Goal: Communication & Community: Answer question/provide support

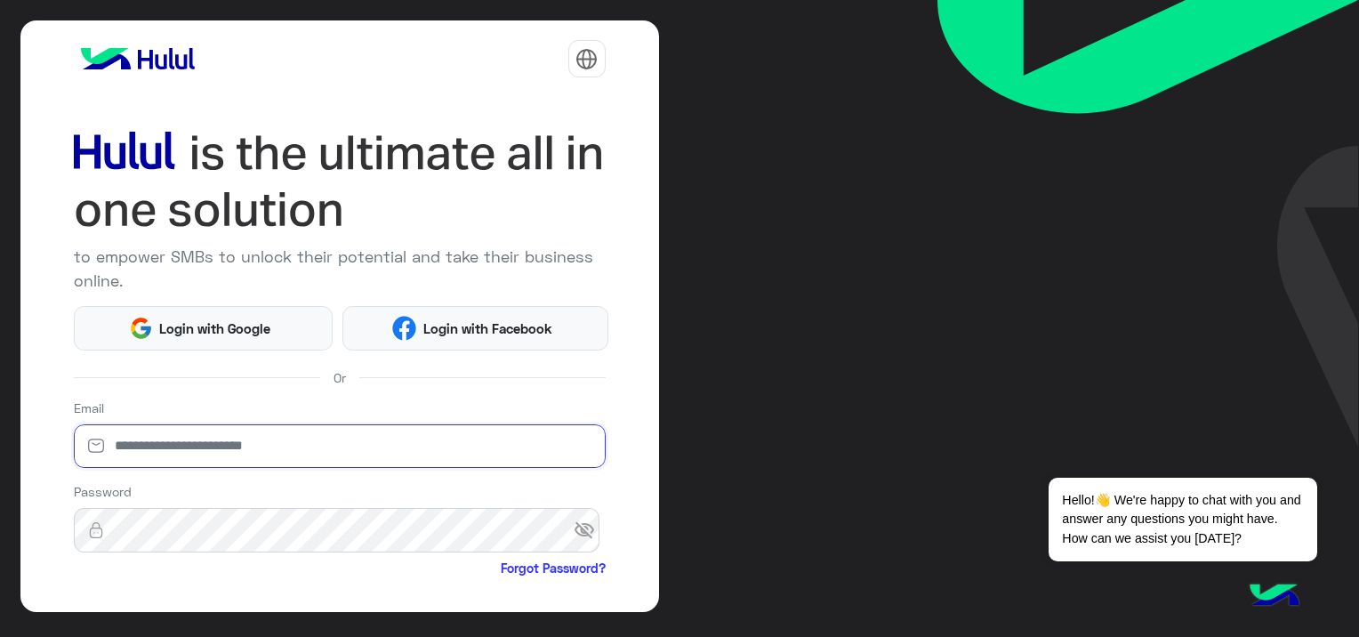
click at [178, 439] on input "email" at bounding box center [340, 446] width 532 height 44
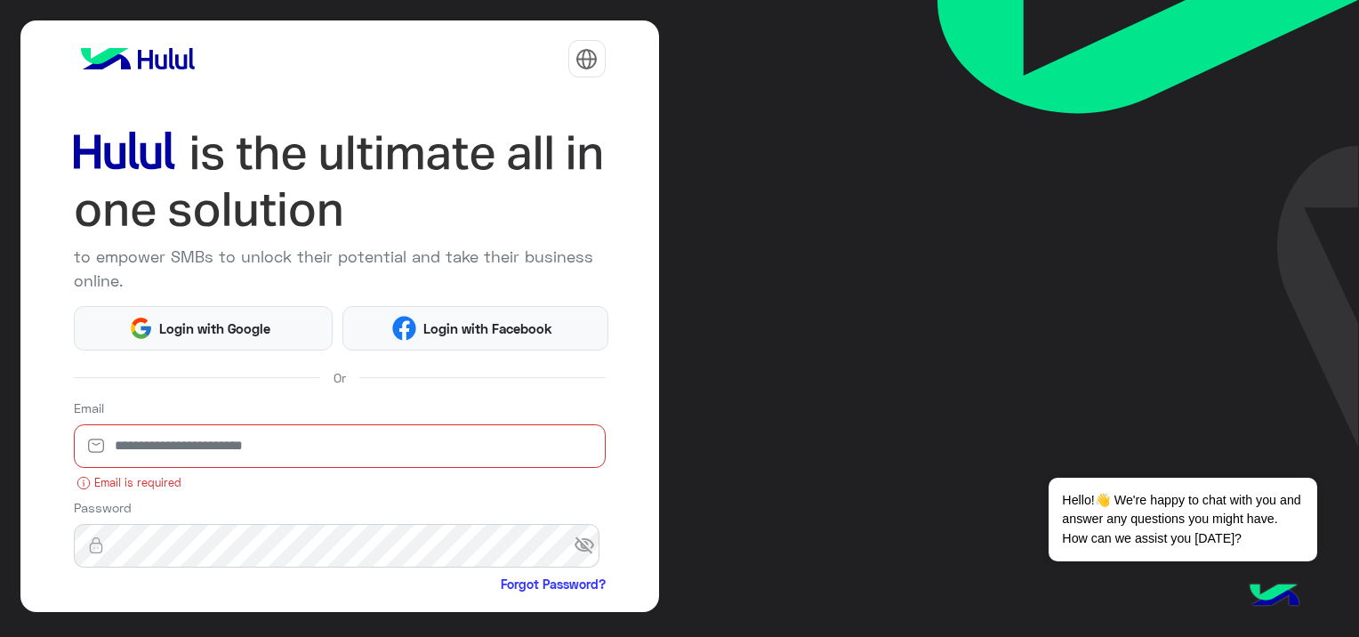
paste input "**********"
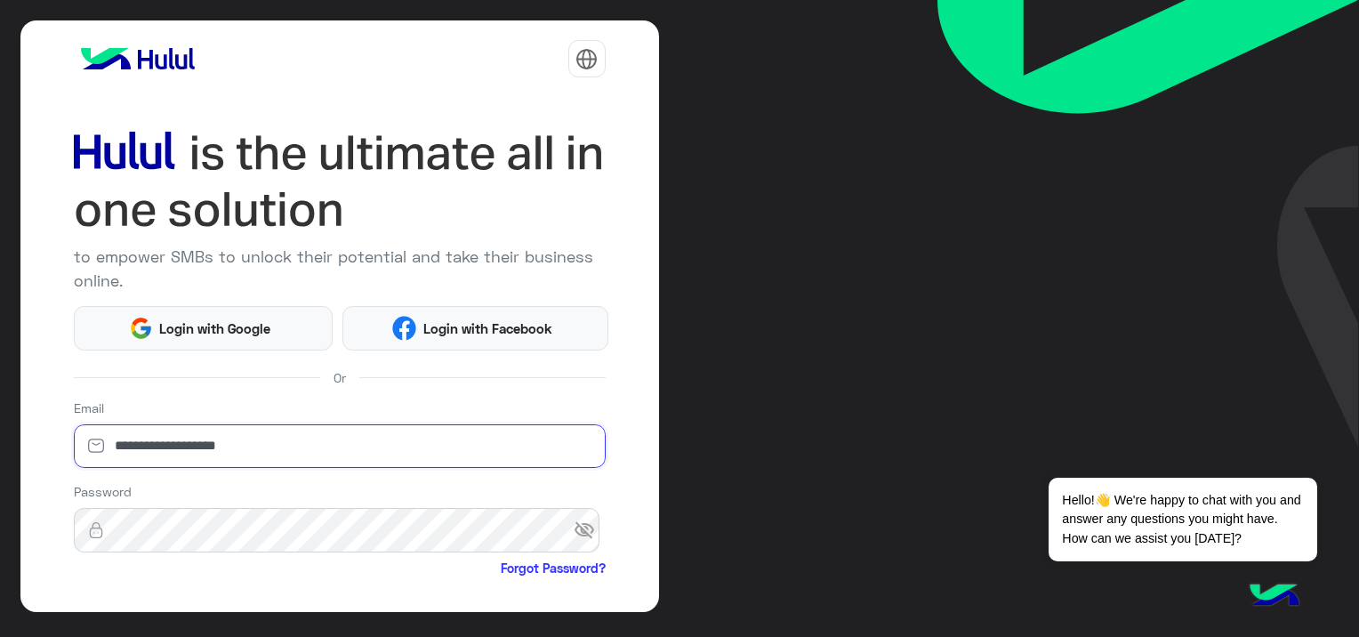
type input "**********"
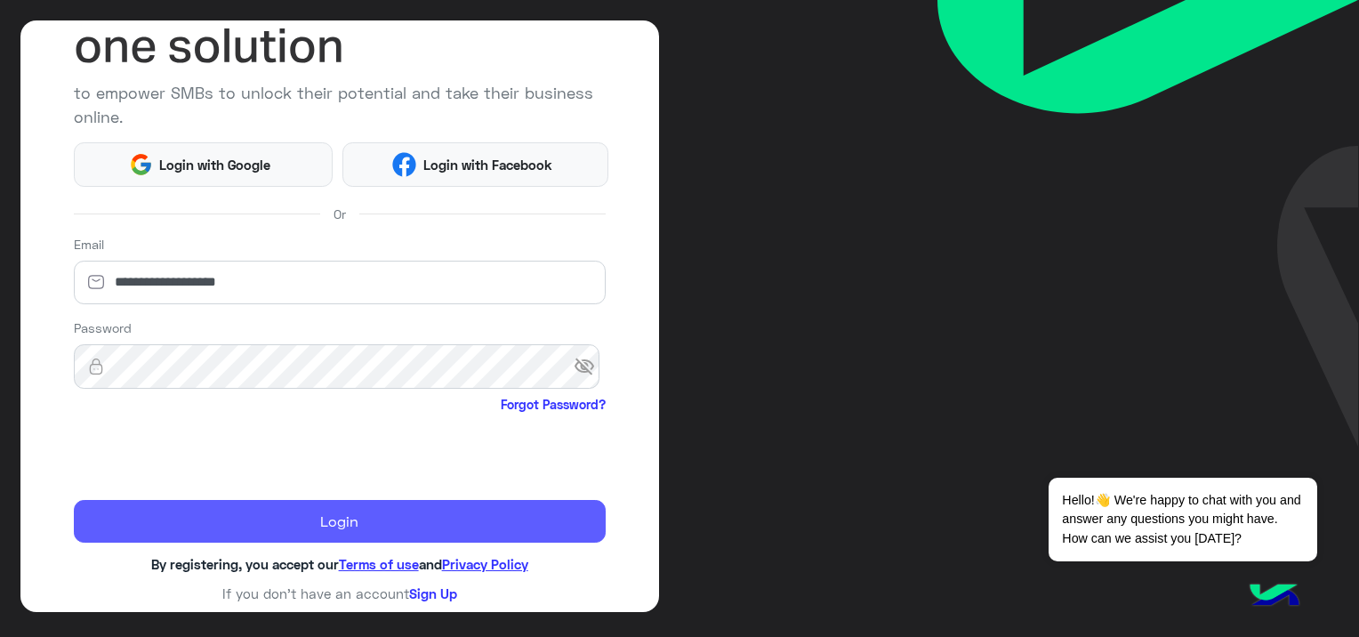
click at [310, 518] on button "Login" at bounding box center [340, 521] width 532 height 43
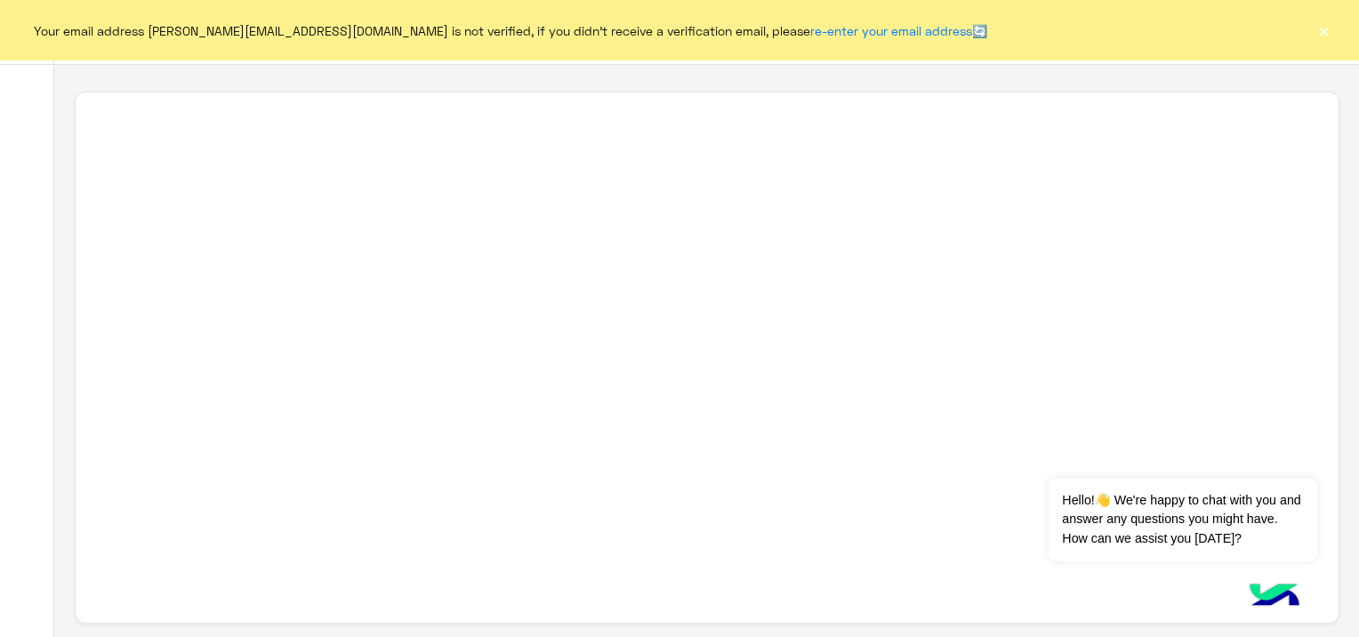
click at [1331, 35] on button "×" at bounding box center [1324, 30] width 18 height 18
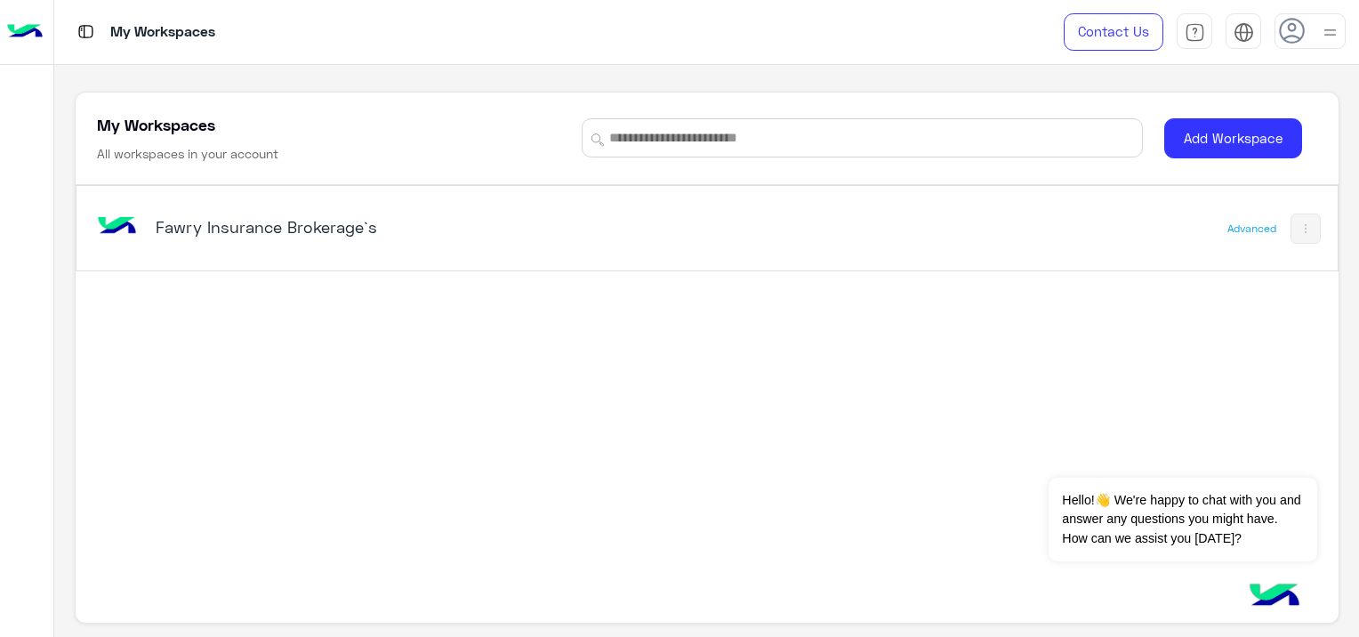
click at [312, 231] on h5 "Fawry Insurance Brokerage`s" at bounding box center [377, 226] width 442 height 21
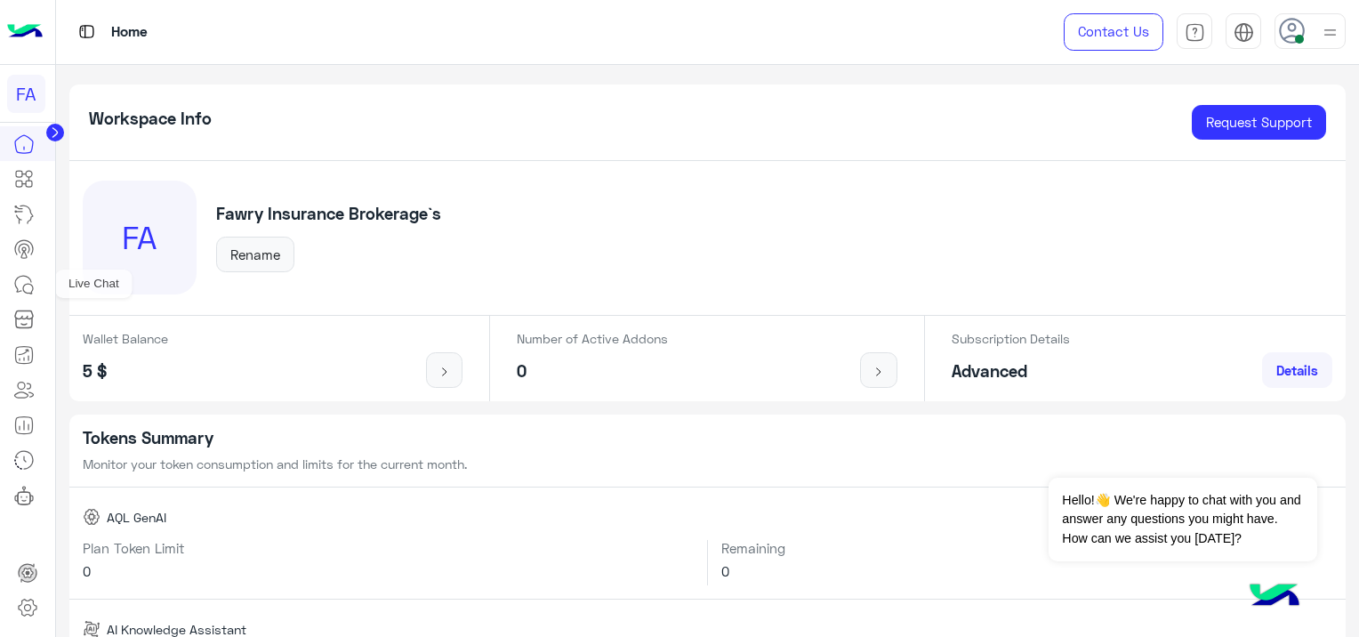
click at [24, 288] on icon at bounding box center [23, 284] width 21 height 21
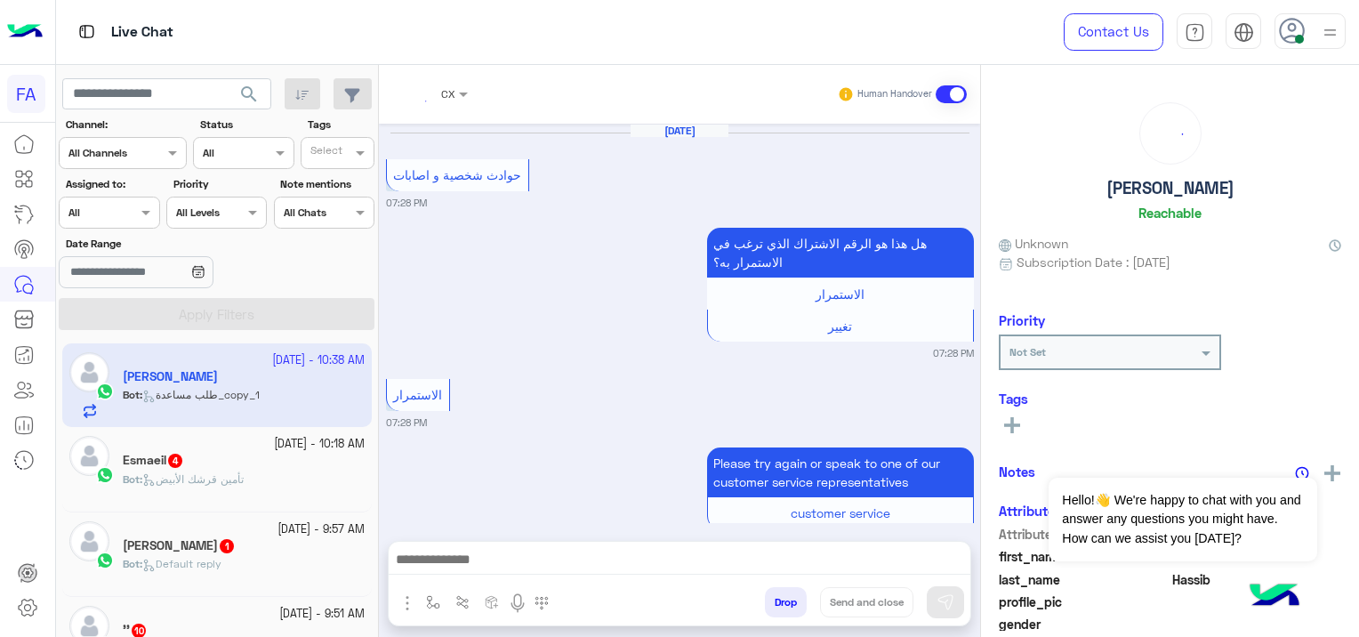
scroll to position [1632, 0]
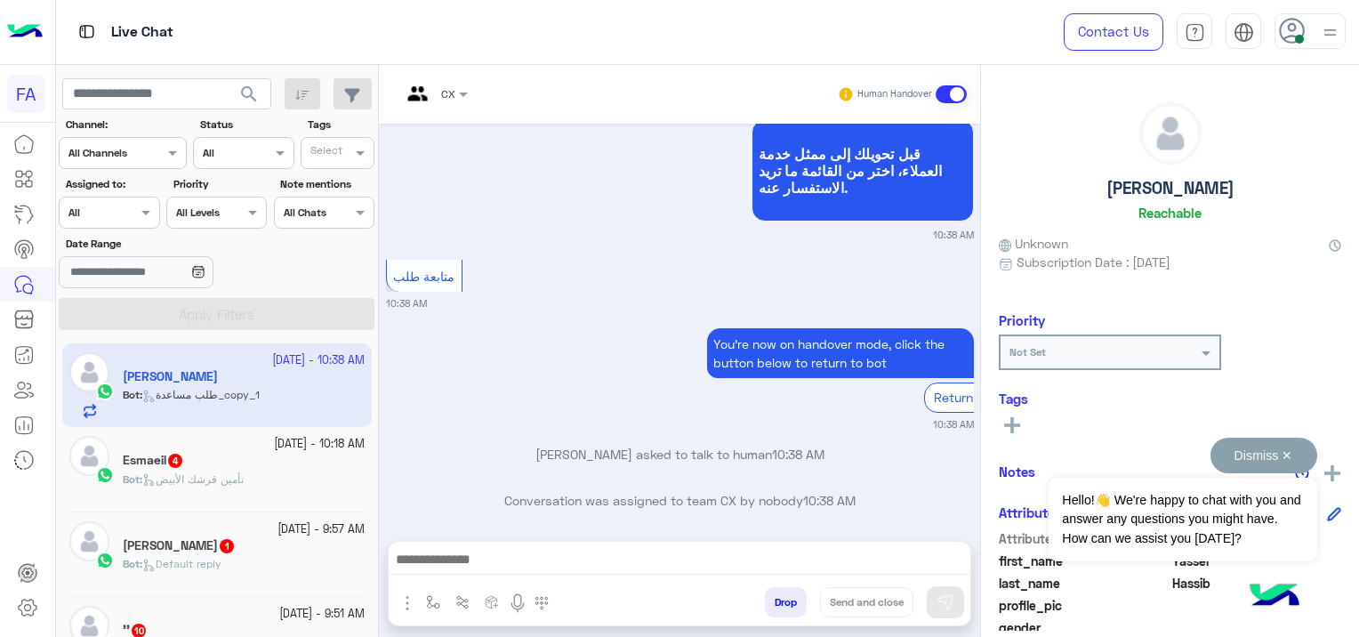
click at [1288, 449] on button "Dismiss ✕" at bounding box center [1263, 456] width 107 height 36
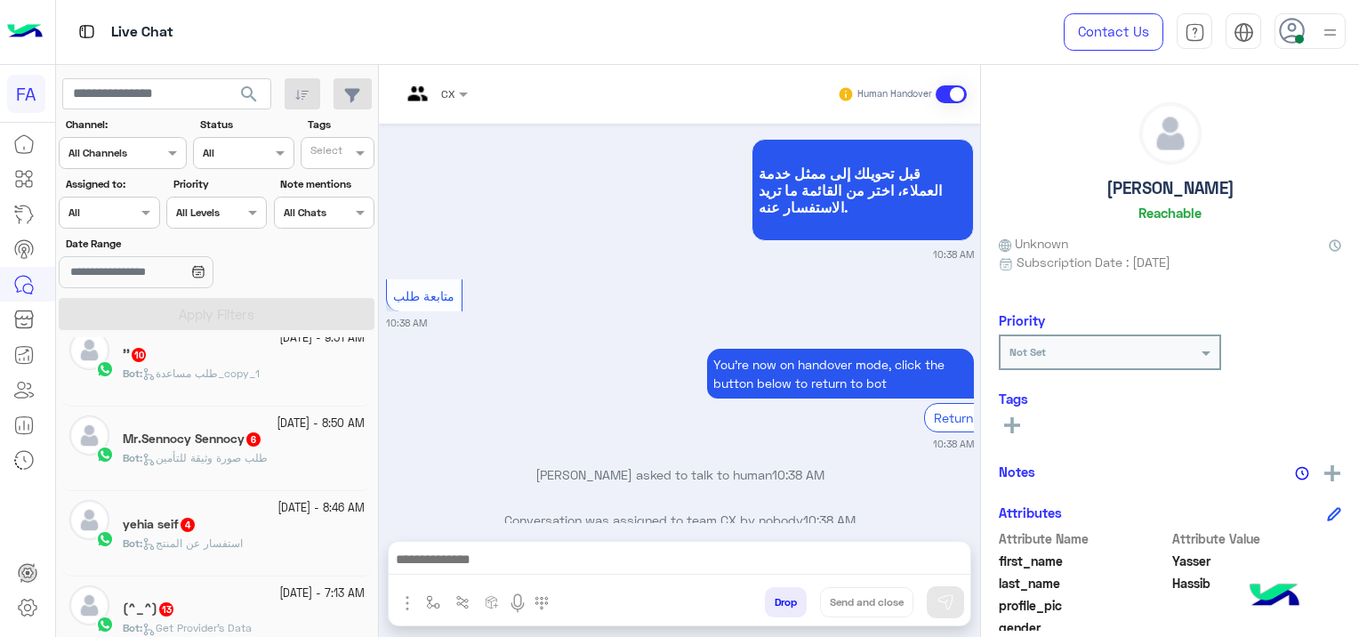
scroll to position [365, 0]
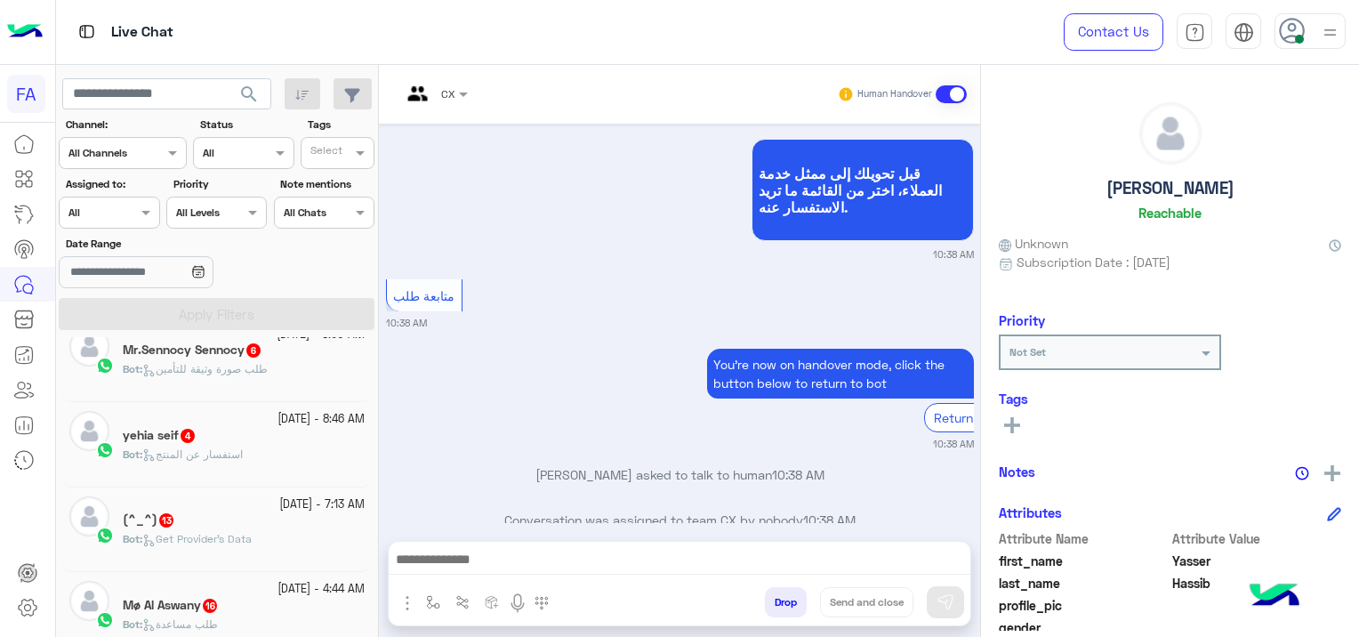
click at [276, 538] on div "Bot : Get Provider's Data" at bounding box center [244, 546] width 242 height 31
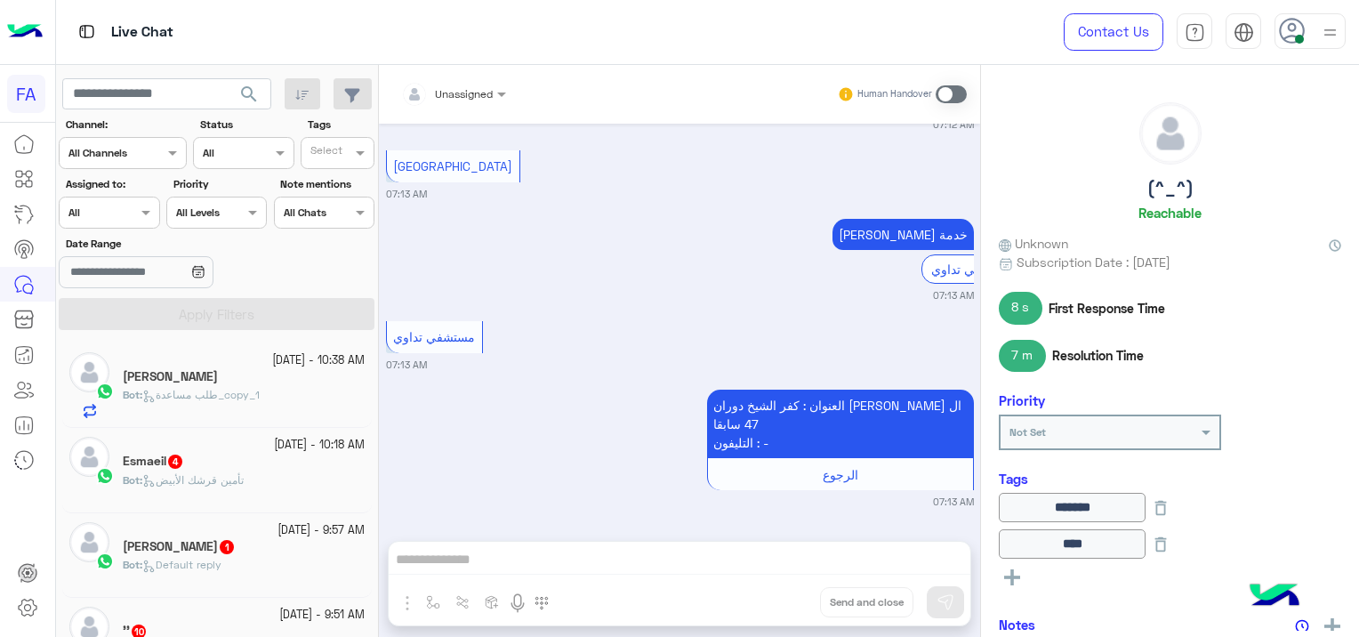
scroll to position [5639, 0]
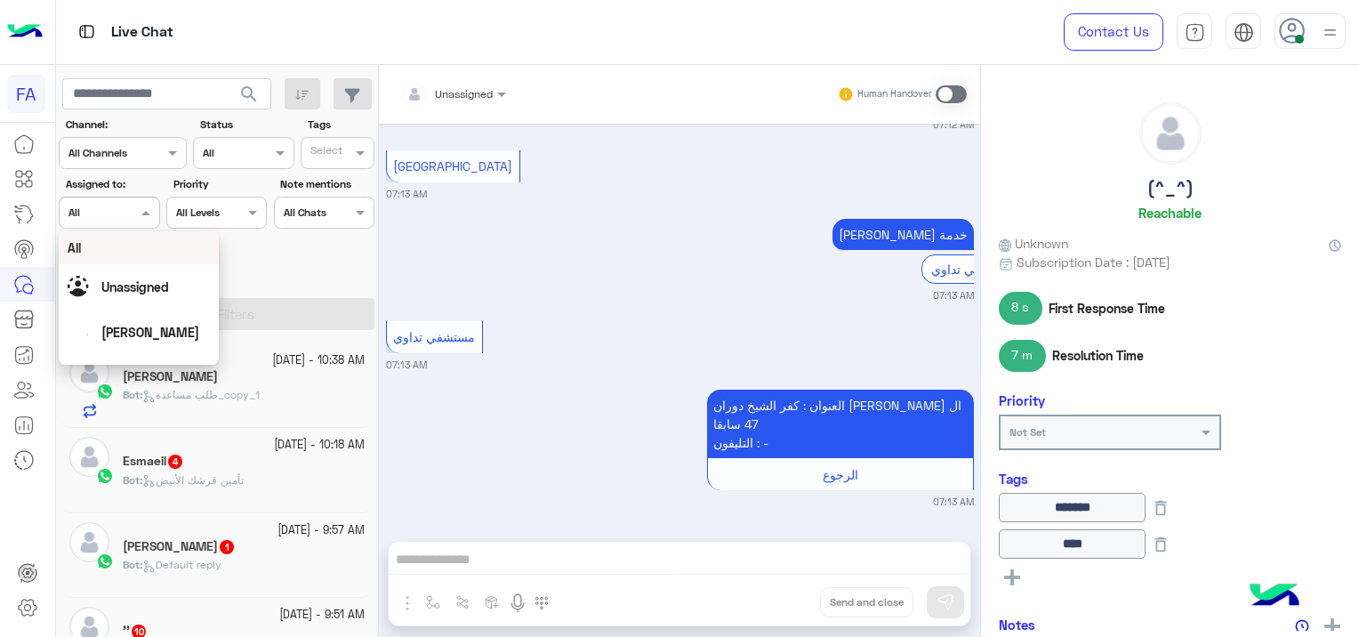
click at [137, 208] on span at bounding box center [148, 212] width 22 height 19
click at [96, 261] on div "CX" at bounding box center [139, 257] width 160 height 33
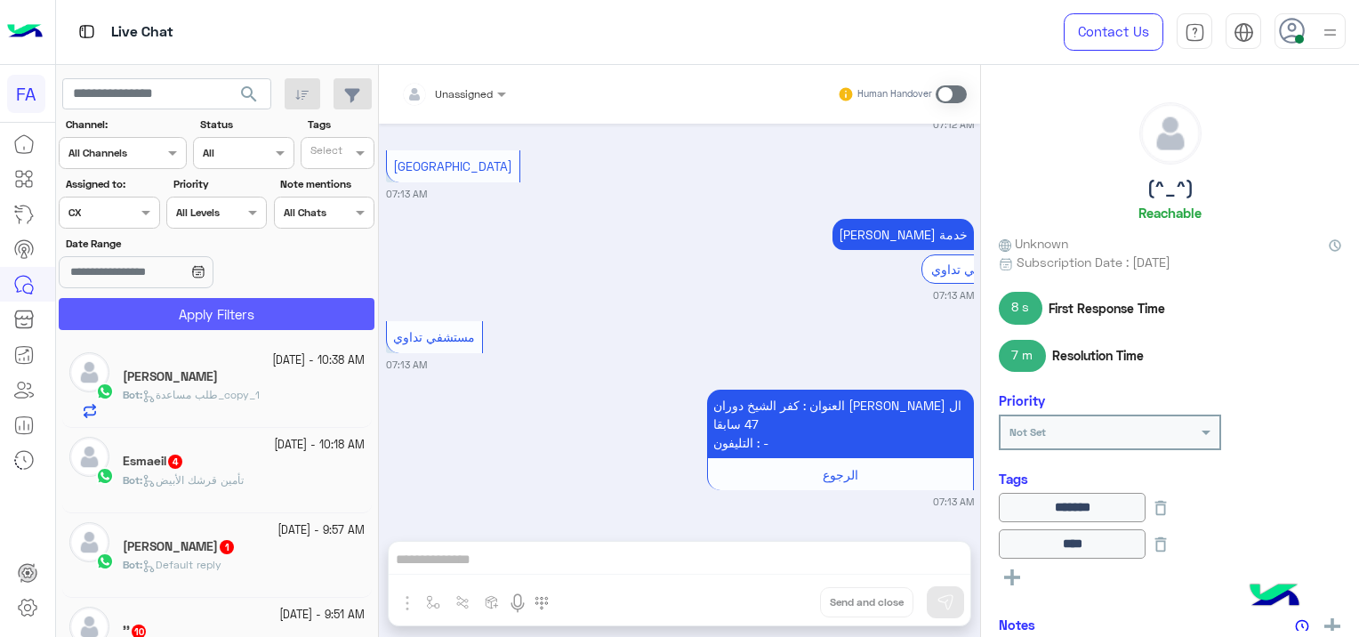
click at [198, 310] on button "Apply Filters" at bounding box center [217, 314] width 316 height 32
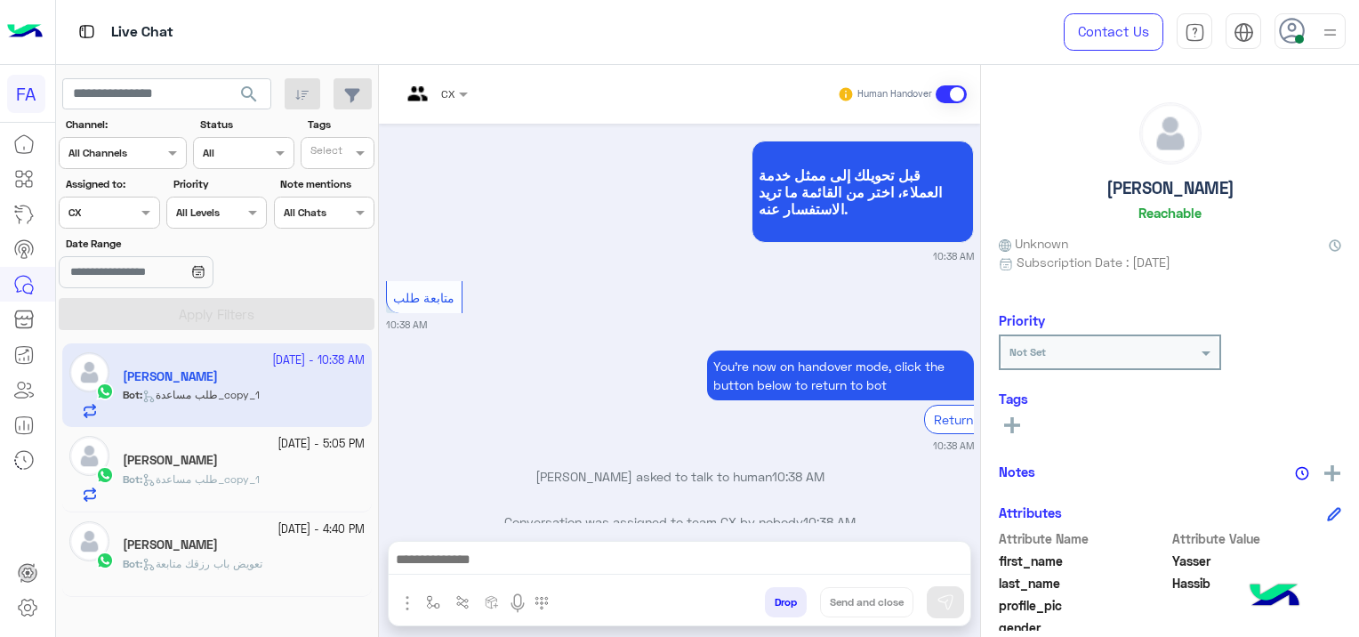
scroll to position [2057, 0]
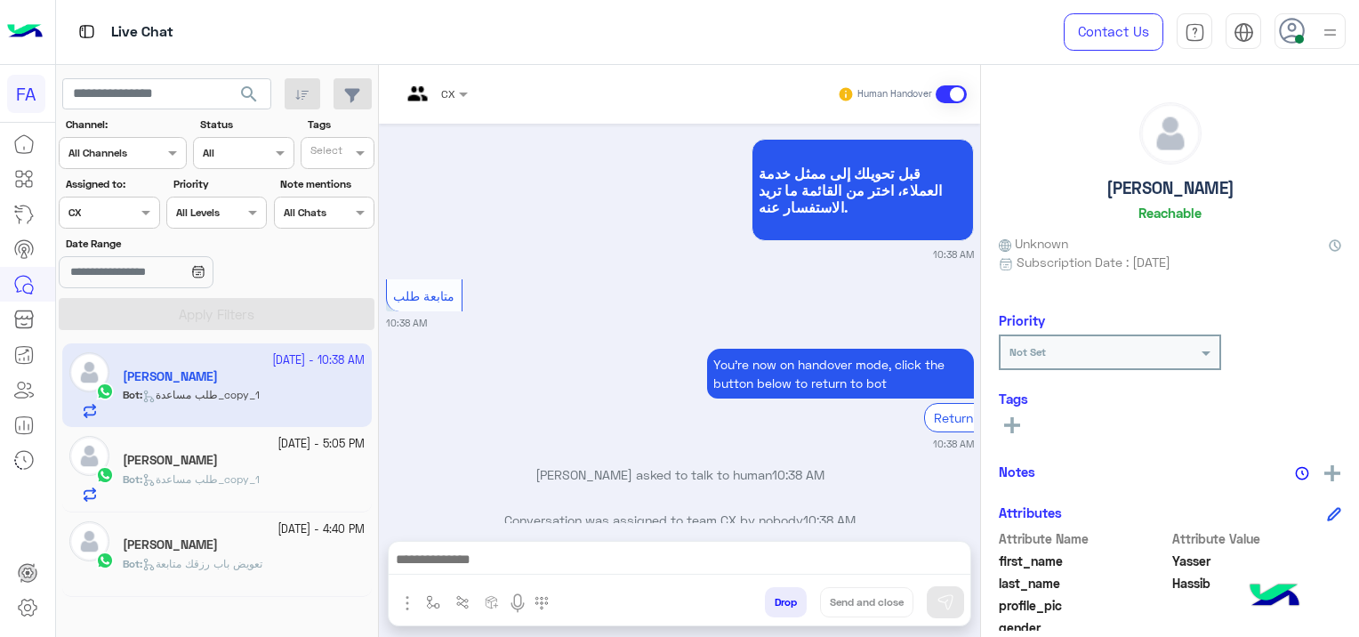
click at [288, 466] on div "[PERSON_NAME]" at bounding box center [244, 462] width 242 height 19
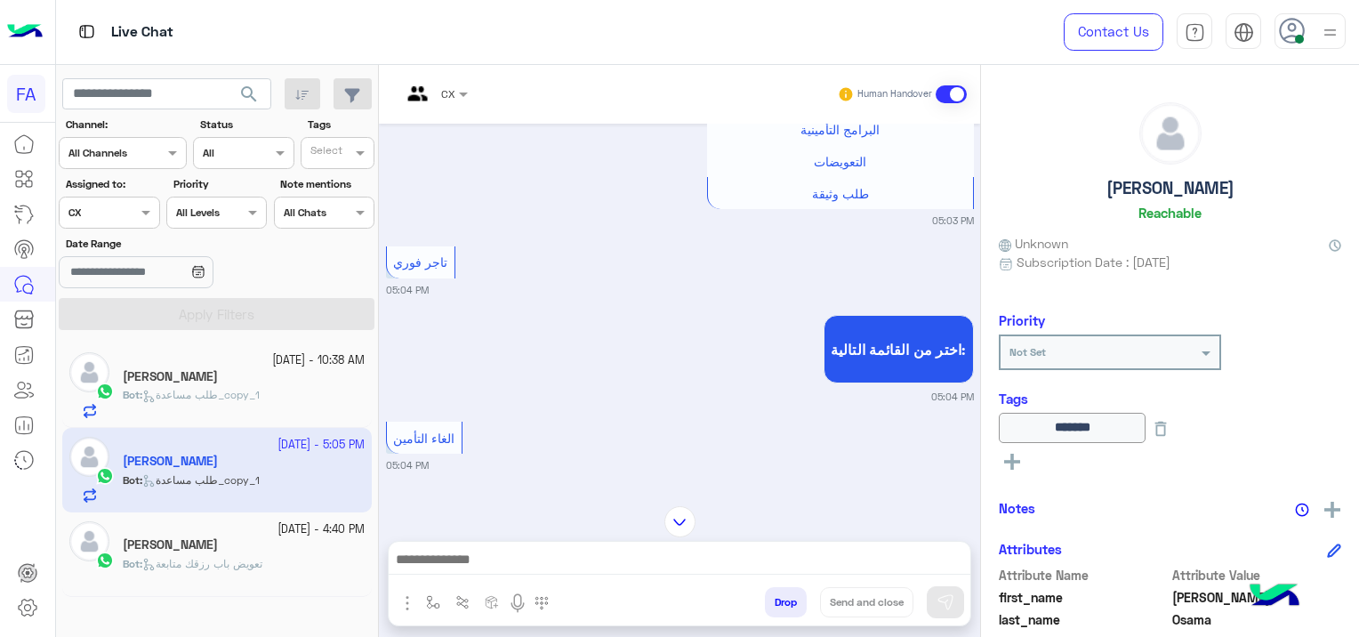
scroll to position [1893, 0]
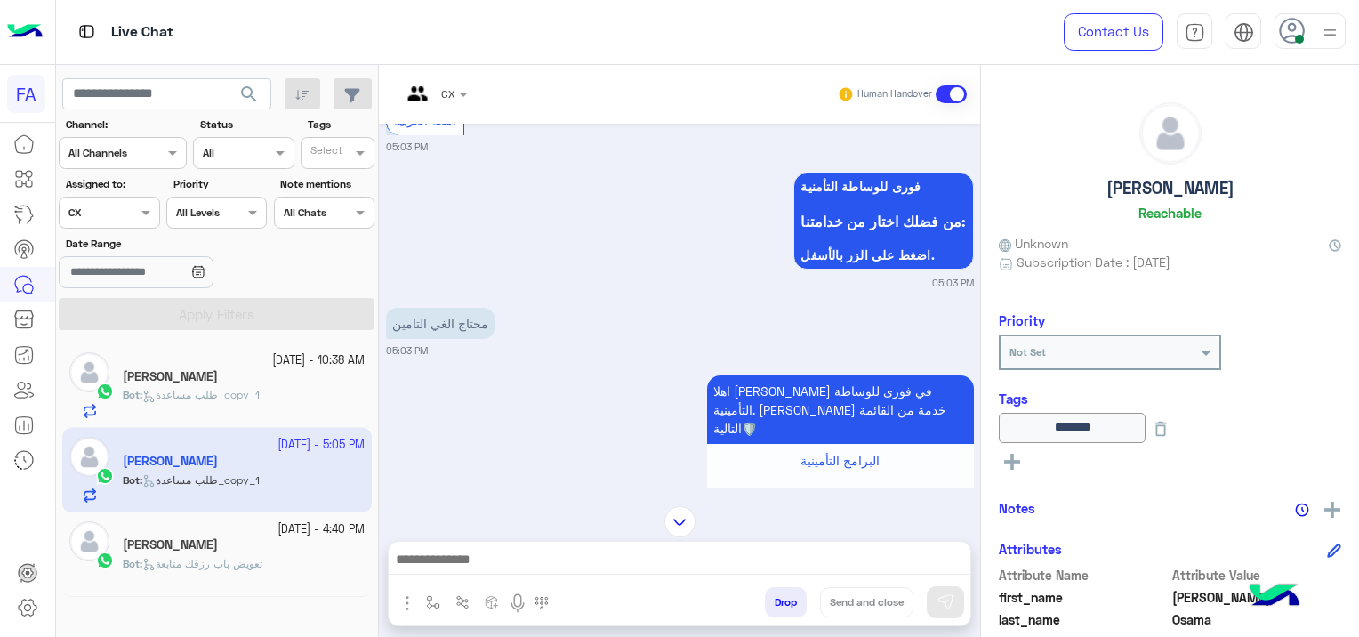
click at [260, 557] on span "تعويض باب رزقك متابعة" at bounding box center [202, 563] width 120 height 13
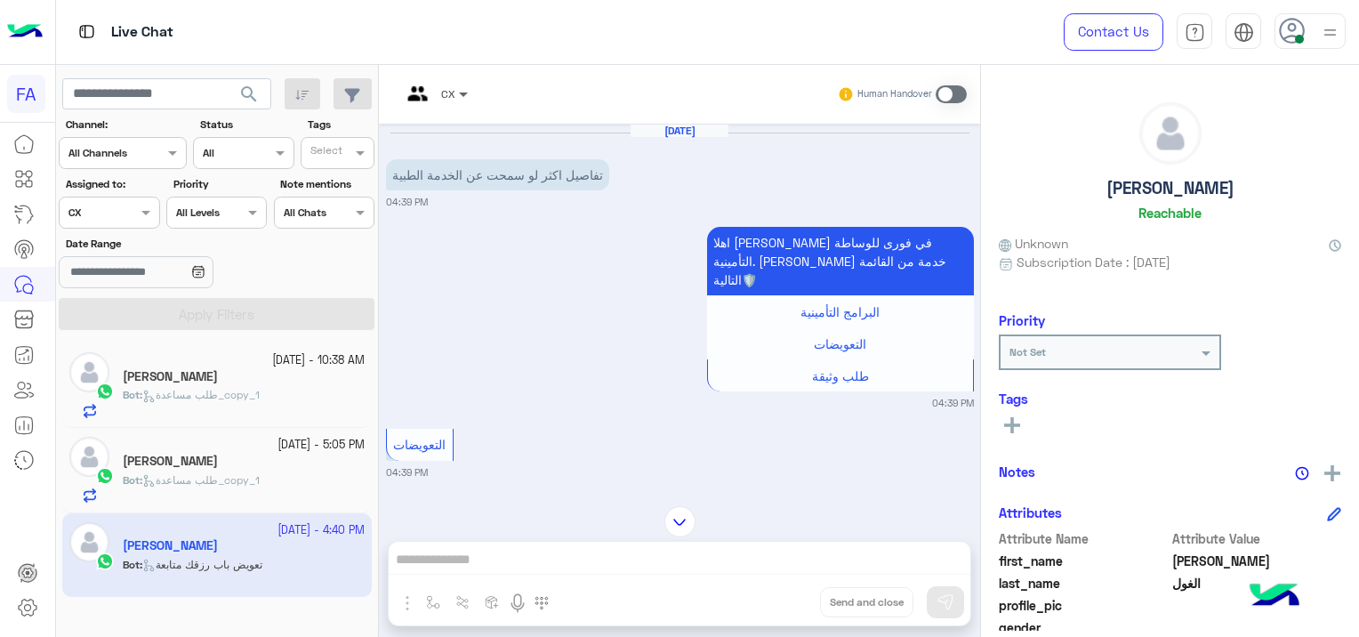
click at [460, 91] on span at bounding box center [465, 93] width 22 height 19
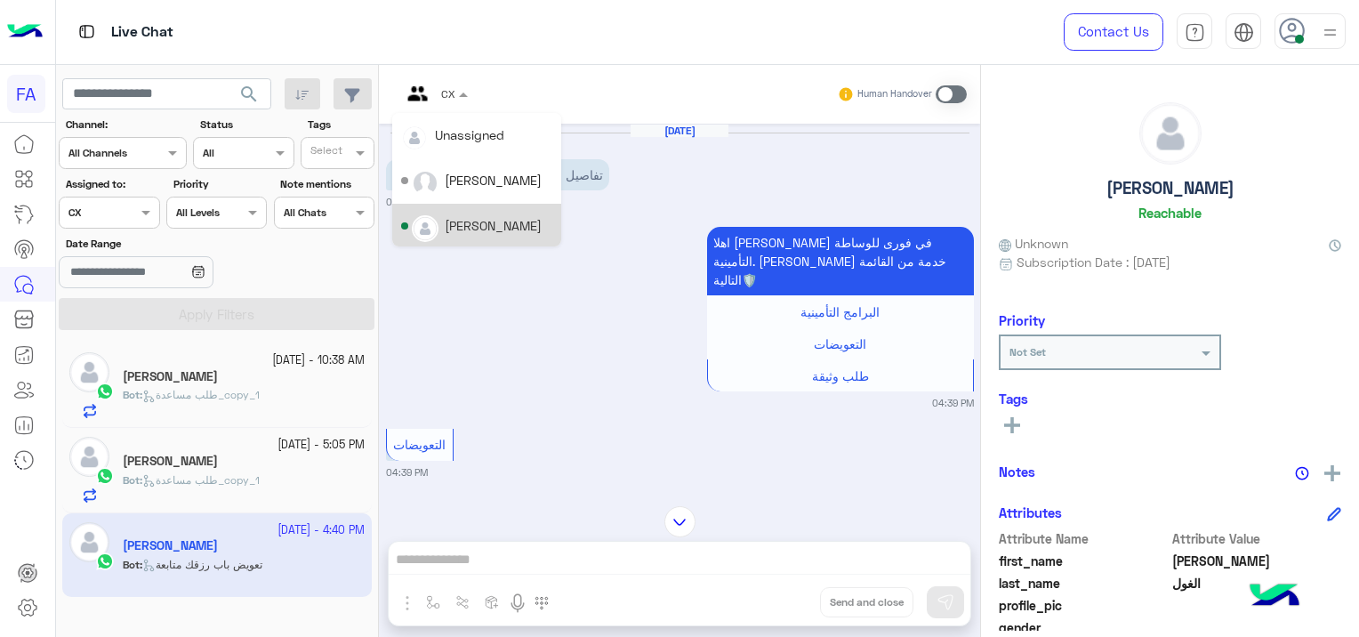
click at [470, 228] on div "[PERSON_NAME]" at bounding box center [493, 225] width 97 height 19
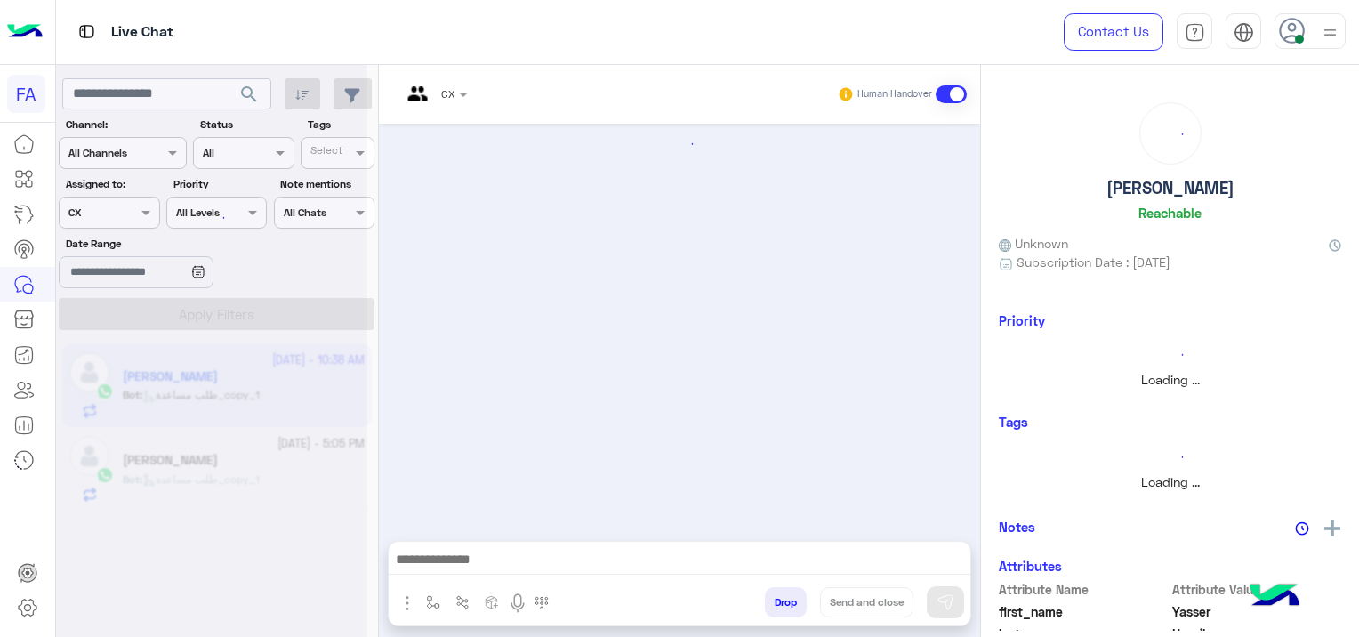
scroll to position [1632, 0]
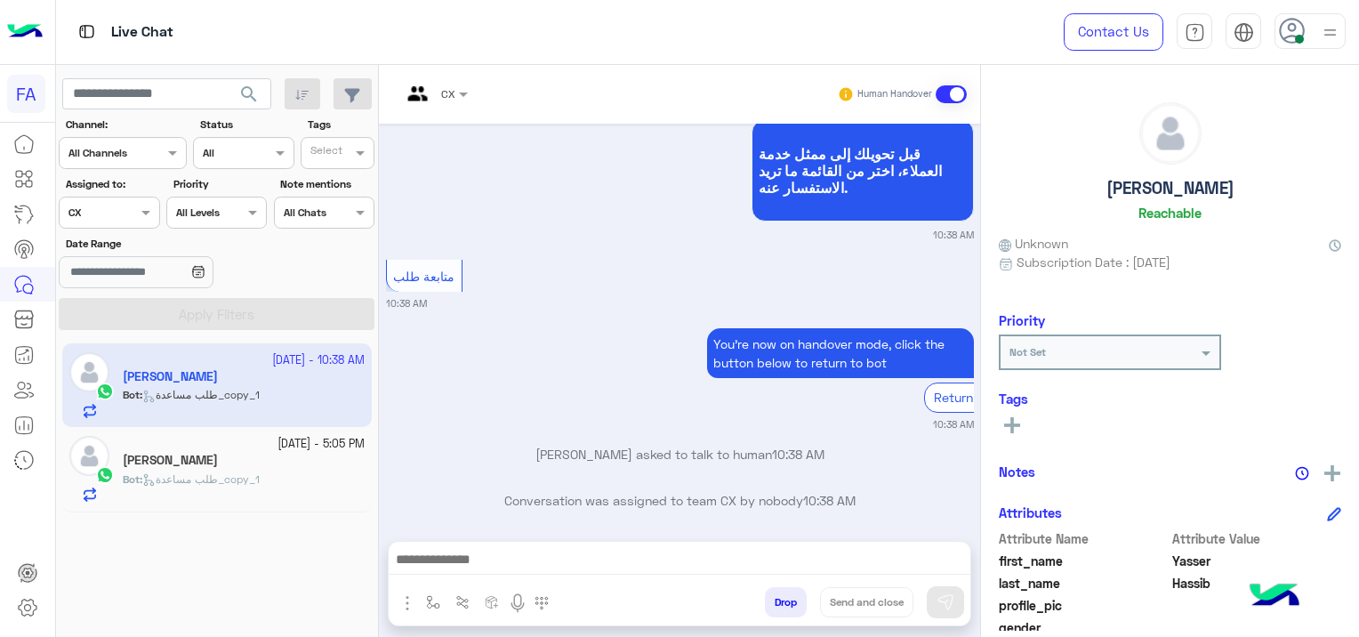
click at [121, 208] on div at bounding box center [109, 210] width 99 height 17
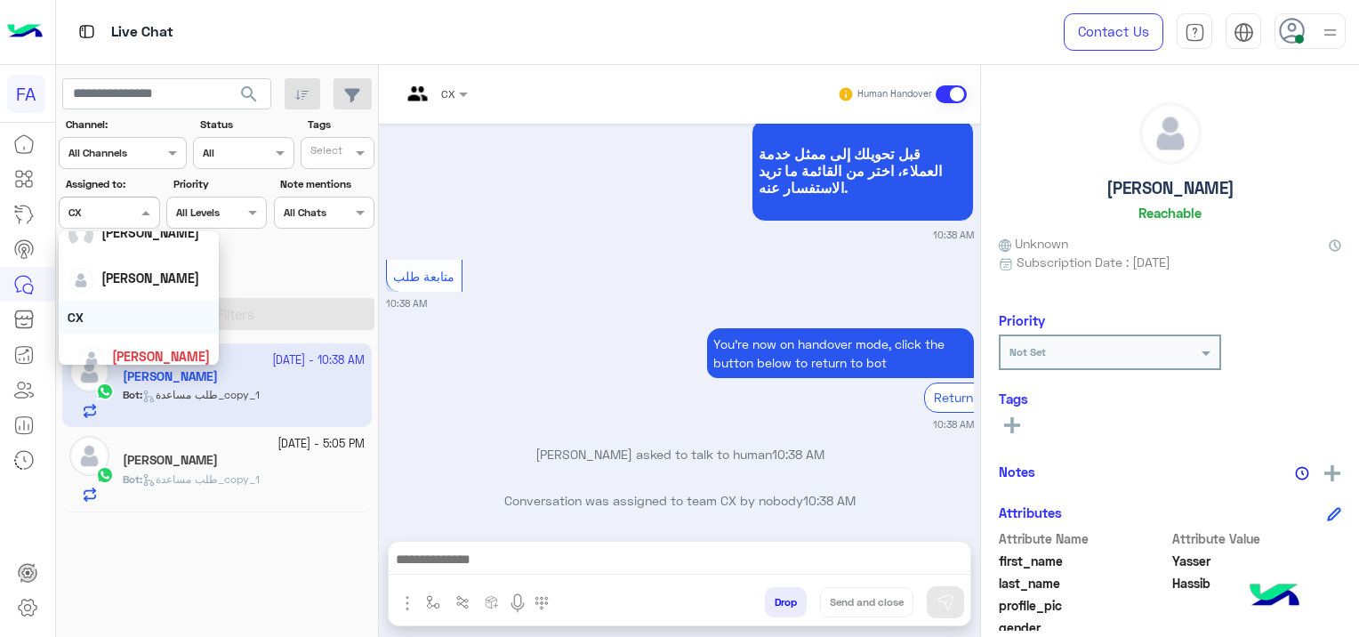
scroll to position [70, 0]
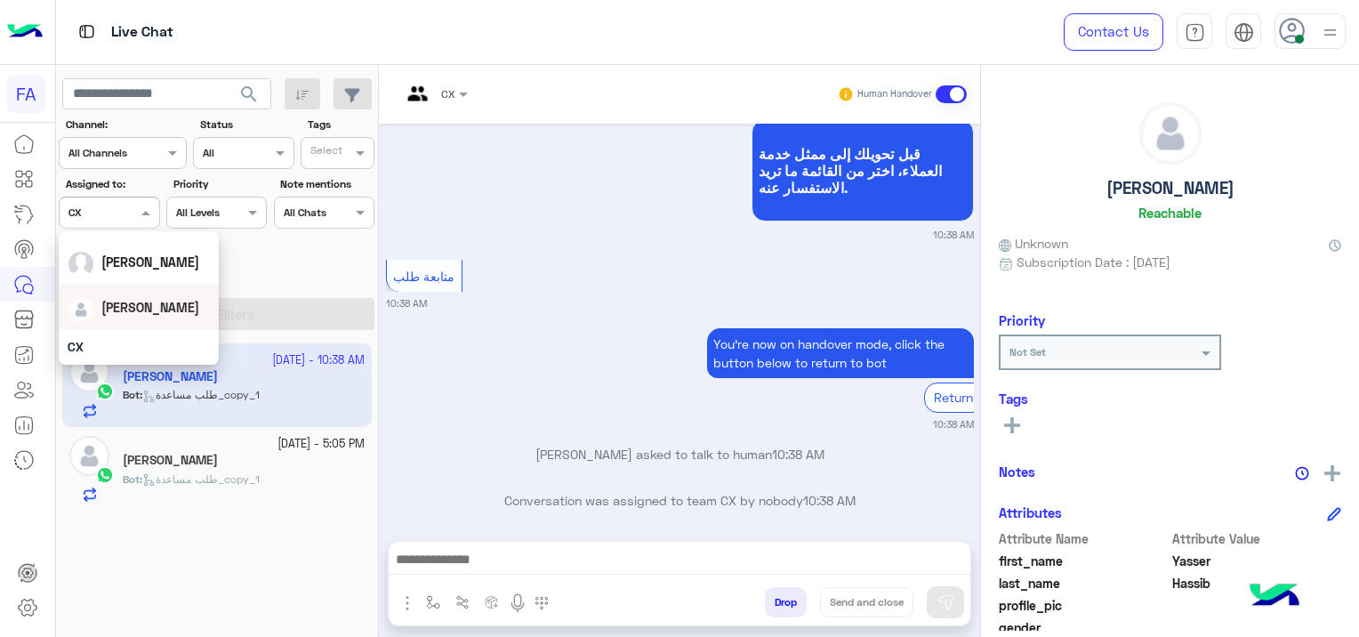
click at [151, 306] on span "[PERSON_NAME]" at bounding box center [150, 307] width 98 height 15
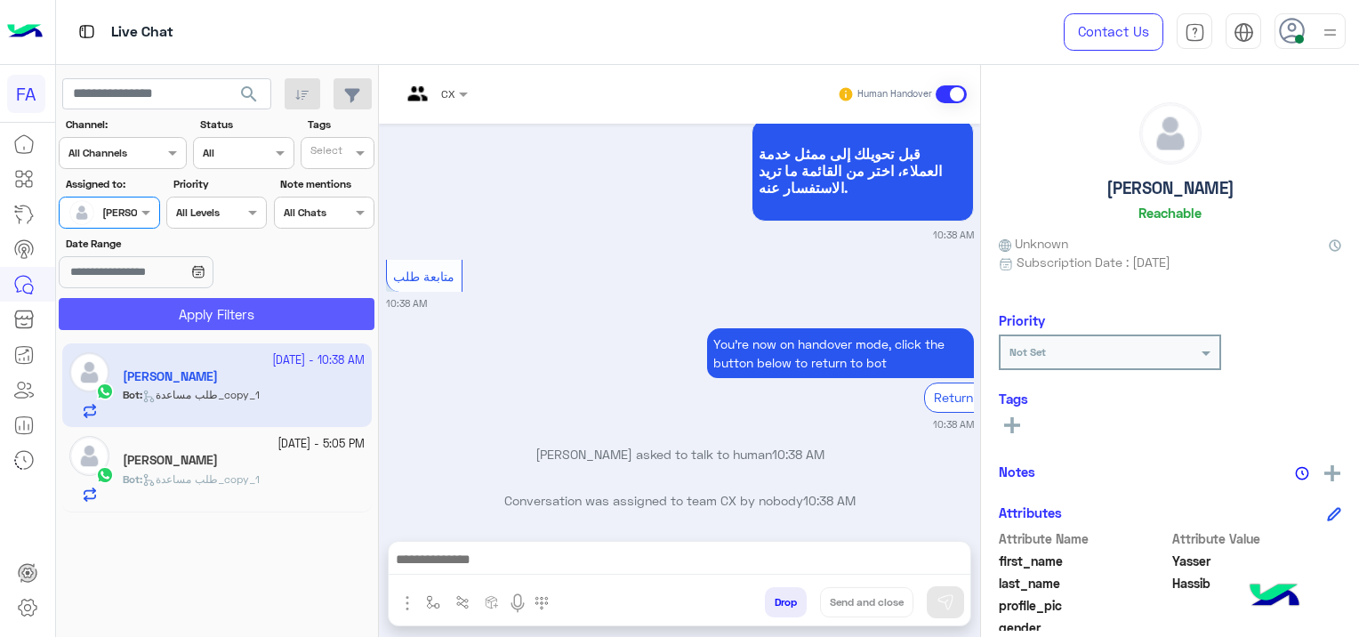
click at [201, 318] on button "Apply Filters" at bounding box center [217, 314] width 316 height 32
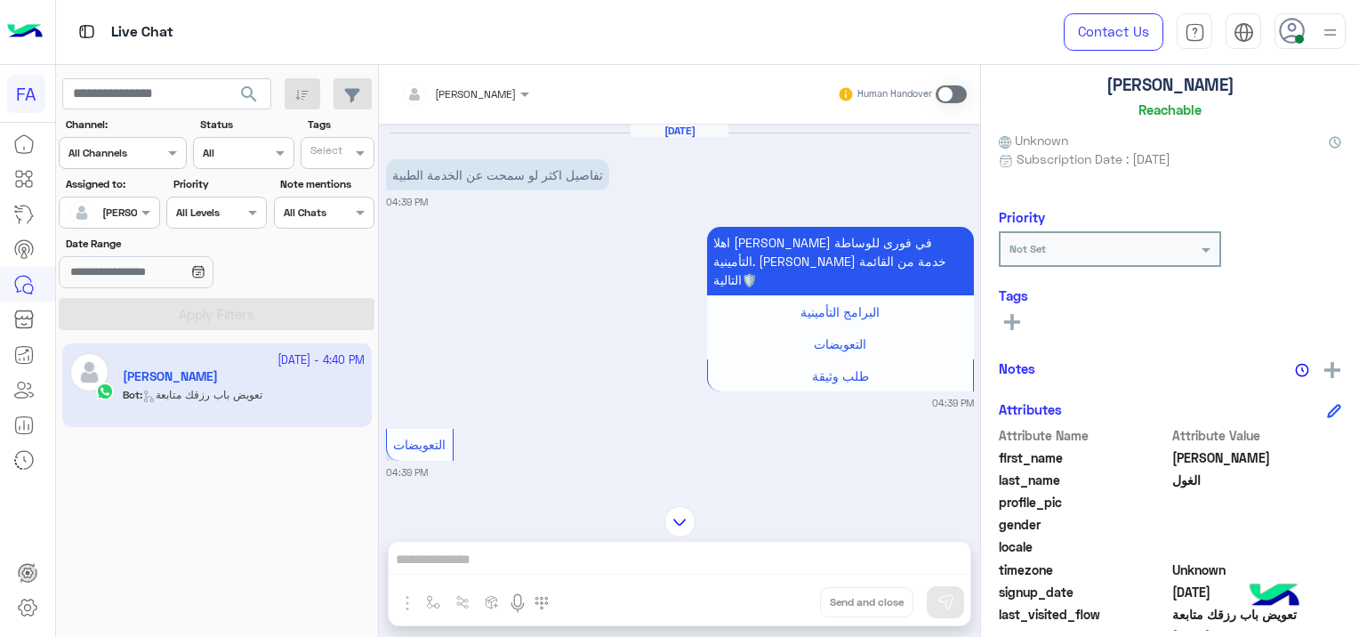
scroll to position [340, 0]
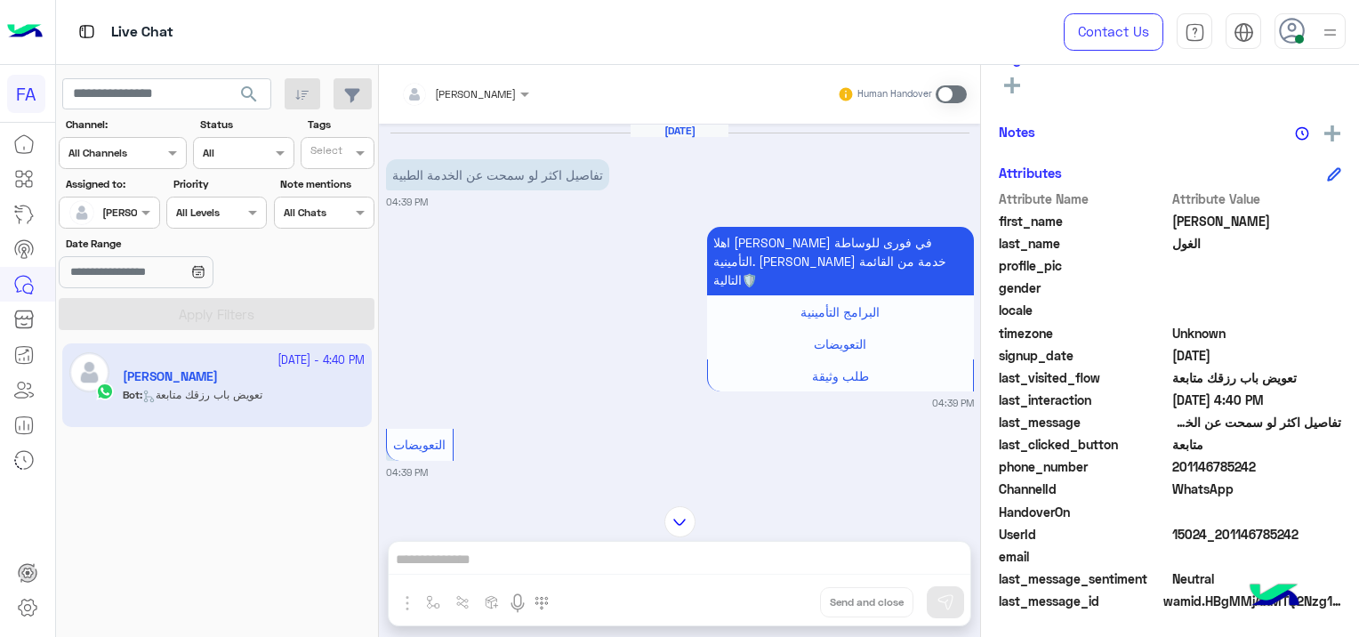
drag, startPoint x: 1301, startPoint y: 530, endPoint x: 1218, endPoint y: 541, distance: 84.3
click at [1218, 541] on span "15024_201146785242" at bounding box center [1257, 534] width 170 height 19
copy span "01146785242"
click at [947, 95] on span at bounding box center [951, 94] width 31 height 18
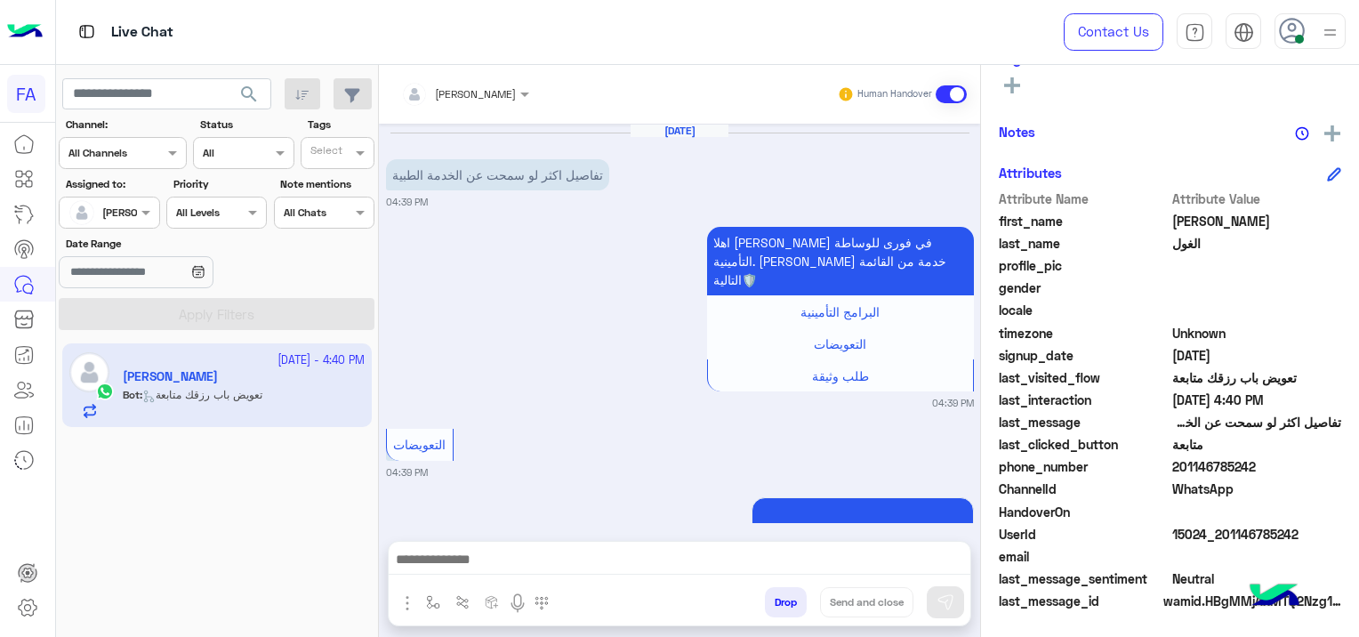
scroll to position [716, 0]
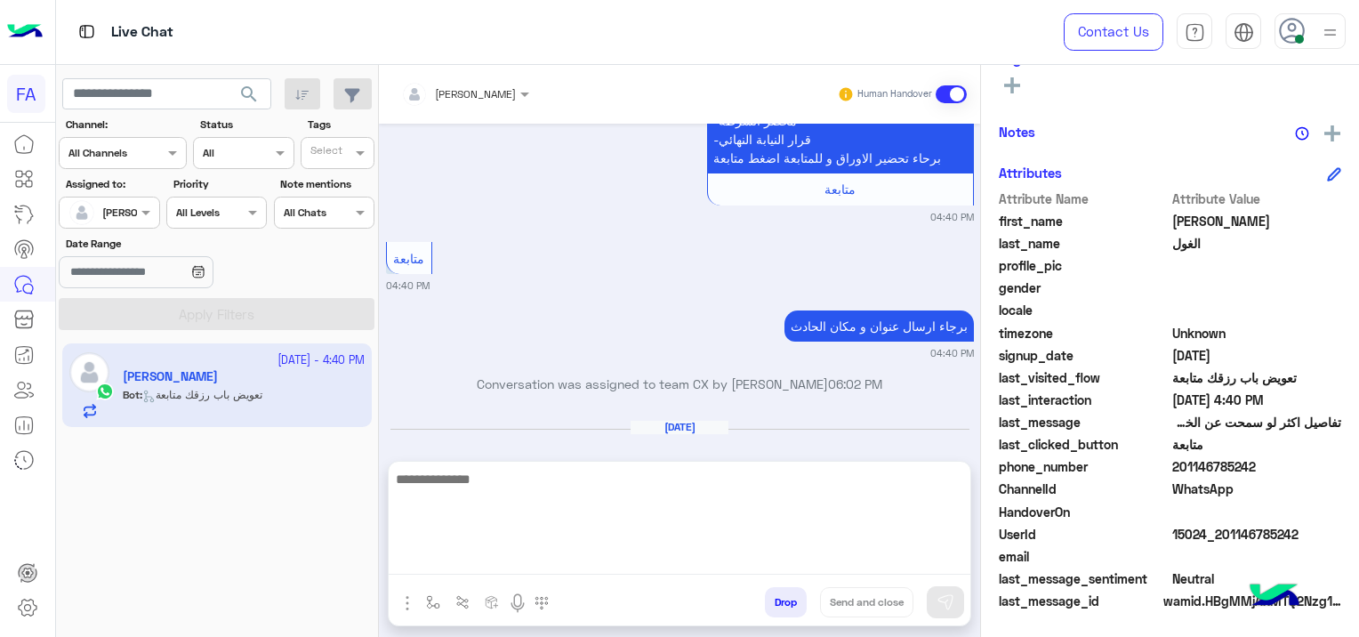
click at [514, 552] on textarea at bounding box center [680, 521] width 582 height 107
paste textarea "**********"
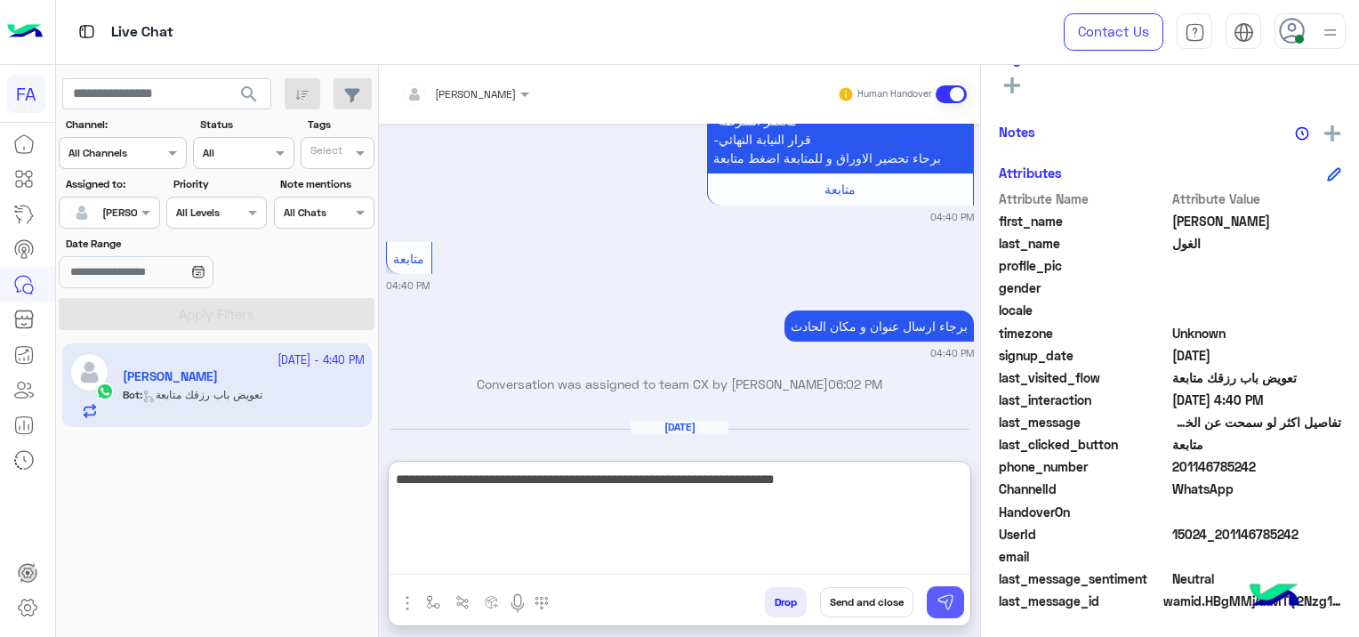
type textarea "**********"
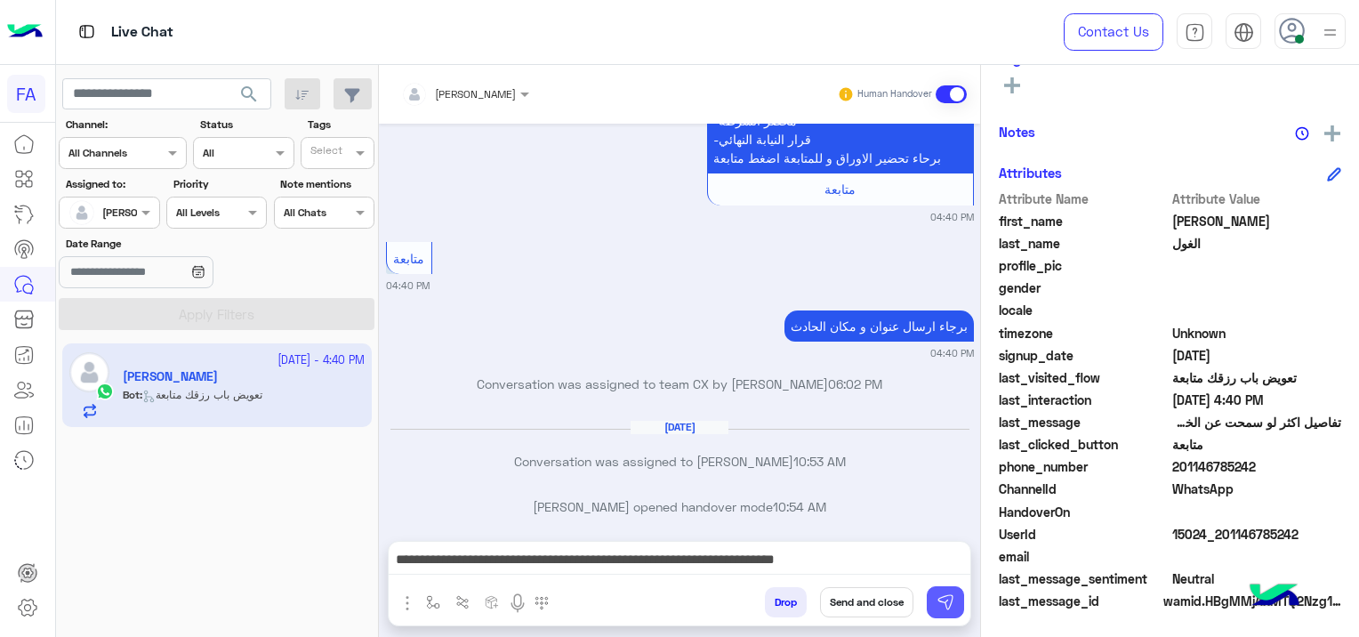
click at [932, 607] on button at bounding box center [945, 602] width 37 height 32
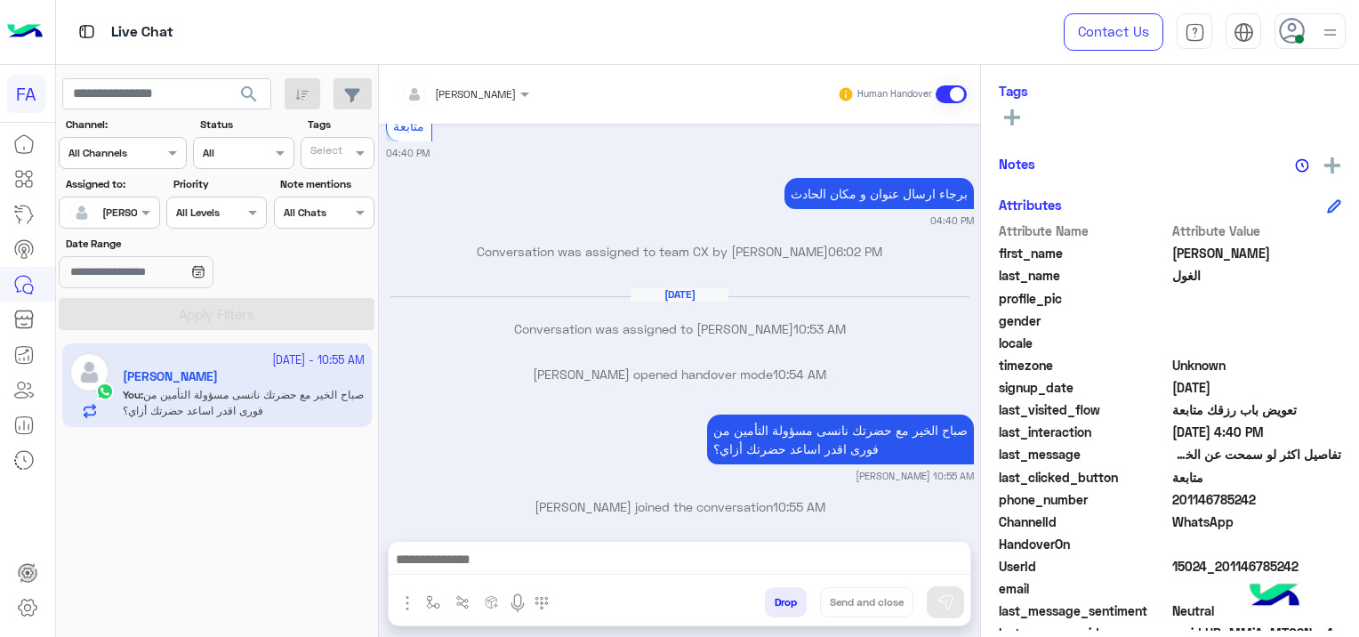
scroll to position [372, 0]
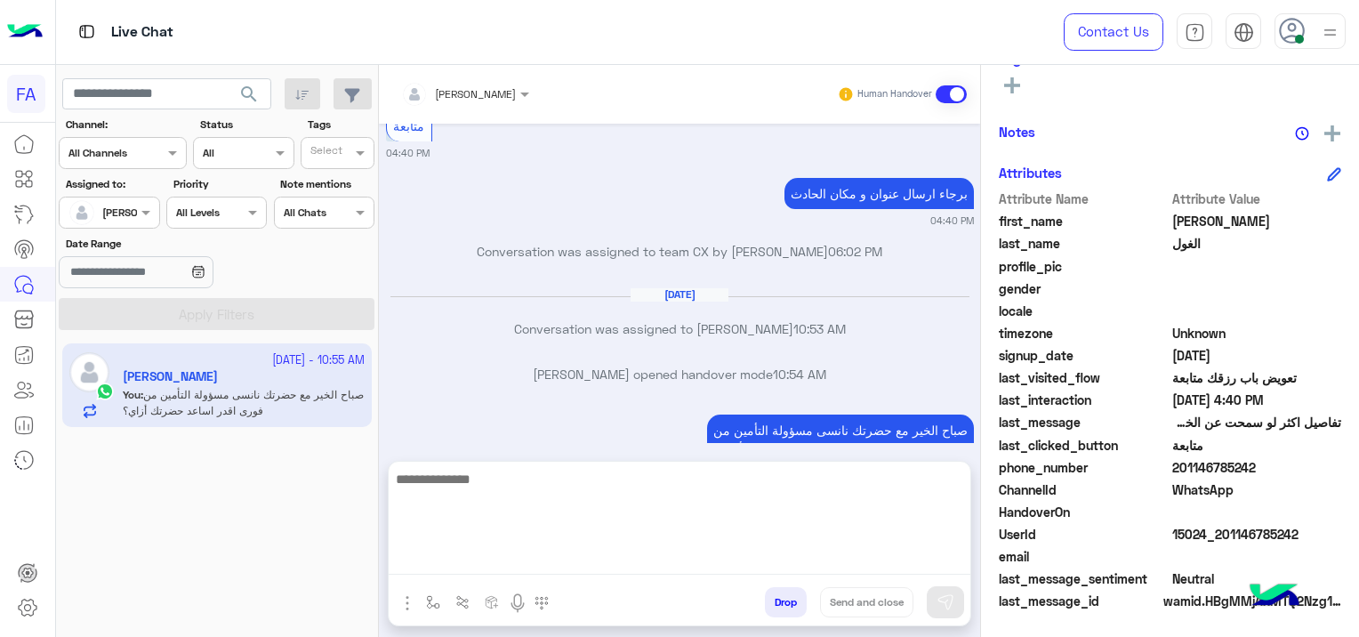
drag, startPoint x: 605, startPoint y: 550, endPoint x: 592, endPoint y: 556, distance: 13.9
click at [603, 551] on textarea at bounding box center [680, 521] width 582 height 107
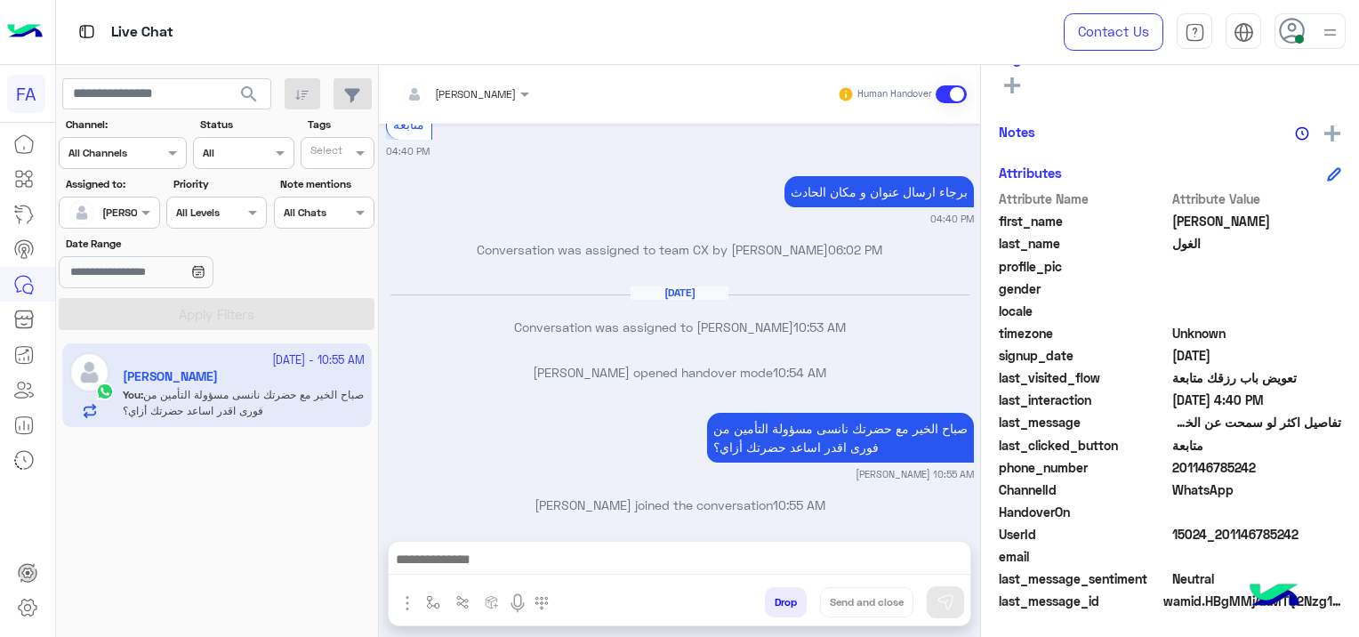
scroll to position [848, 0]
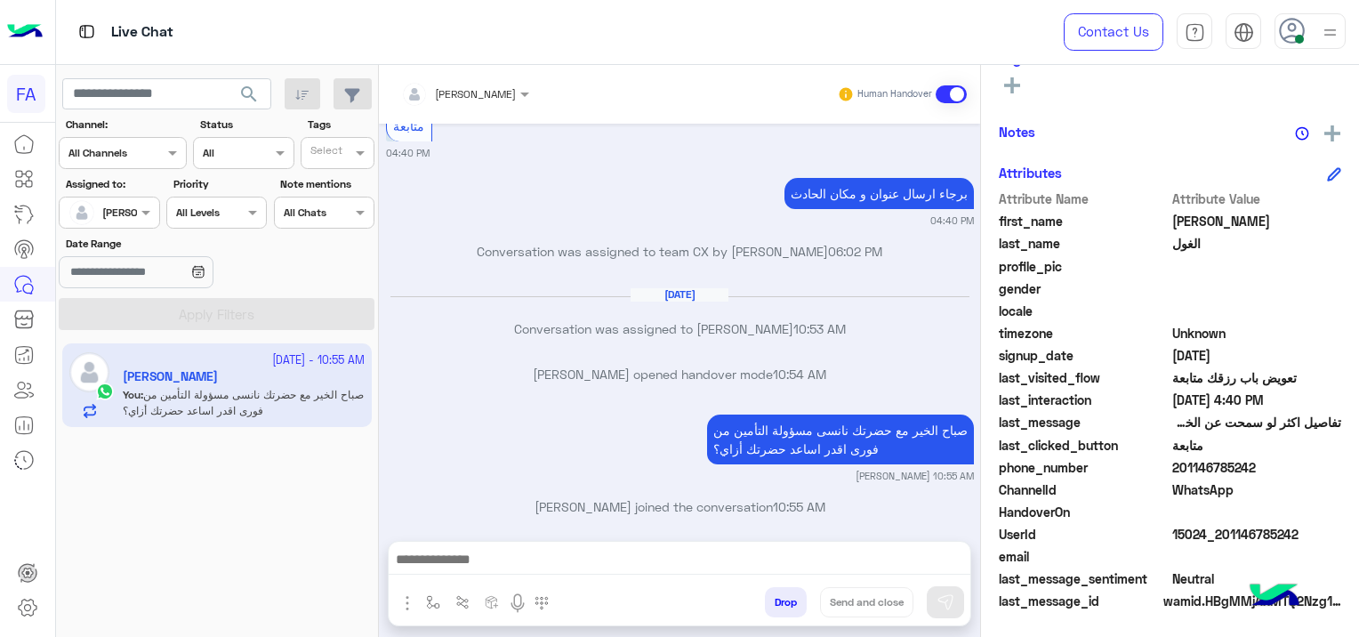
click at [644, 516] on div "[DATE] تفاصيل اكثر لو سمحت عن الخدمة الطبية 04:39 PM اهلا [PERSON_NAME] في فورى…" at bounding box center [679, 323] width 601 height 399
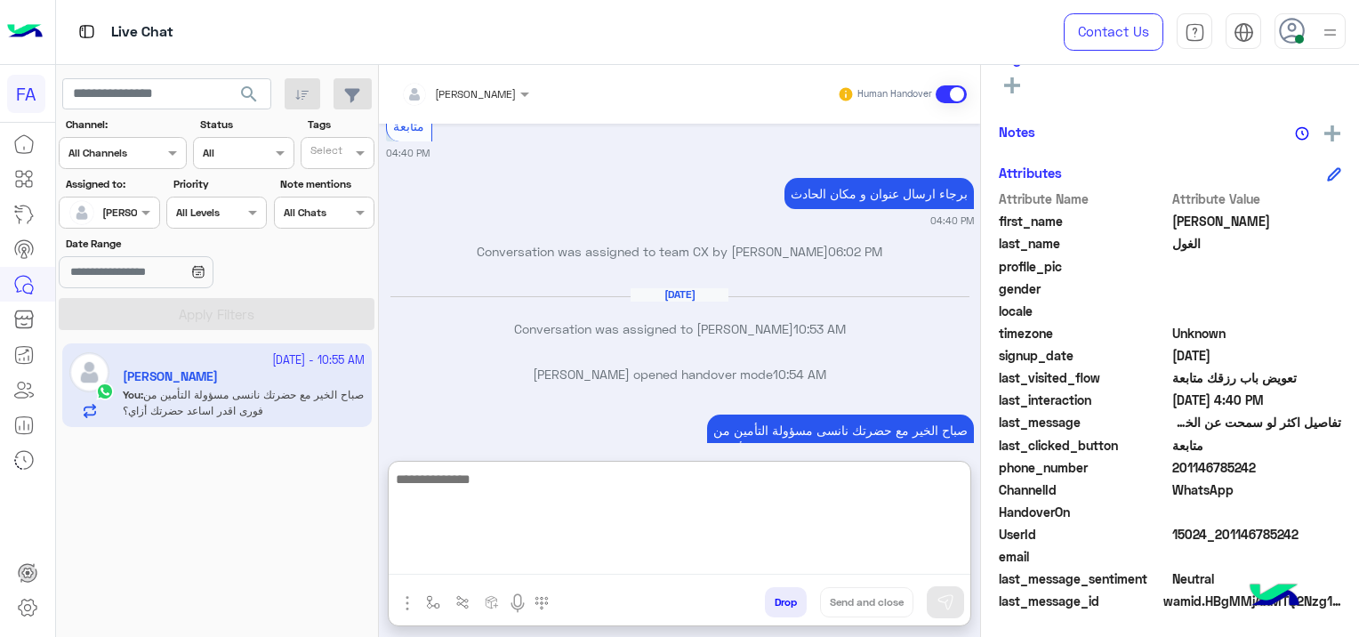
click at [602, 550] on textarea at bounding box center [680, 521] width 582 height 107
paste textarea "**********"
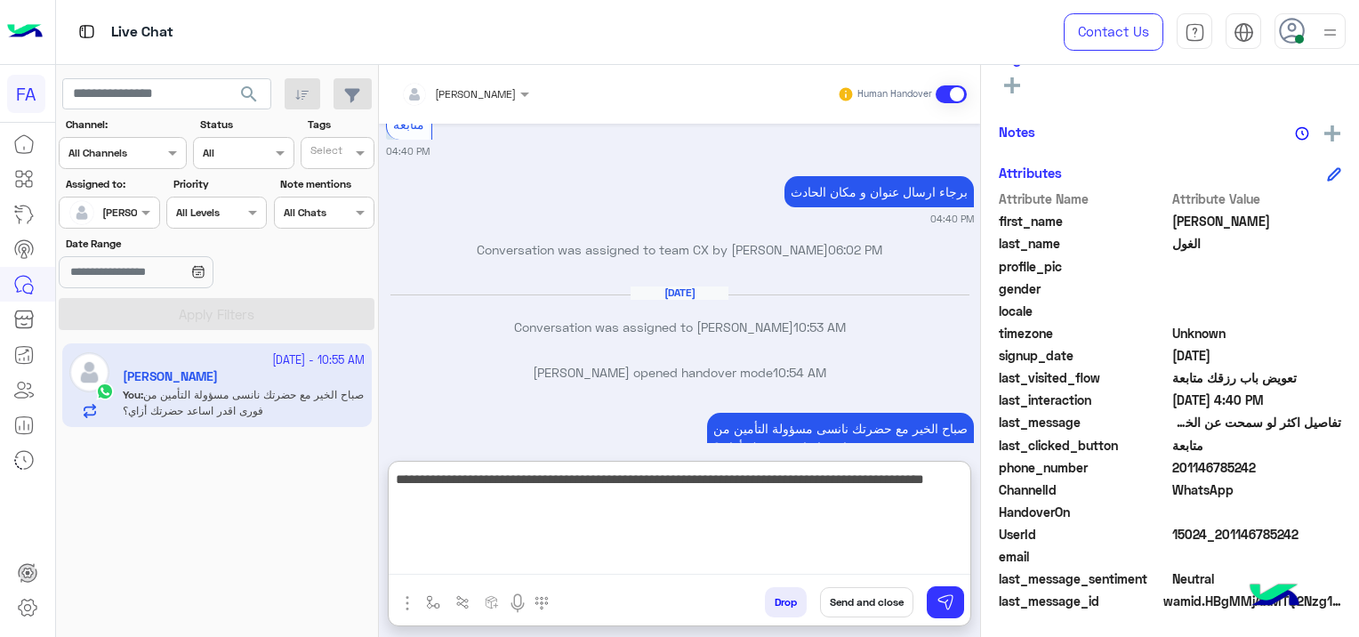
type textarea "**********"
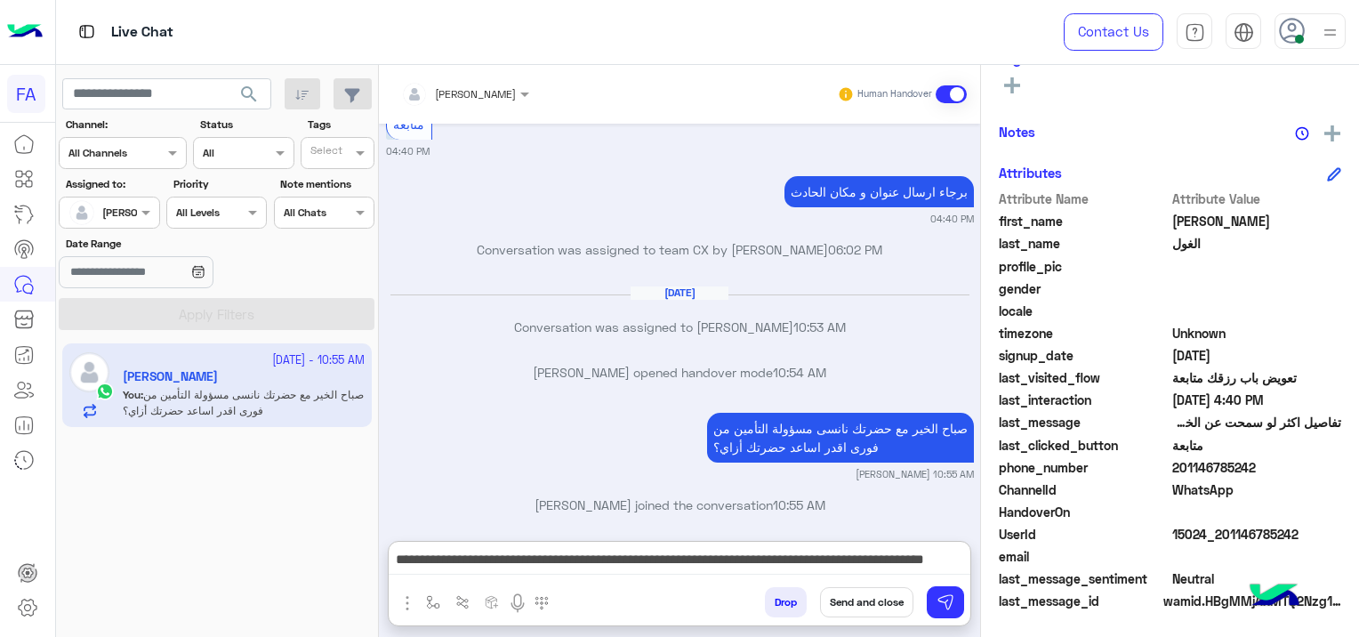
click at [880, 599] on button "Send and close" at bounding box center [866, 602] width 93 height 30
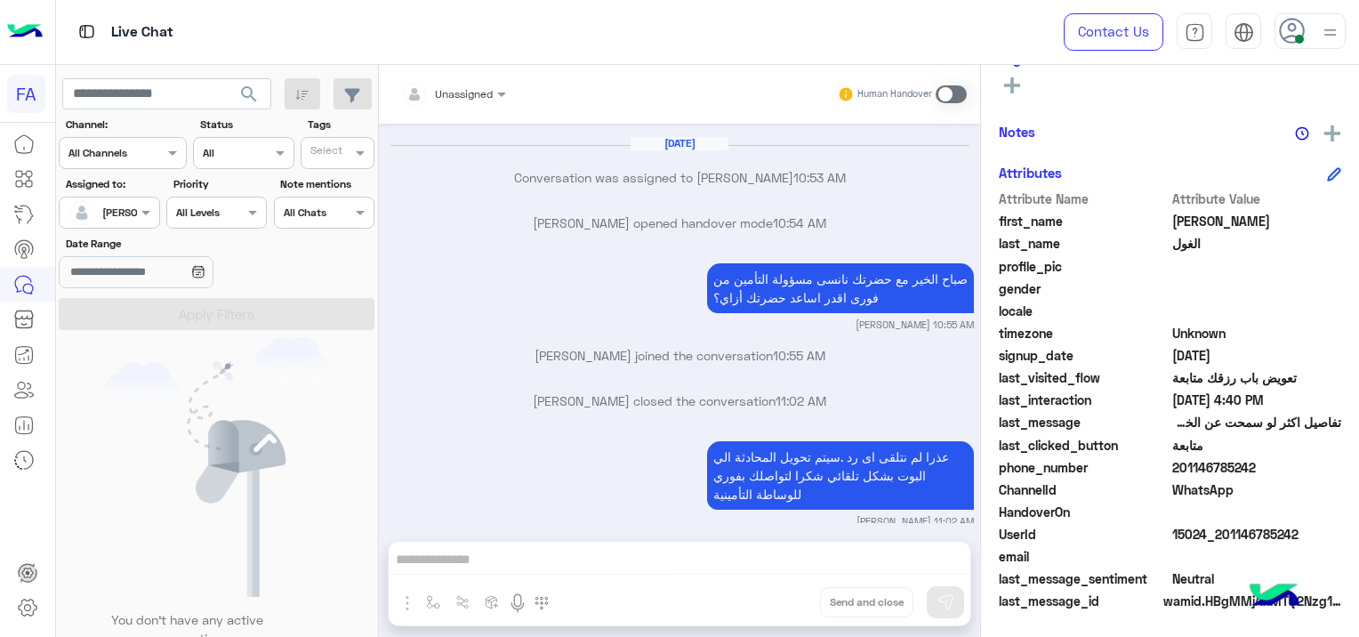
scroll to position [420, 0]
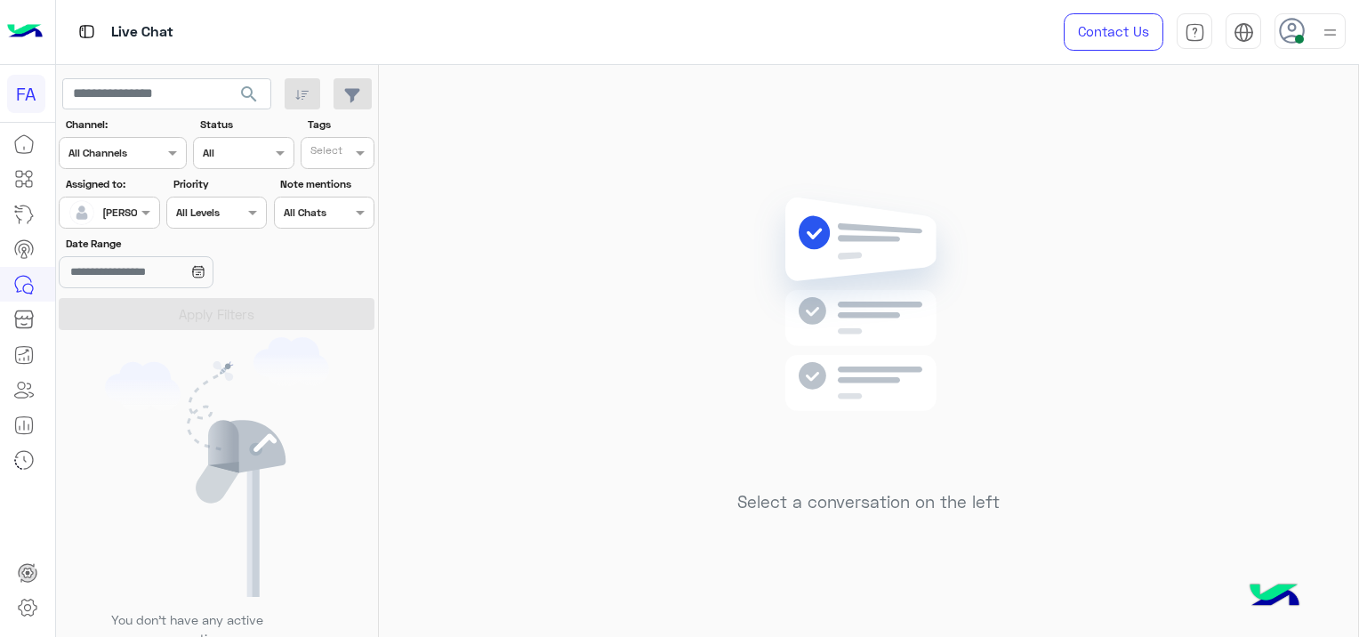
click at [131, 212] on div at bounding box center [109, 210] width 99 height 17
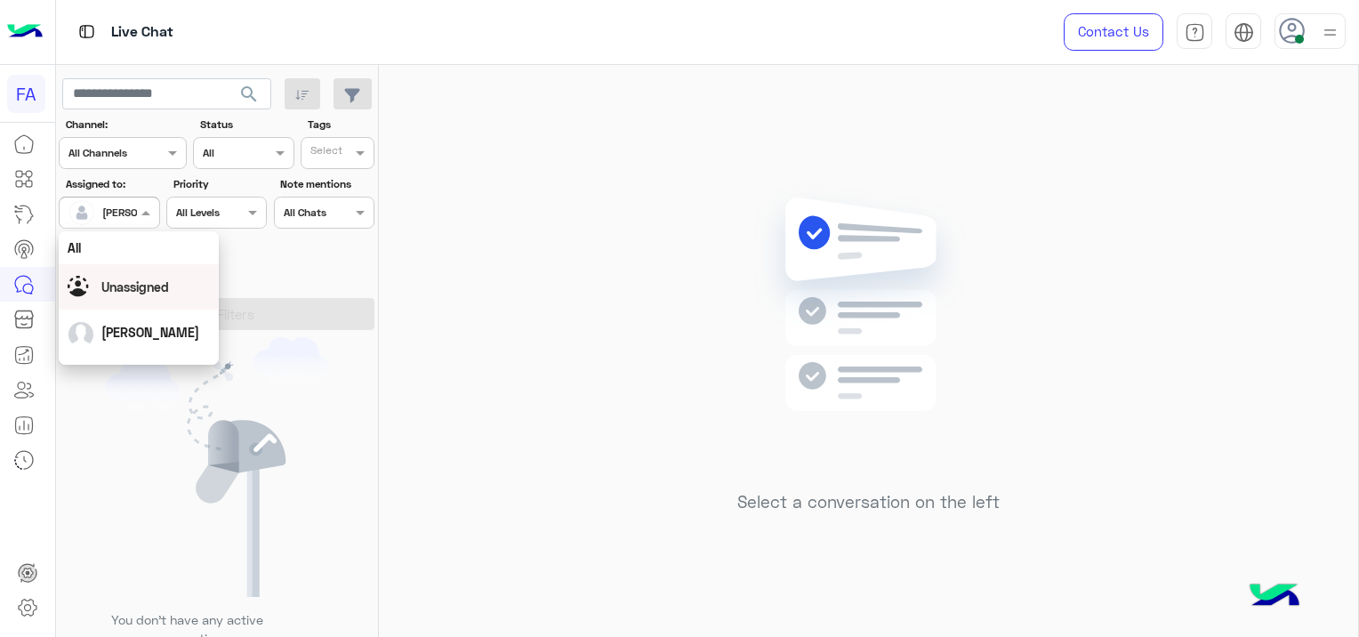
click at [132, 295] on div "Unassigned" at bounding box center [135, 286] width 68 height 19
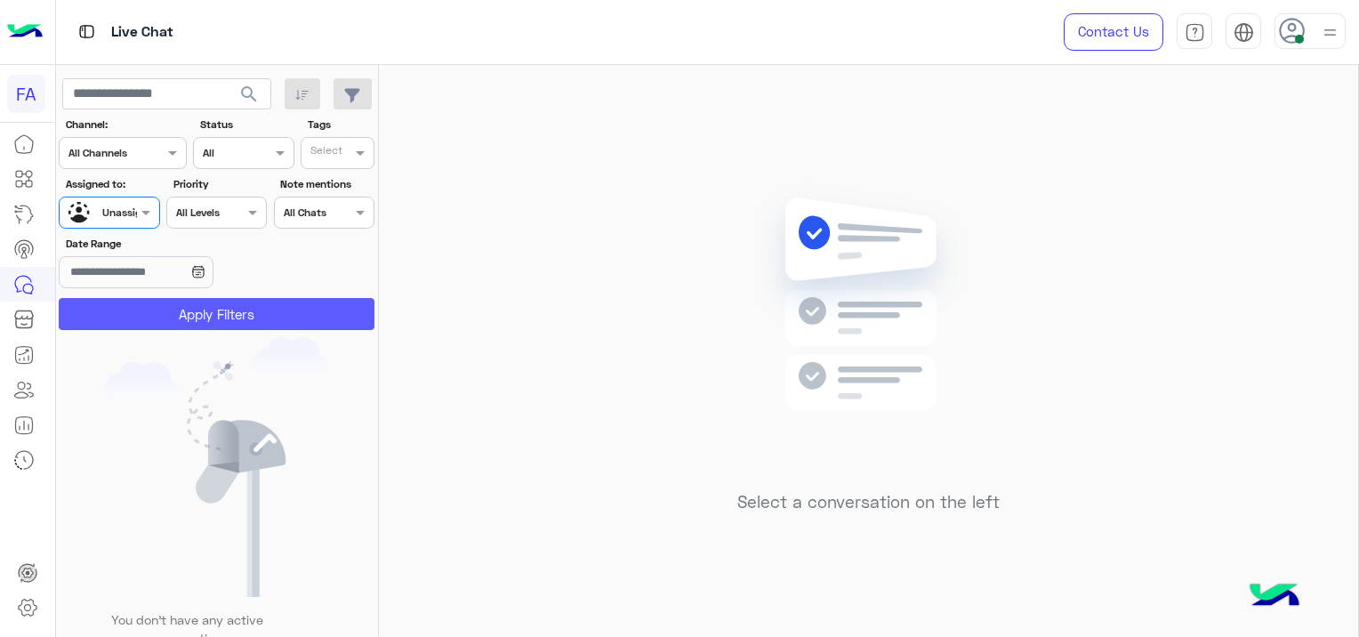
click at [203, 313] on button "Apply Filters" at bounding box center [217, 314] width 316 height 32
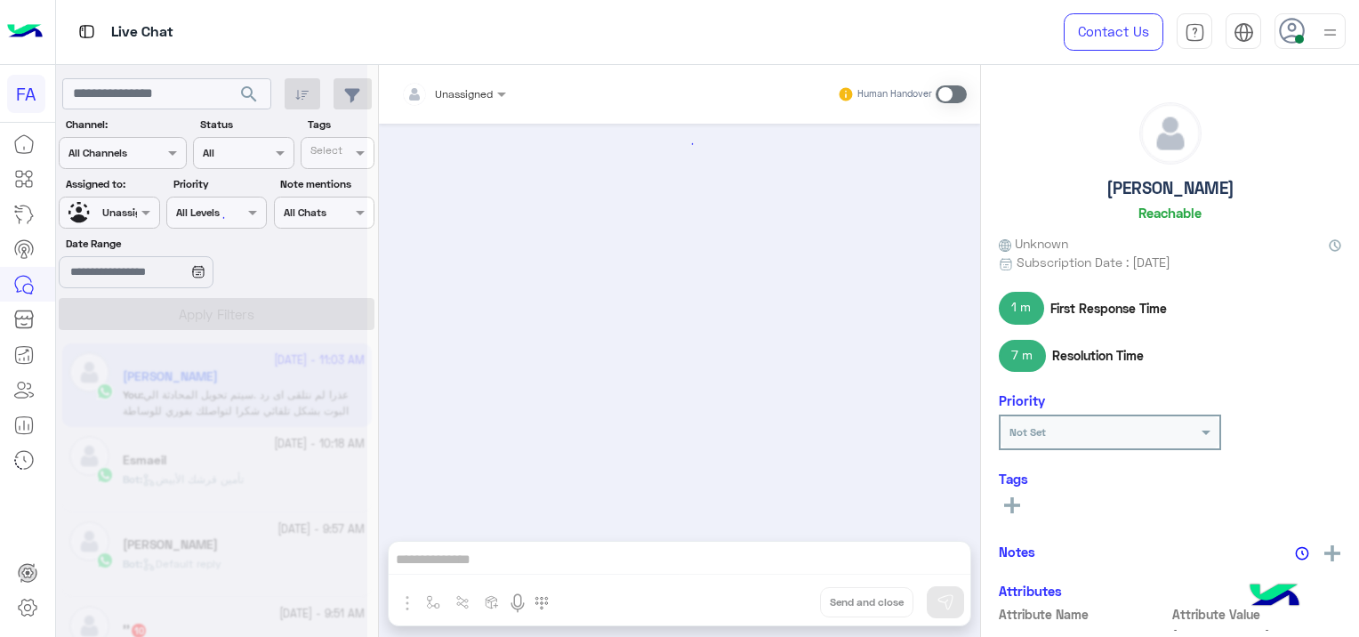
scroll to position [1000, 0]
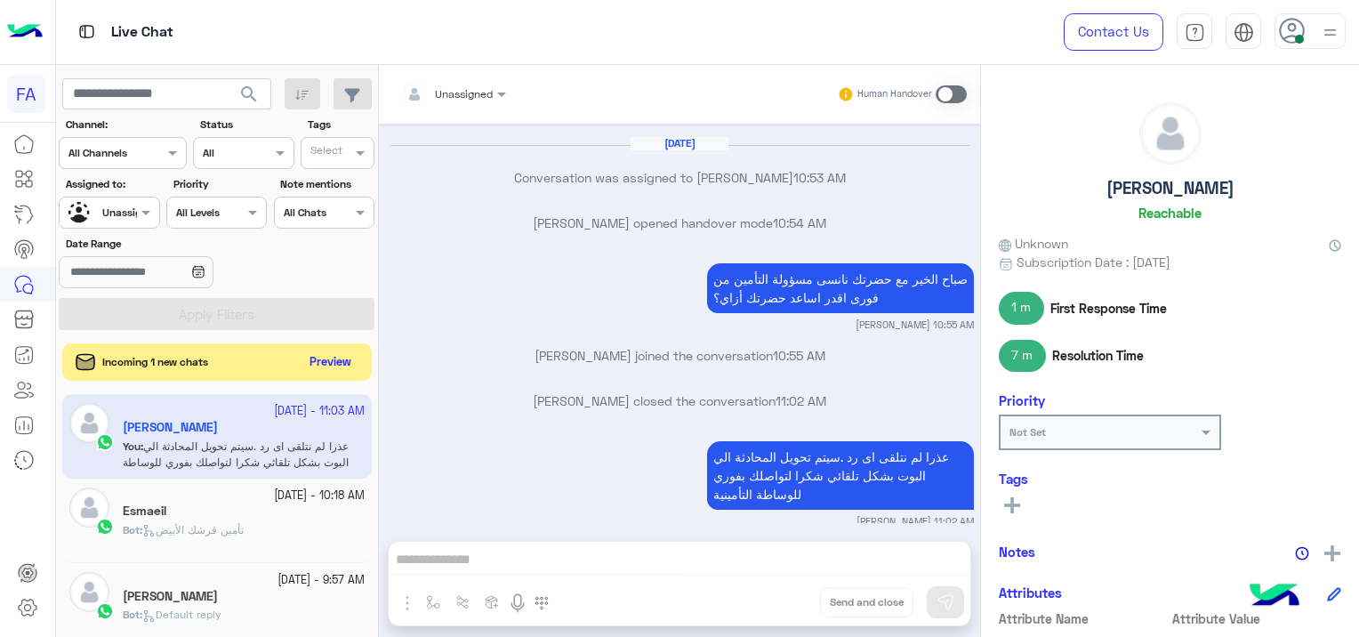
click at [334, 366] on button "Preview" at bounding box center [330, 362] width 55 height 24
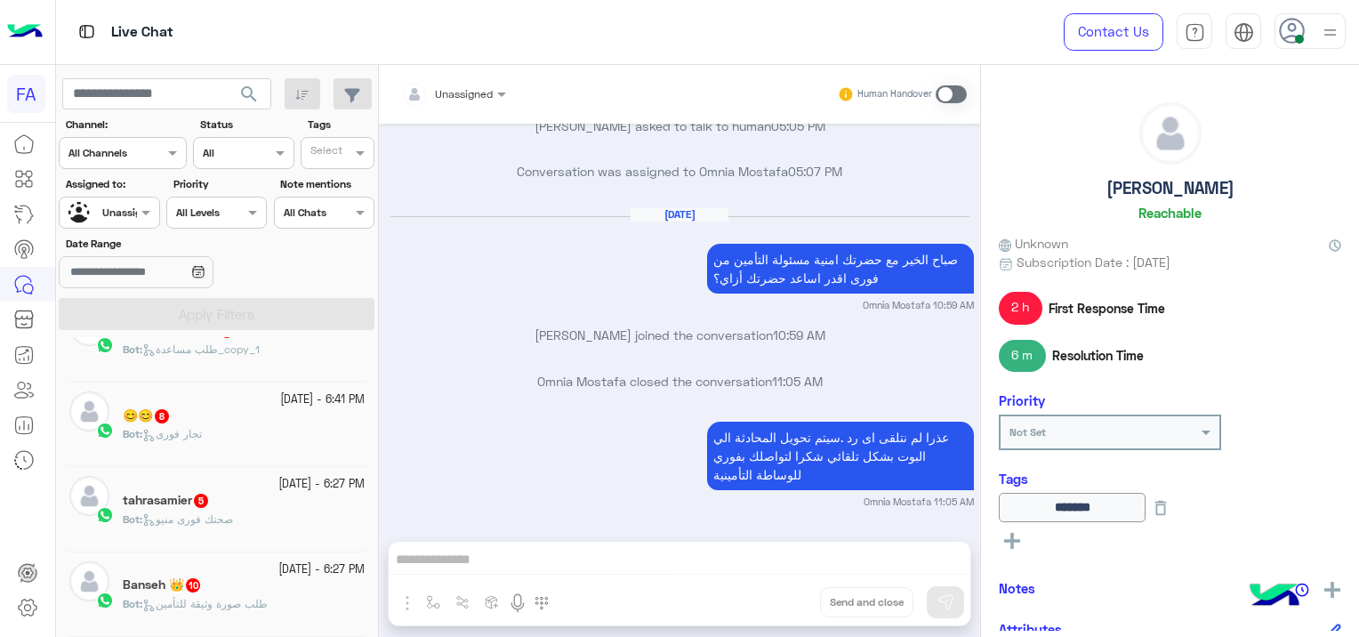
scroll to position [9, 0]
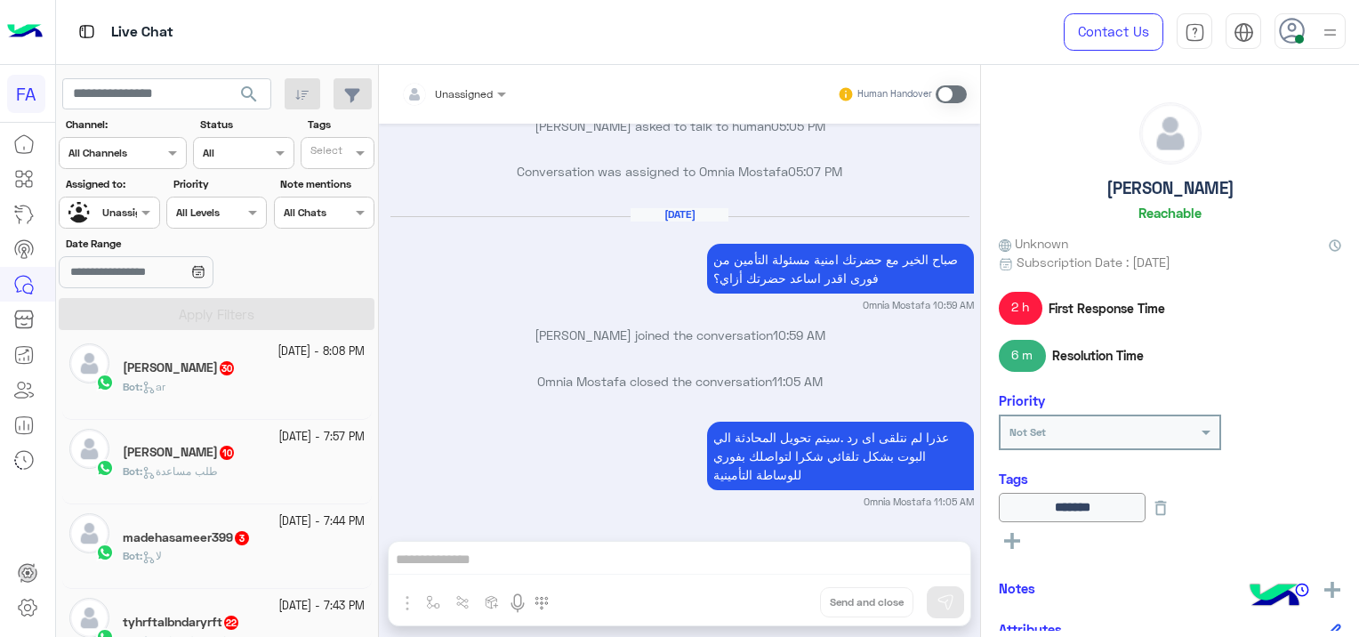
click at [398, 364] on div "[DATE] متابعة طلب 05:04 PM تم تحويلك الى مندوب من قسم خدمة العملاء. Return to B…" at bounding box center [679, 323] width 601 height 399
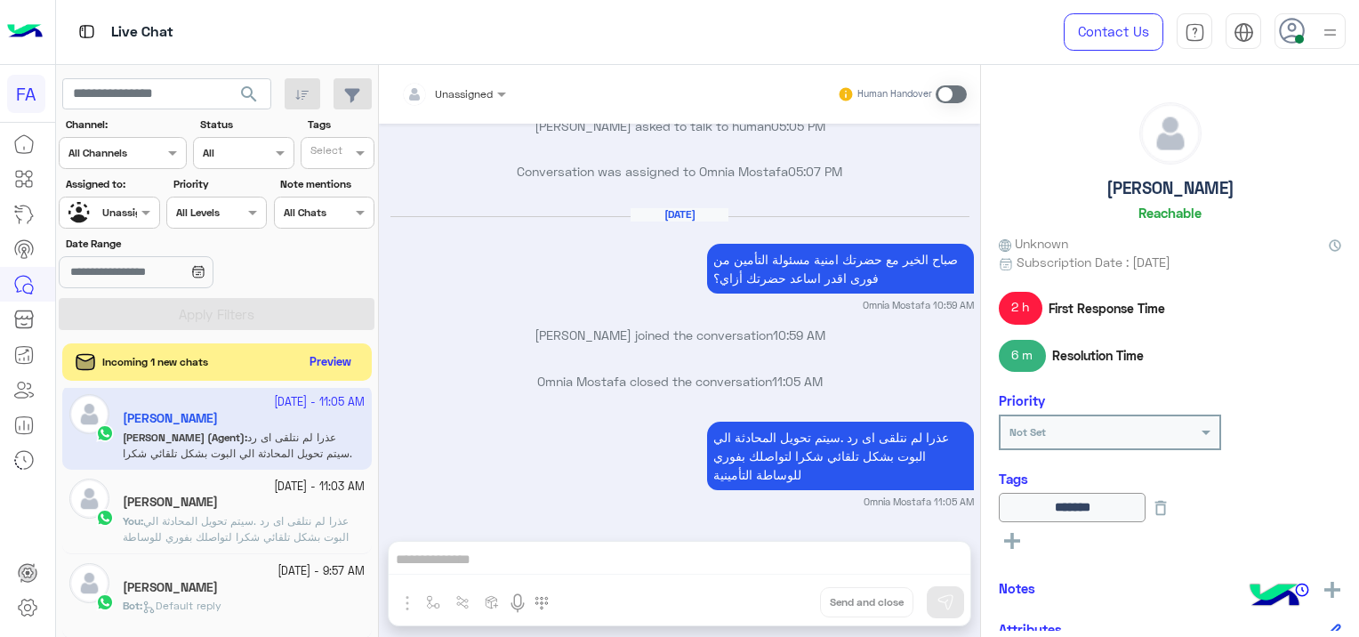
click at [347, 359] on button "Preview" at bounding box center [330, 362] width 55 height 24
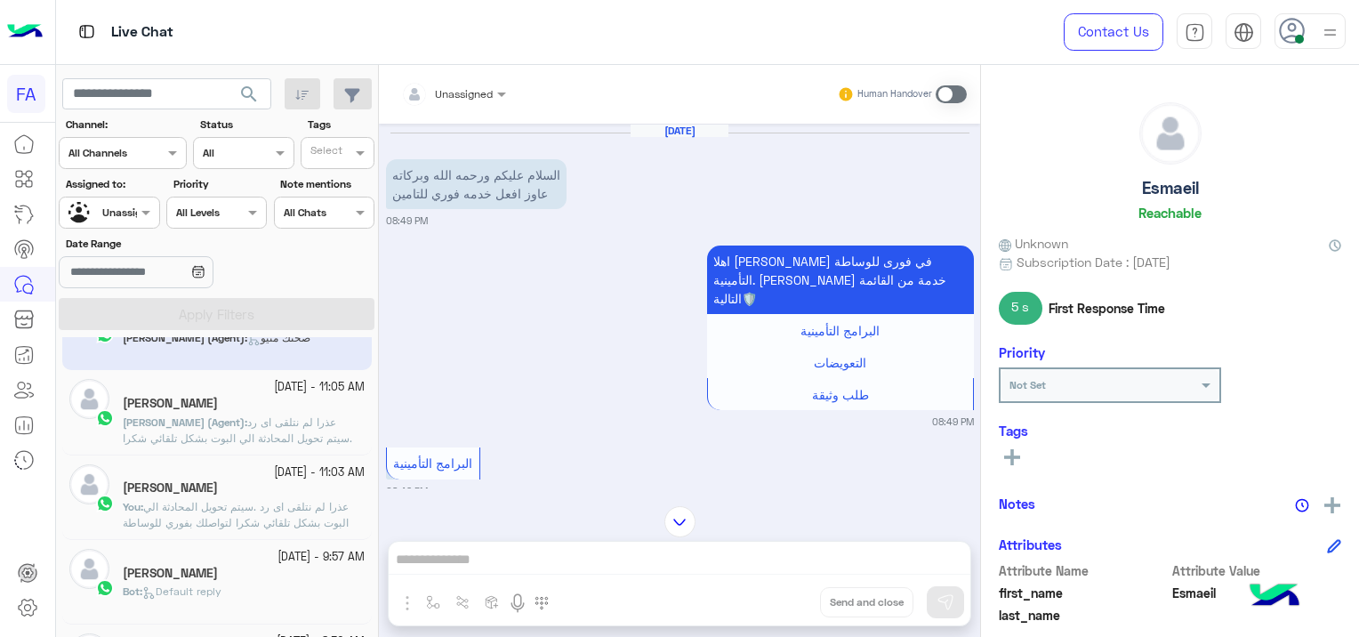
scroll to position [98, 0]
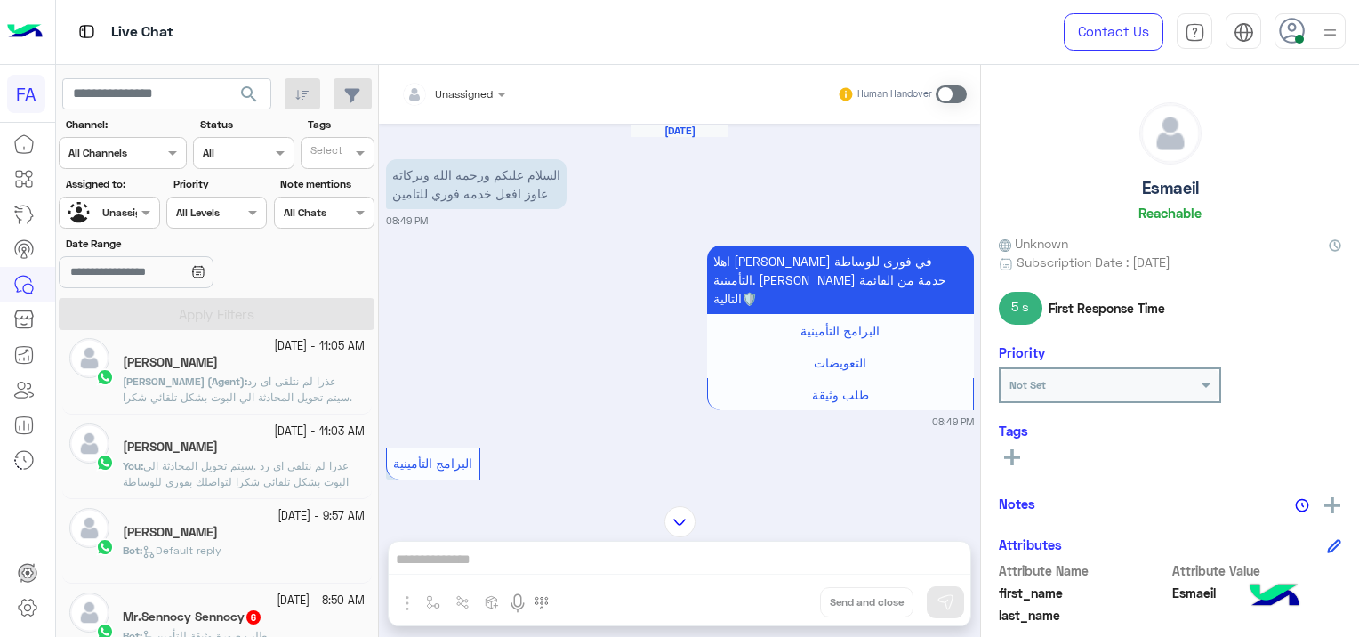
click at [320, 391] on span "عذرا لم نتلقى اى رد .سيتم تحويل المحادثة الي البوت بشكل تلقائي شكرا لتواصلك بفو…" at bounding box center [237, 396] width 229 height 45
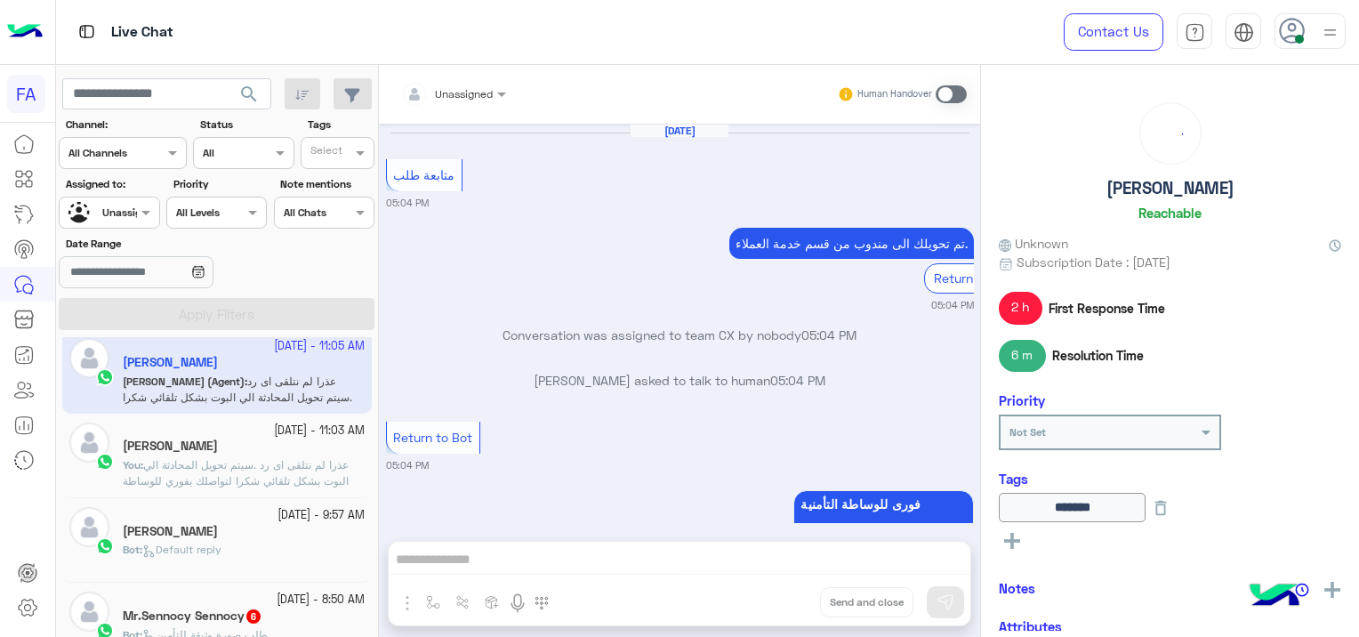
scroll to position [1234, 0]
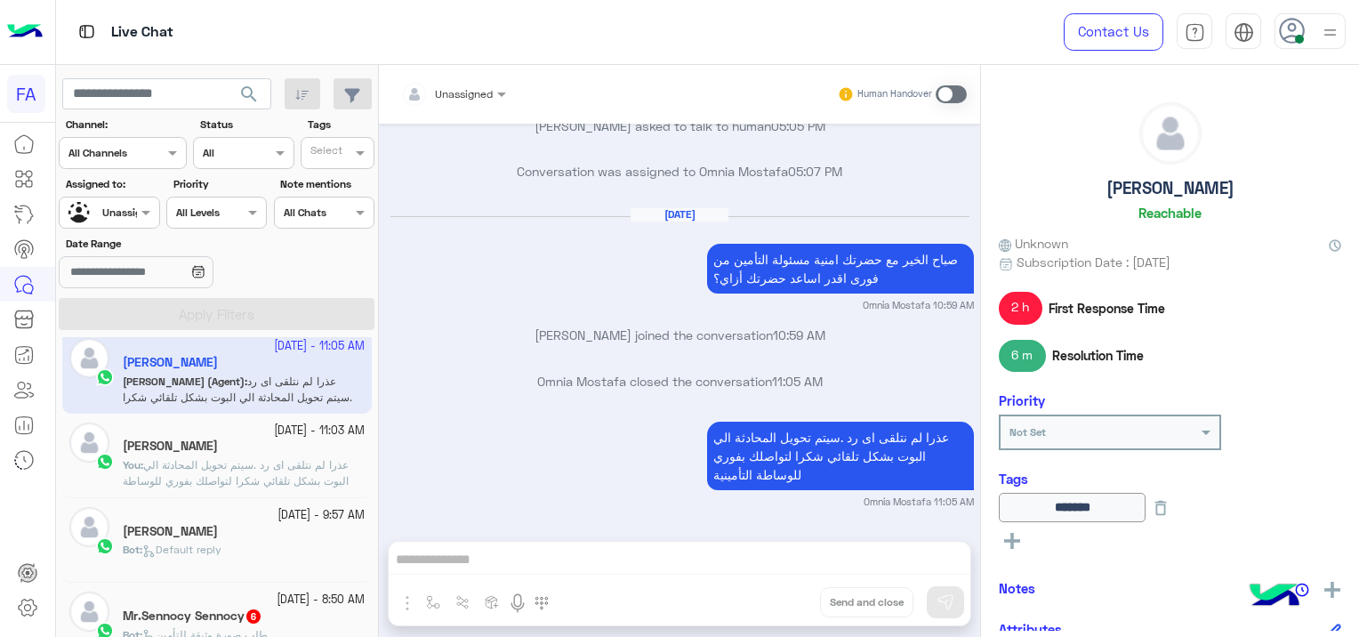
click at [330, 470] on span "عذرا لم نتلقى اى رد .سيتم تحويل المحادثة الي البوت بشكل تلقائي شكرا لتواصلك بفو…" at bounding box center [236, 480] width 226 height 45
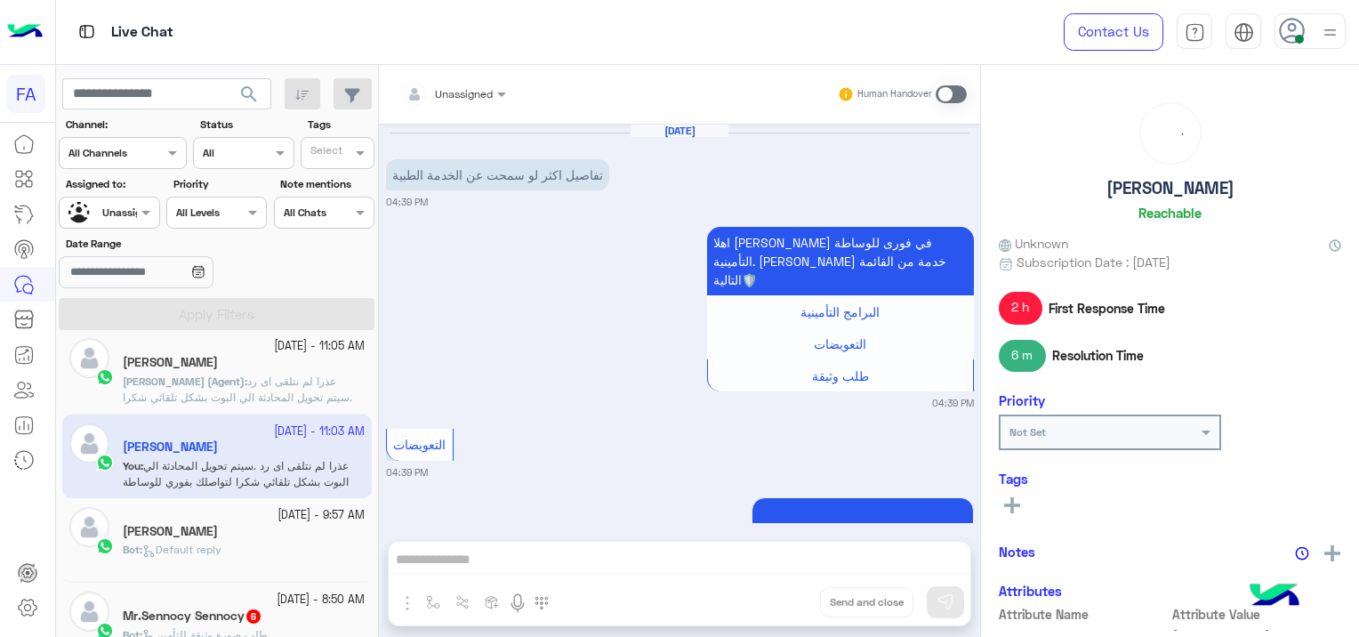
scroll to position [1000, 0]
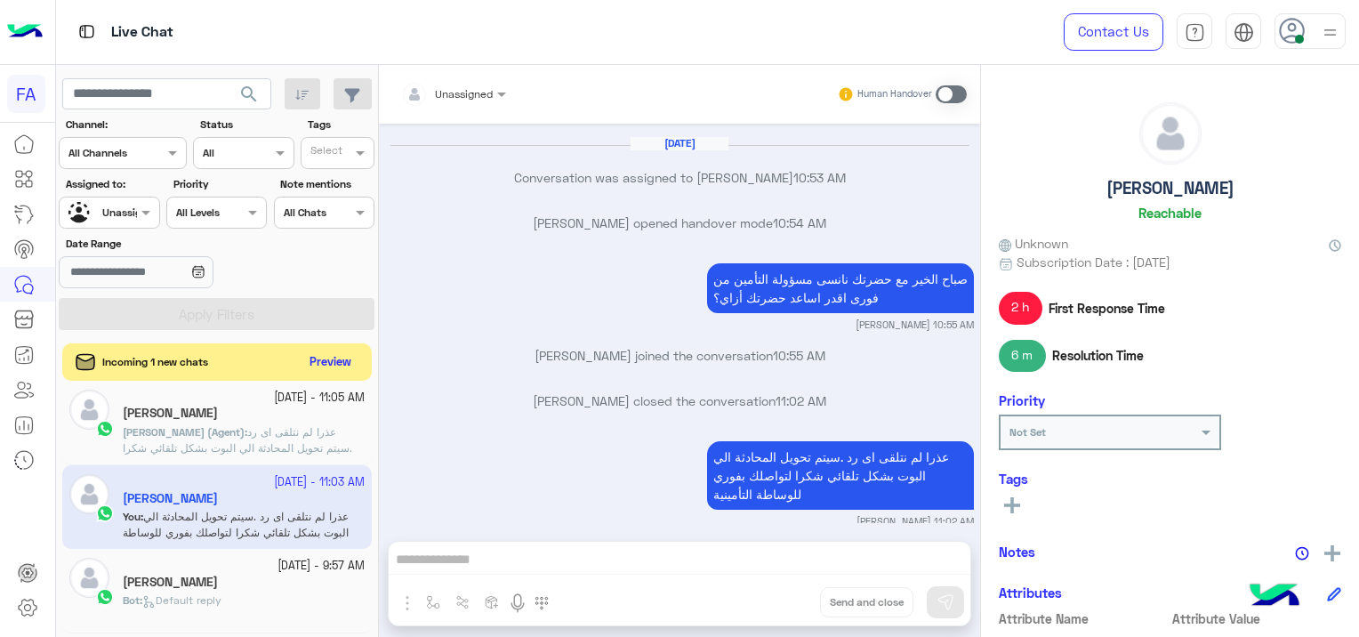
click at [313, 361] on button "Preview" at bounding box center [330, 362] width 55 height 24
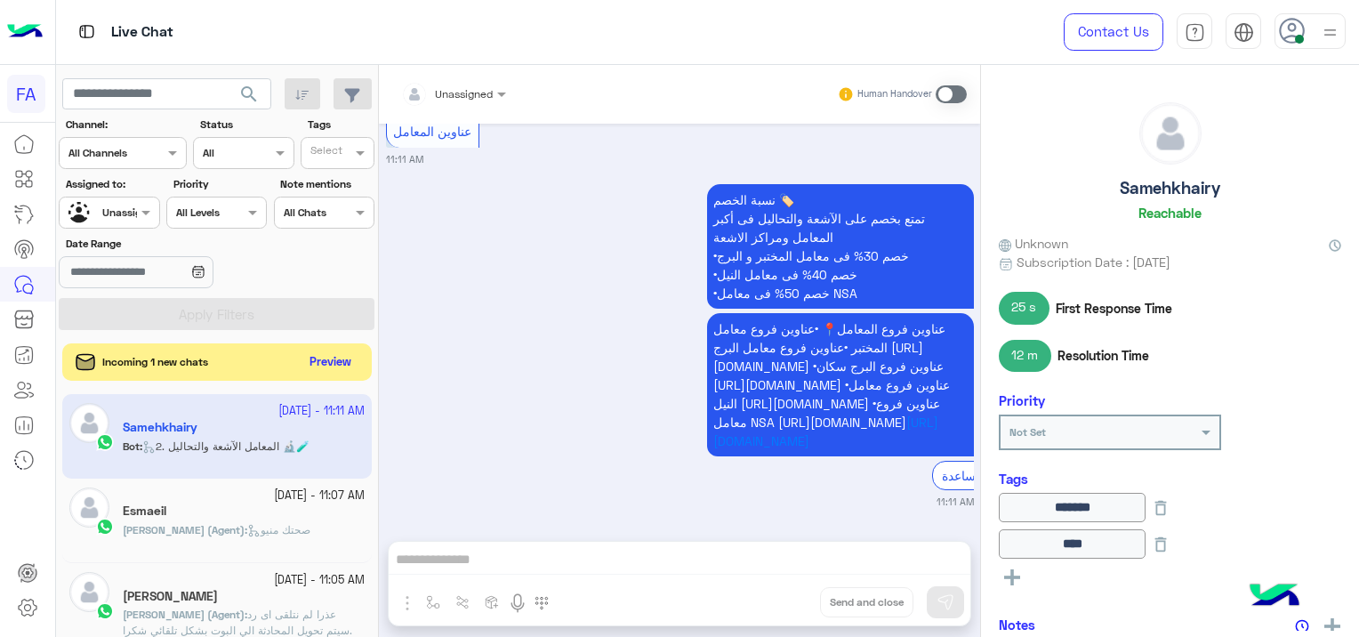
click at [349, 366] on button "Preview" at bounding box center [330, 362] width 55 height 24
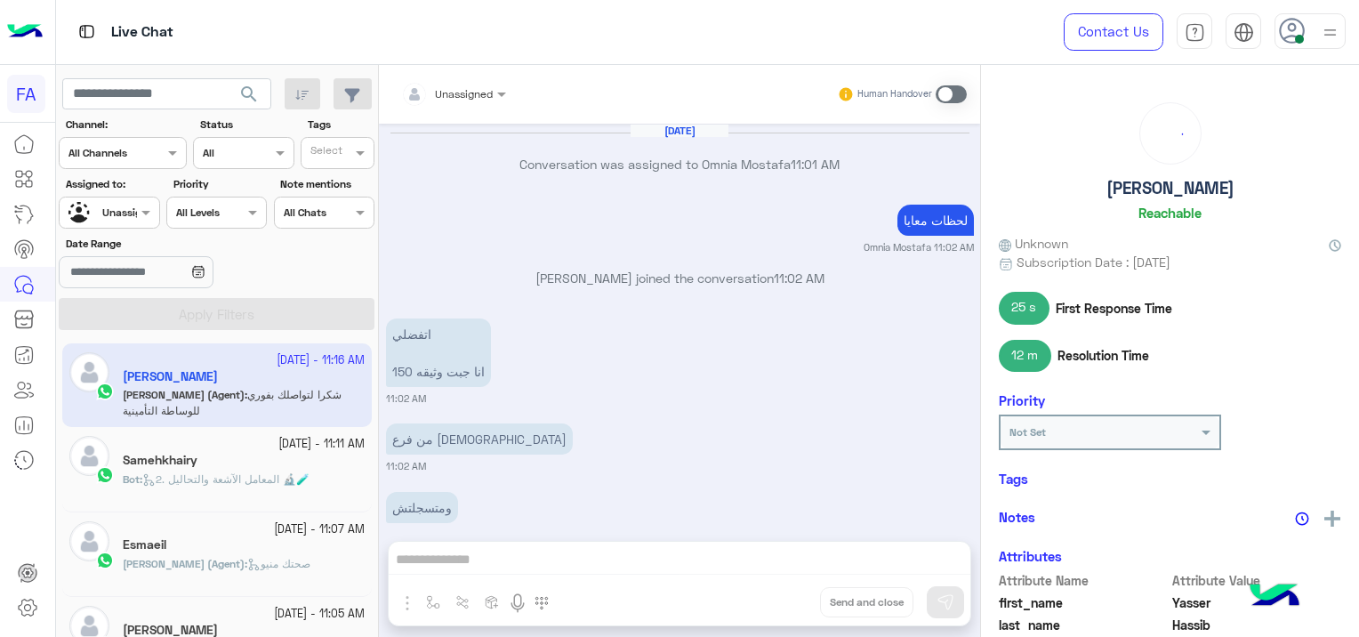
scroll to position [1091, 0]
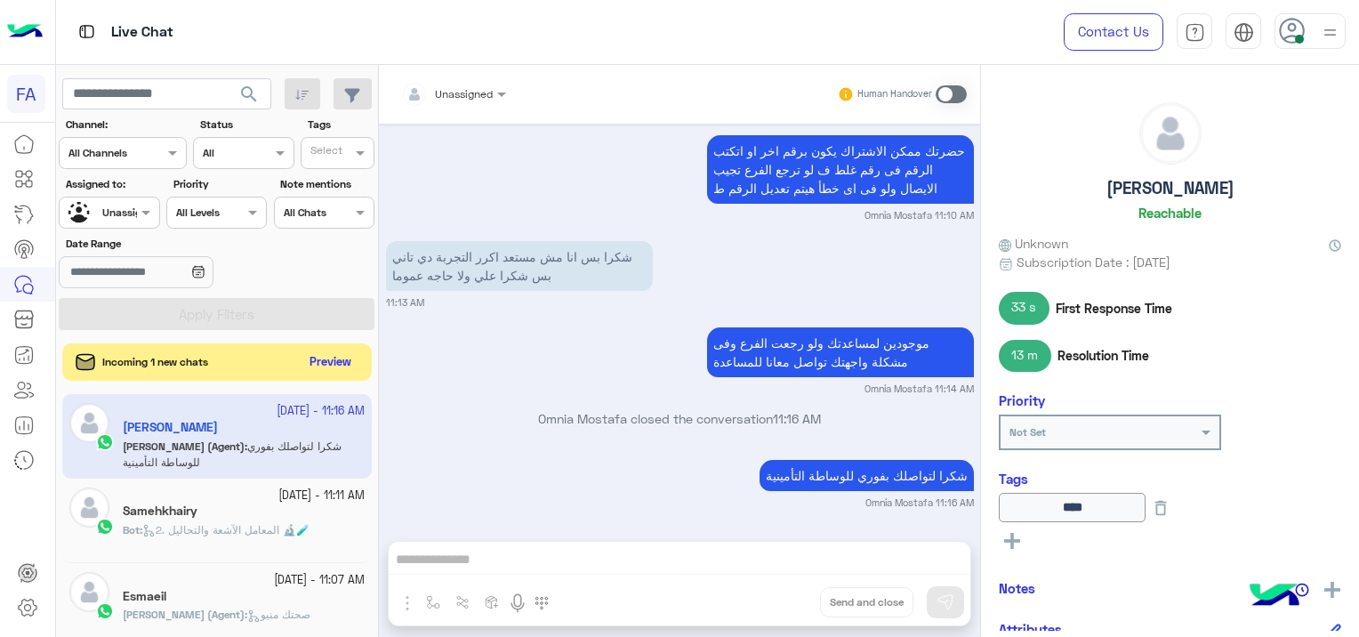
click at [342, 356] on button "Preview" at bounding box center [330, 362] width 55 height 24
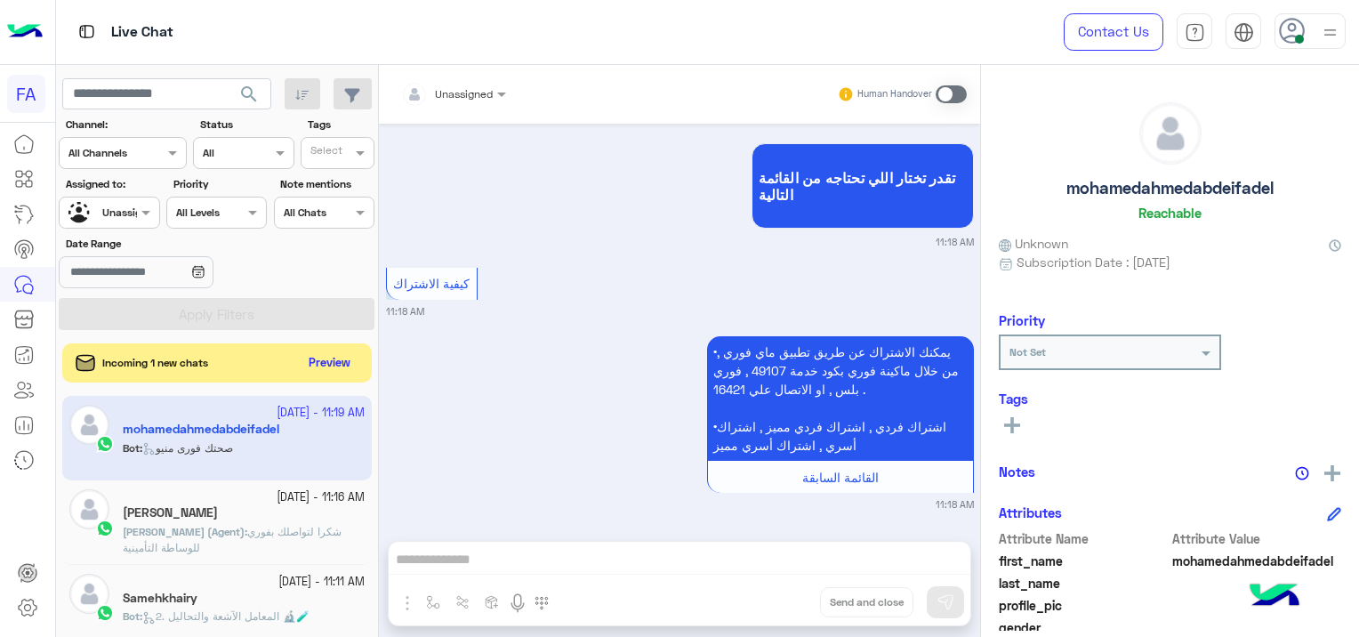
scroll to position [993, 0]
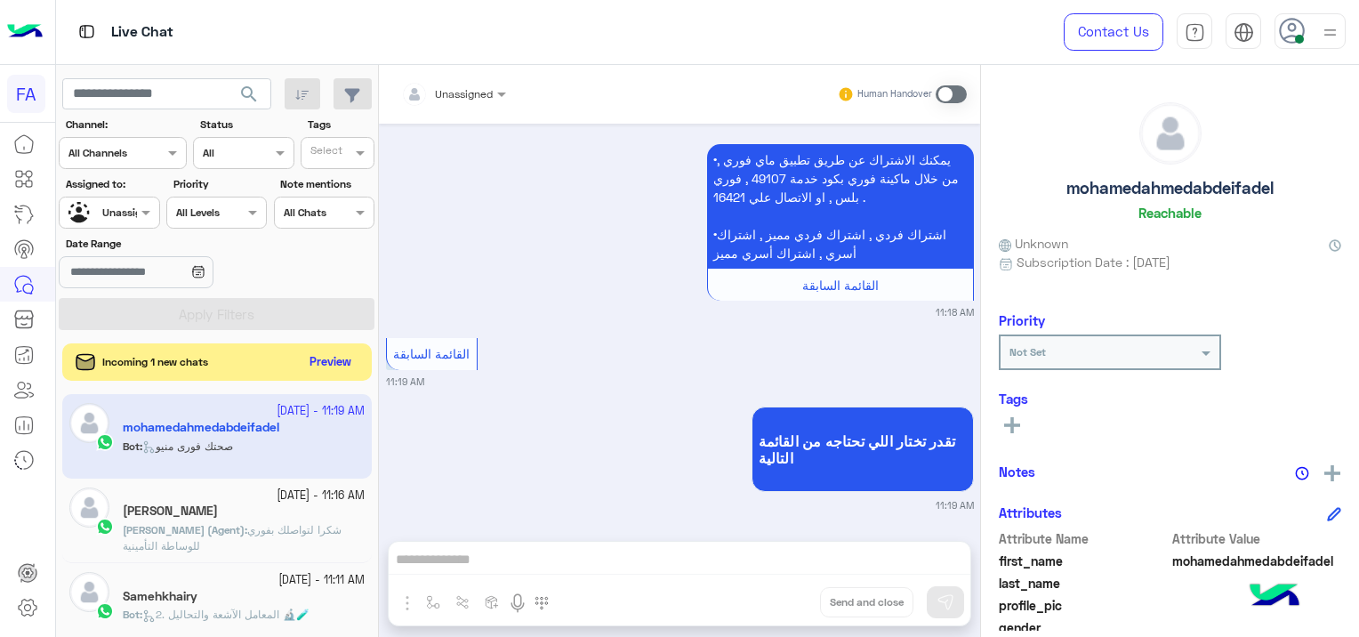
click at [336, 355] on button "Preview" at bounding box center [330, 362] width 55 height 24
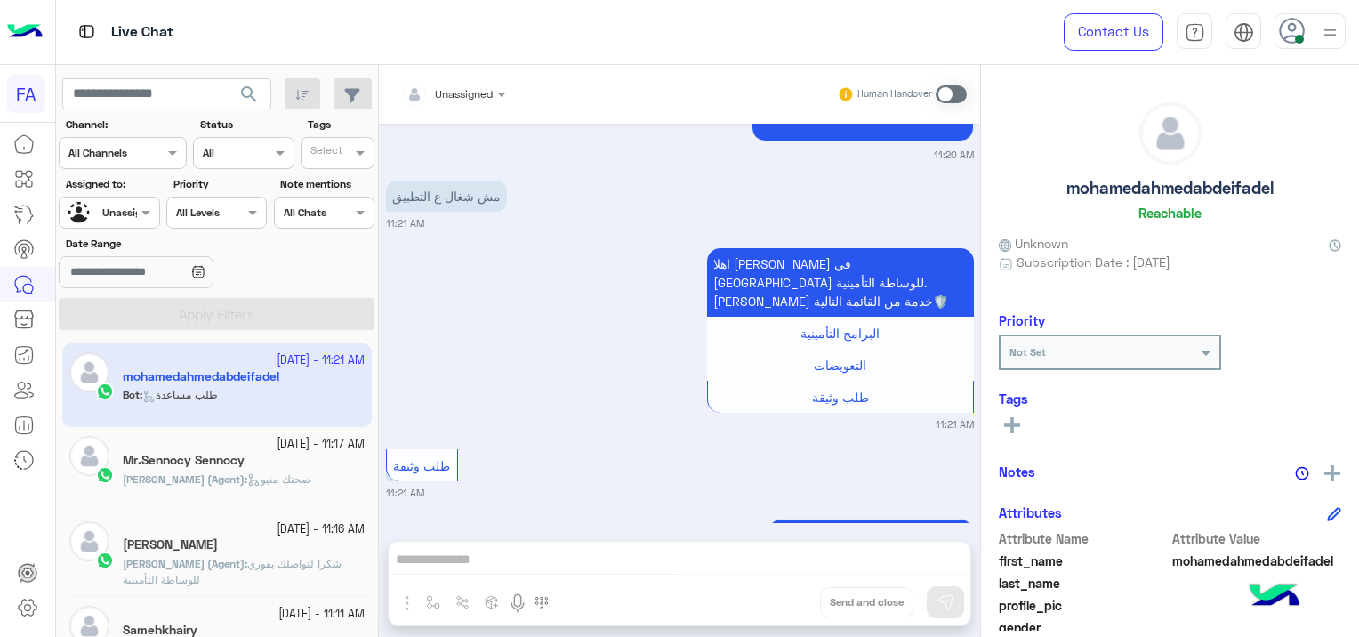
scroll to position [3037, 0]
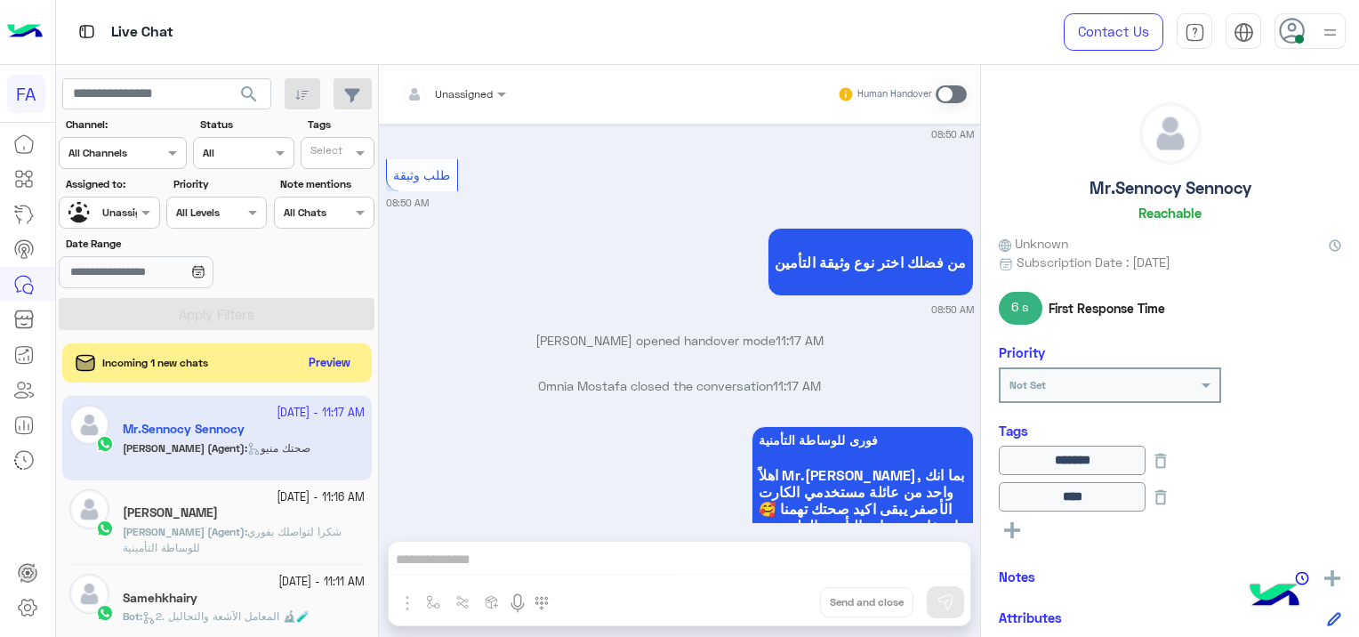
scroll to position [3795, 0]
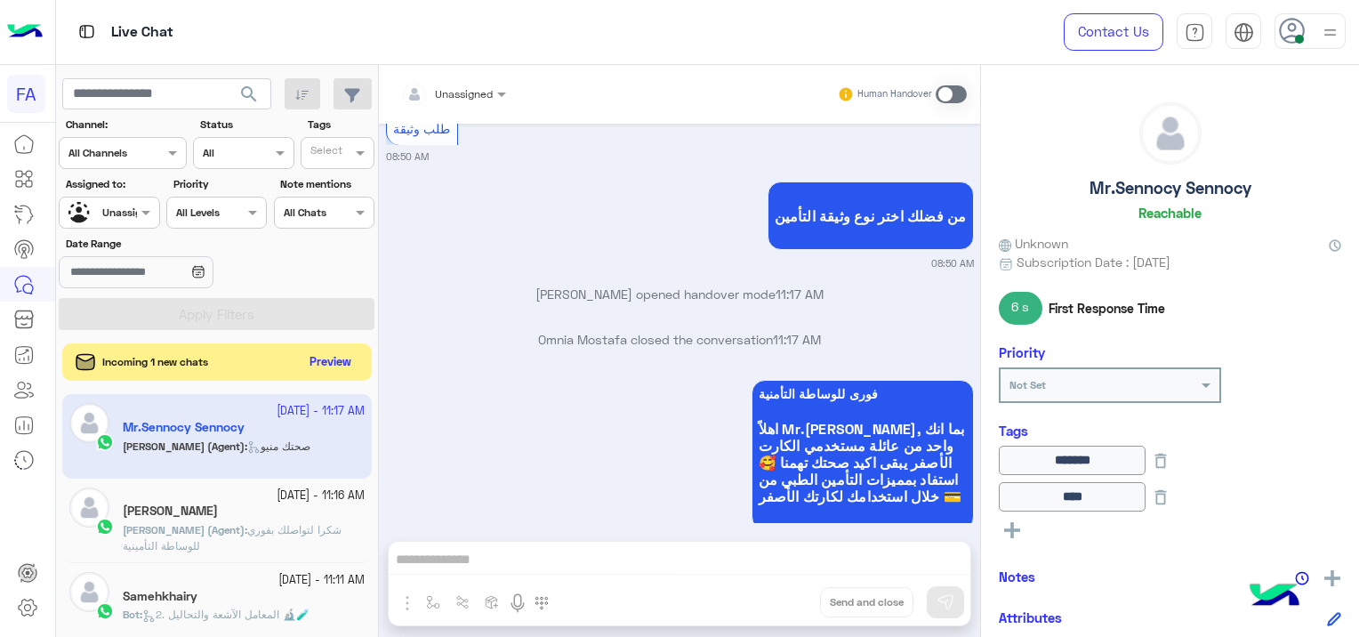
click at [325, 361] on button "Preview" at bounding box center [330, 362] width 55 height 24
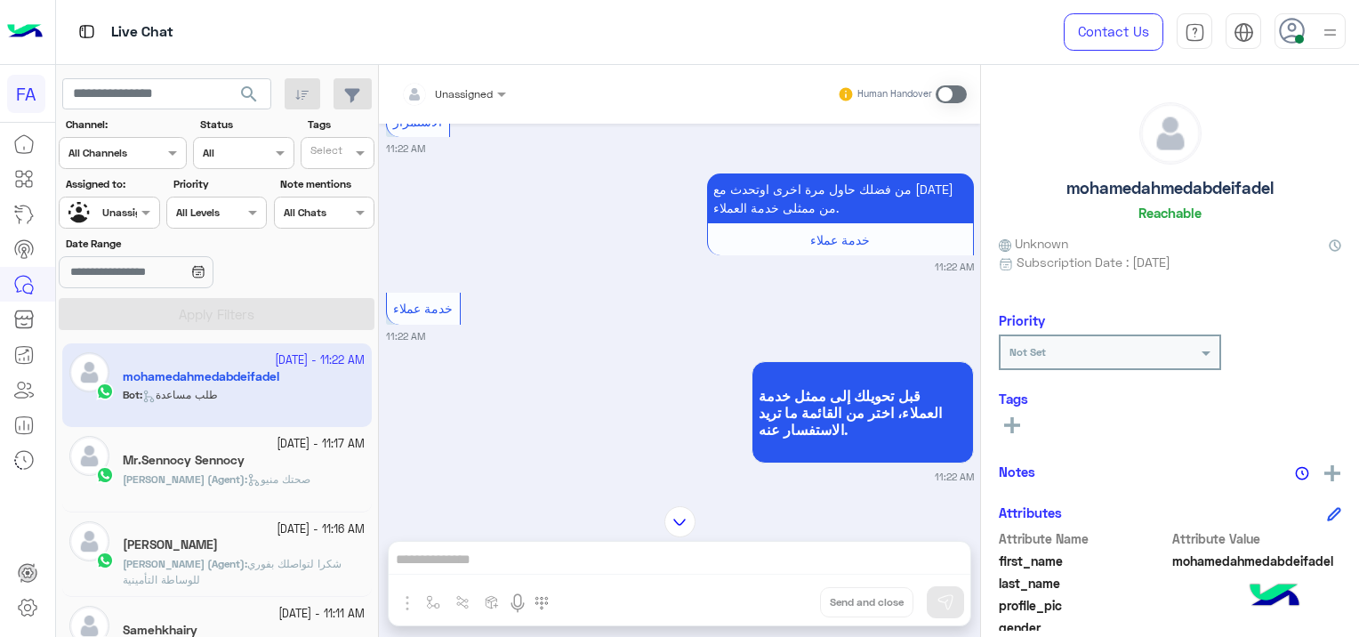
scroll to position [1313, 0]
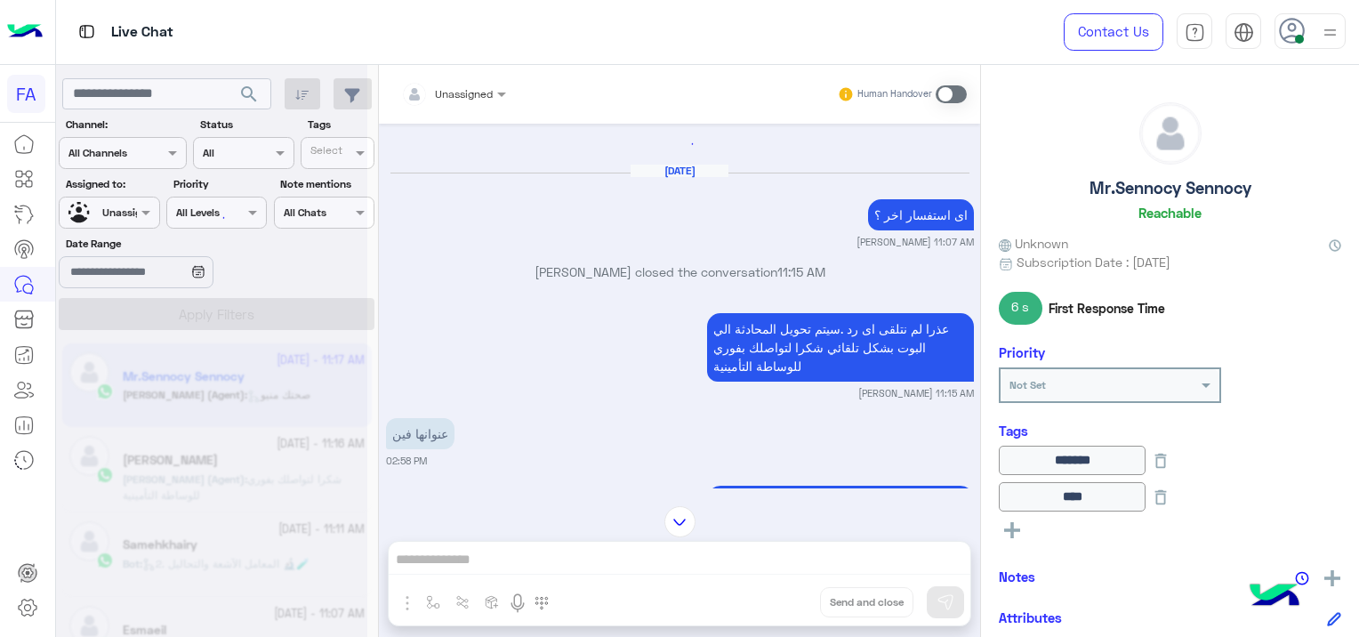
scroll to position [2027, 0]
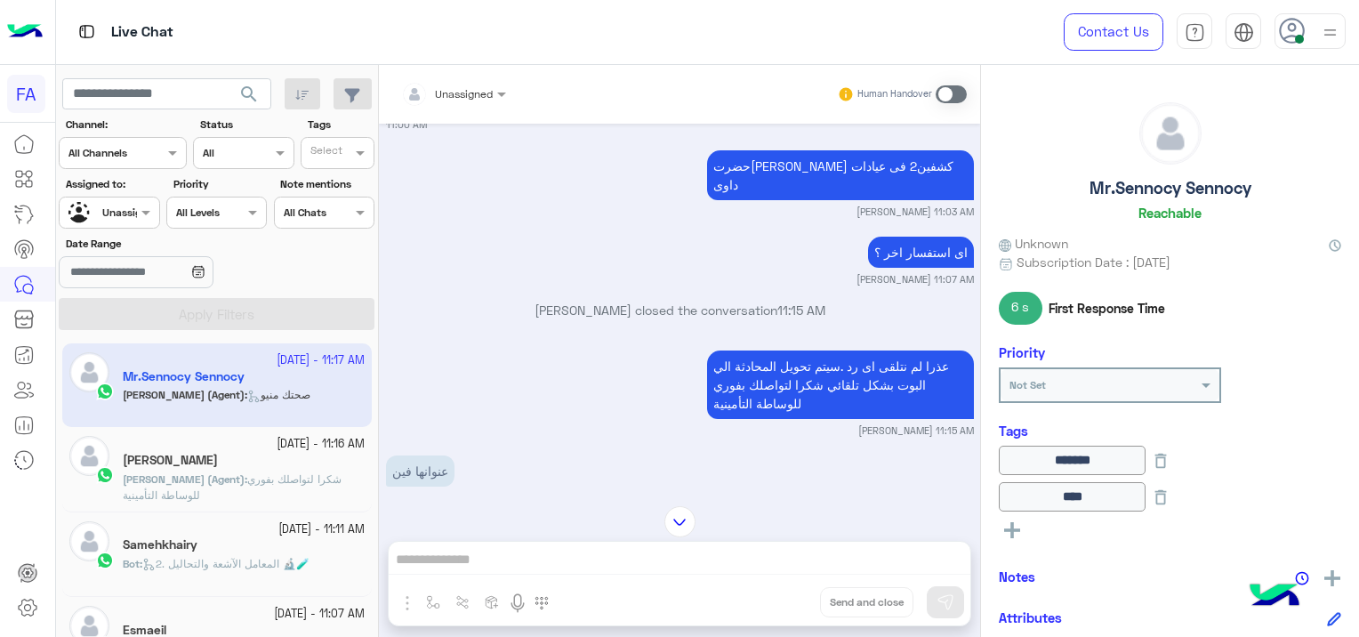
click at [324, 469] on div "[PERSON_NAME]" at bounding box center [244, 462] width 242 height 19
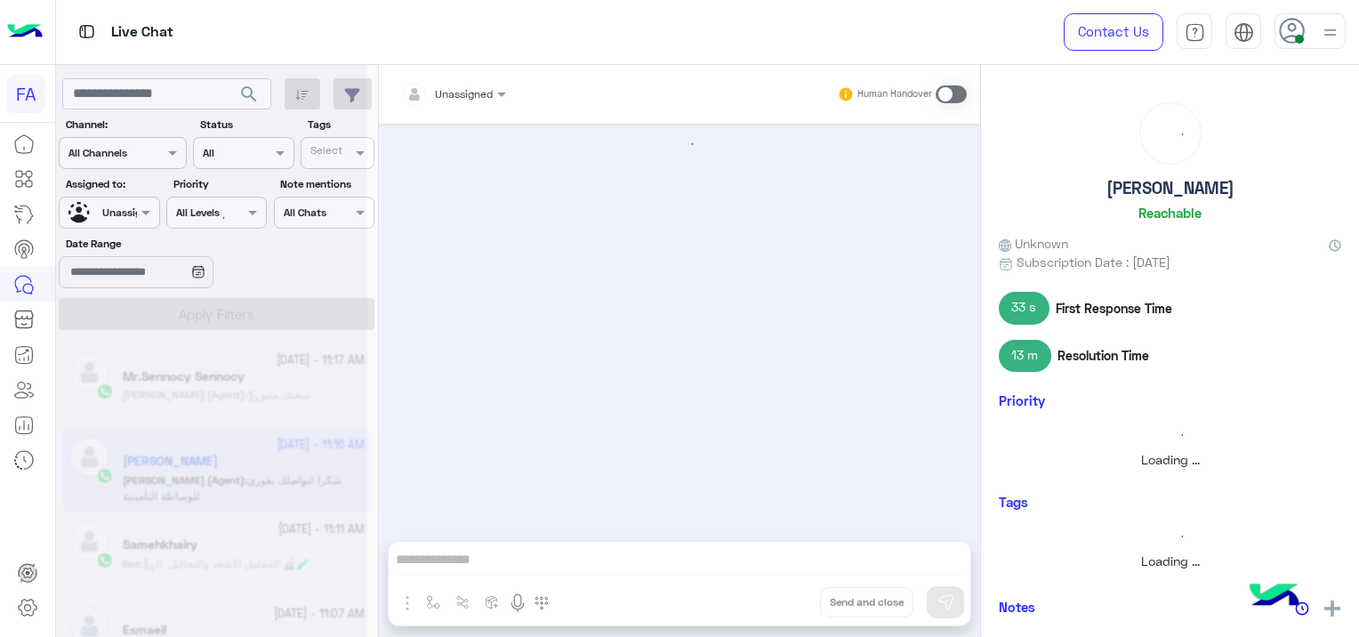
scroll to position [1091, 0]
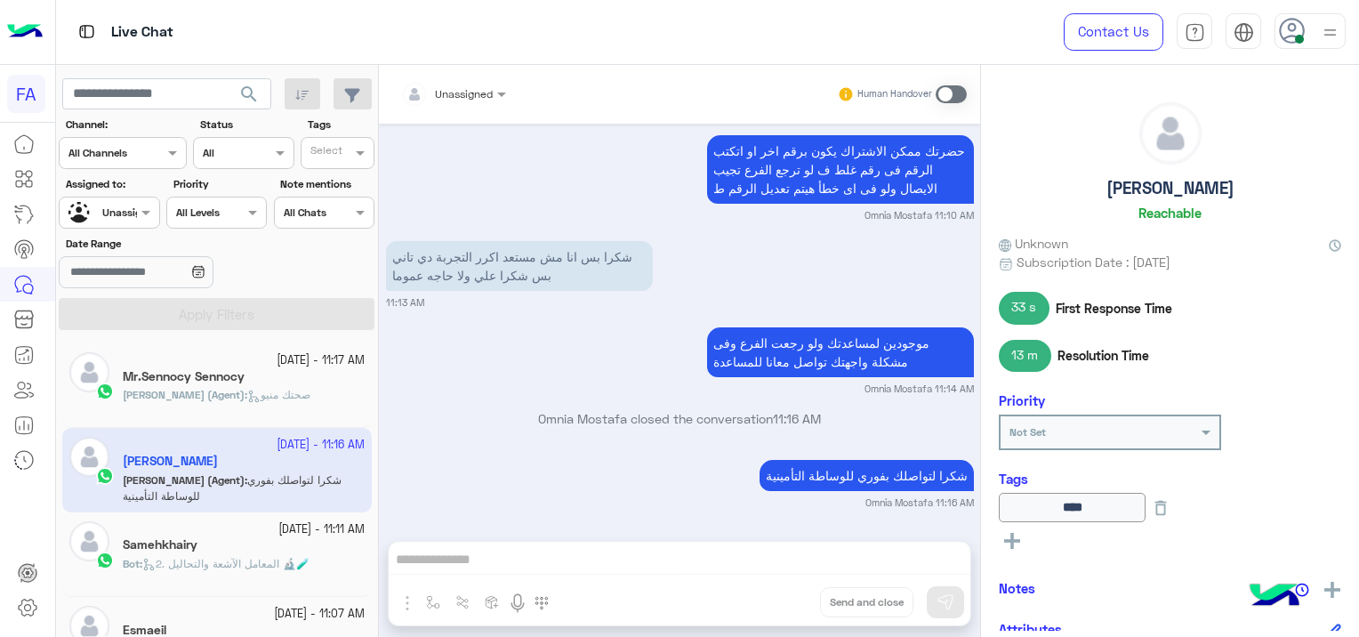
click at [278, 391] on span "صحتك منيو" at bounding box center [278, 394] width 63 height 13
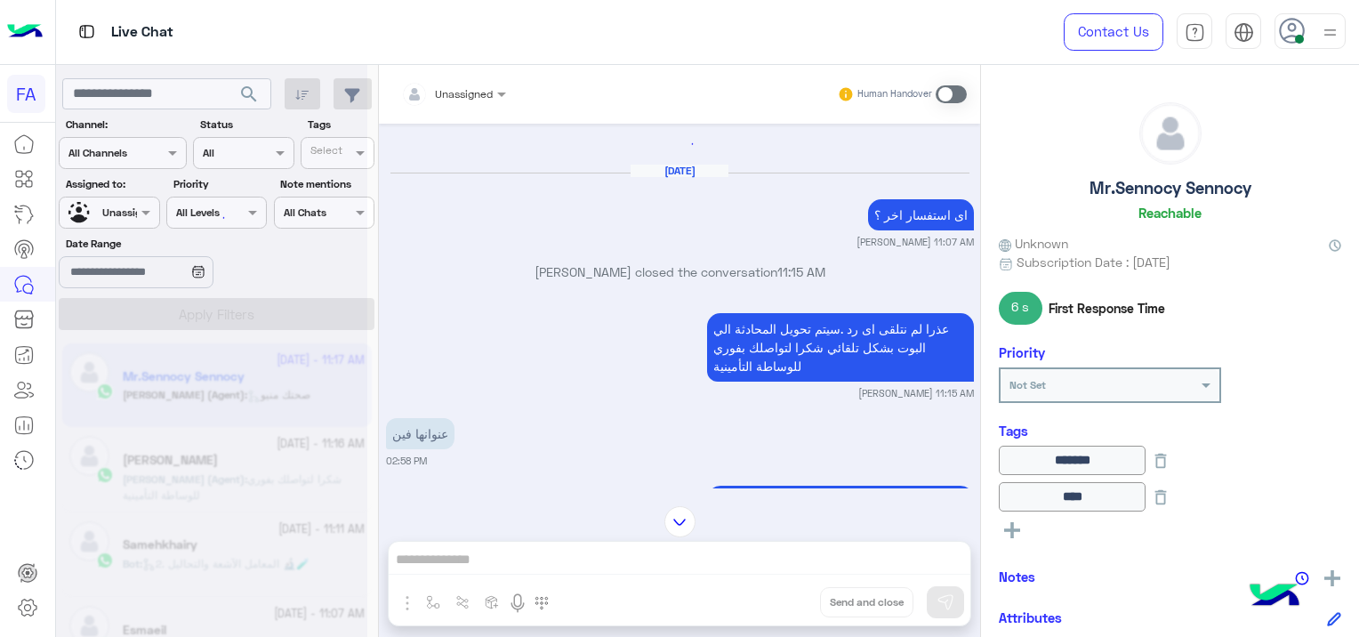
scroll to position [2027, 0]
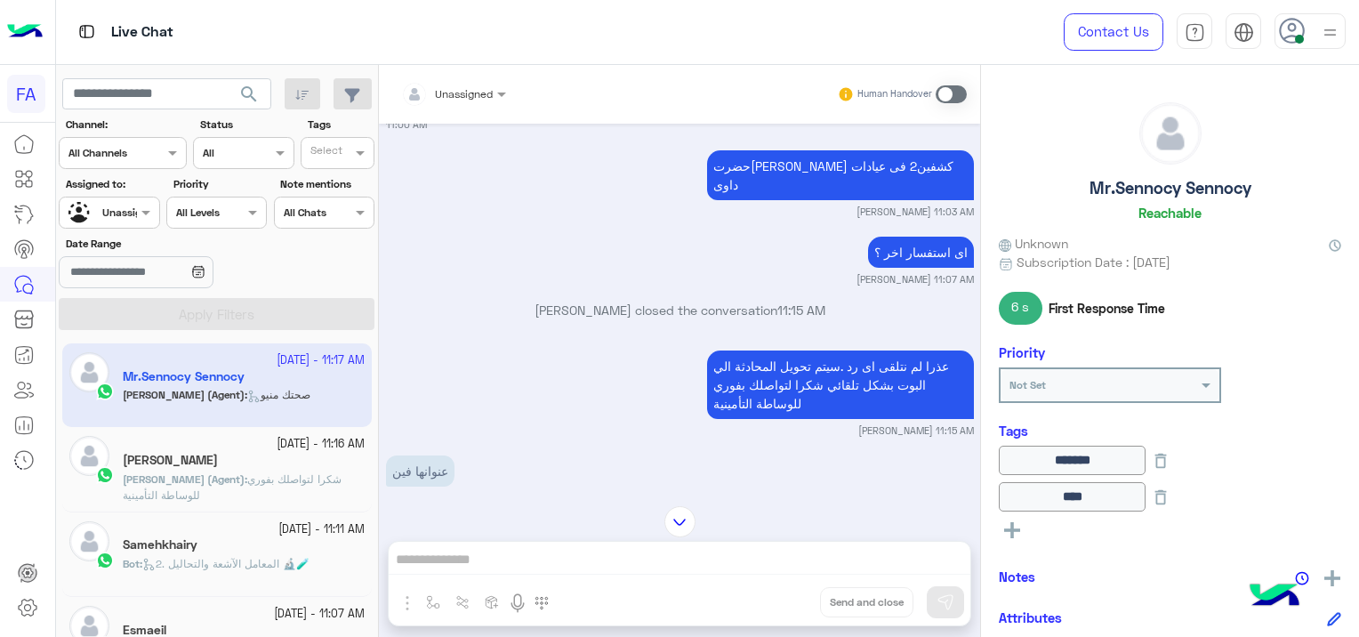
click at [294, 485] on p "[PERSON_NAME] (Agent) : شكرا لتواصلك بفوري للوساطة التأمينية" at bounding box center [244, 487] width 242 height 32
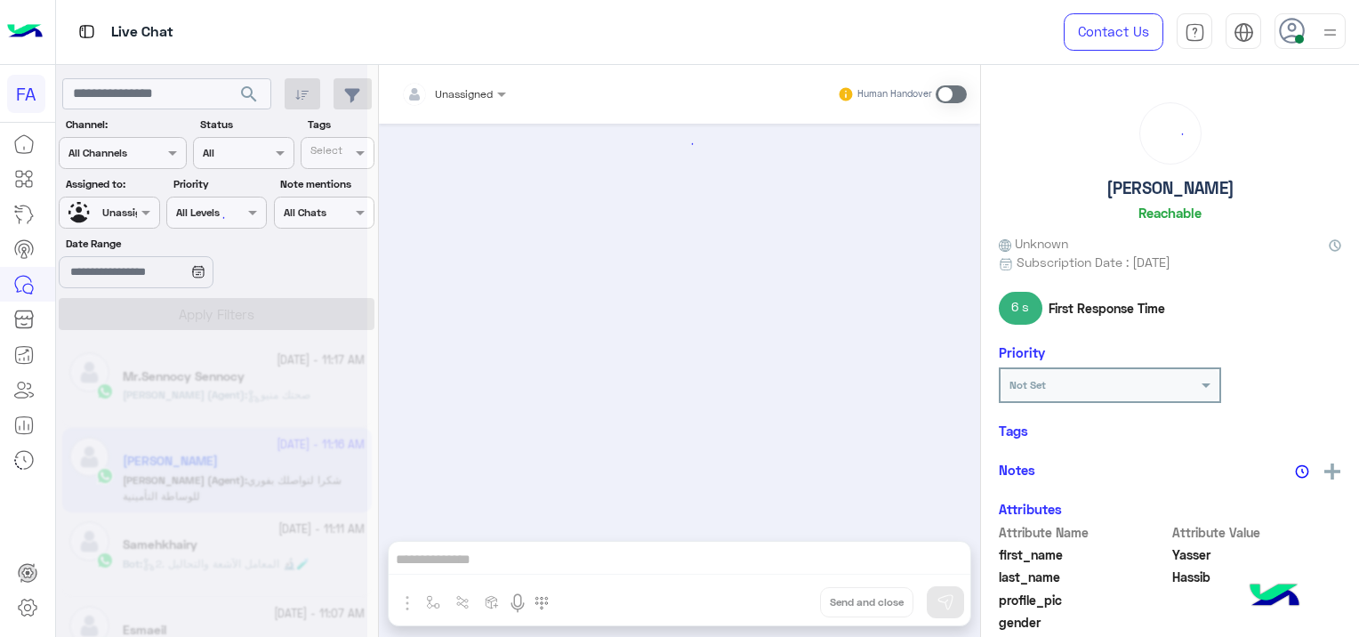
scroll to position [1091, 0]
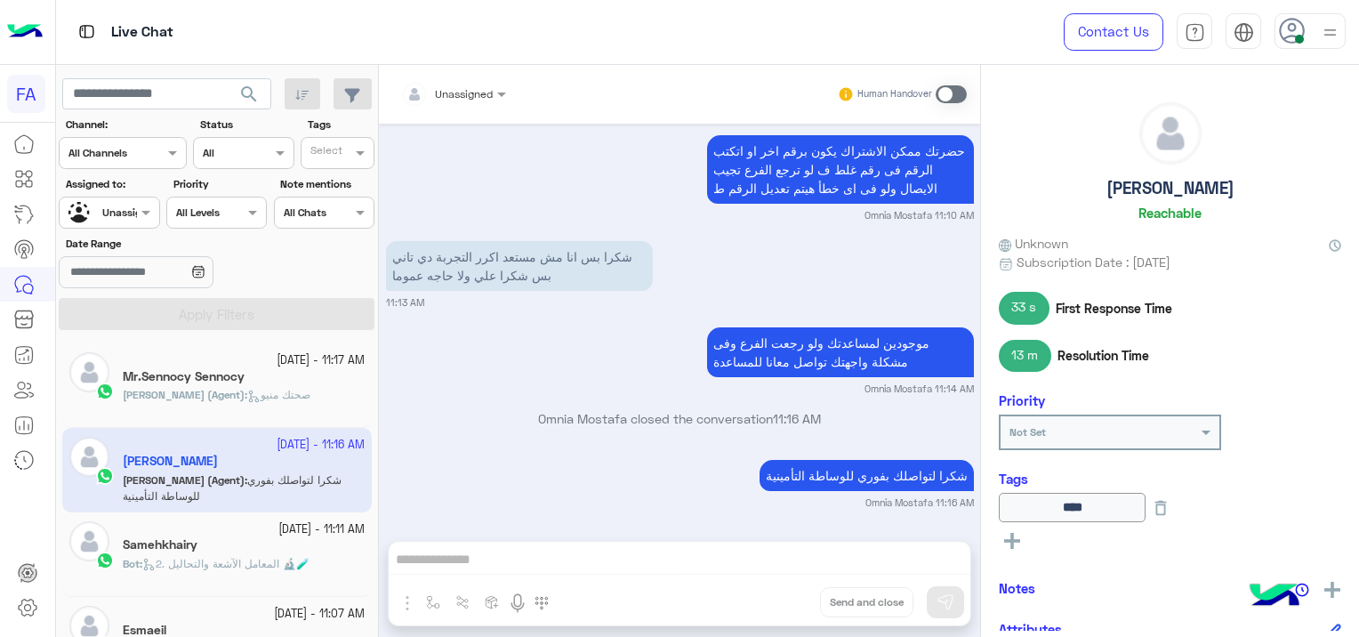
click at [302, 395] on span "صحتك منيو" at bounding box center [278, 394] width 63 height 13
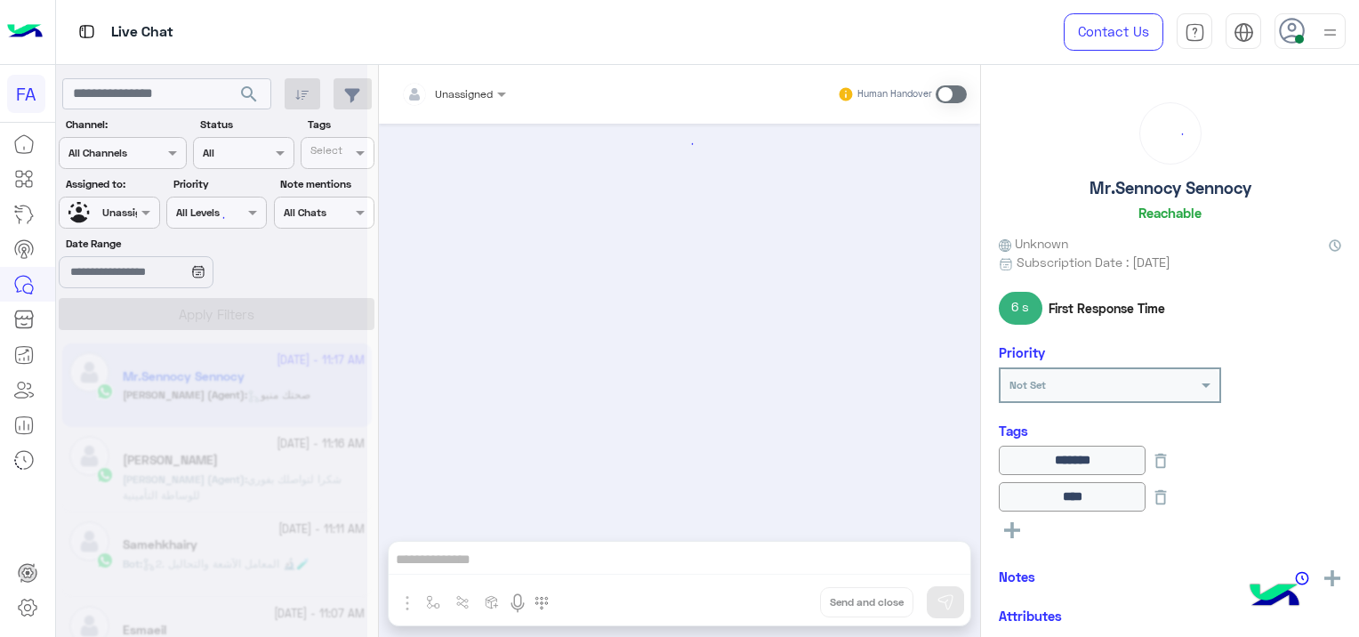
scroll to position [1728, 0]
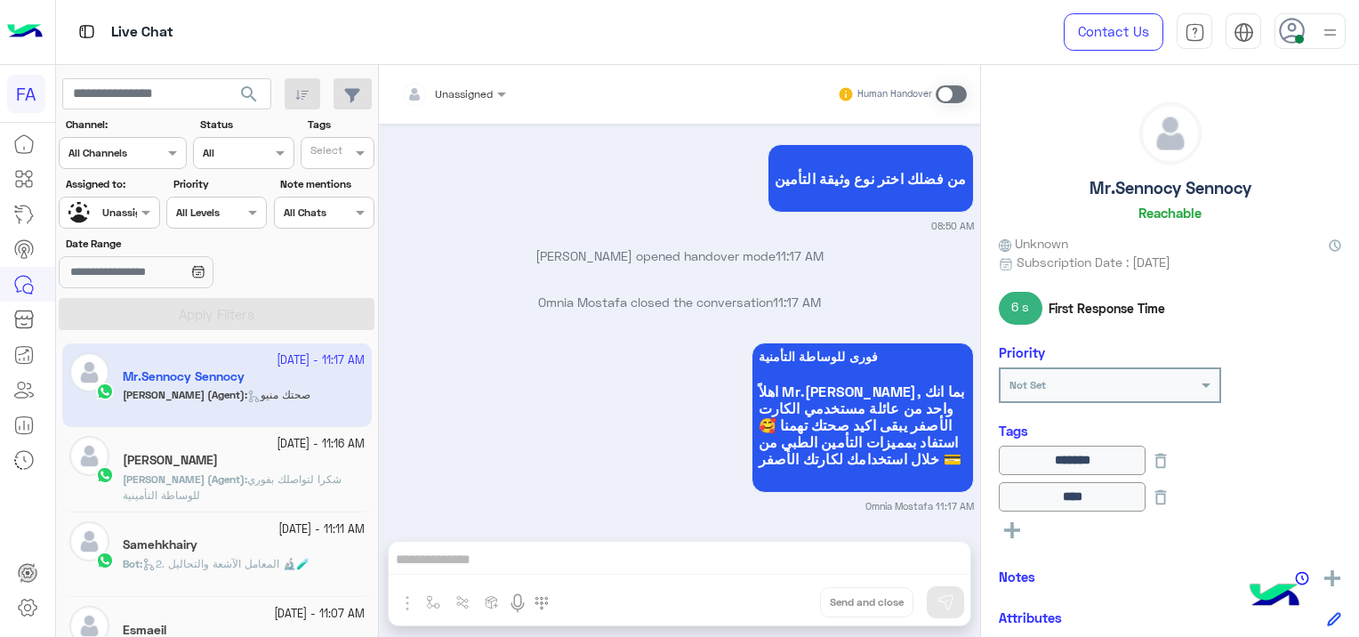
click at [1312, 28] on div at bounding box center [1310, 31] width 71 height 36
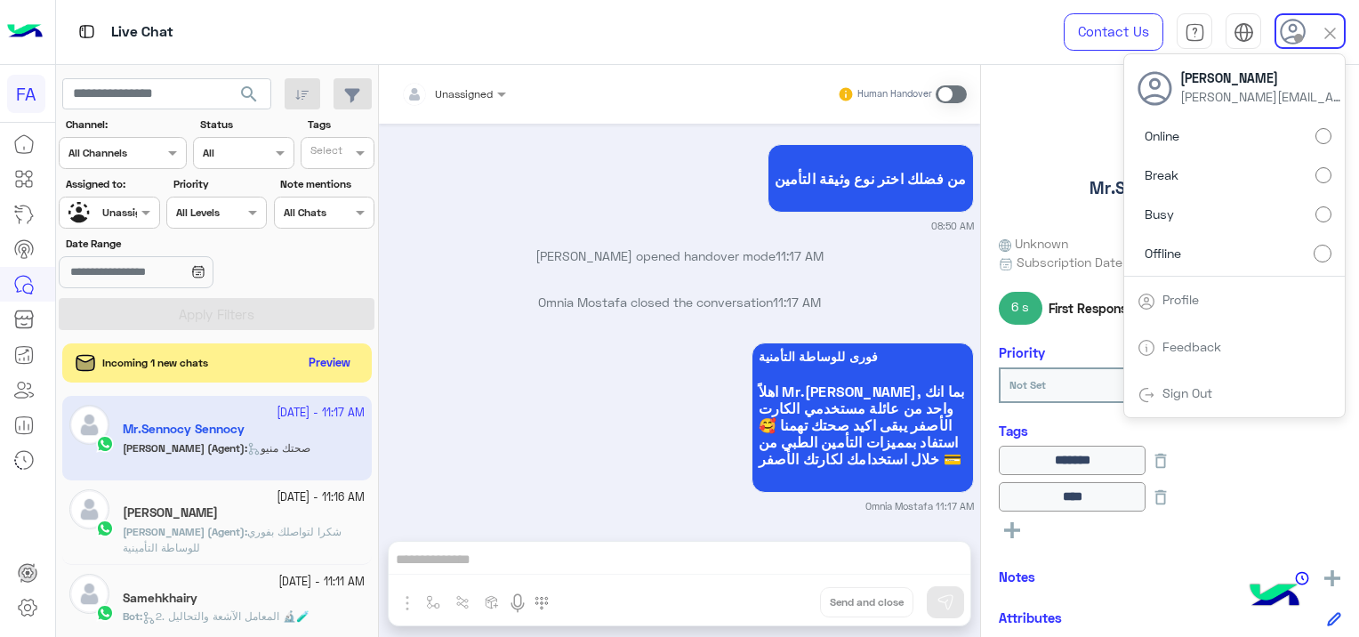
click at [903, 246] on p "[PERSON_NAME] opened handover mode 11:17 AM" at bounding box center [680, 255] width 588 height 19
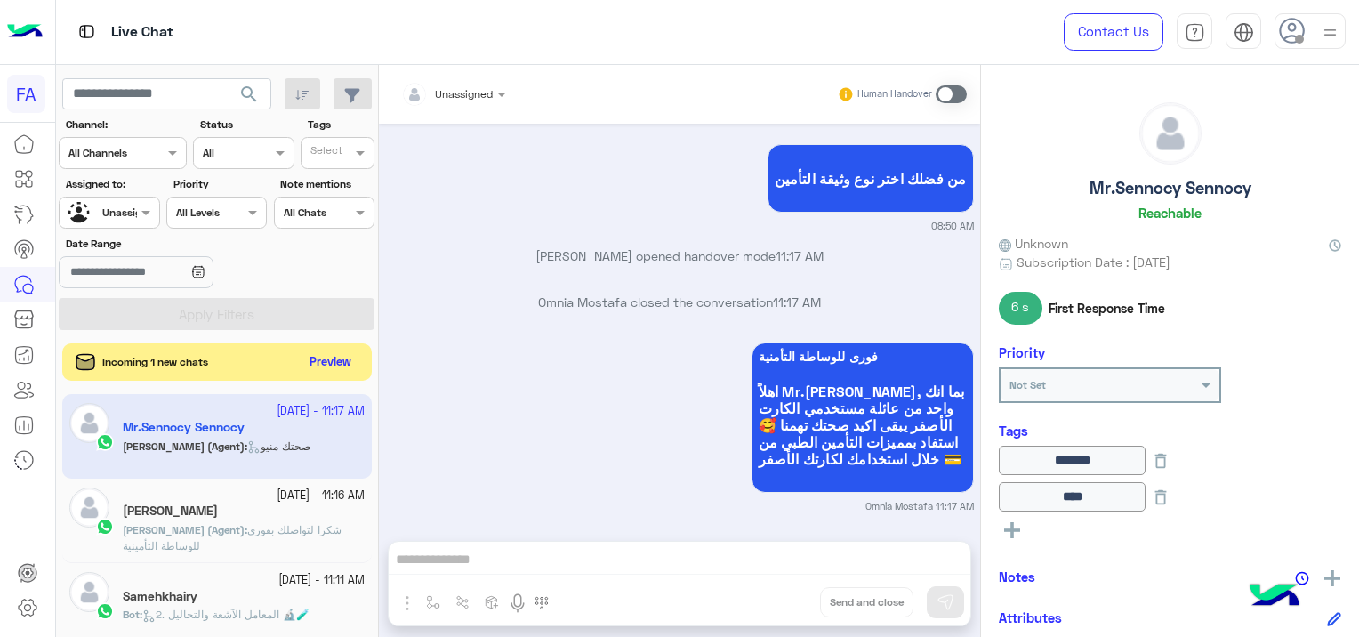
click at [322, 366] on button "Preview" at bounding box center [330, 362] width 55 height 24
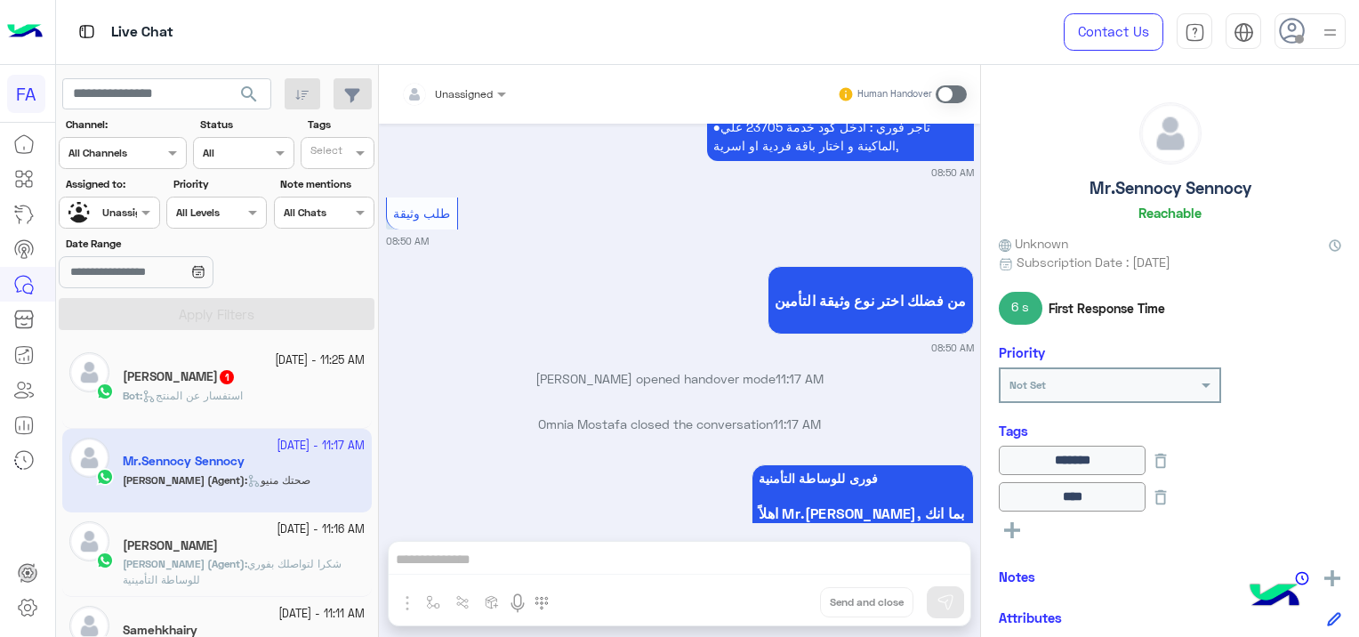
scroll to position [3795, 0]
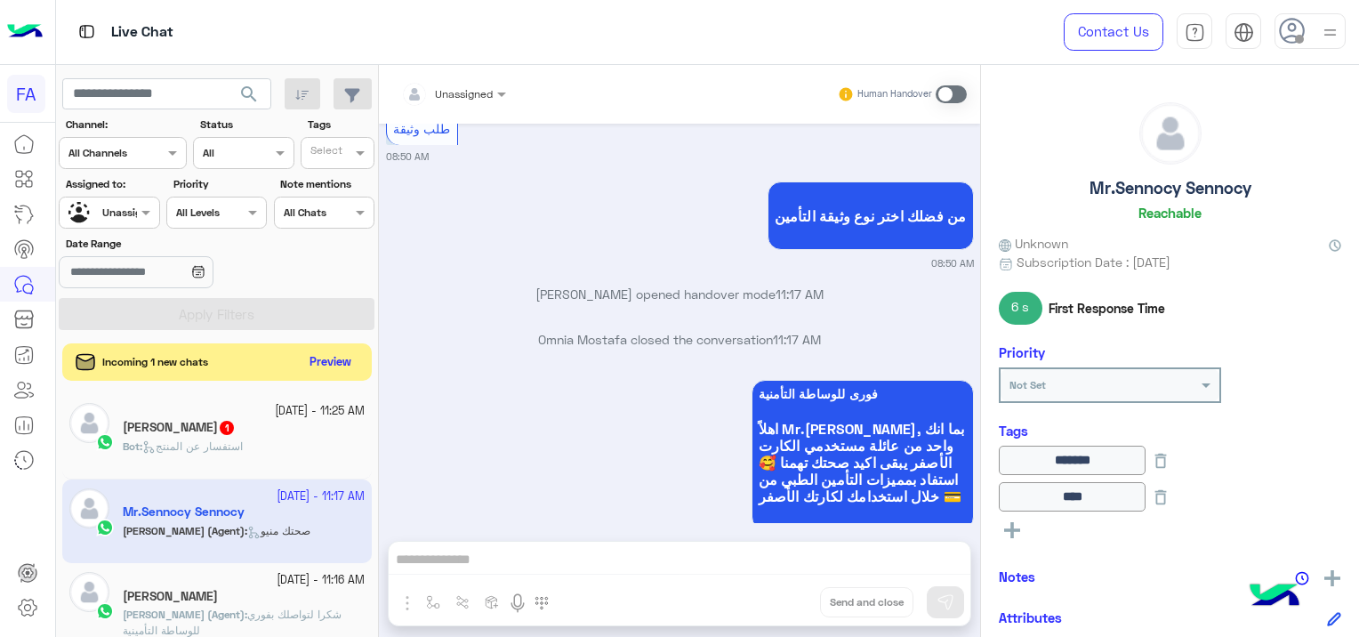
click at [327, 359] on button "Preview" at bounding box center [330, 362] width 55 height 24
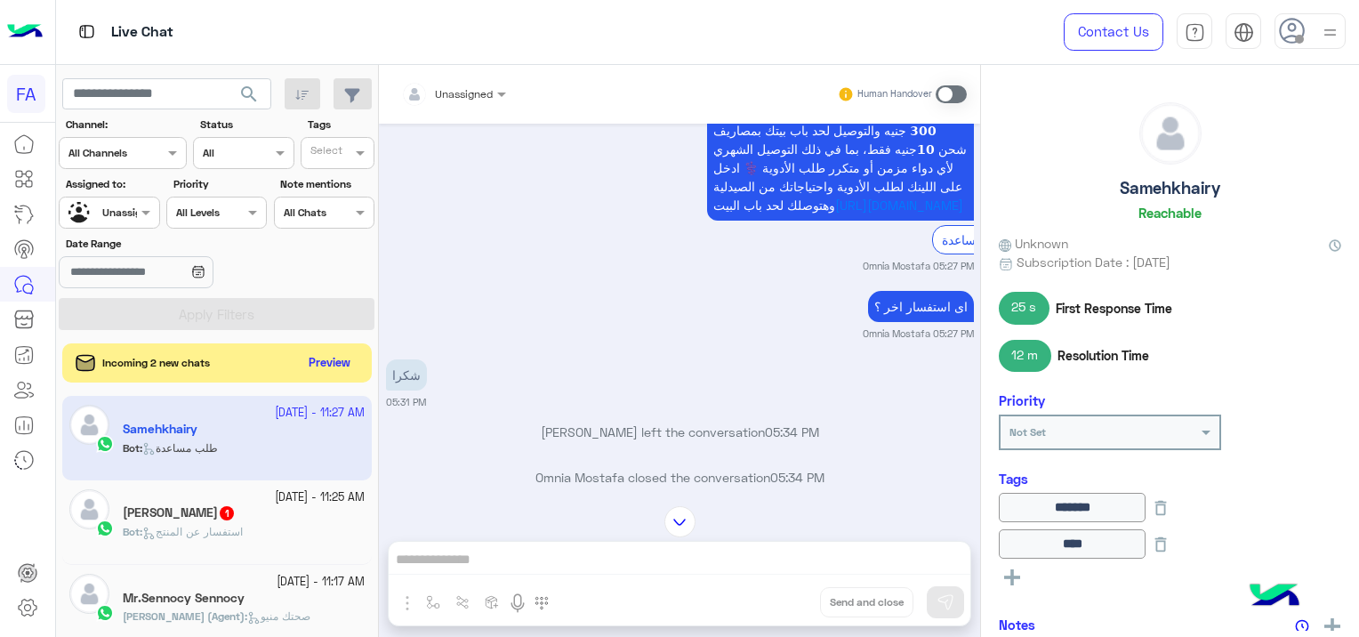
scroll to position [987, 0]
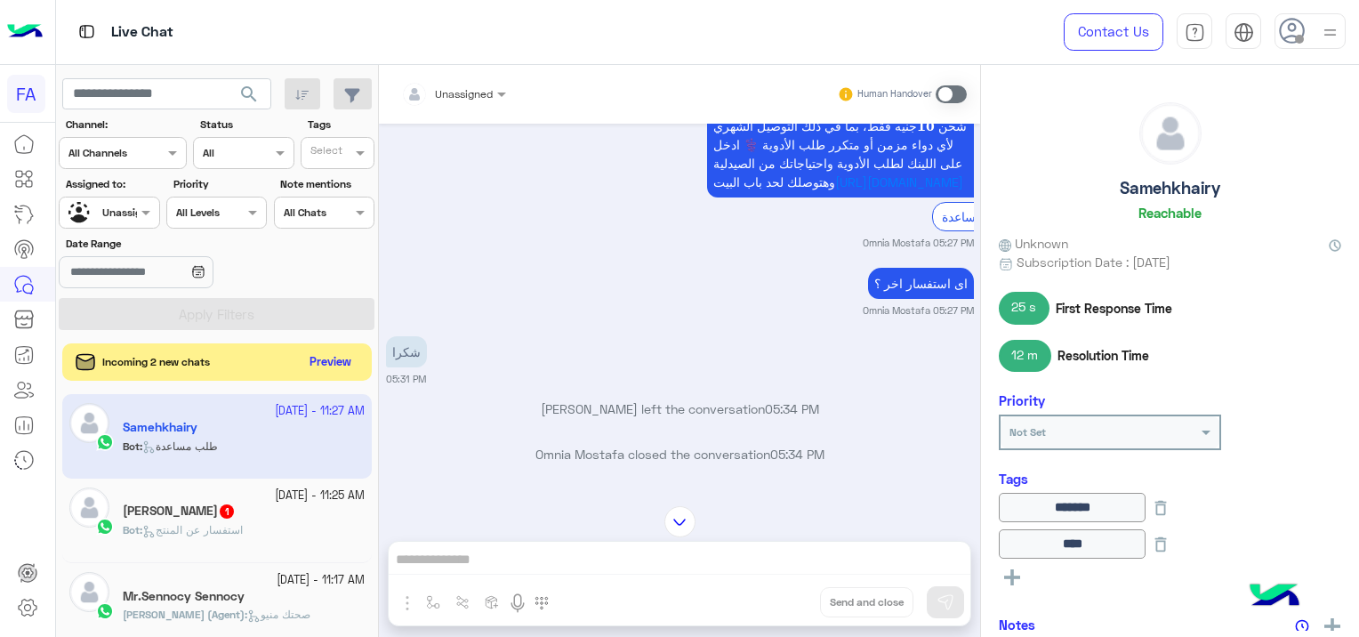
click at [333, 360] on button "Preview" at bounding box center [330, 362] width 55 height 24
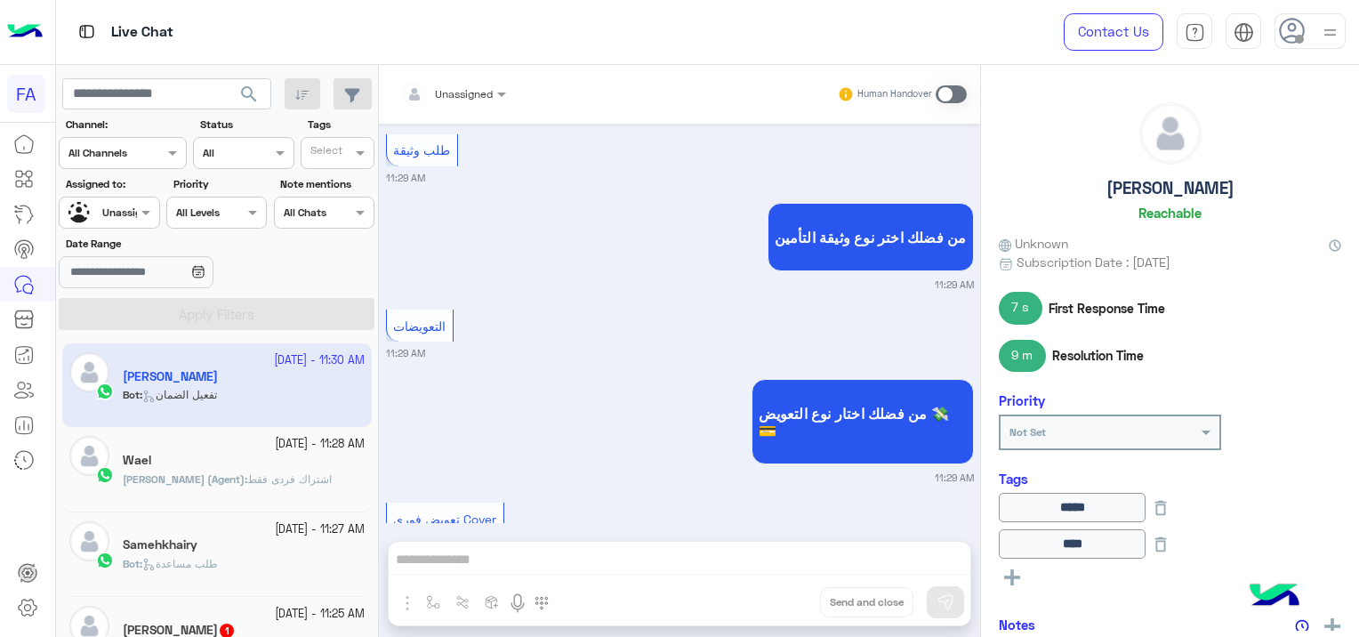
scroll to position [2095, 0]
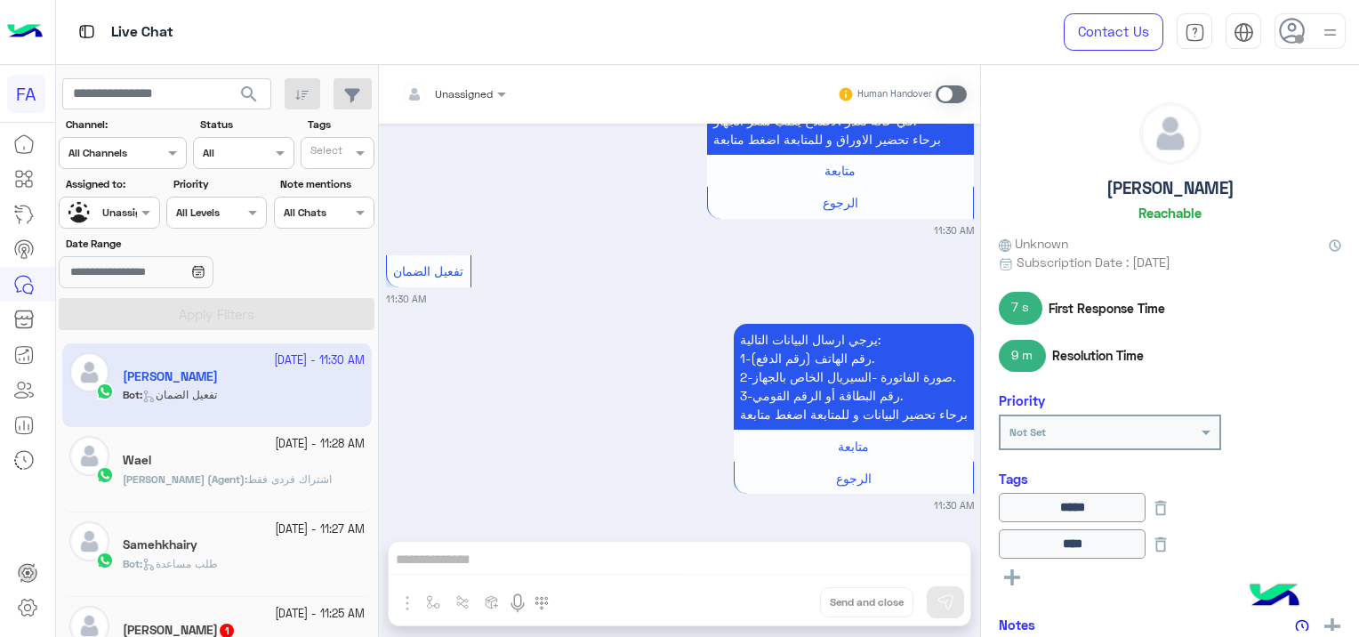
click at [128, 205] on div at bounding box center [109, 210] width 99 height 17
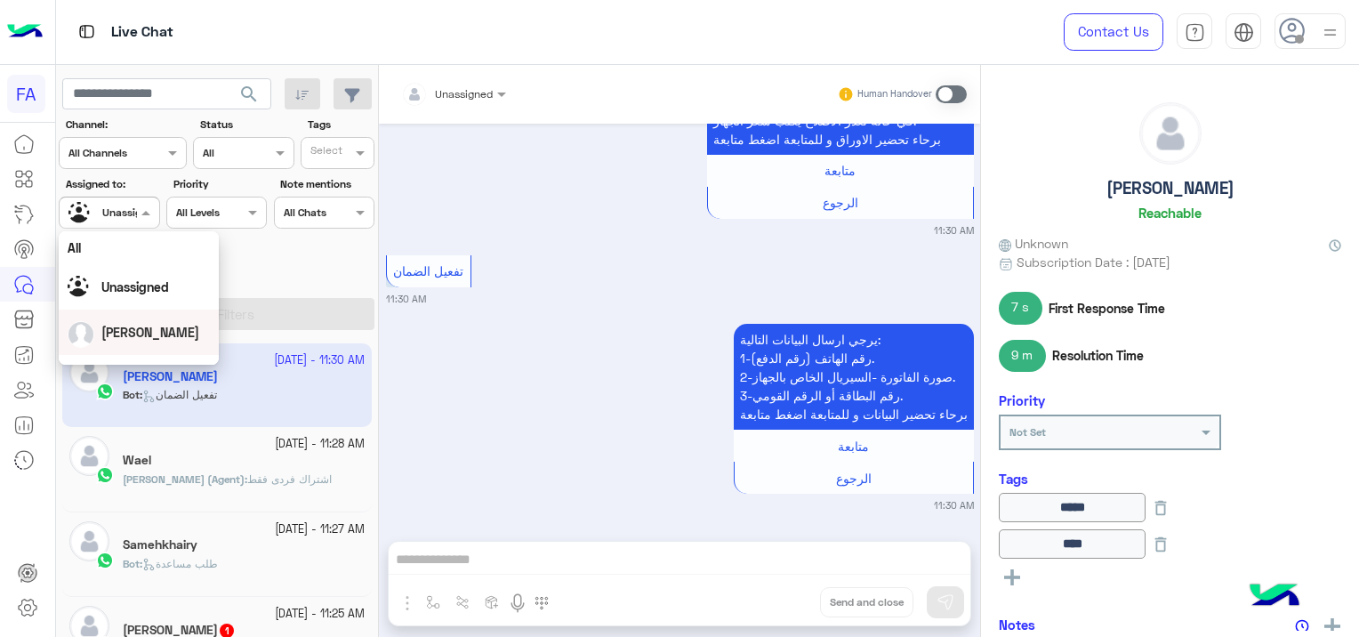
scroll to position [89, 0]
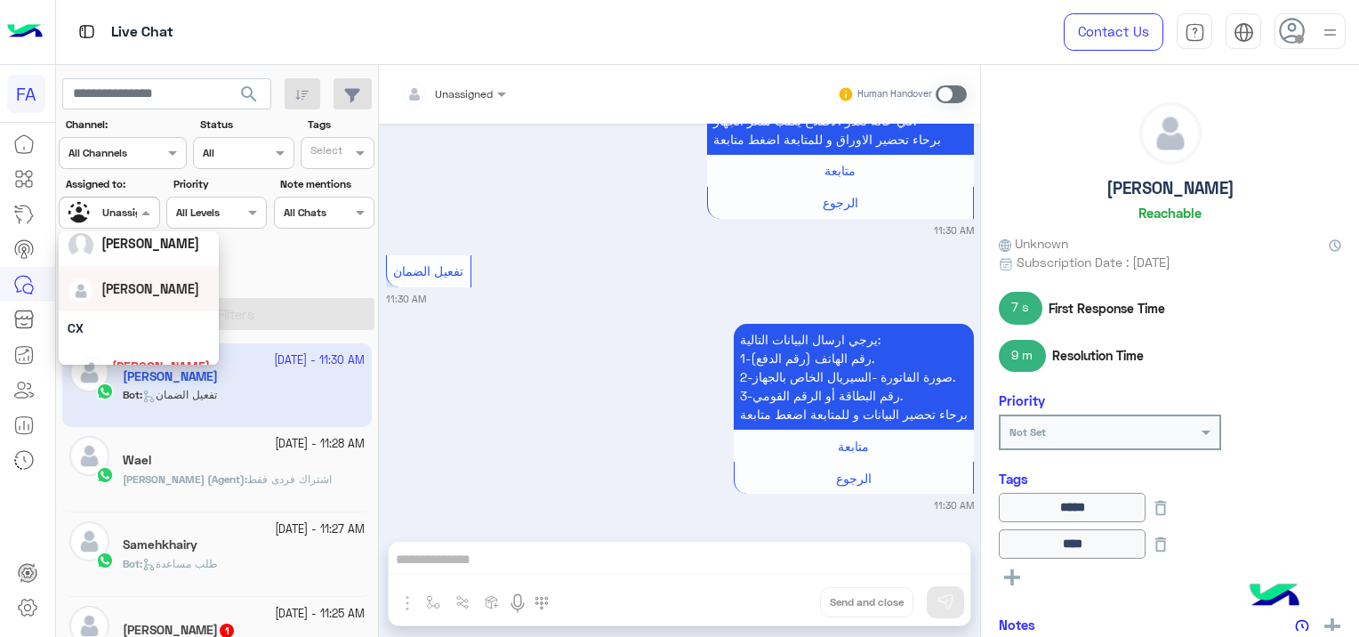
click at [148, 293] on span "[PERSON_NAME]" at bounding box center [150, 288] width 98 height 15
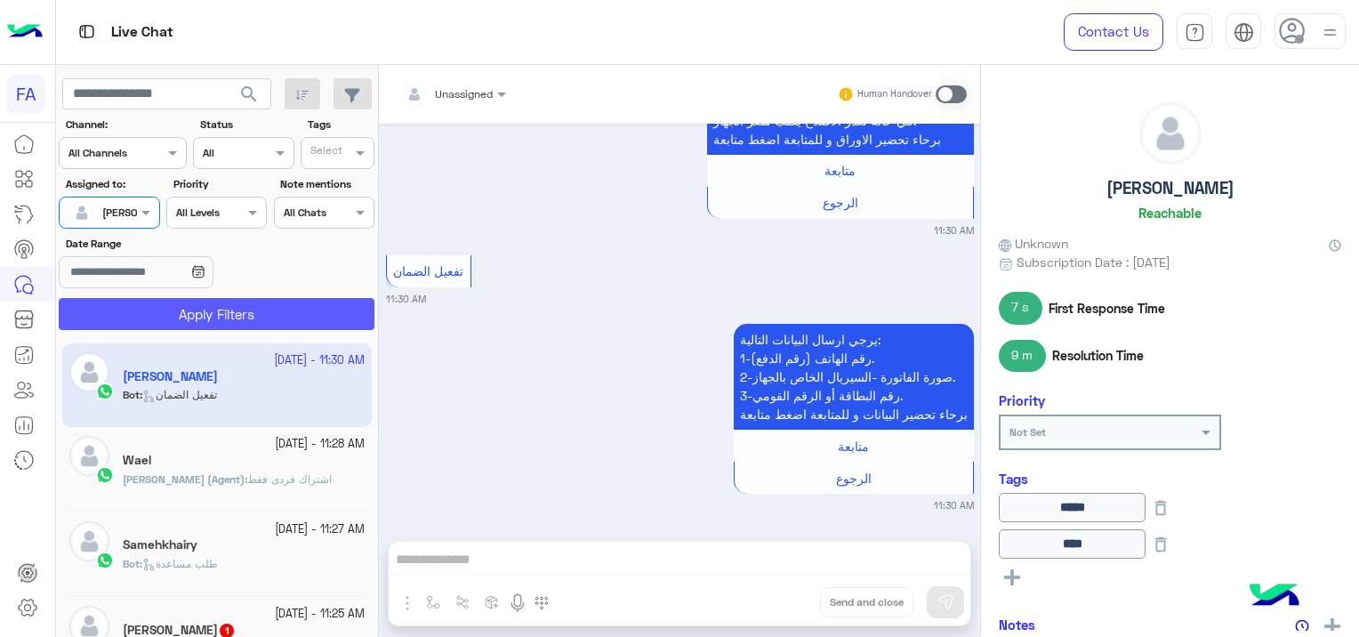
click at [220, 315] on button "Apply Filters" at bounding box center [217, 314] width 316 height 32
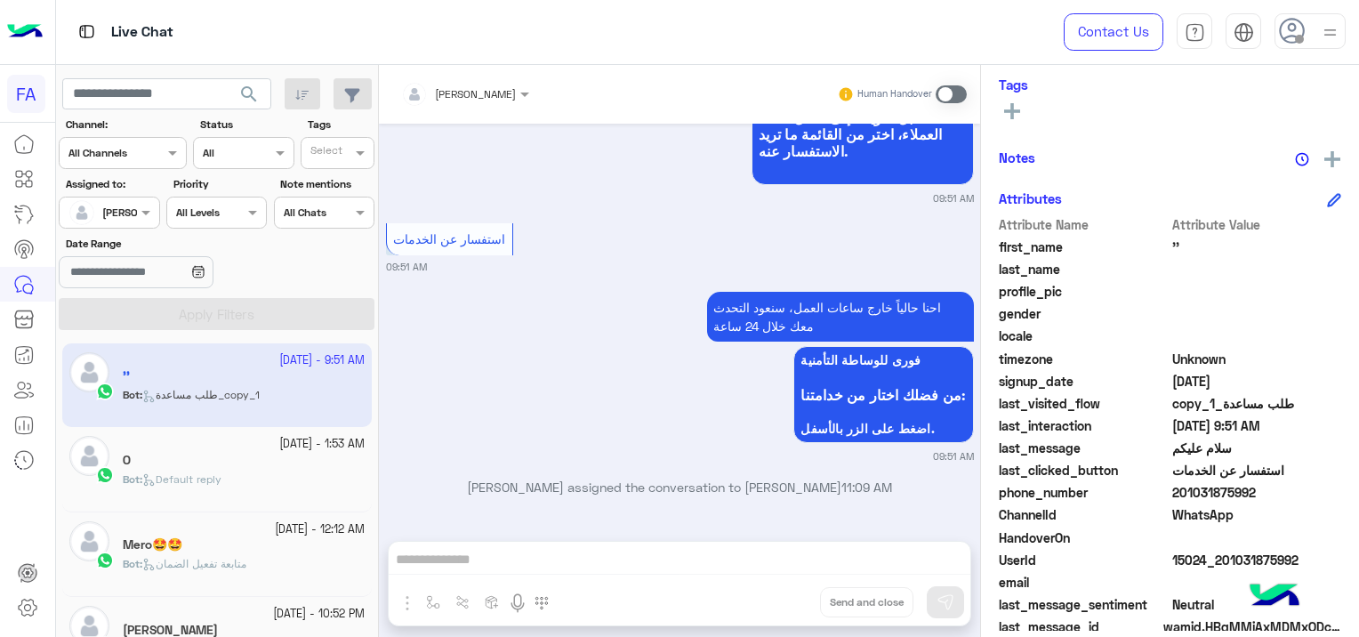
scroll to position [340, 0]
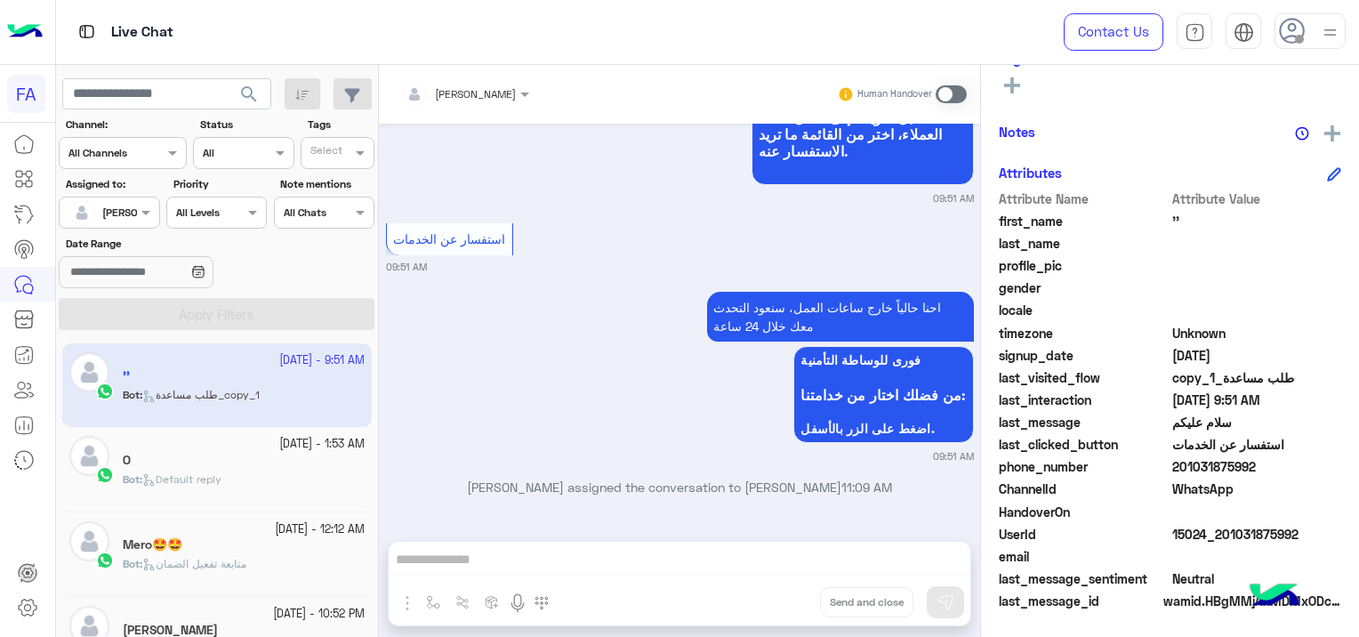
drag, startPoint x: 1303, startPoint y: 535, endPoint x: 1284, endPoint y: 536, distance: 18.8
click at [1299, 535] on span "15024_201031875992" at bounding box center [1257, 534] width 170 height 19
click at [1266, 536] on span "15024_201031875992" at bounding box center [1257, 534] width 170 height 19
drag, startPoint x: 1266, startPoint y: 536, endPoint x: 1306, endPoint y: 535, distance: 40.1
click at [1306, 535] on span "15024_201031875992" at bounding box center [1257, 534] width 170 height 19
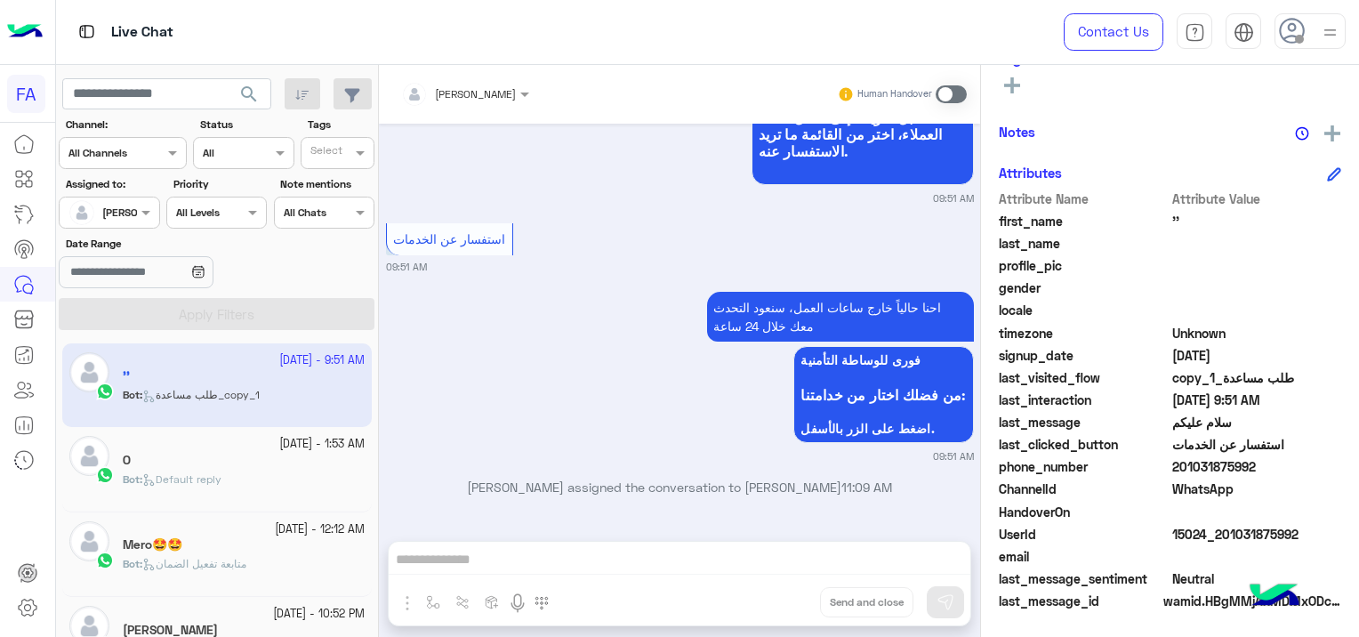
drag, startPoint x: 1305, startPoint y: 525, endPoint x: 1244, endPoint y: 538, distance: 61.9
click at [1244, 538] on span "15024_201031875992" at bounding box center [1257, 534] width 170 height 19
drag, startPoint x: 1244, startPoint y: 538, endPoint x: 1232, endPoint y: 541, distance: 12.7
click at [1234, 541] on span "15024_201031875992" at bounding box center [1257, 534] width 170 height 19
click at [1231, 541] on span "15024_201031875992" at bounding box center [1257, 534] width 170 height 19
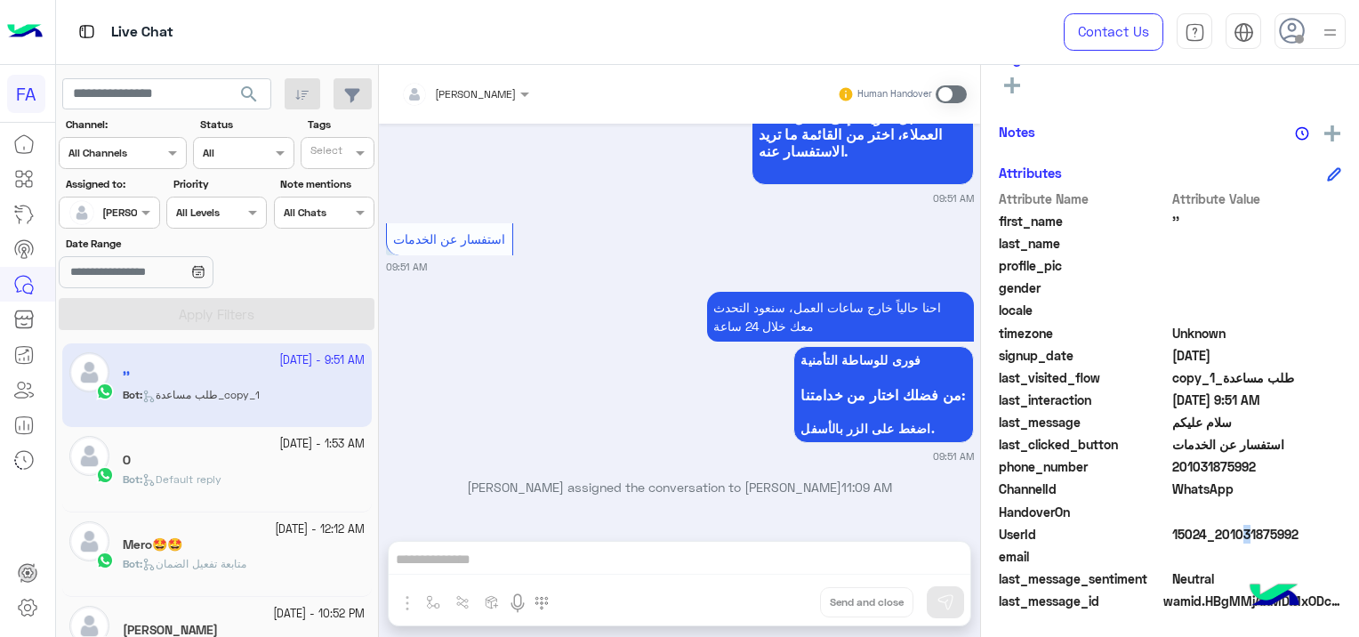
click at [1231, 541] on span "15024_201031875992" at bounding box center [1257, 534] width 170 height 19
drag, startPoint x: 1231, startPoint y: 541, endPoint x: 1226, endPoint y: 559, distance: 18.6
click at [1226, 559] on span at bounding box center [1257, 556] width 170 height 19
drag, startPoint x: 1303, startPoint y: 532, endPoint x: 1220, endPoint y: 534, distance: 82.7
click at [1220, 534] on span "15024_201031875992" at bounding box center [1257, 534] width 170 height 19
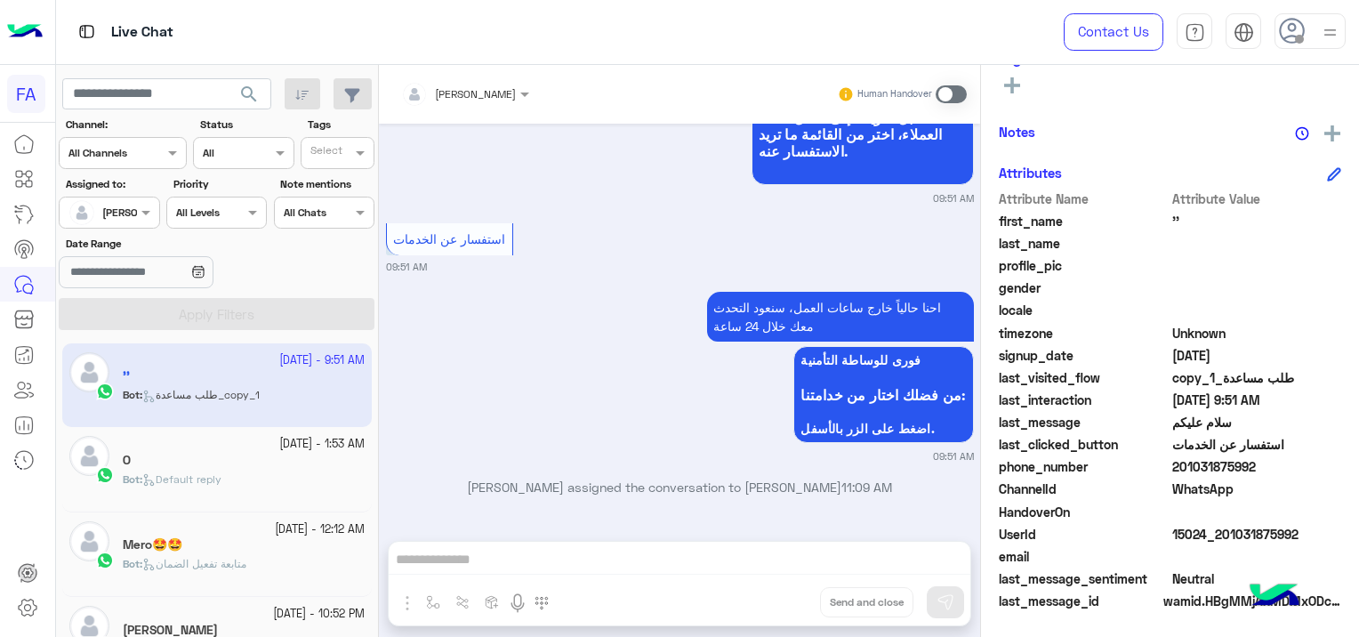
copy span "01031875992"
click at [953, 89] on span at bounding box center [951, 94] width 31 height 18
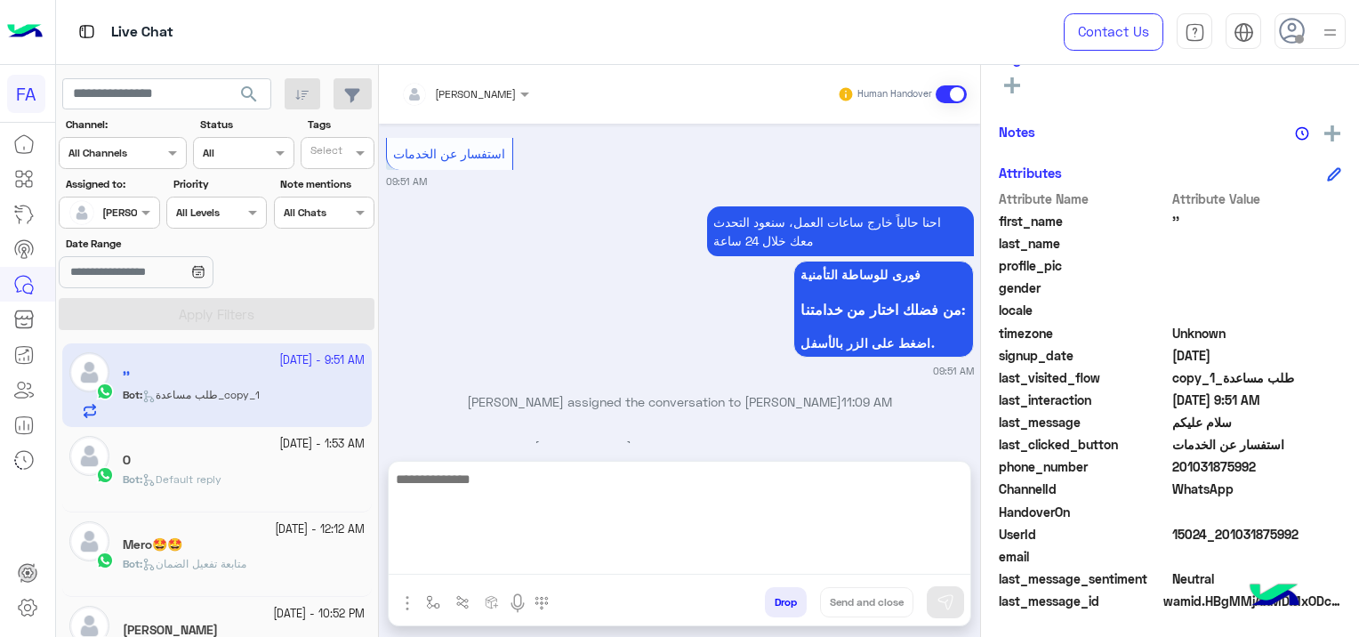
click at [615, 574] on textarea at bounding box center [680, 521] width 582 height 107
click at [470, 549] on textarea at bounding box center [680, 521] width 582 height 107
paste textarea "**********"
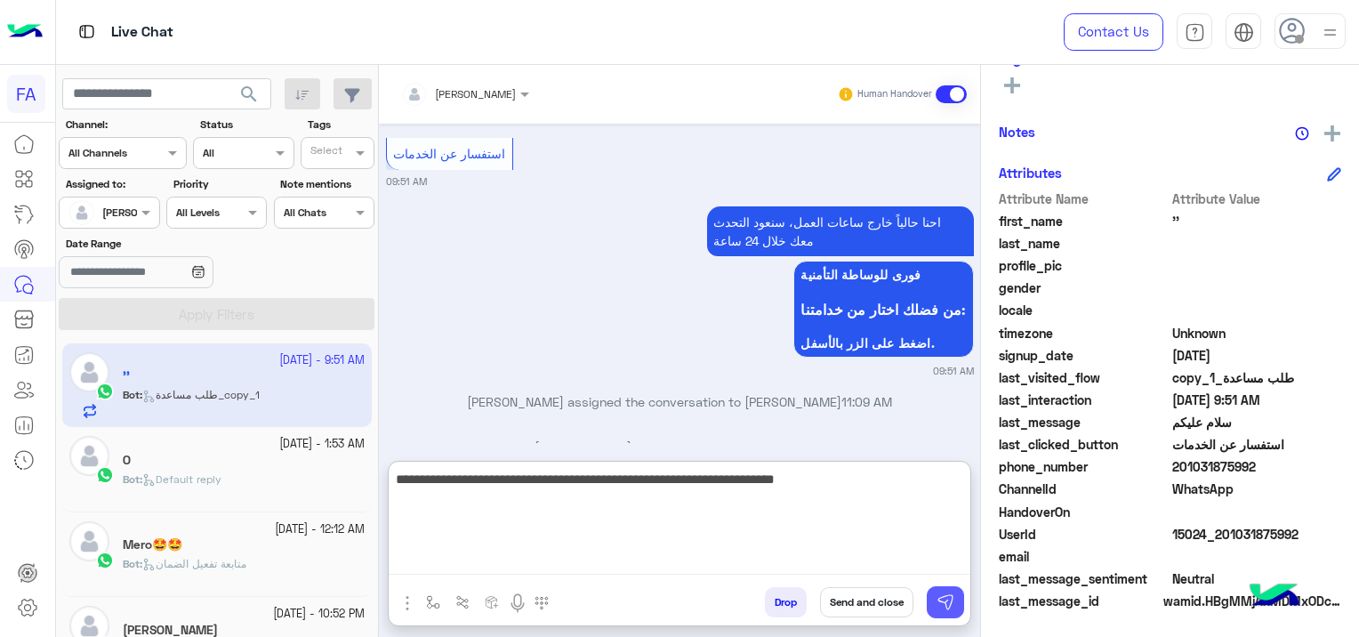
type textarea "**********"
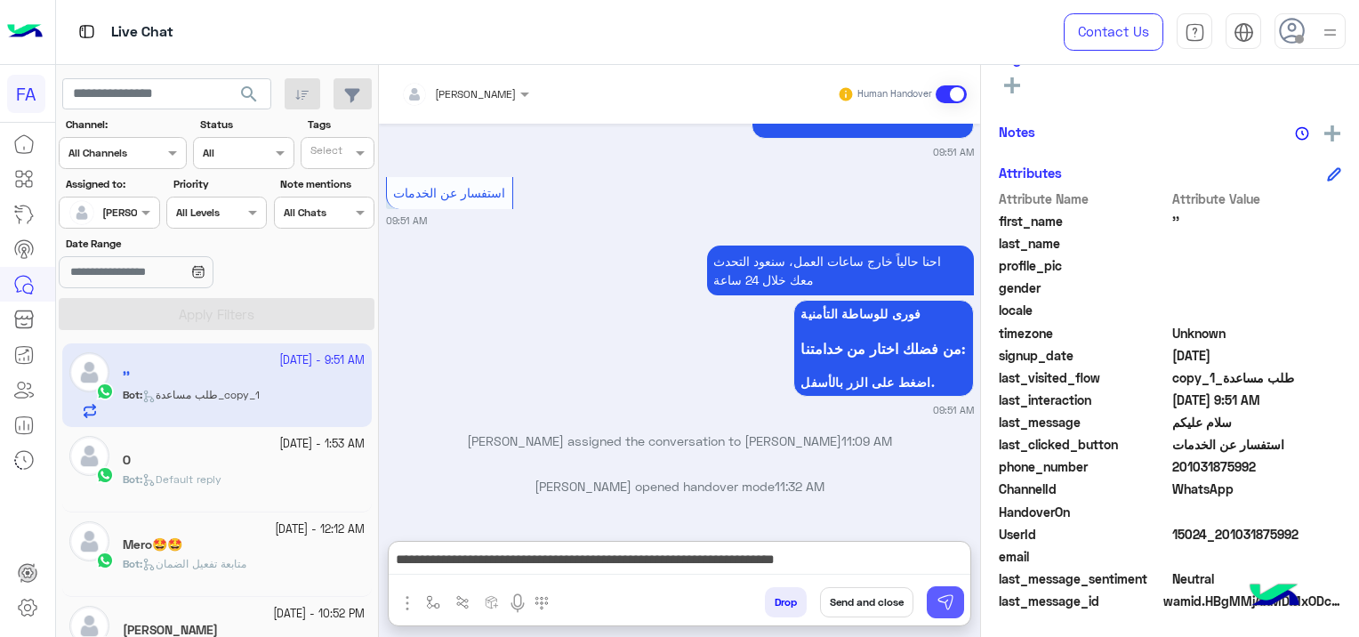
click at [948, 599] on img at bounding box center [946, 602] width 18 height 18
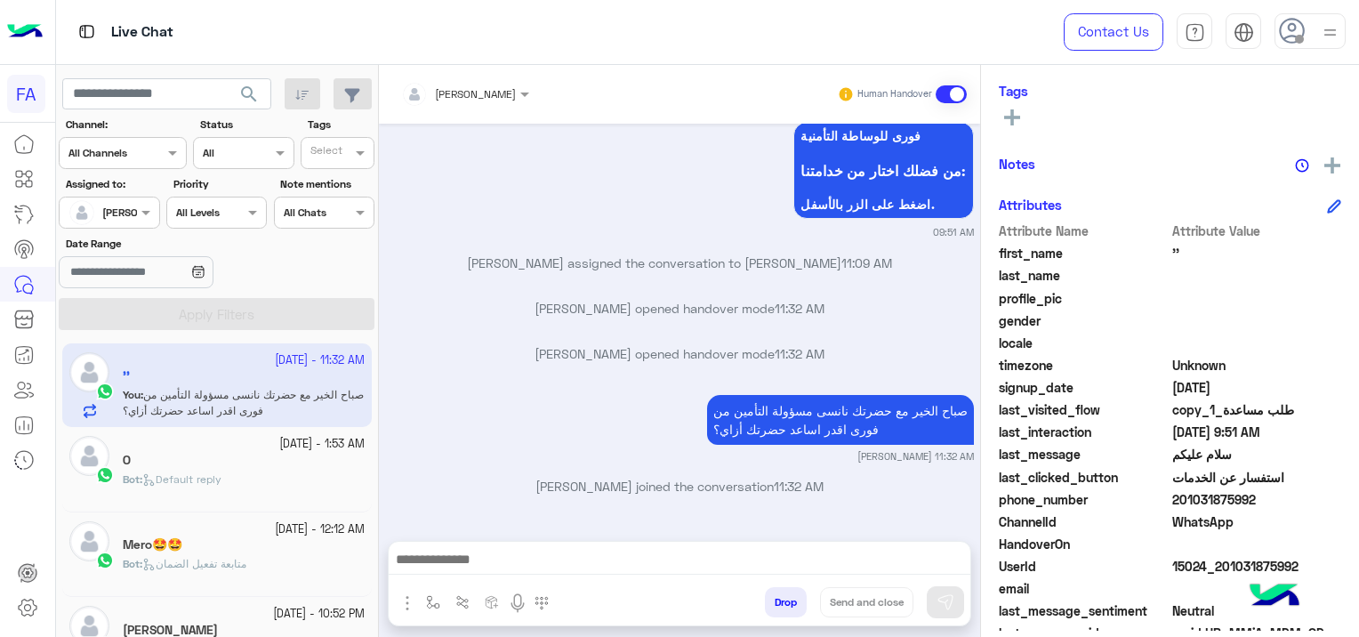
scroll to position [372, 0]
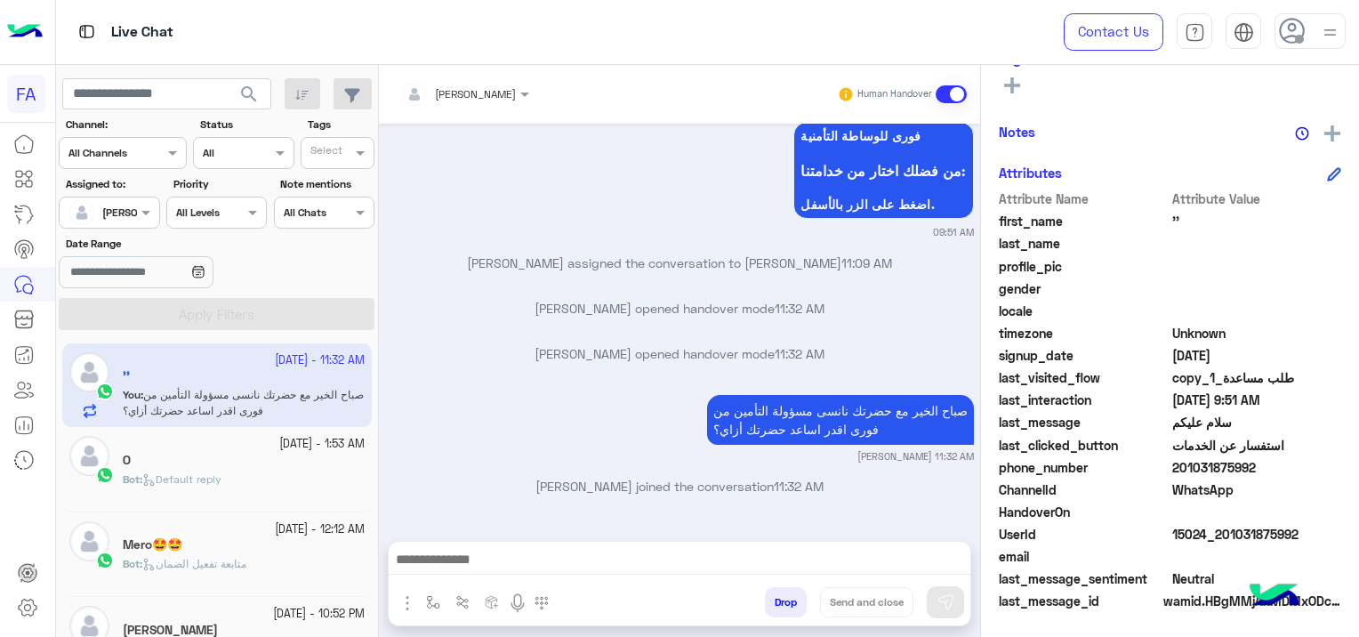
click at [214, 470] on div "O" at bounding box center [244, 462] width 242 height 19
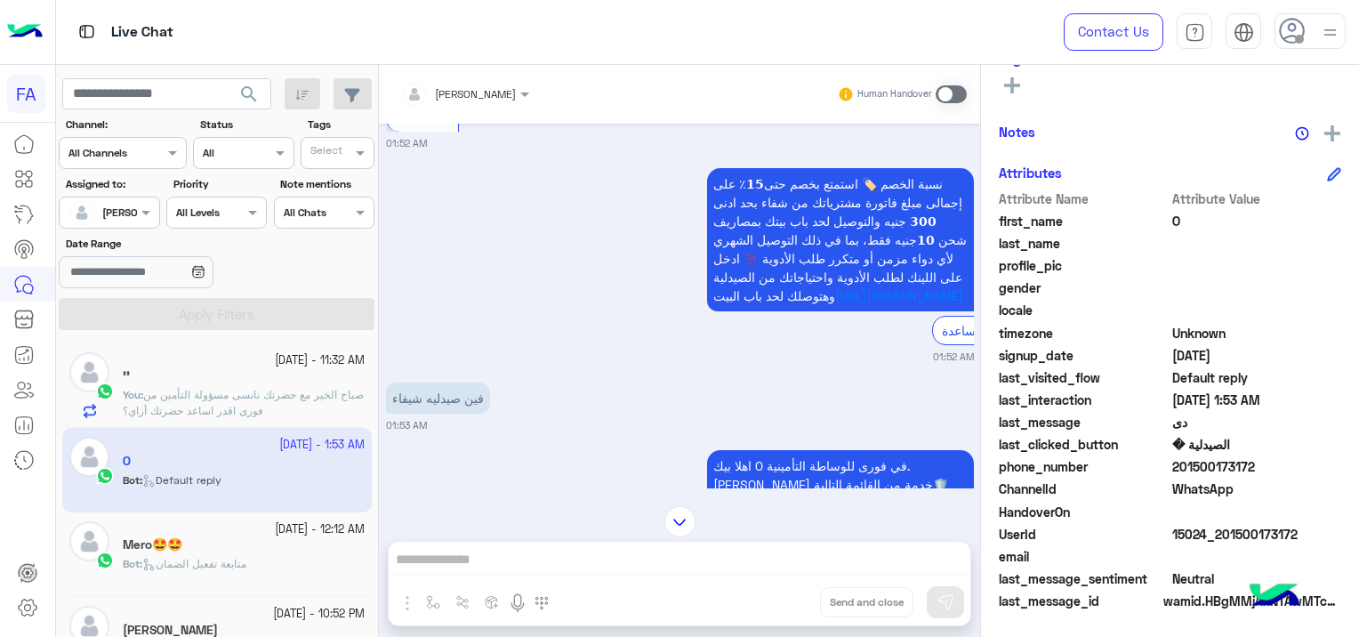
scroll to position [1509, 0]
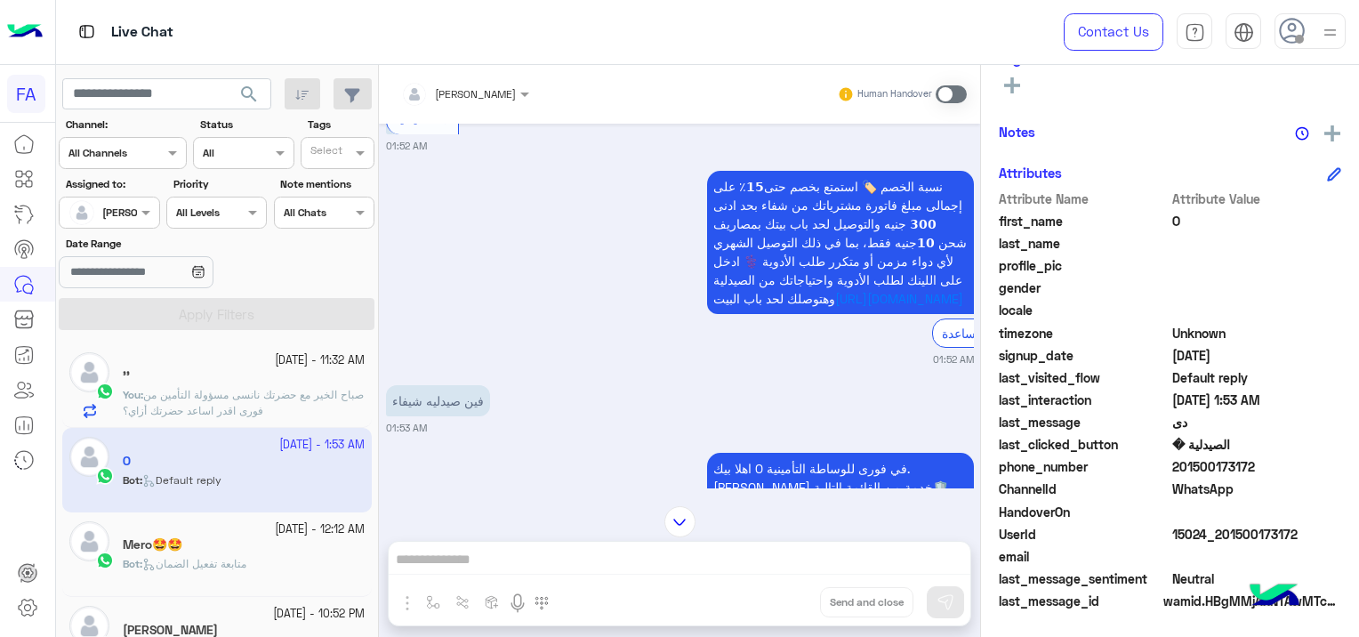
drag, startPoint x: 1300, startPoint y: 529, endPoint x: 1286, endPoint y: 523, distance: 15.5
click at [1289, 525] on span "15024_201500173172" at bounding box center [1257, 534] width 170 height 19
drag, startPoint x: 1286, startPoint y: 523, endPoint x: 1259, endPoint y: 527, distance: 26.9
click at [1259, 527] on span "15024_201500173172" at bounding box center [1257, 534] width 170 height 19
drag, startPoint x: 1259, startPoint y: 527, endPoint x: 1285, endPoint y: 552, distance: 36.5
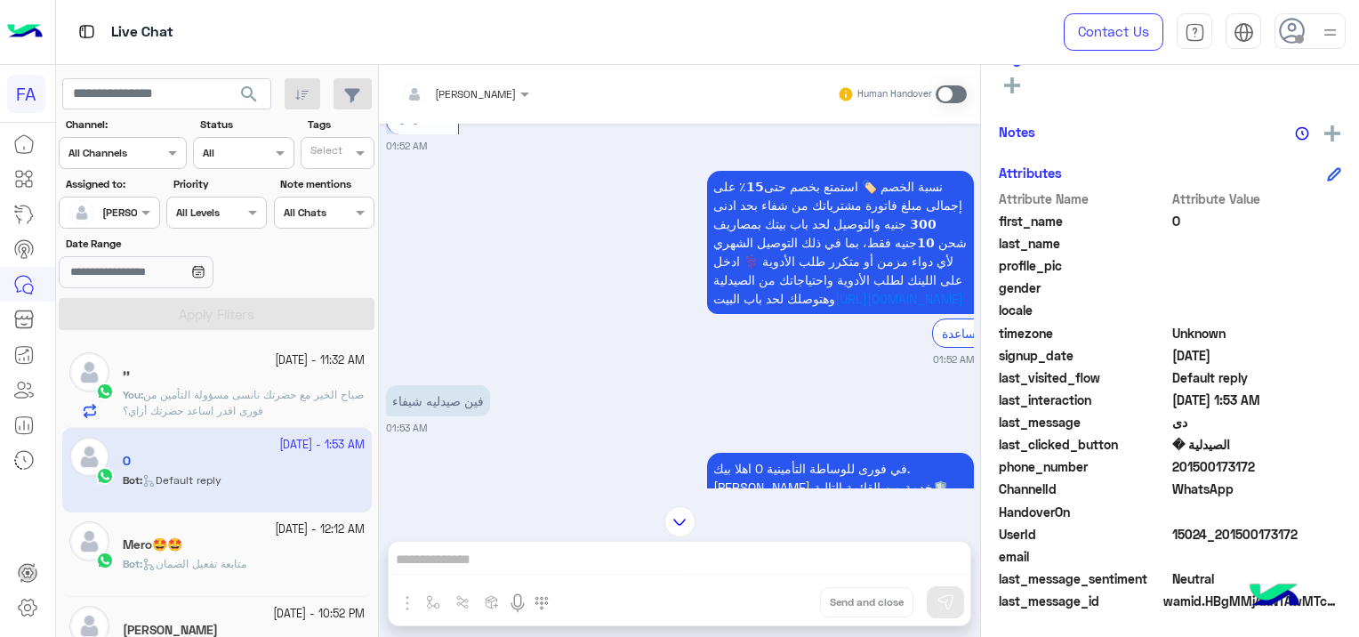
click at [1285, 552] on span at bounding box center [1257, 556] width 170 height 19
drag, startPoint x: 1299, startPoint y: 527, endPoint x: 1237, endPoint y: 527, distance: 62.3
click at [1241, 526] on span "15024_201500173172" at bounding box center [1257, 534] width 170 height 19
click at [1217, 541] on span "15024_201500173172" at bounding box center [1257, 534] width 170 height 19
drag, startPoint x: 1298, startPoint y: 525, endPoint x: 1259, endPoint y: 527, distance: 38.3
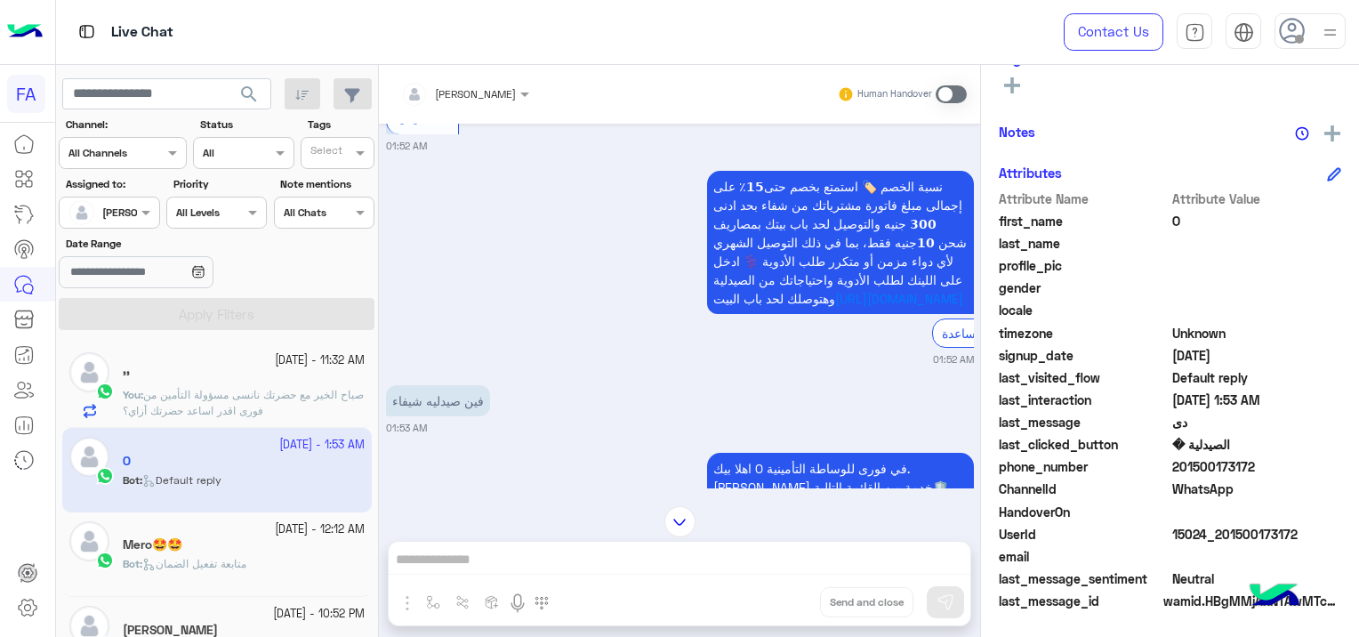
click at [1259, 527] on span "15024_201500173172" at bounding box center [1257, 534] width 170 height 19
drag, startPoint x: 1259, startPoint y: 527, endPoint x: 1227, endPoint y: 523, distance: 32.2
click at [1227, 525] on span "15024_201500173172" at bounding box center [1257, 534] width 170 height 19
drag, startPoint x: 1227, startPoint y: 523, endPoint x: 1221, endPoint y: 531, distance: 10.1
click at [1227, 525] on span "15024_201500173172" at bounding box center [1257, 534] width 170 height 19
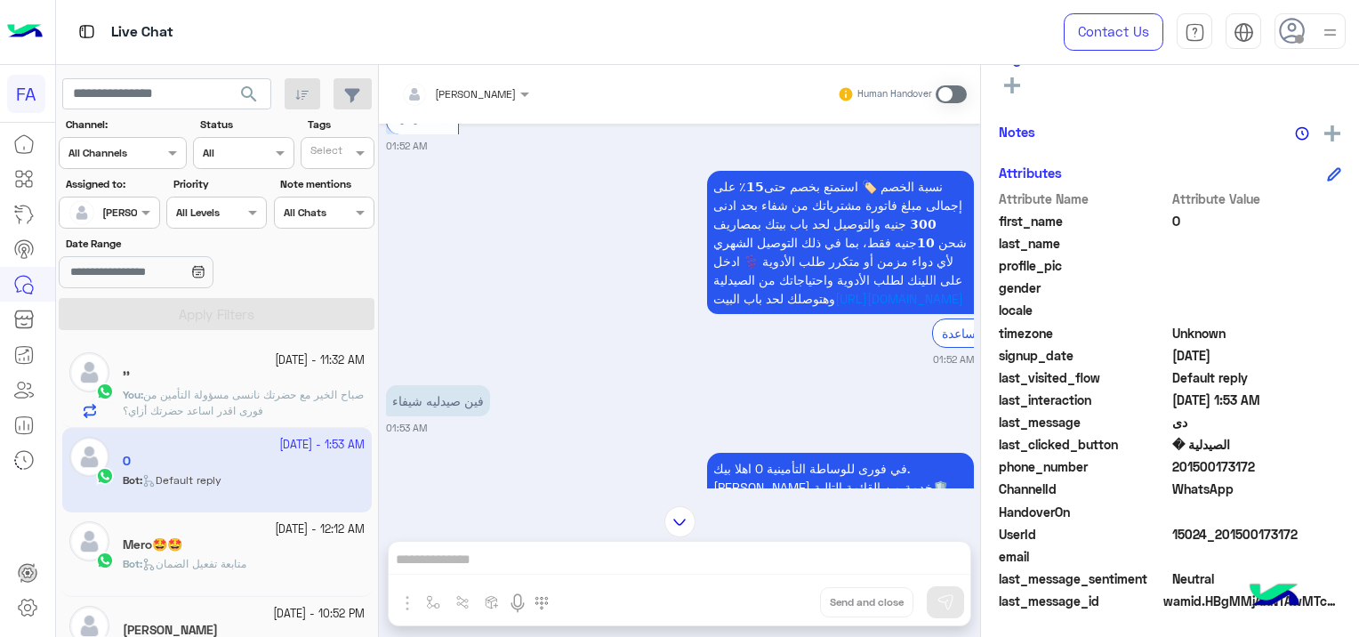
click at [1243, 551] on span at bounding box center [1257, 556] width 170 height 19
click at [1293, 538] on span "15024_201500173172" at bounding box center [1257, 534] width 170 height 19
click at [1281, 539] on span "15024_201500173172" at bounding box center [1257, 534] width 170 height 19
drag, startPoint x: 1281, startPoint y: 539, endPoint x: 1291, endPoint y: 537, distance: 10.8
click at [1288, 537] on span "15024_201500173172" at bounding box center [1257, 534] width 170 height 19
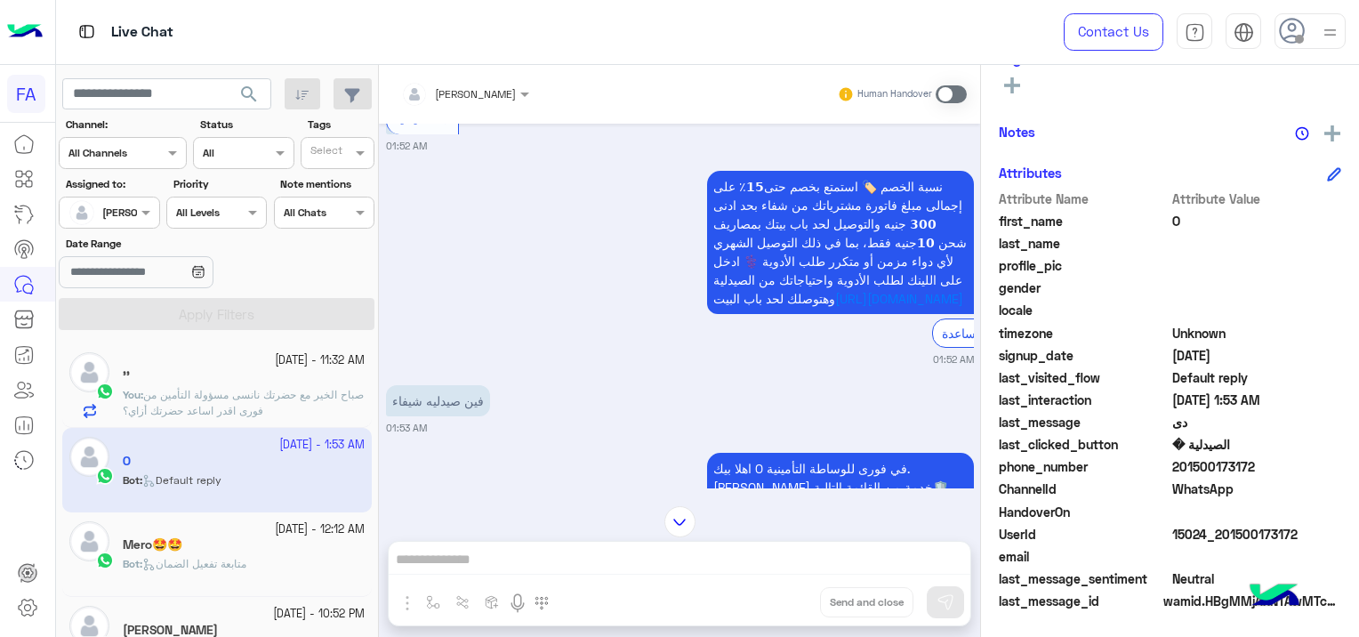
click at [1291, 466] on span "201500173172" at bounding box center [1257, 466] width 170 height 19
drag, startPoint x: 1301, startPoint y: 535, endPoint x: 1218, endPoint y: 534, distance: 83.6
click at [1218, 534] on span "15024_201500173172" at bounding box center [1257, 534] width 170 height 19
copy span "01500173172"
click at [948, 95] on span at bounding box center [951, 94] width 31 height 18
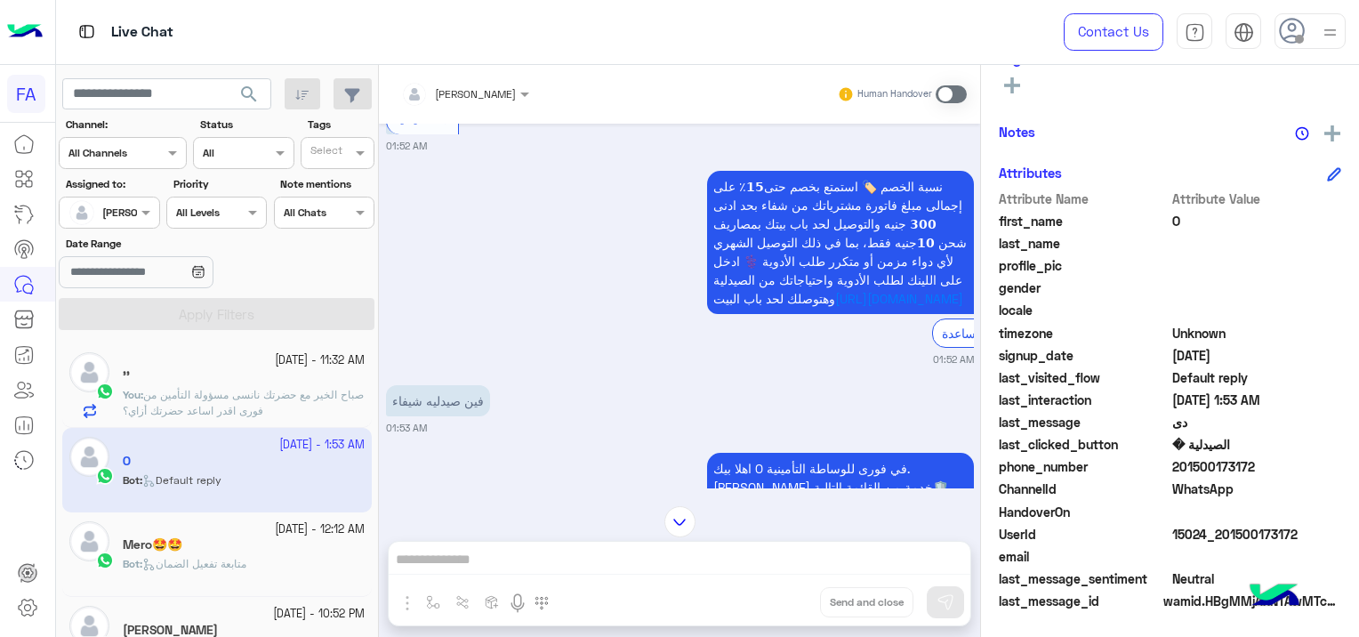
scroll to position [1999, 0]
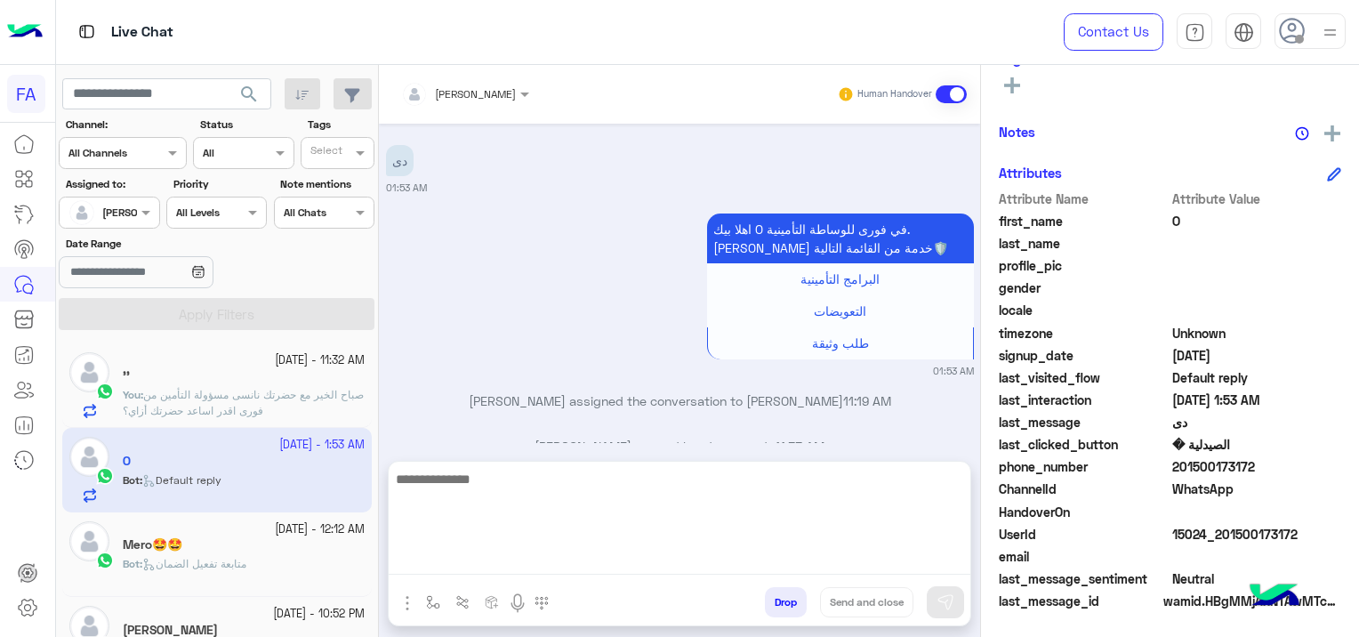
click at [561, 555] on textarea at bounding box center [680, 521] width 582 height 107
paste textarea "**********"
type textarea "*"
click at [459, 552] on textarea at bounding box center [680, 521] width 582 height 107
paste textarea "**********"
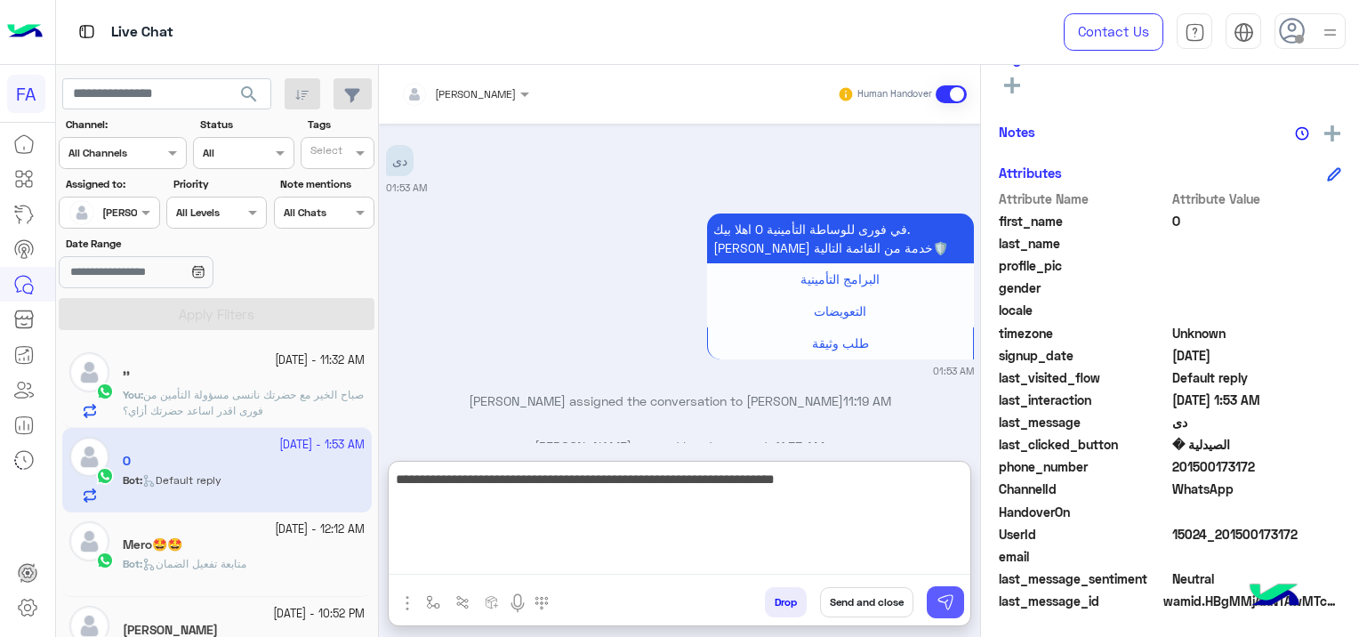
type textarea "**********"
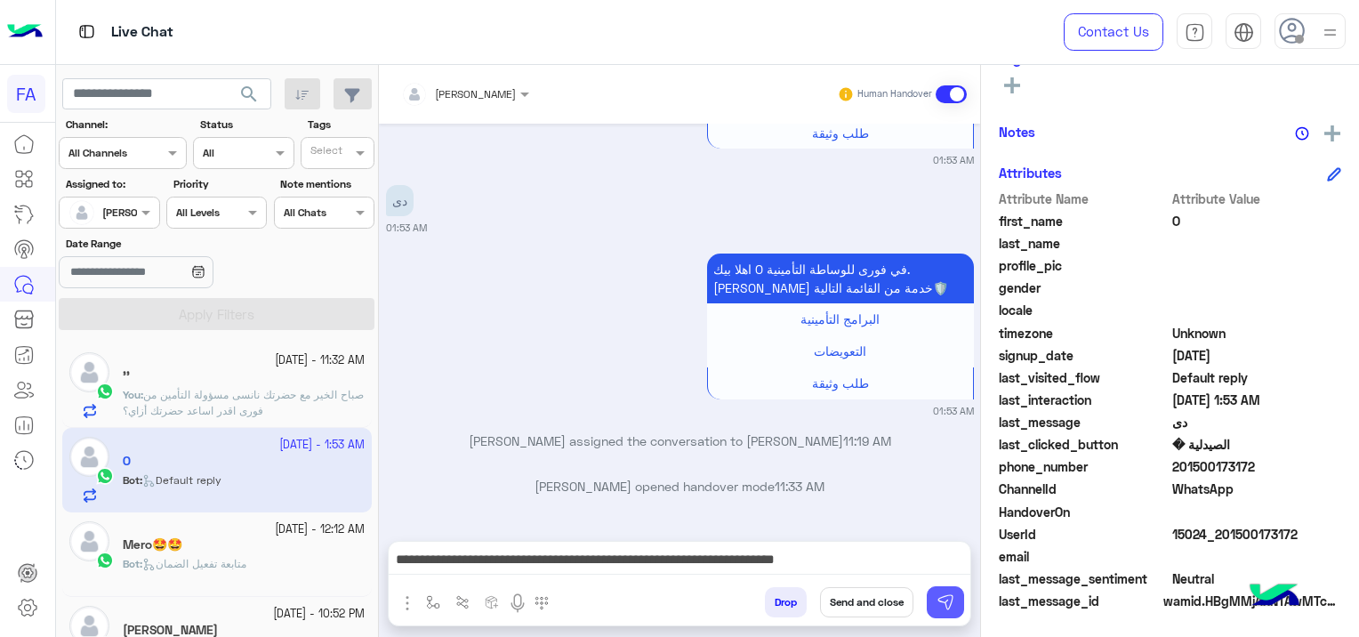
click at [937, 593] on img at bounding box center [946, 602] width 18 height 18
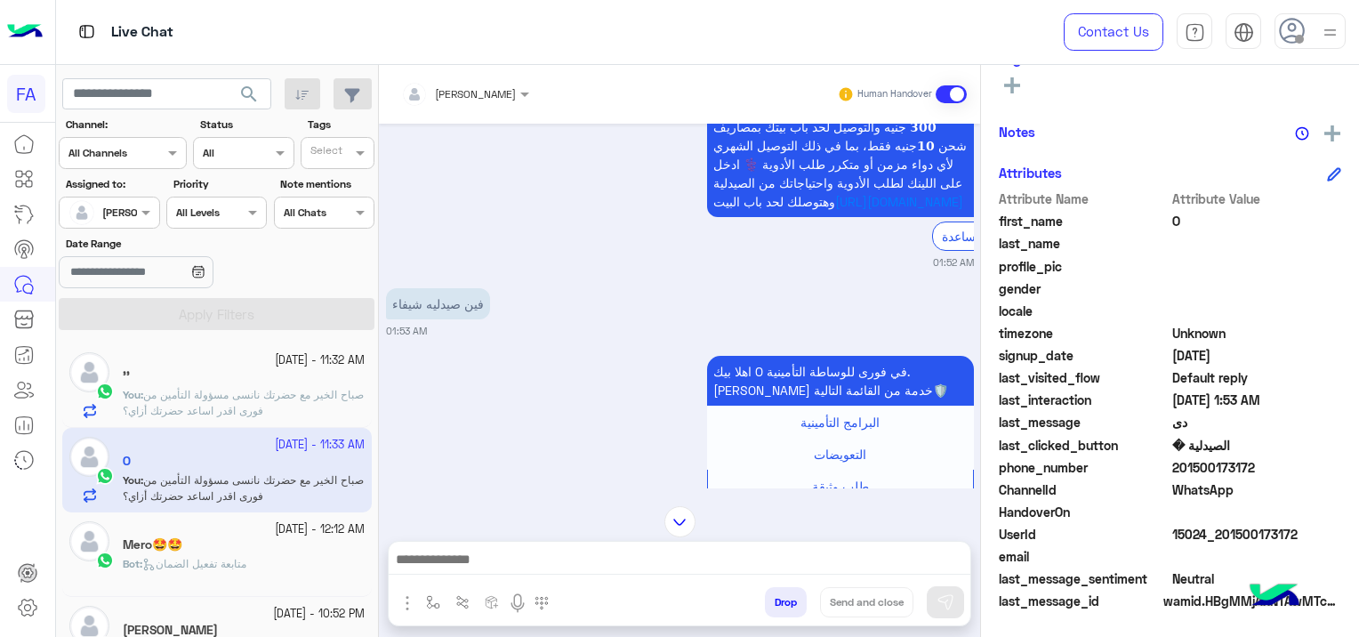
scroll to position [1598, 0]
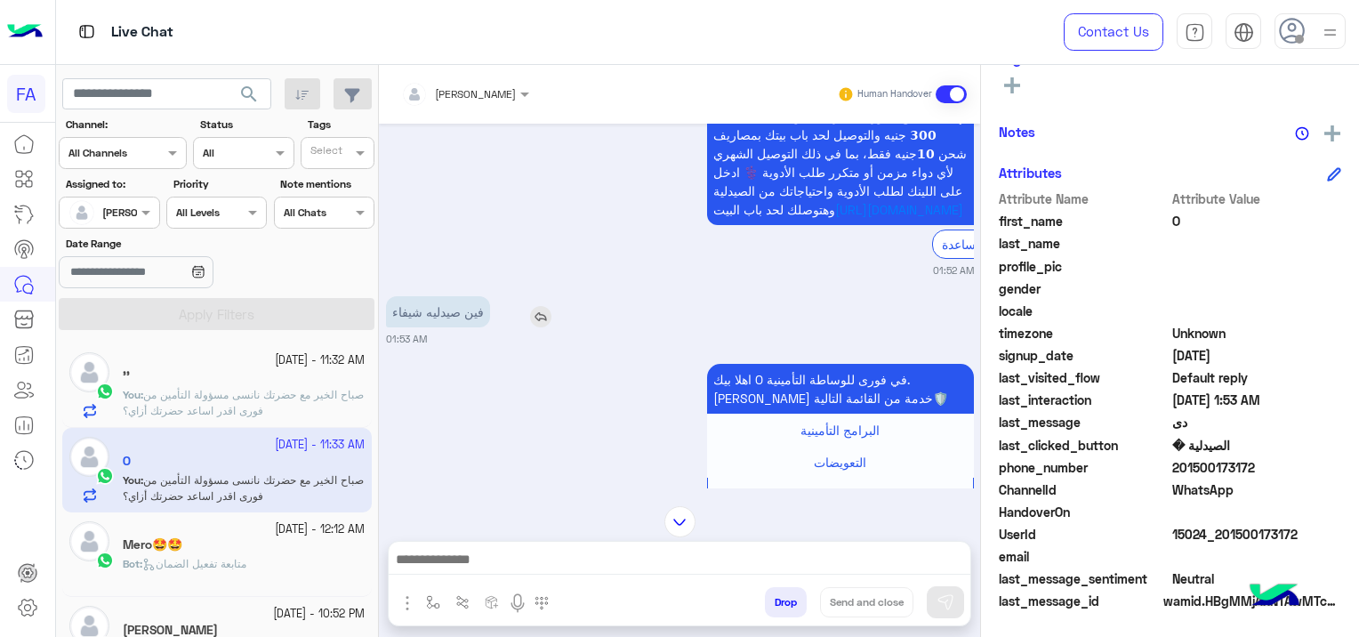
click at [541, 327] on img at bounding box center [540, 316] width 21 height 21
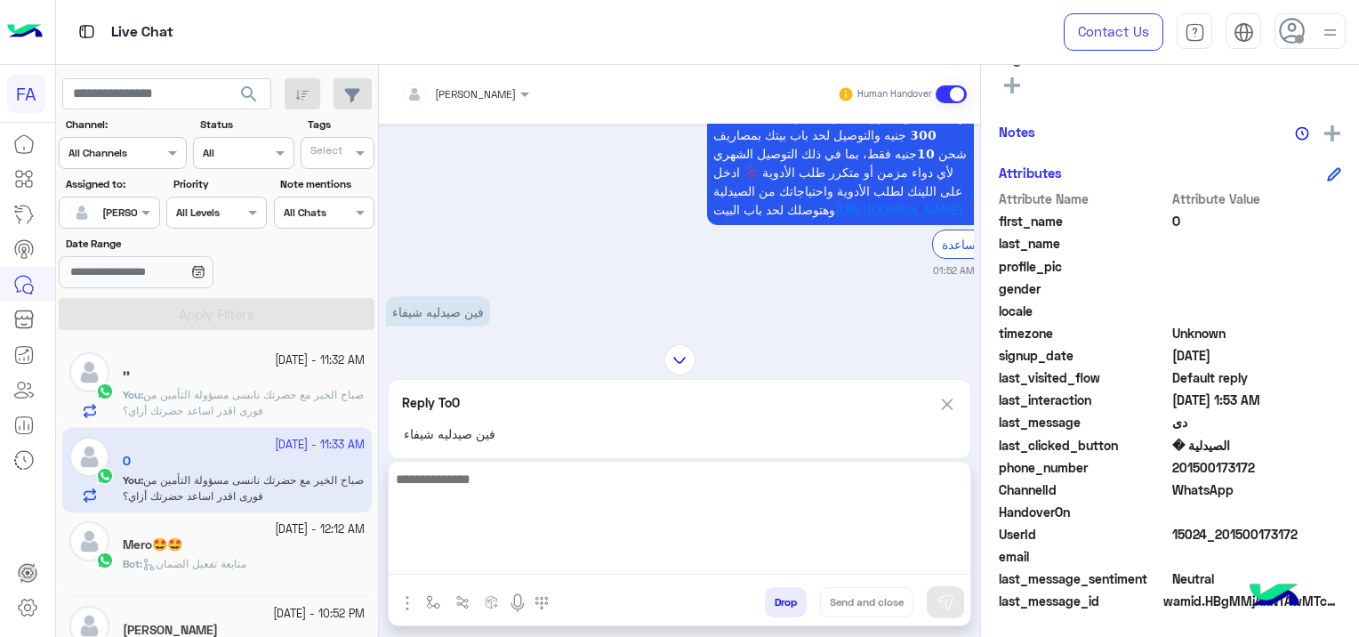
click at [477, 558] on textarea at bounding box center [680, 521] width 582 height 107
type textarea "*"
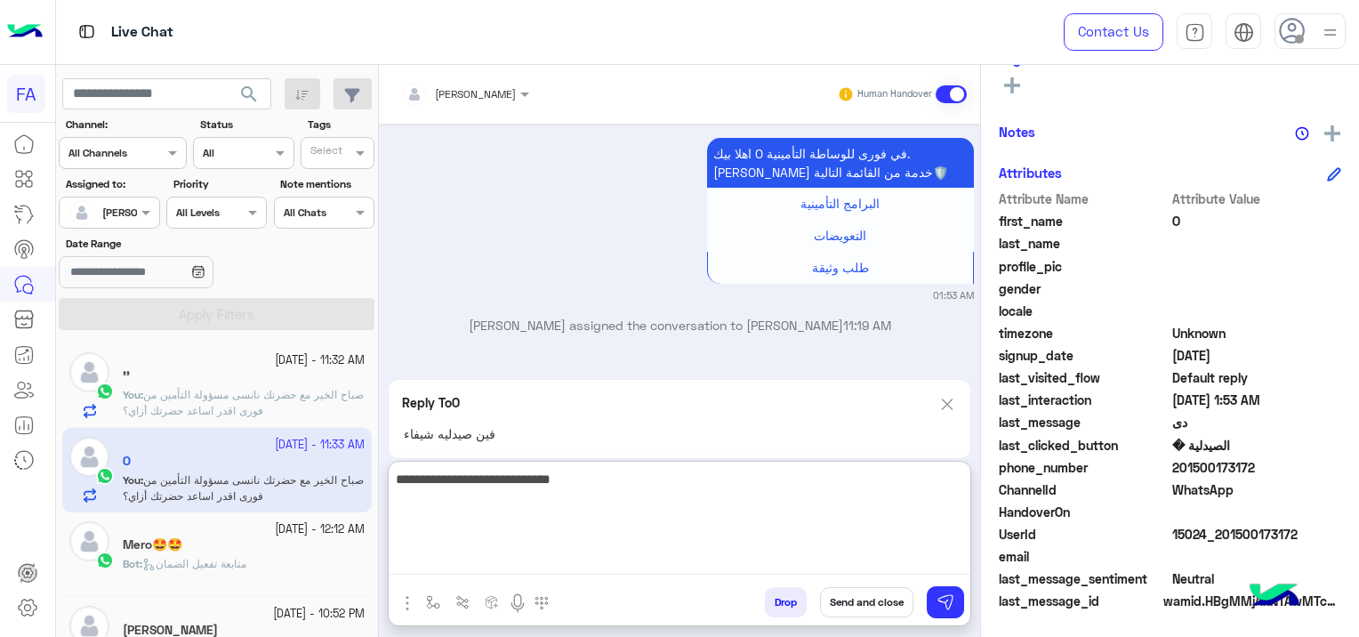
scroll to position [2294, 0]
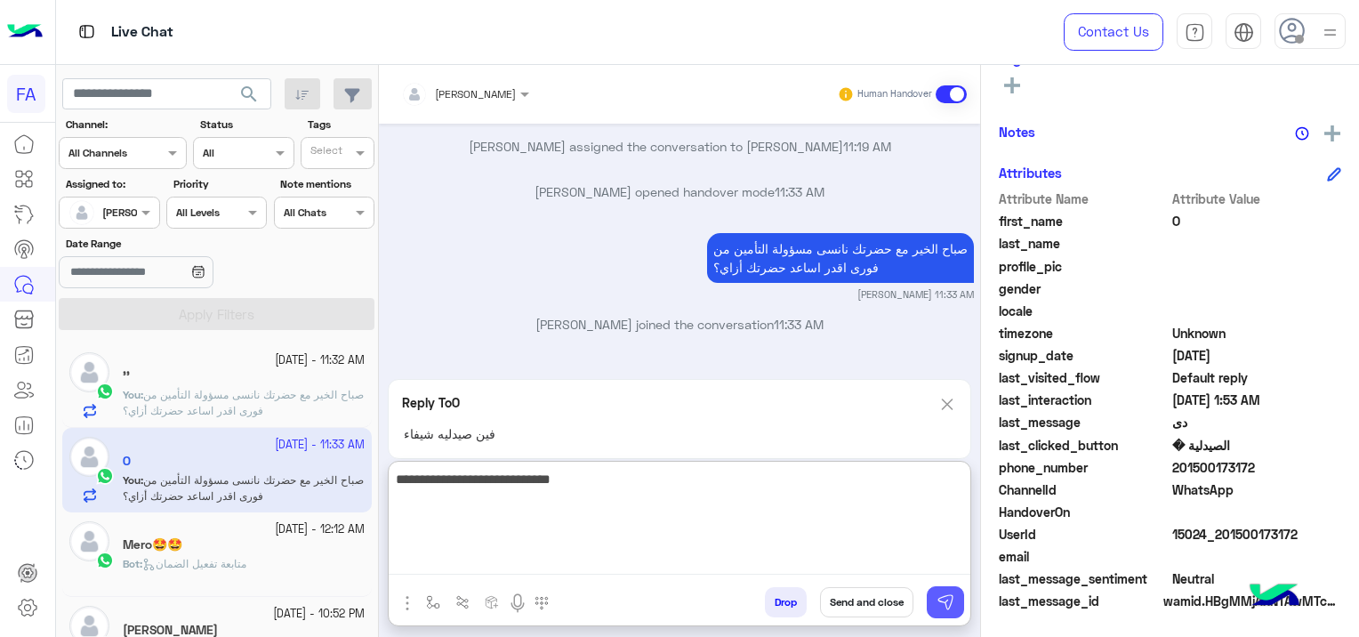
type textarea "**********"
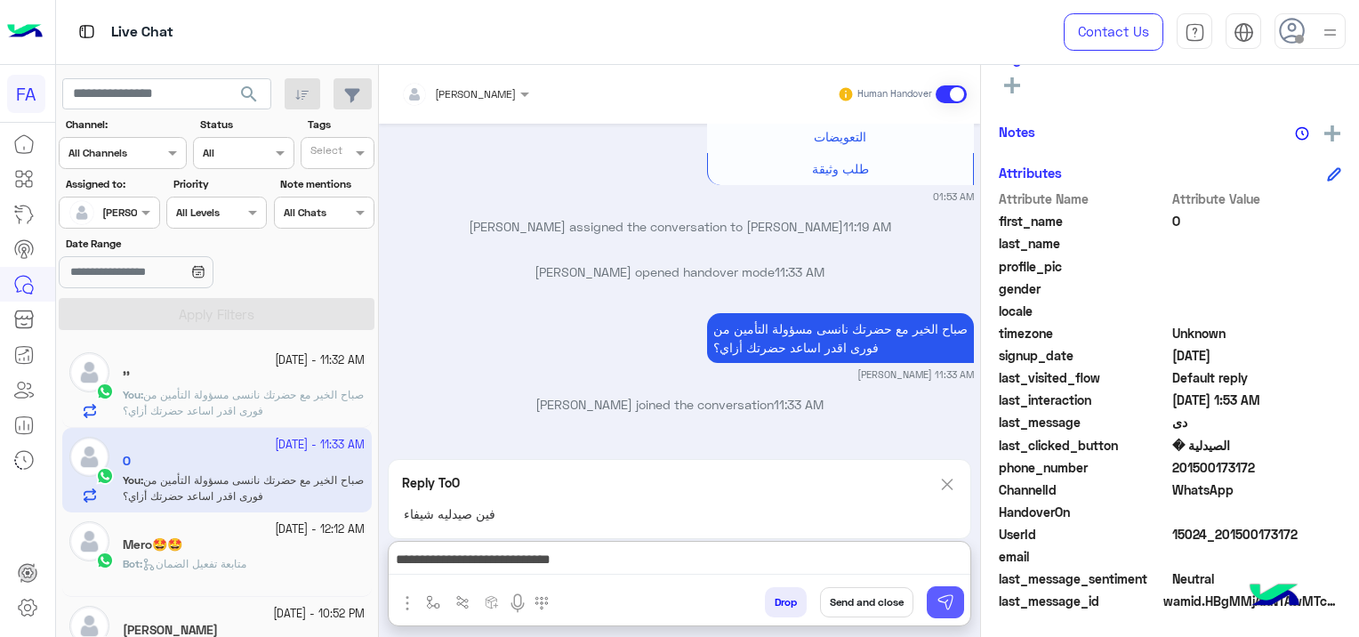
click at [939, 599] on img at bounding box center [946, 602] width 18 height 18
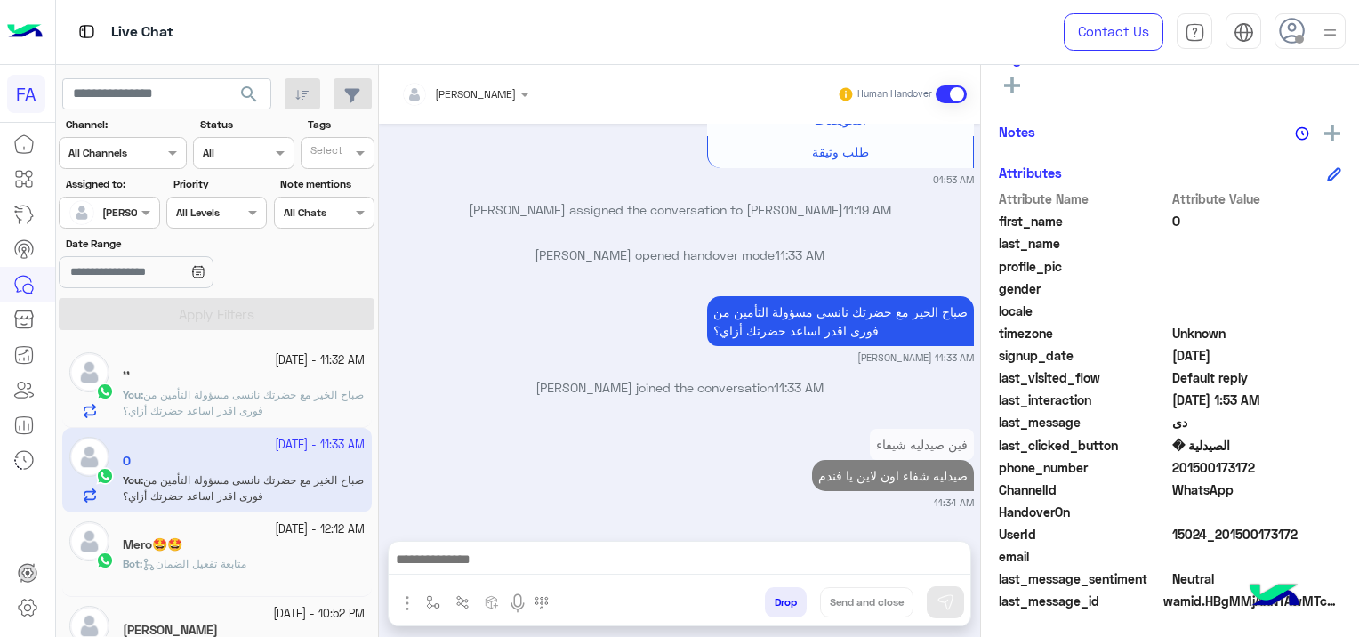
scroll to position [2231, 0]
click at [256, 407] on span "صباح الخير مع حضرتك نانسى مسؤولة التأمين من فورى اقدر اساعد حضرتك أزاي؟" at bounding box center [243, 402] width 241 height 29
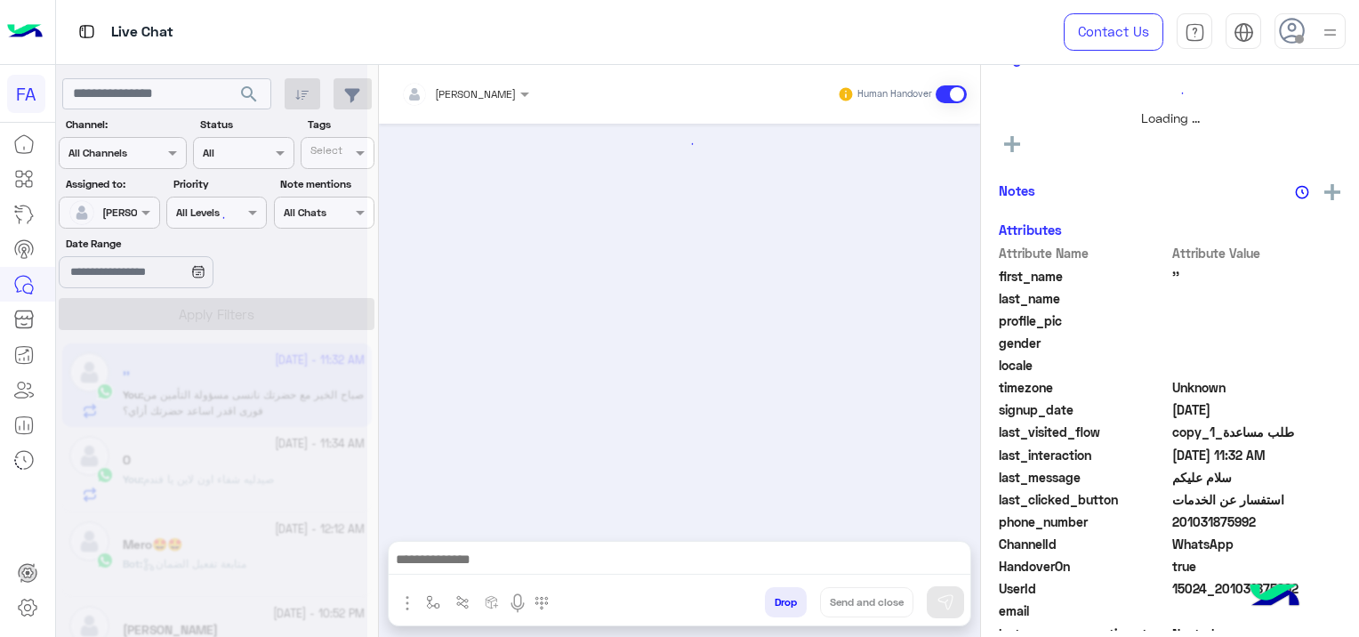
scroll to position [1732, 0]
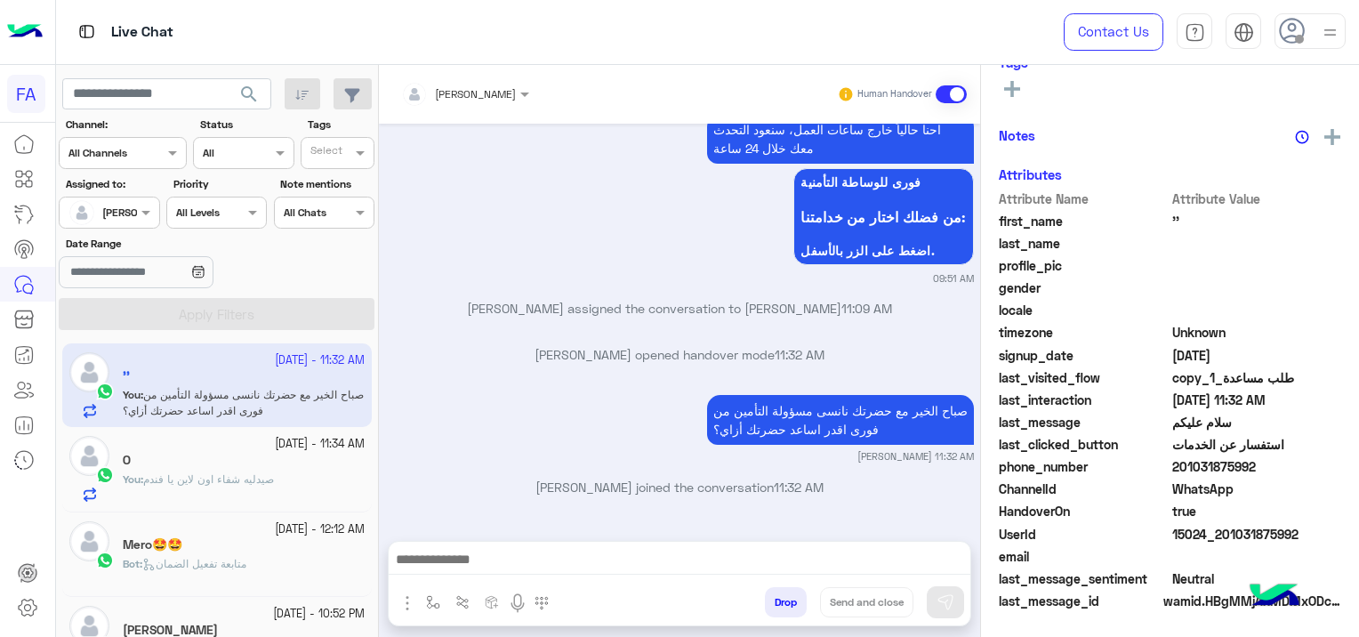
click at [253, 469] on div "O" at bounding box center [244, 462] width 242 height 19
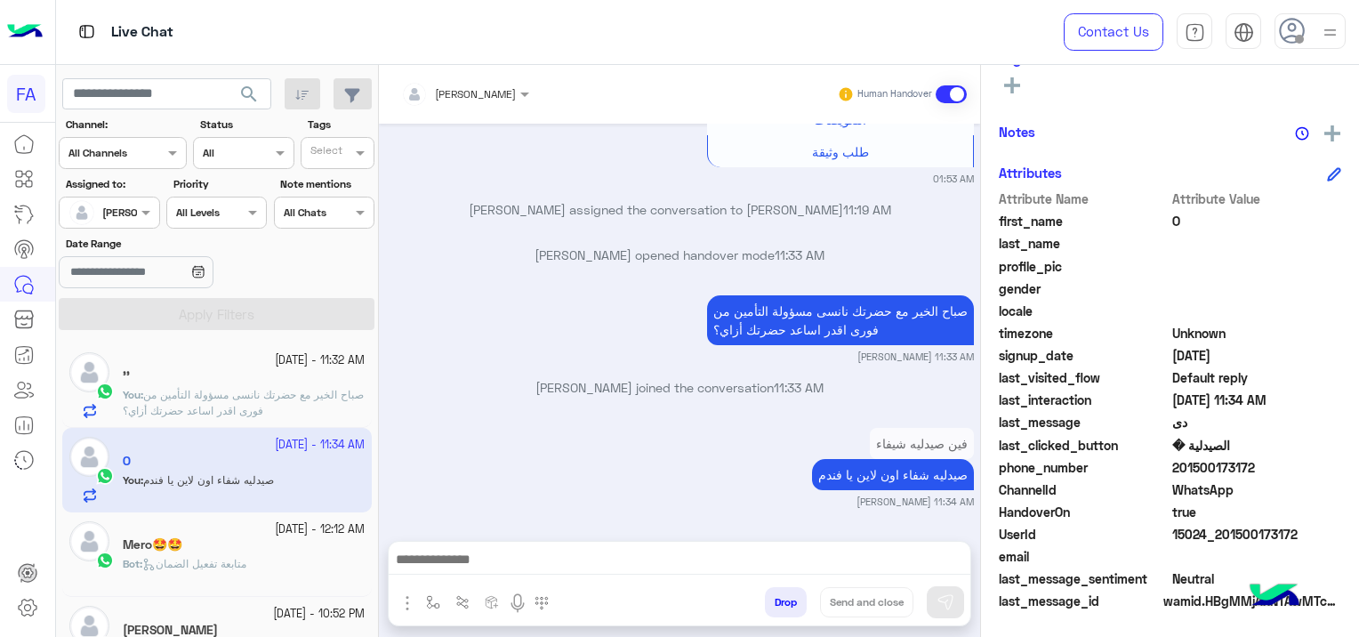
scroll to position [4807, 0]
click at [587, 591] on div "Drop Send and close" at bounding box center [766, 605] width 408 height 39
click at [245, 551] on div "Mero🤩🤩" at bounding box center [244, 546] width 242 height 19
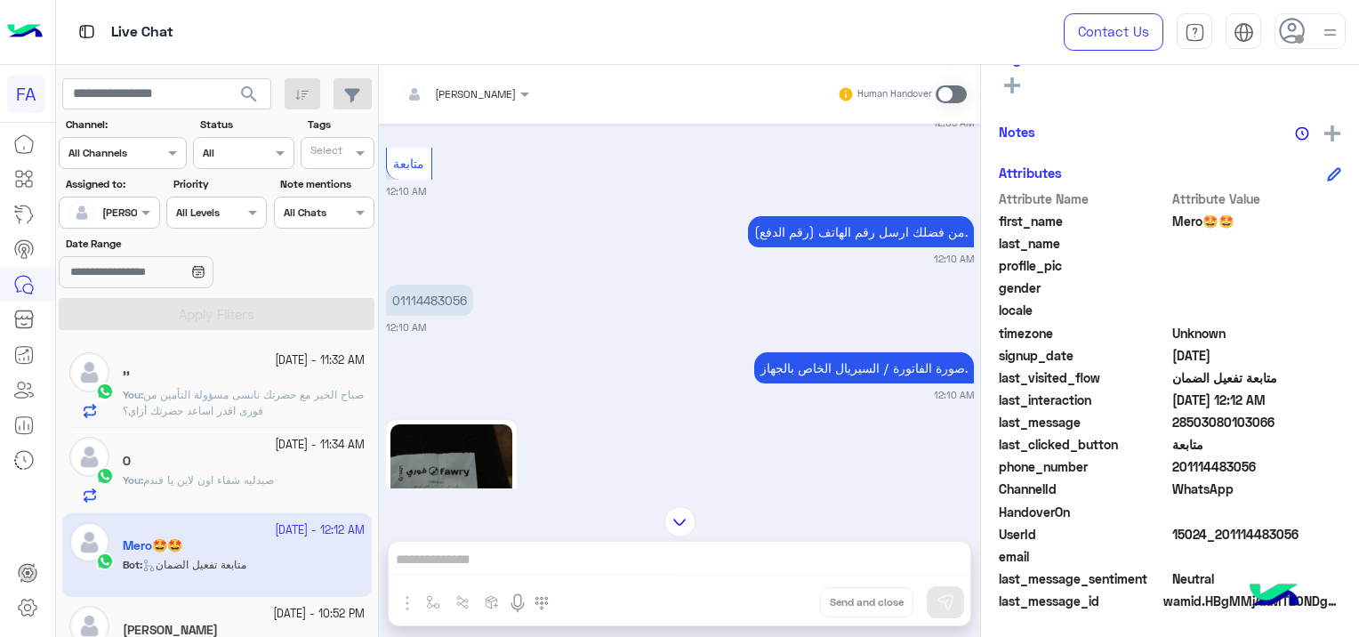
scroll to position [1690, 0]
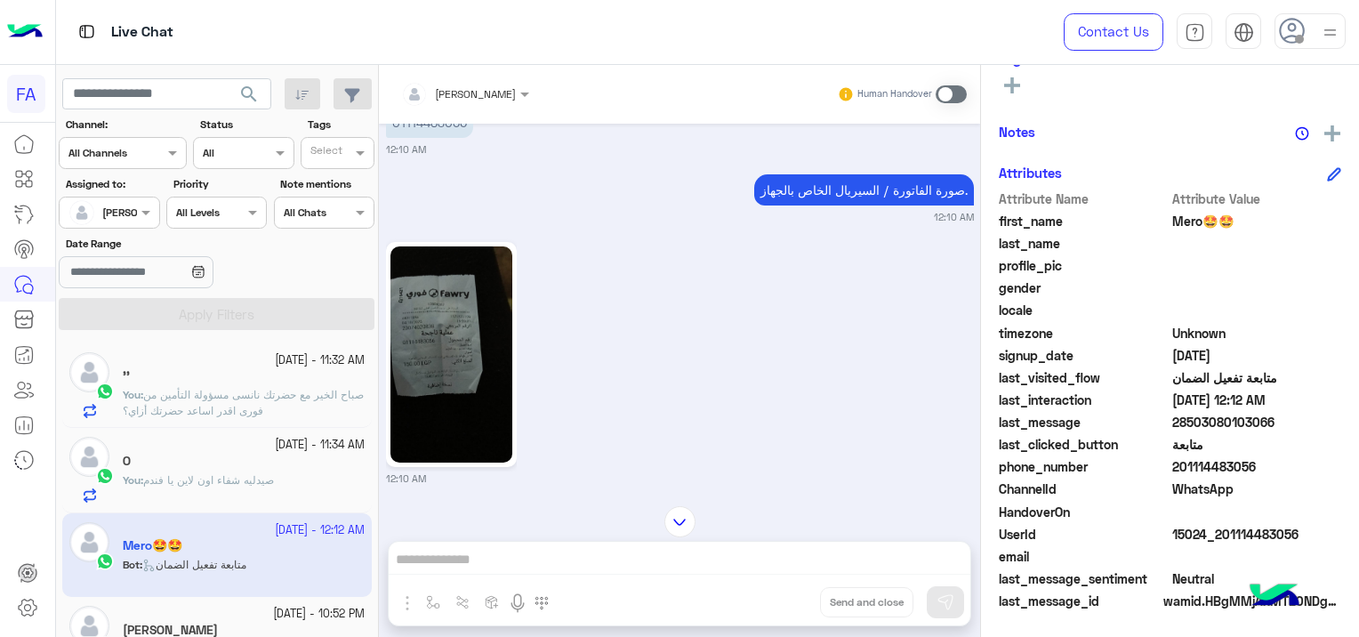
click at [448, 338] on img at bounding box center [451, 354] width 122 height 216
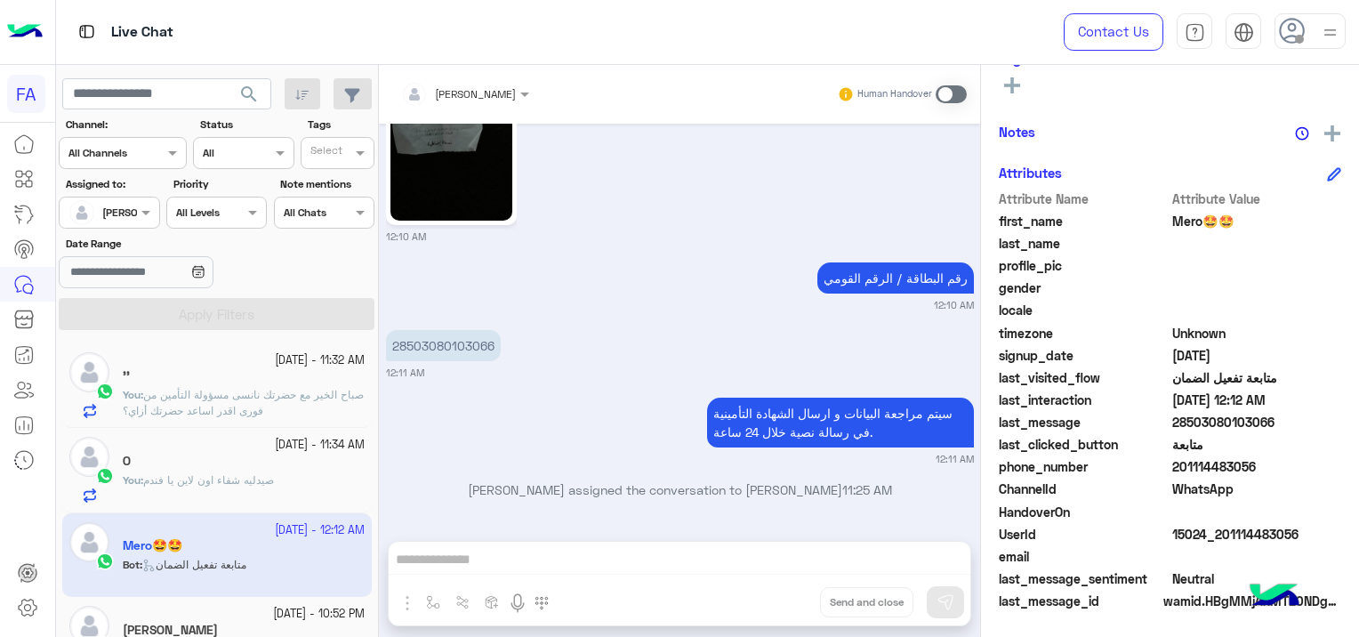
click at [943, 91] on span at bounding box center [951, 94] width 31 height 18
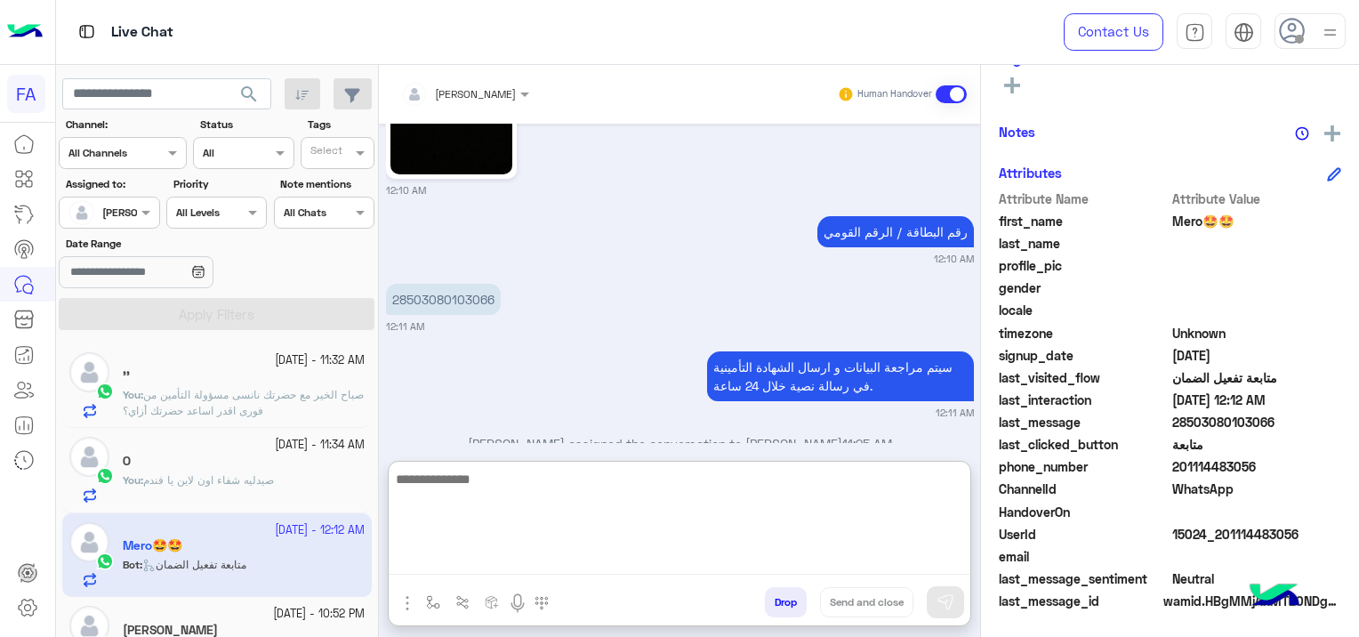
click at [539, 552] on textarea at bounding box center [680, 521] width 582 height 107
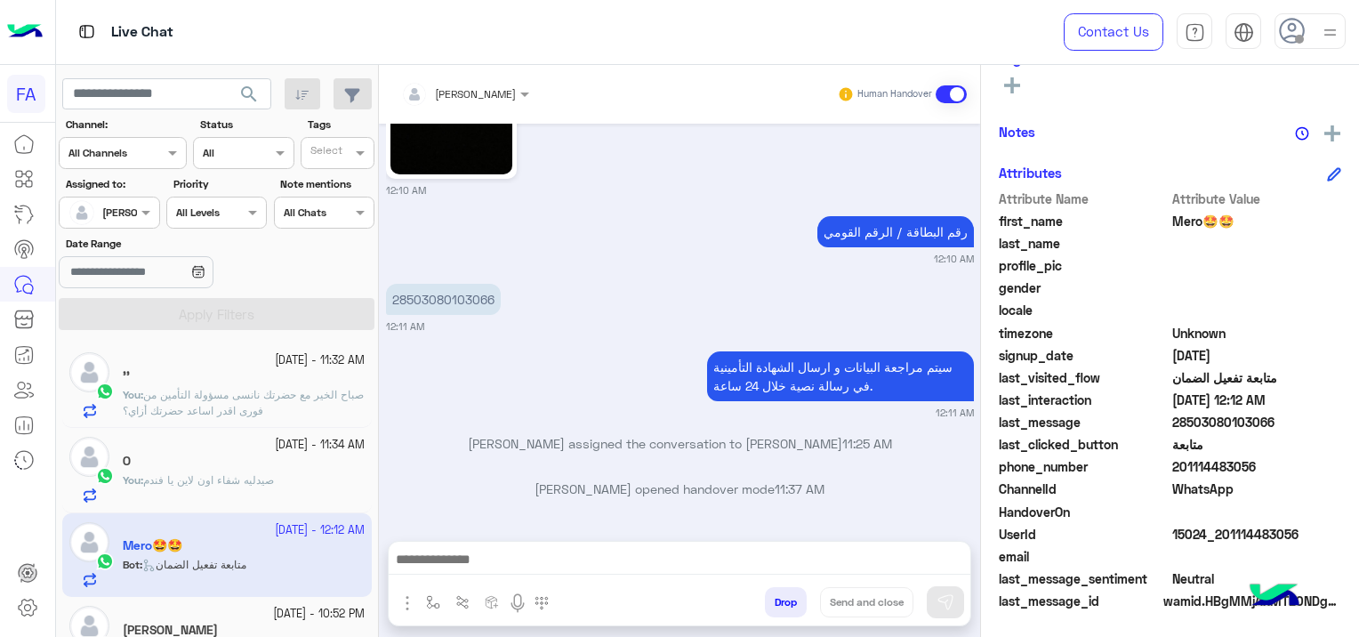
click at [461, 510] on div "[DATE] السلام عليكم 12:07 AM اهلا بك Mero🤩🤩 فى فورى للوساطة التأمينية انا المسا…" at bounding box center [679, 323] width 601 height 399
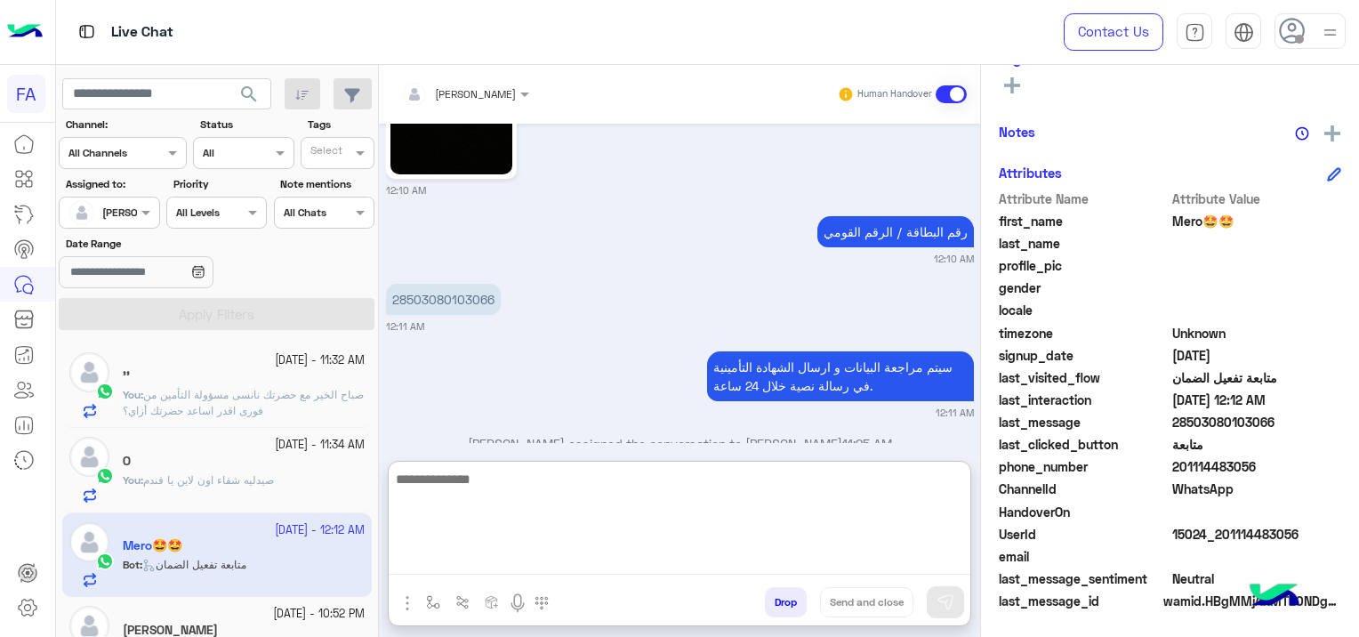
click at [480, 566] on textarea at bounding box center [680, 521] width 582 height 107
paste textarea "**********"
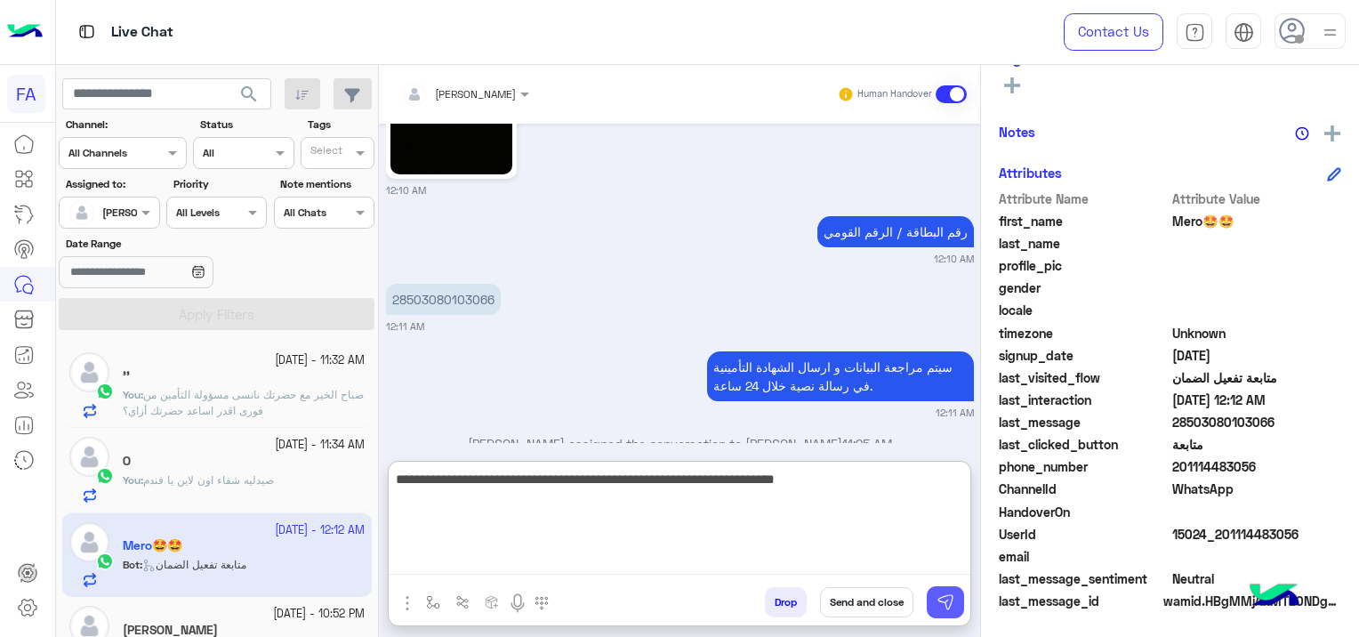
type textarea "**********"
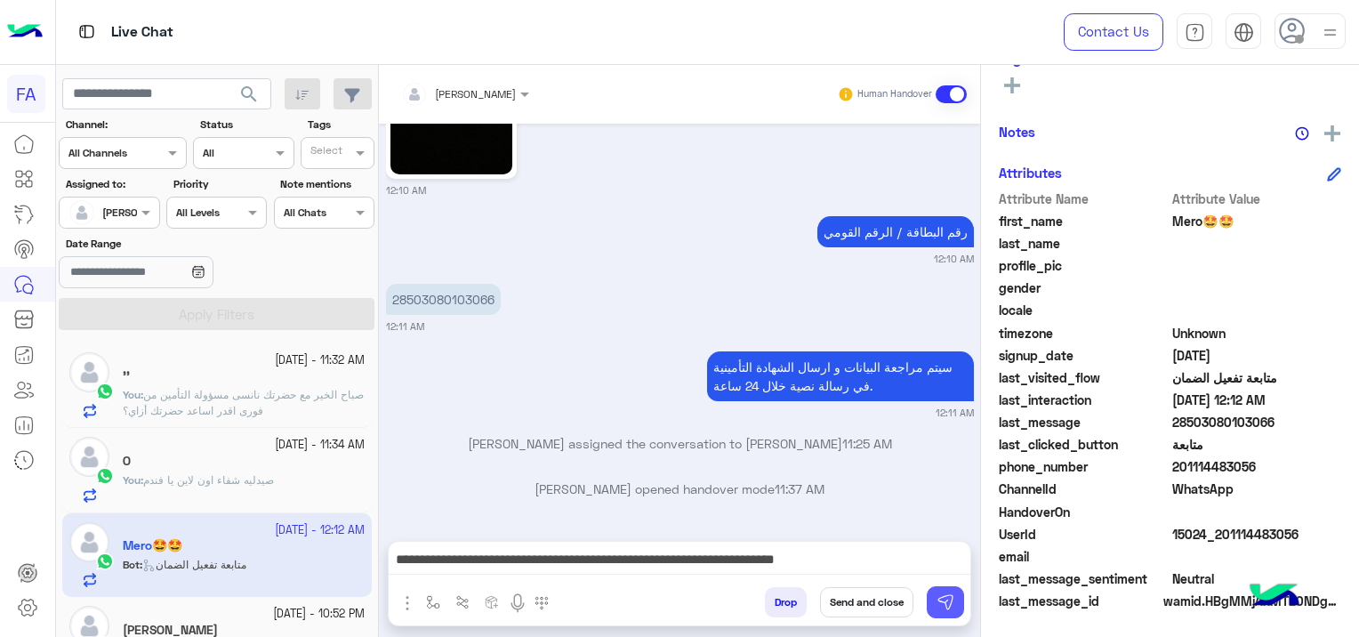
click at [938, 602] on img at bounding box center [946, 602] width 18 height 18
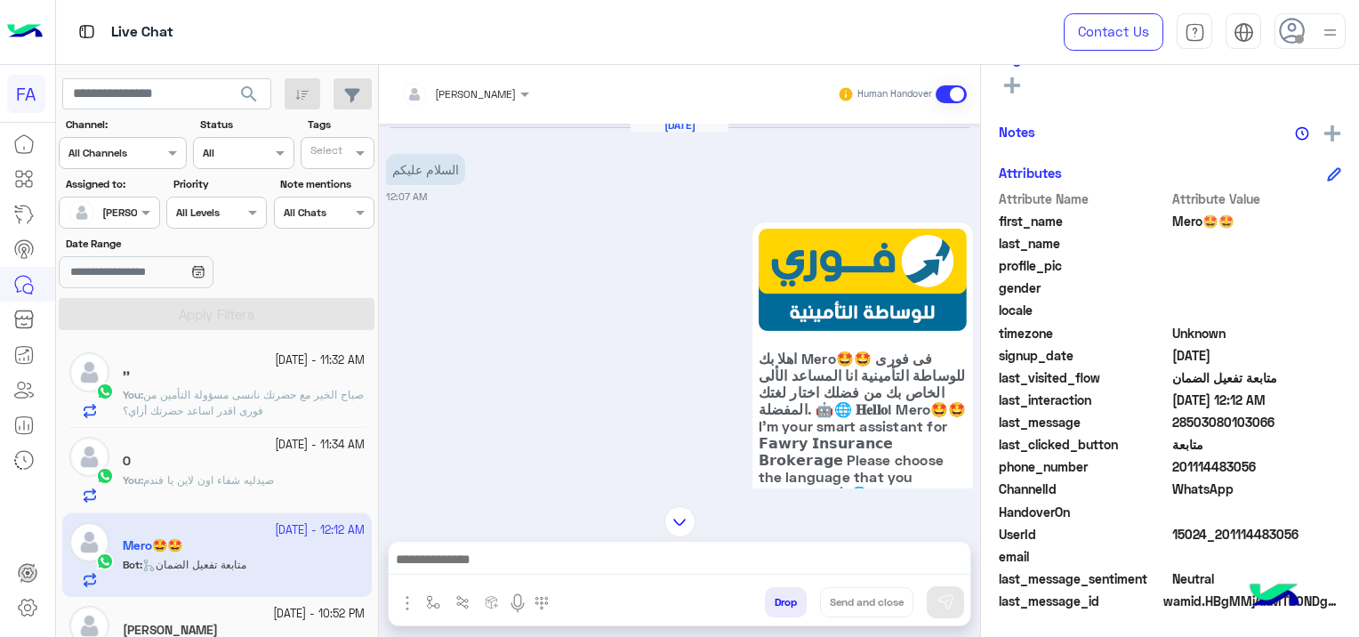
scroll to position [2111, 0]
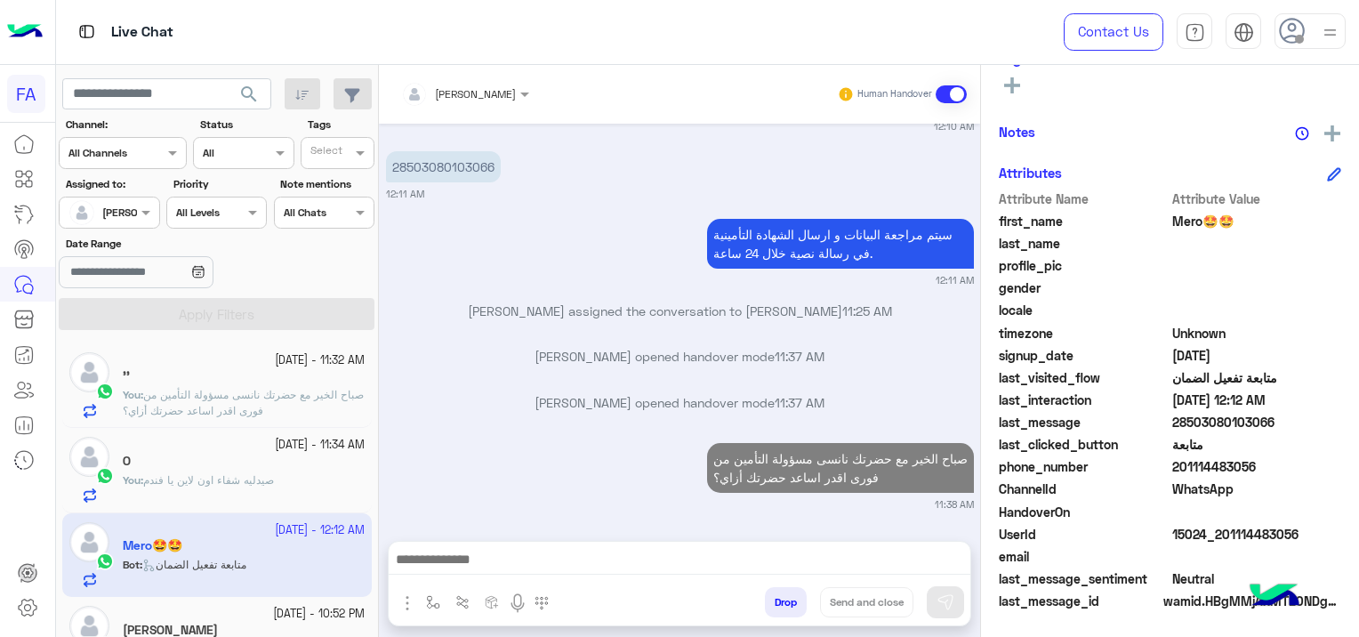
drag, startPoint x: 1304, startPoint y: 527, endPoint x: 1222, endPoint y: 539, distance: 82.8
click at [1222, 539] on span "15024_201114483056" at bounding box center [1257, 534] width 170 height 19
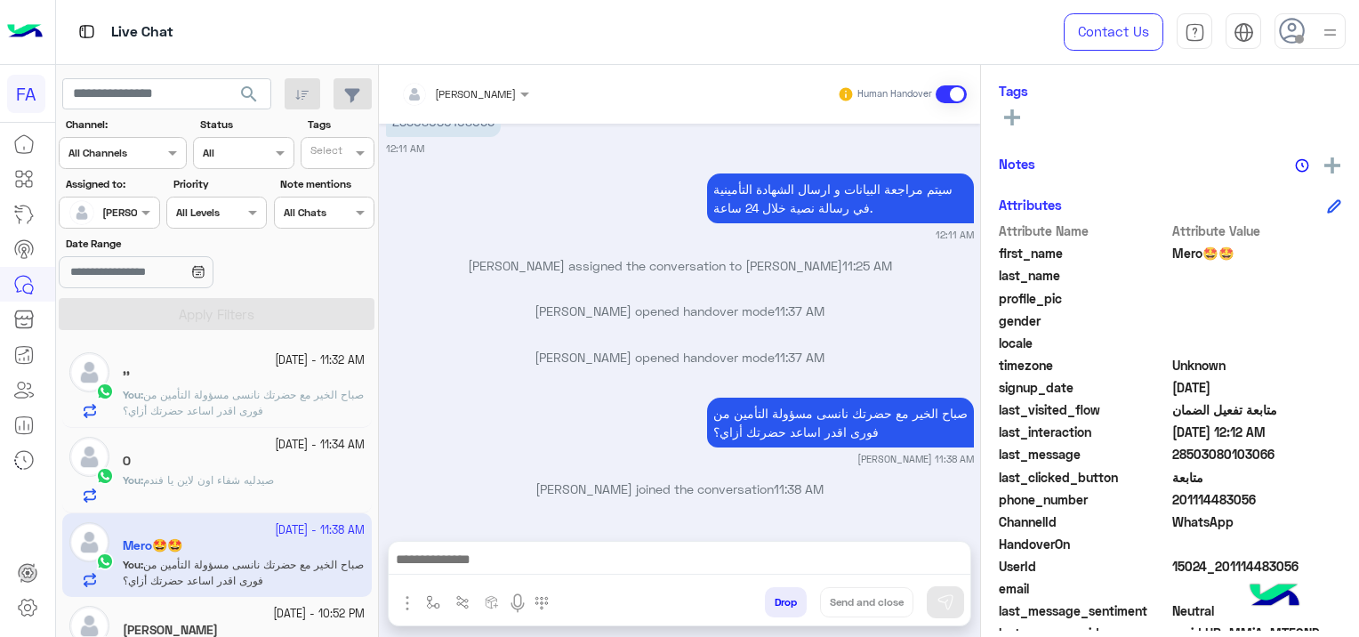
scroll to position [372, 0]
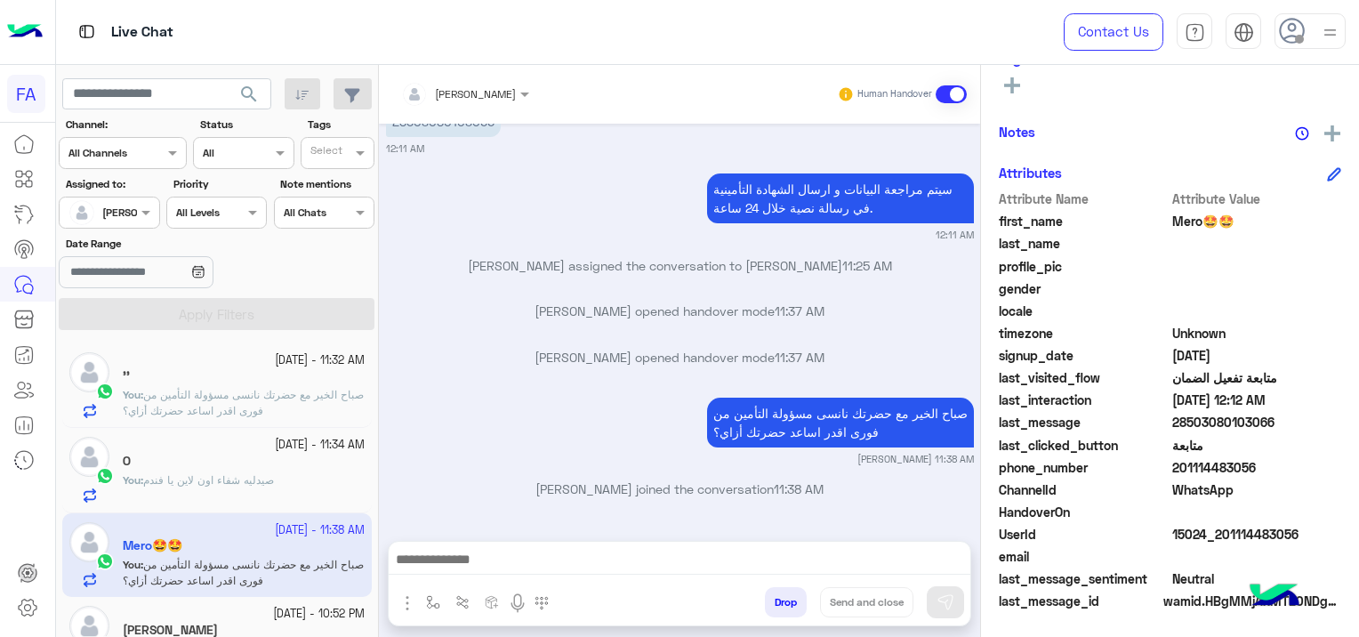
copy span "01114483056"
click at [299, 472] on div "You : صيدليه شفاء اون لاين يا فندم" at bounding box center [244, 487] width 242 height 31
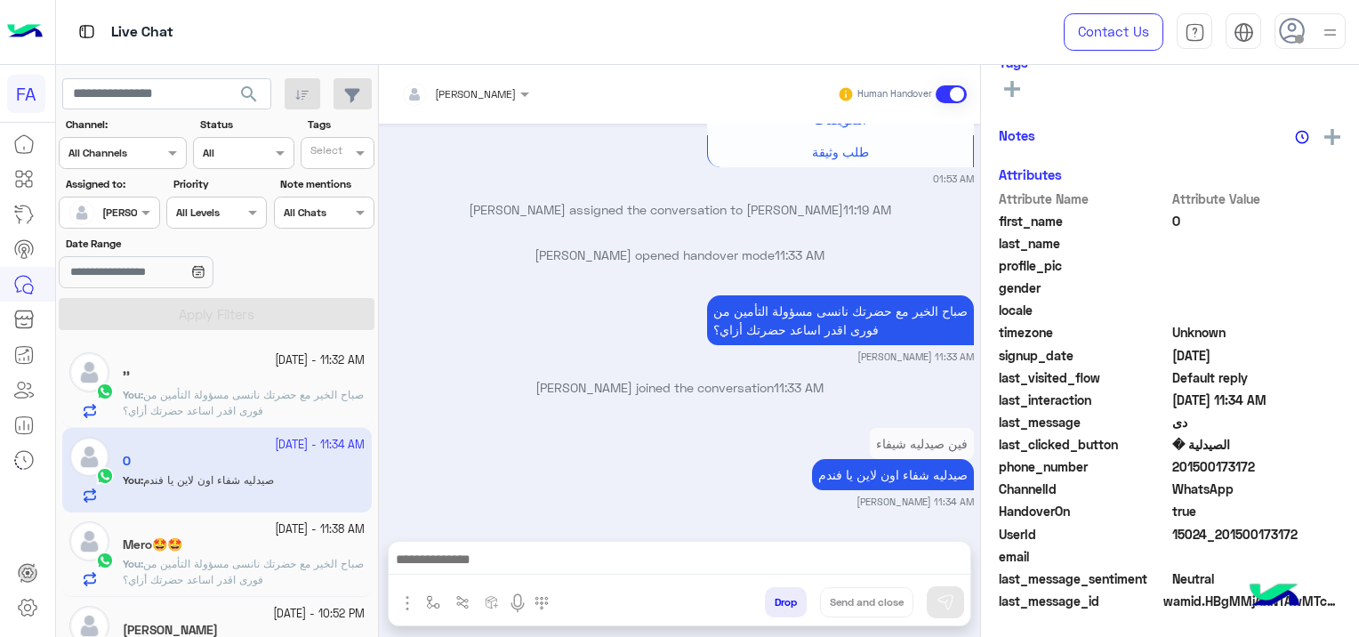
scroll to position [372, 0]
click at [309, 402] on p "You : صباح الخير مع حضرتك نانسى مسؤولة التأمين من فورى اقدر اساعد حضرتك أزاي؟" at bounding box center [244, 403] width 242 height 32
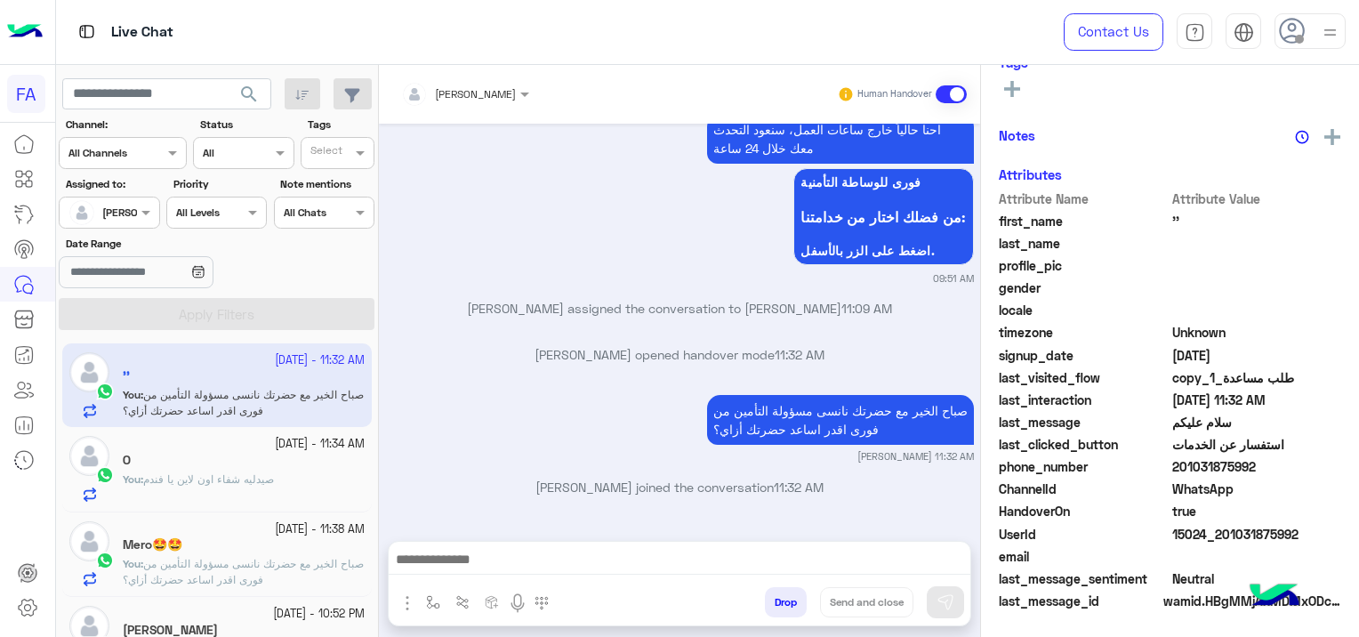
scroll to position [372, 0]
click at [261, 575] on span "صباح الخير مع حضرتك نانسى مسؤولة التأمين من فورى اقدر اساعد حضرتك أزاي؟" at bounding box center [243, 571] width 241 height 29
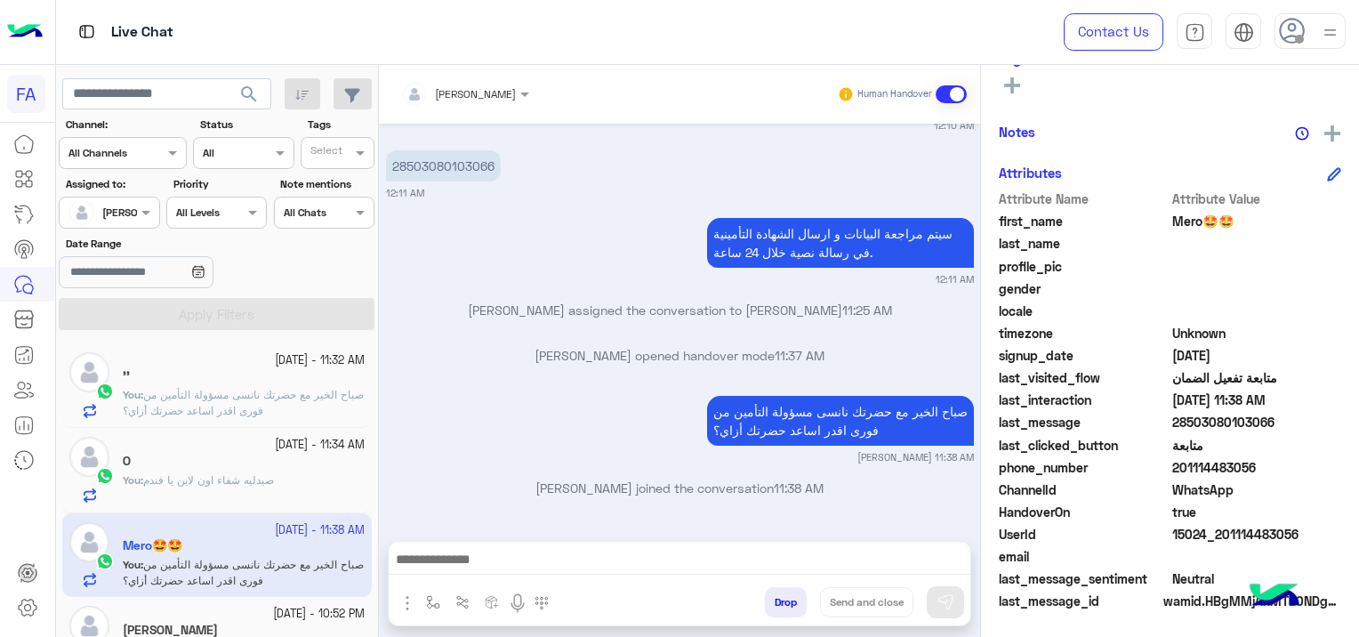
click at [285, 400] on span "صباح الخير مع حضرتك نانسى مسؤولة التأمين من فورى اقدر اساعد حضرتك أزاي؟" at bounding box center [243, 402] width 241 height 29
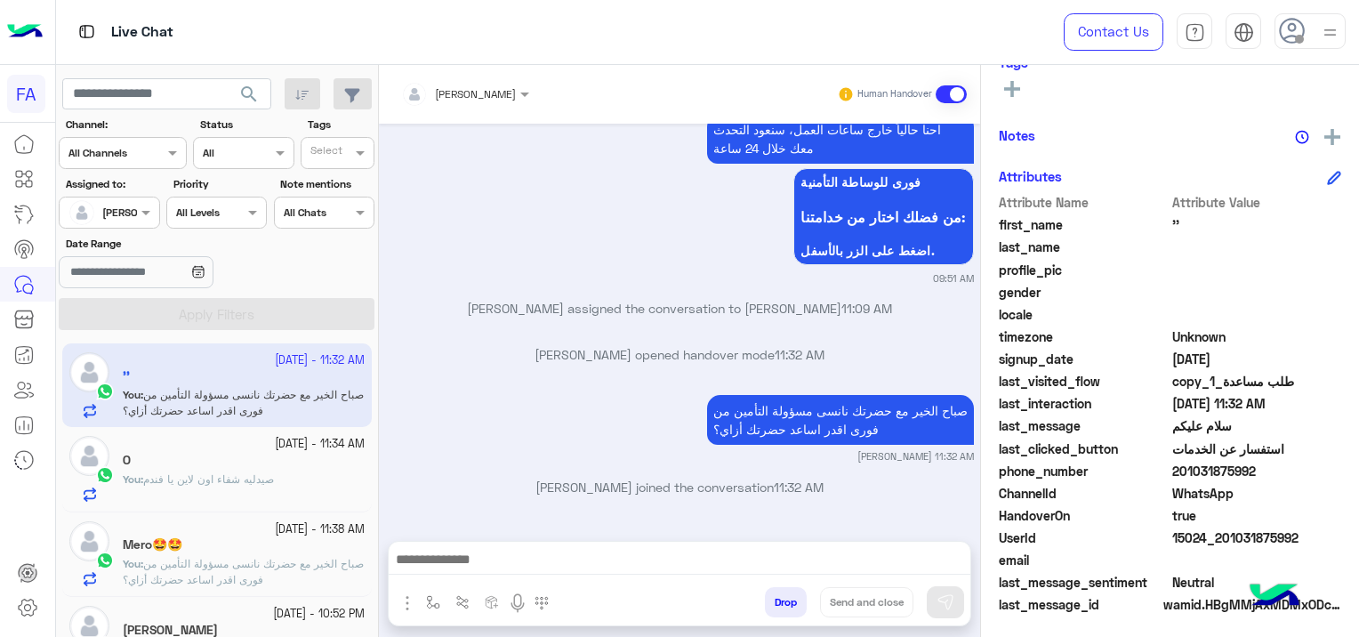
scroll to position [372, 0]
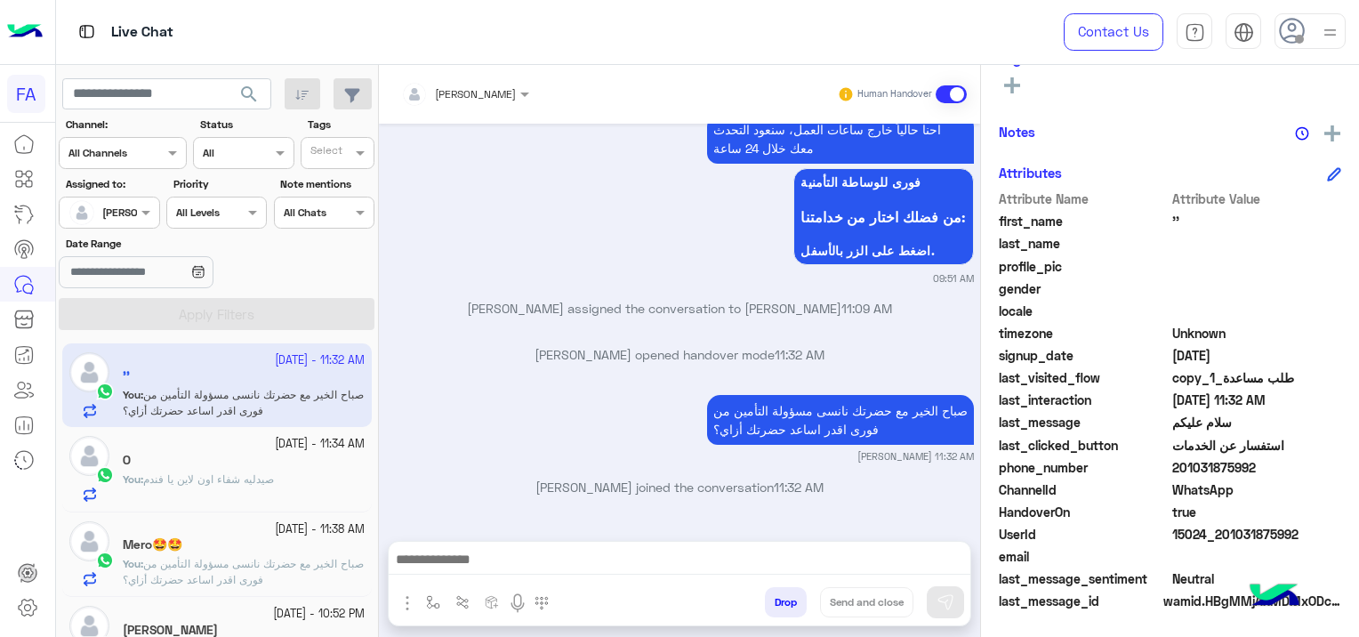
click at [551, 543] on div at bounding box center [680, 564] width 582 height 44
click at [530, 543] on div at bounding box center [680, 564] width 582 height 44
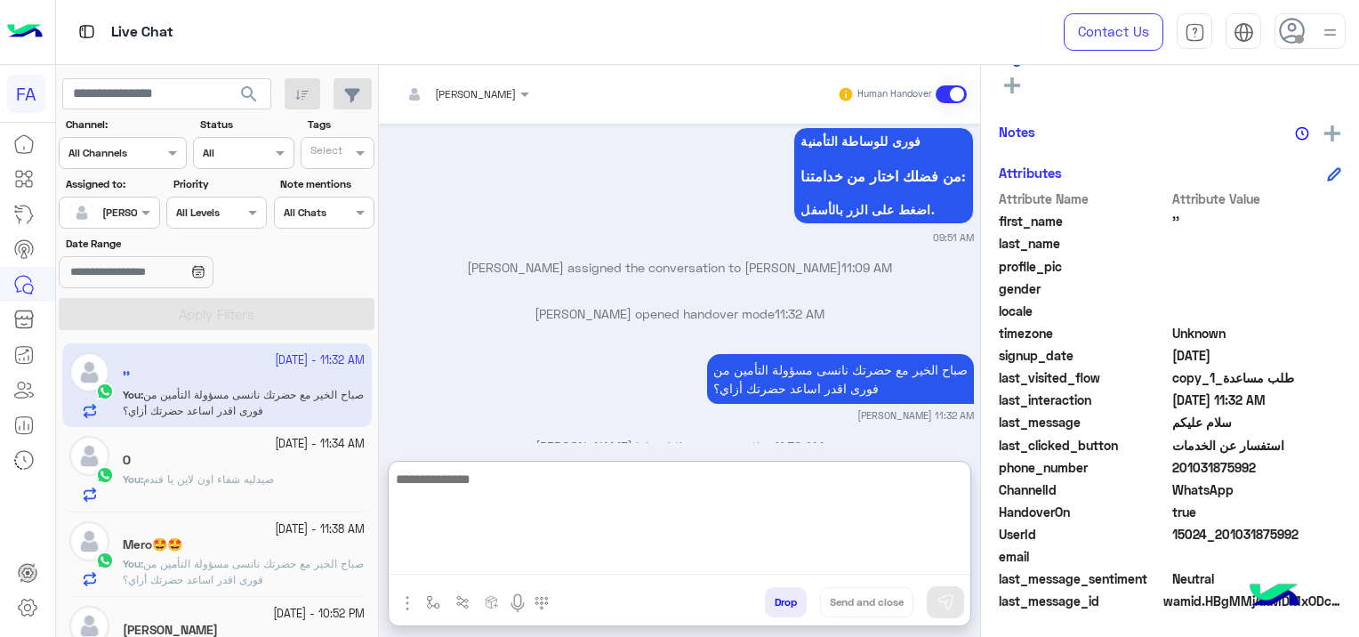
click at [528, 549] on textarea at bounding box center [680, 521] width 582 height 107
paste textarea "**********"
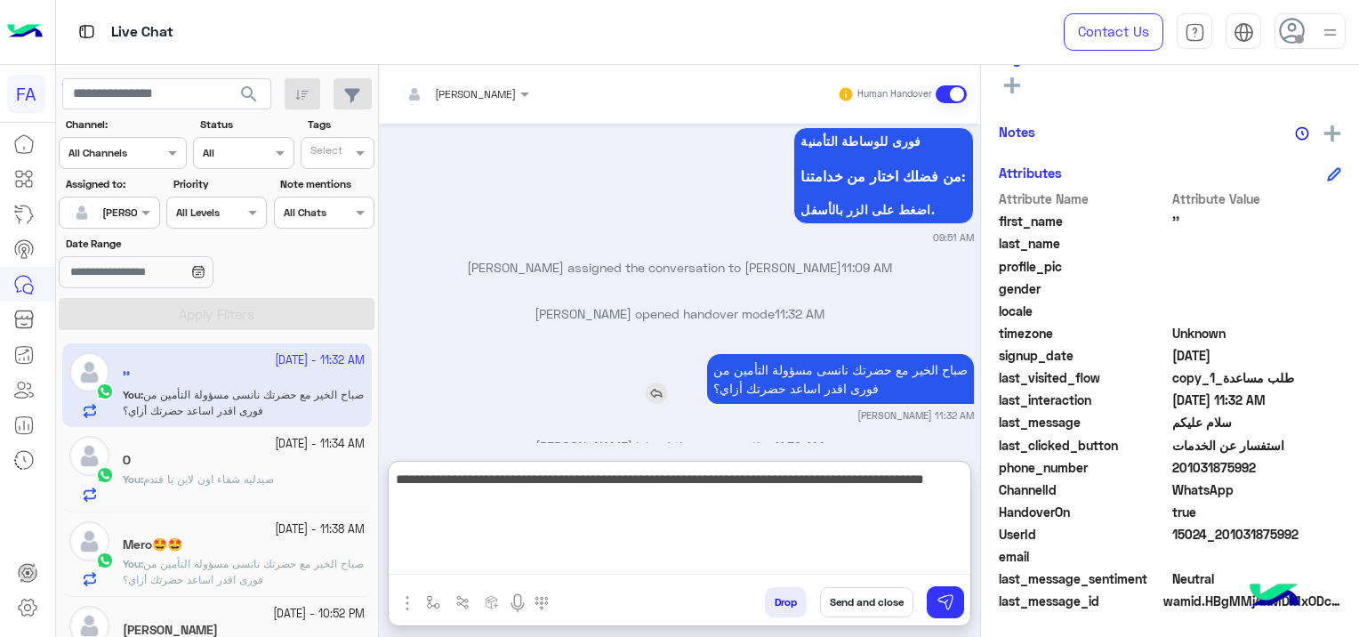
scroll to position [1812, 0]
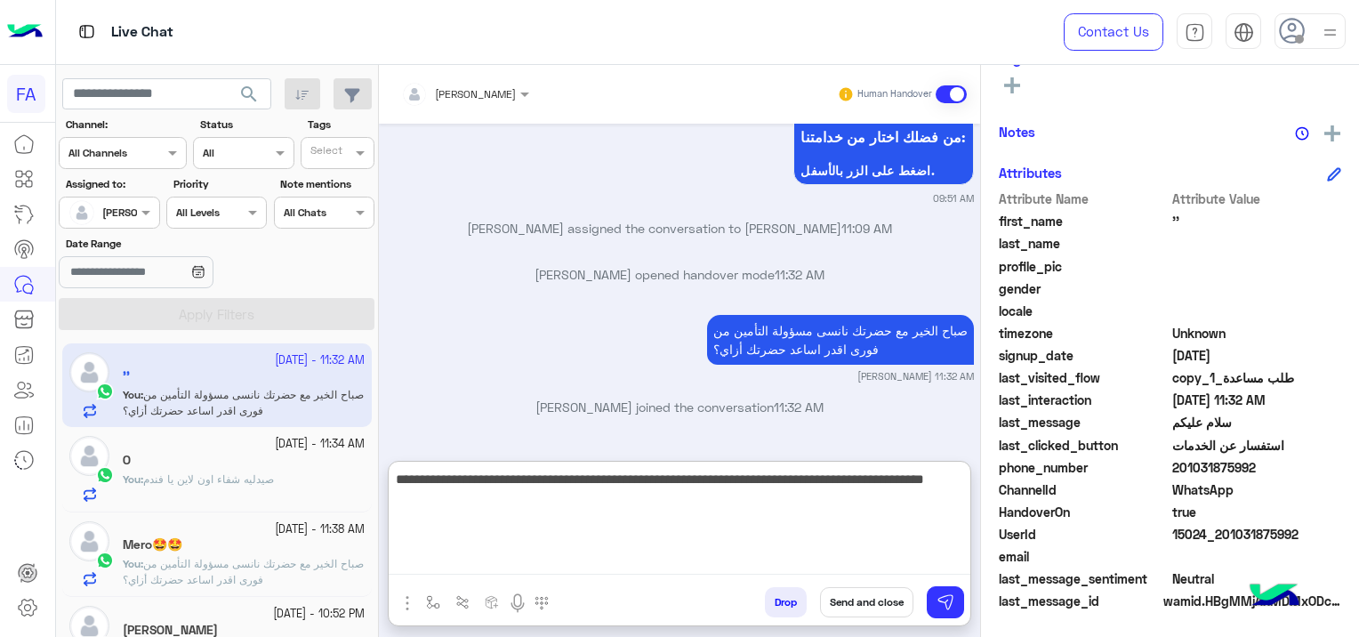
type textarea "**********"
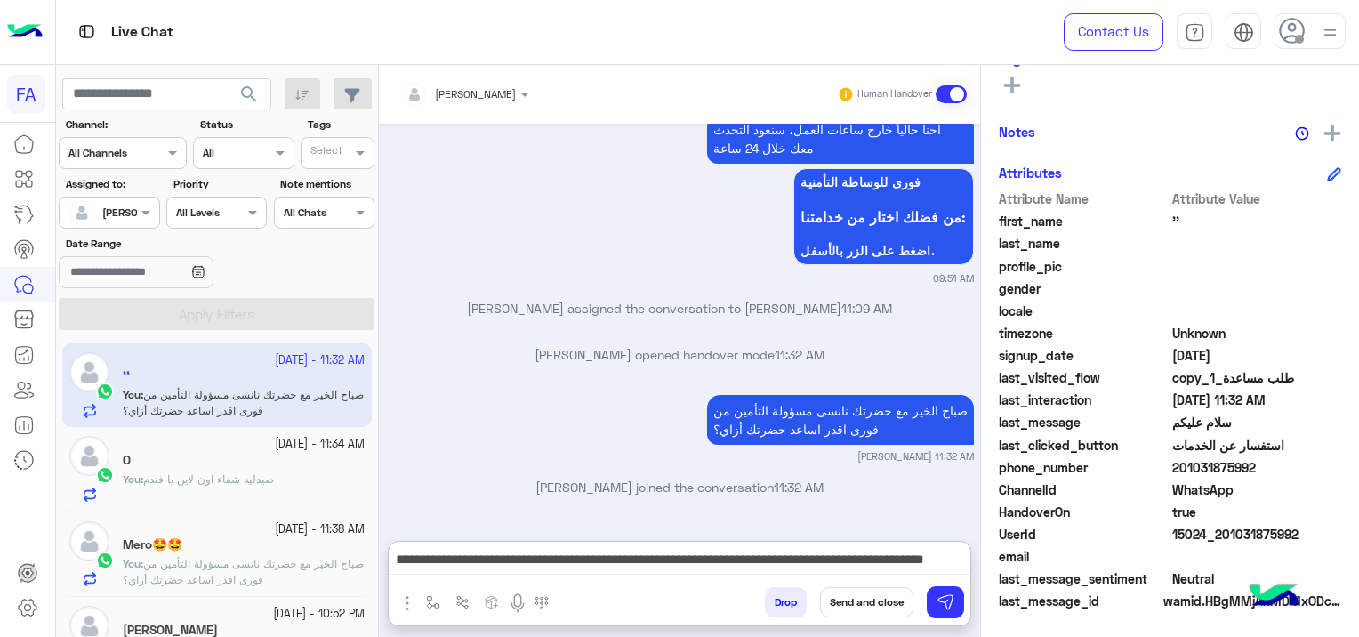
click at [864, 604] on button "Send and close" at bounding box center [866, 602] width 93 height 30
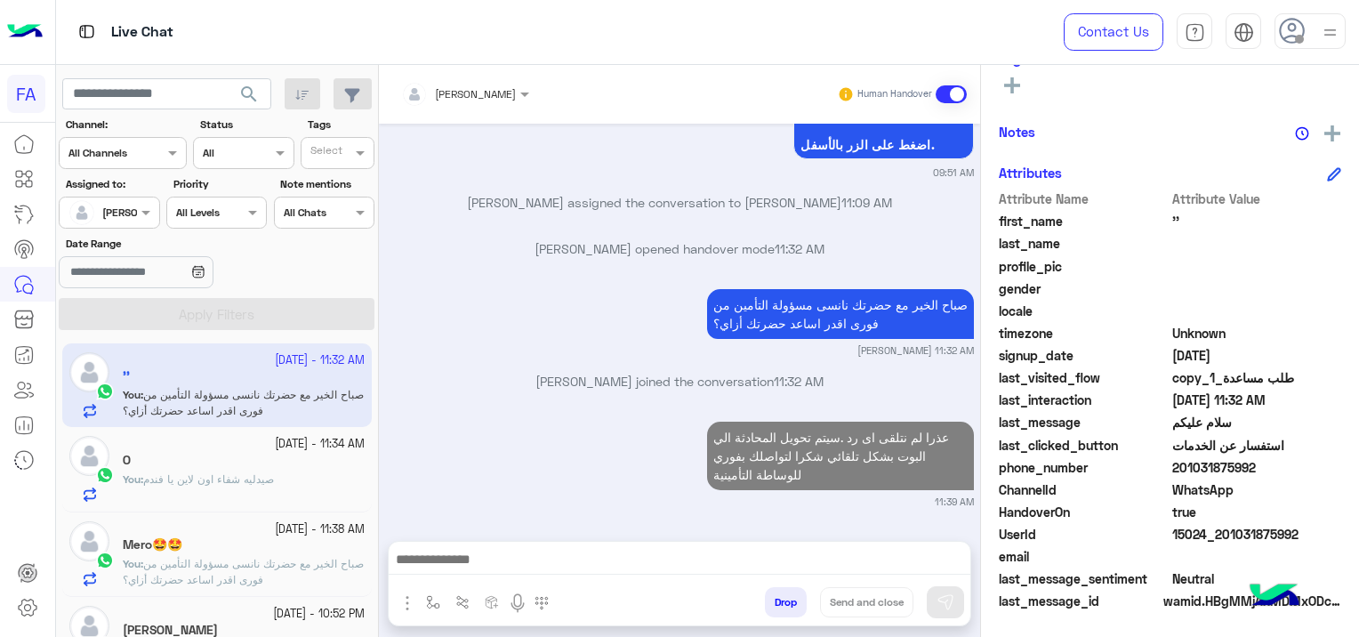
scroll to position [1882, 0]
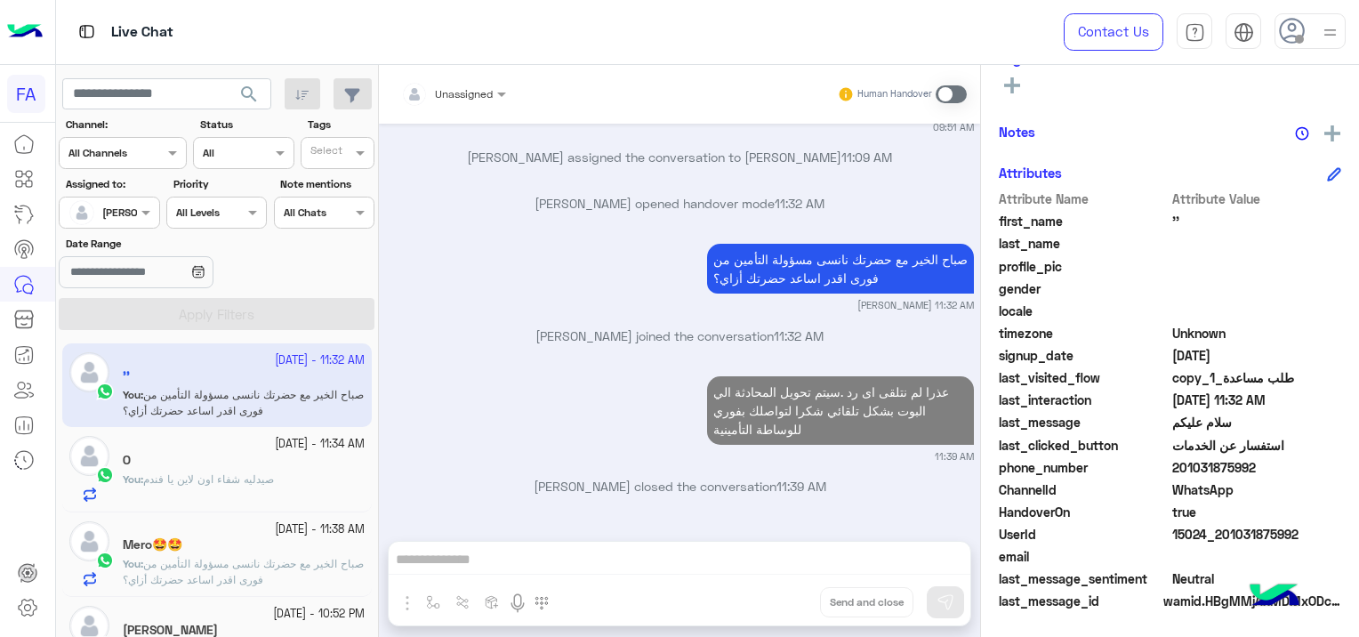
click at [264, 476] on span "صيدليه شفاء اون لاين يا فندم" at bounding box center [208, 478] width 131 height 13
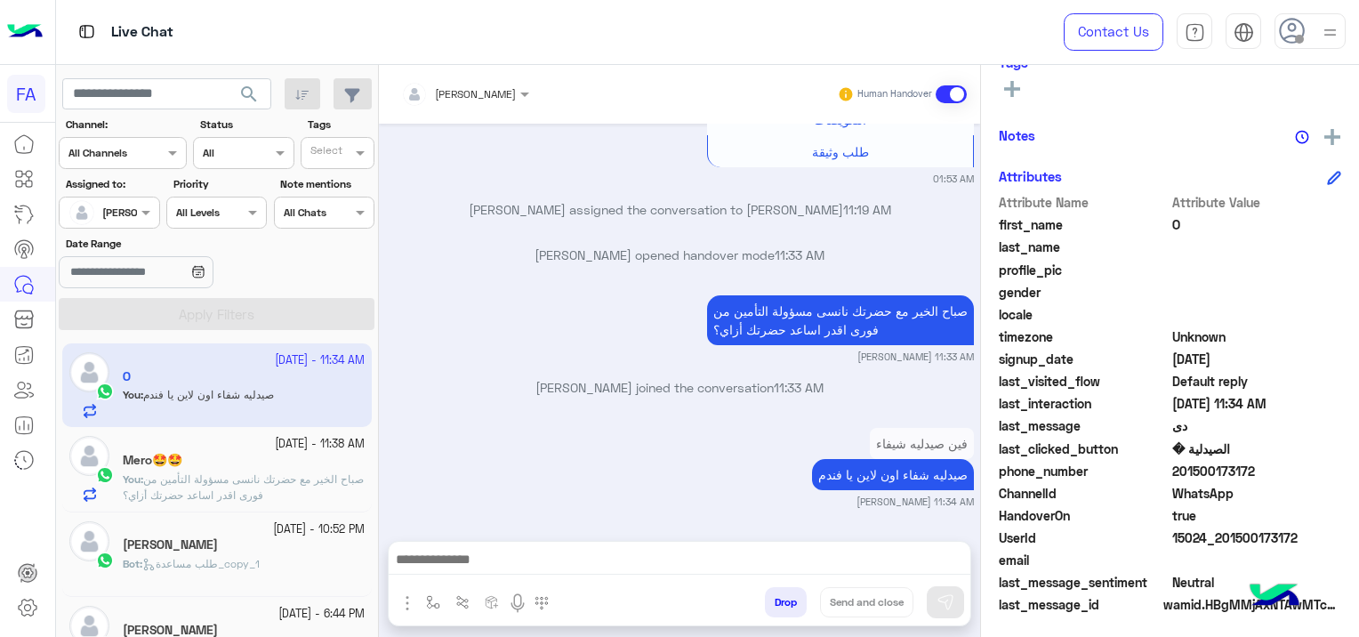
scroll to position [372, 0]
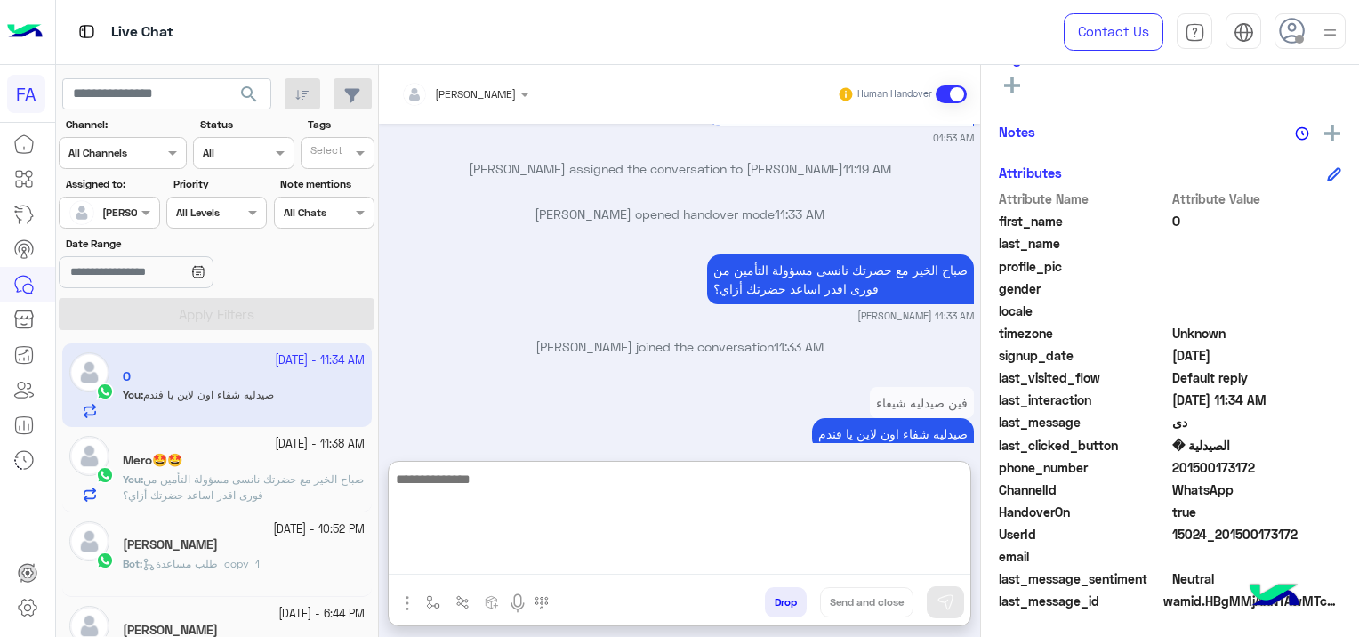
click at [684, 550] on textarea at bounding box center [680, 521] width 582 height 107
paste textarea "**********"
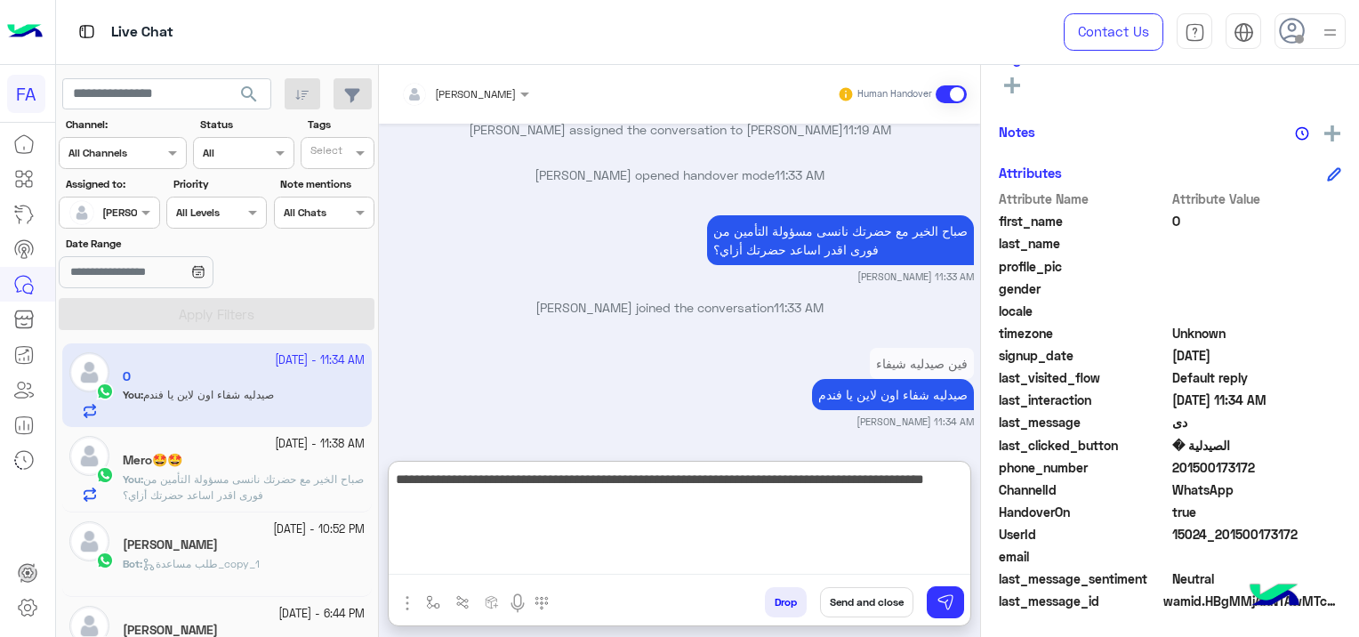
scroll to position [1844, 0]
type textarea "**********"
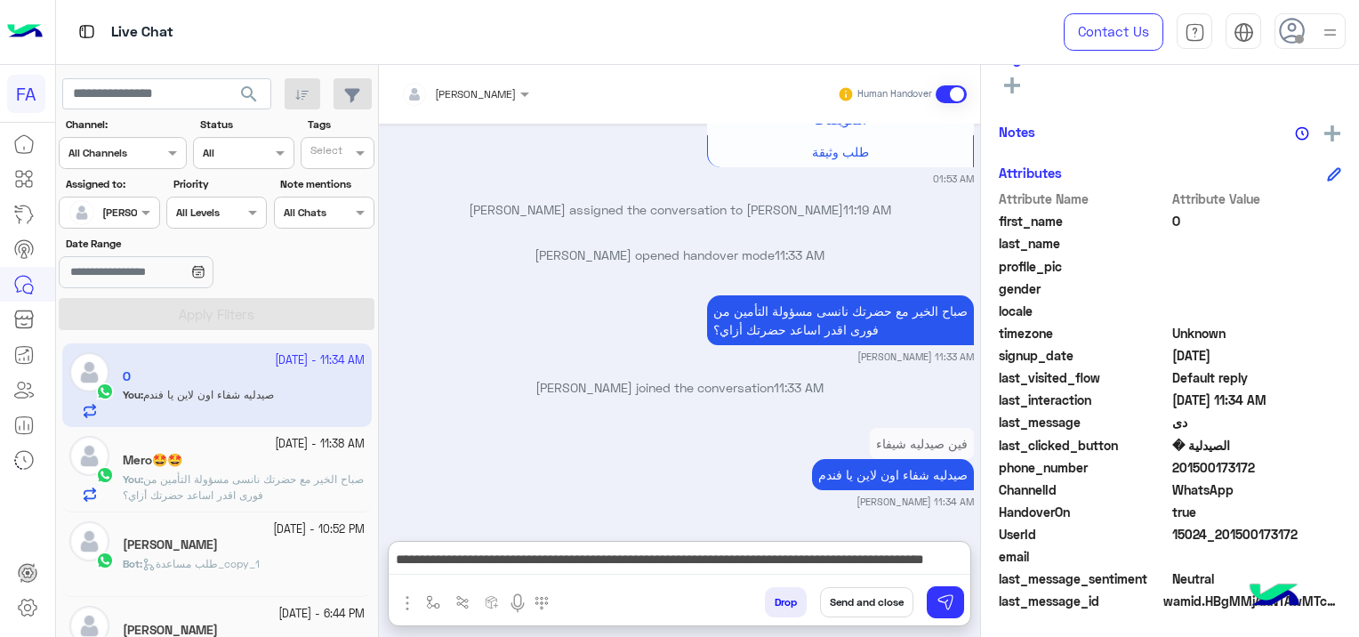
click at [871, 601] on button "Send and close" at bounding box center [866, 602] width 93 height 30
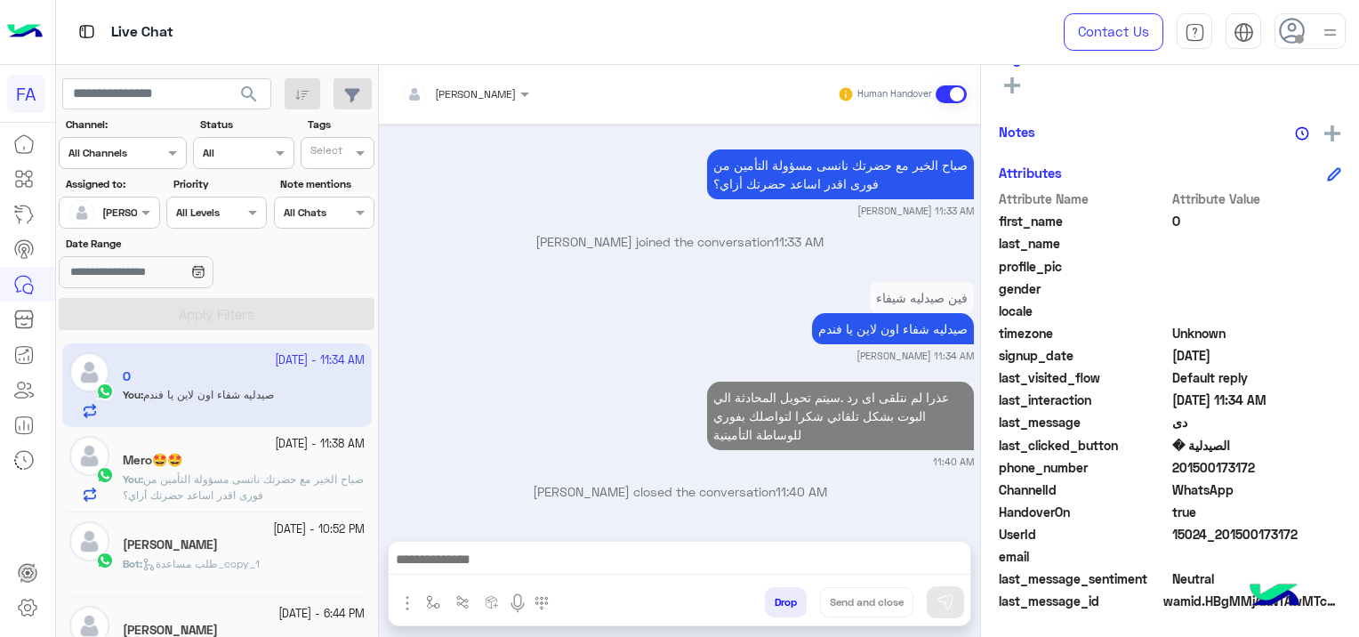
scroll to position [1915, 0]
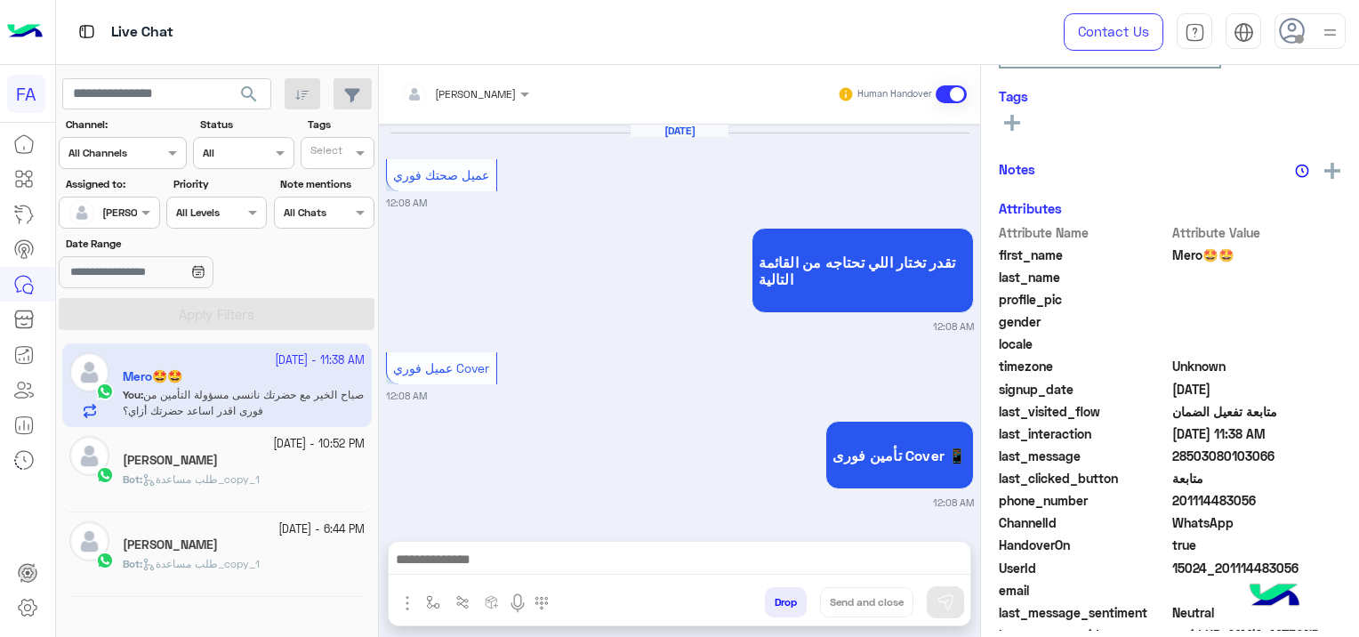
scroll to position [1429, 0]
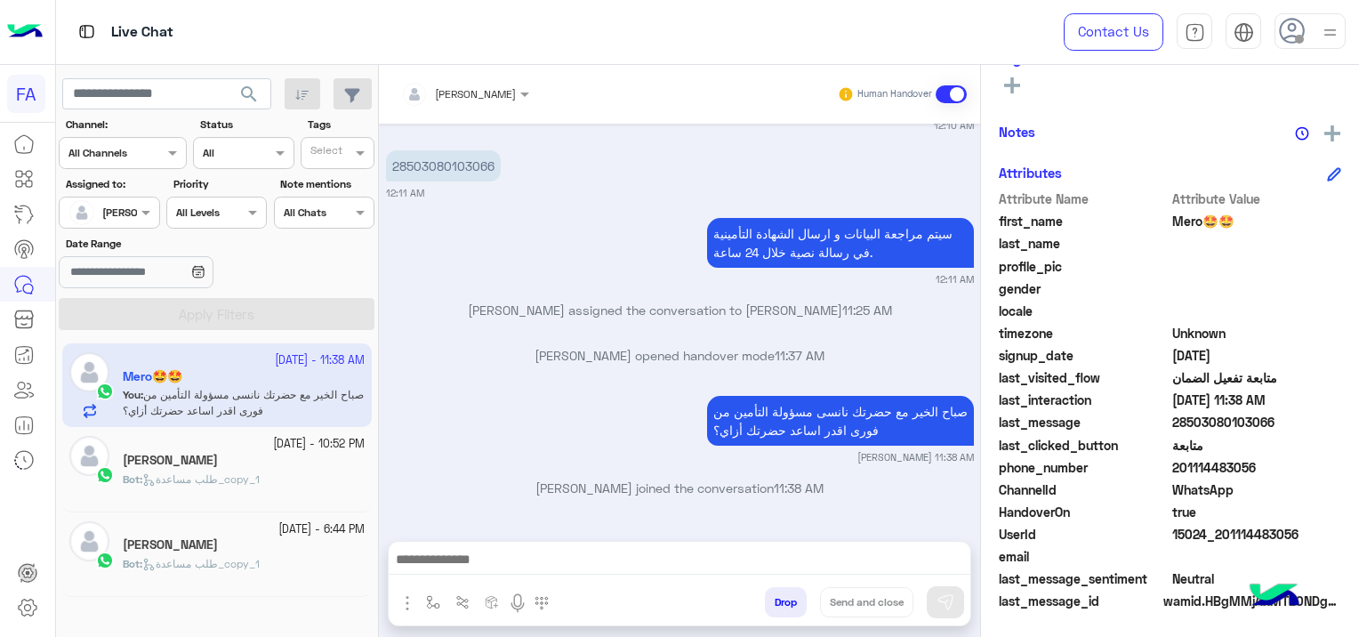
click at [251, 456] on div "[PERSON_NAME]" at bounding box center [244, 462] width 242 height 19
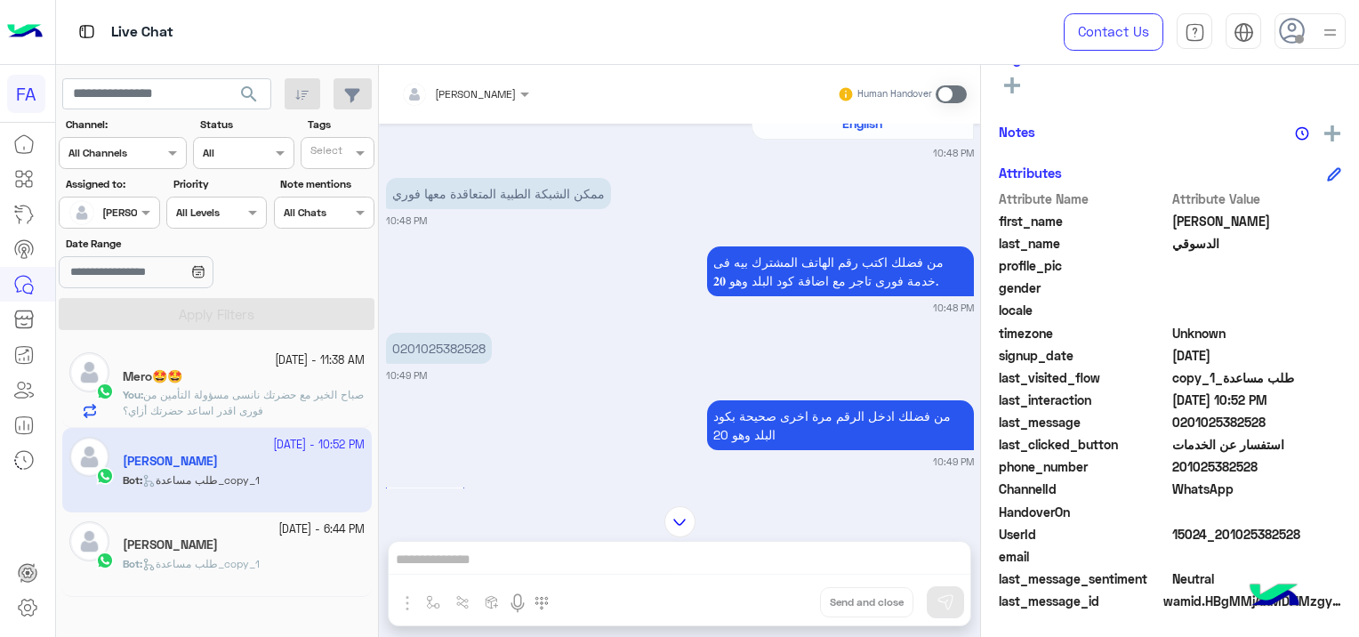
scroll to position [370, 0]
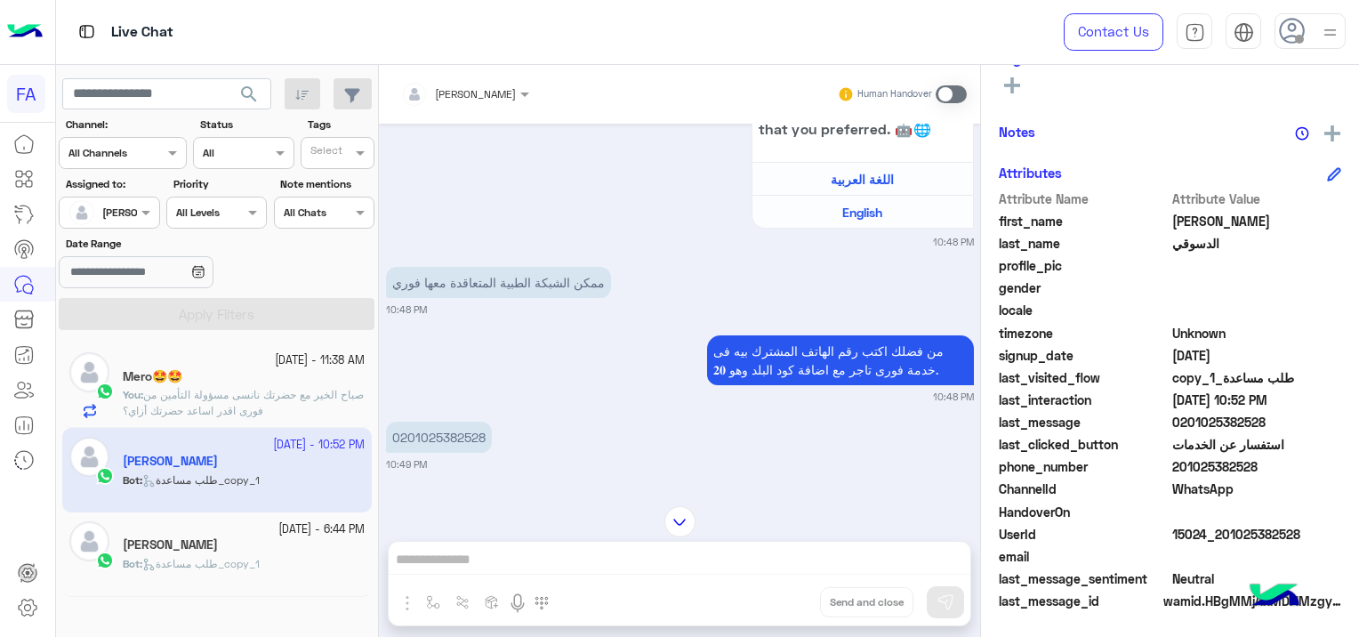
click at [953, 93] on span at bounding box center [951, 94] width 31 height 18
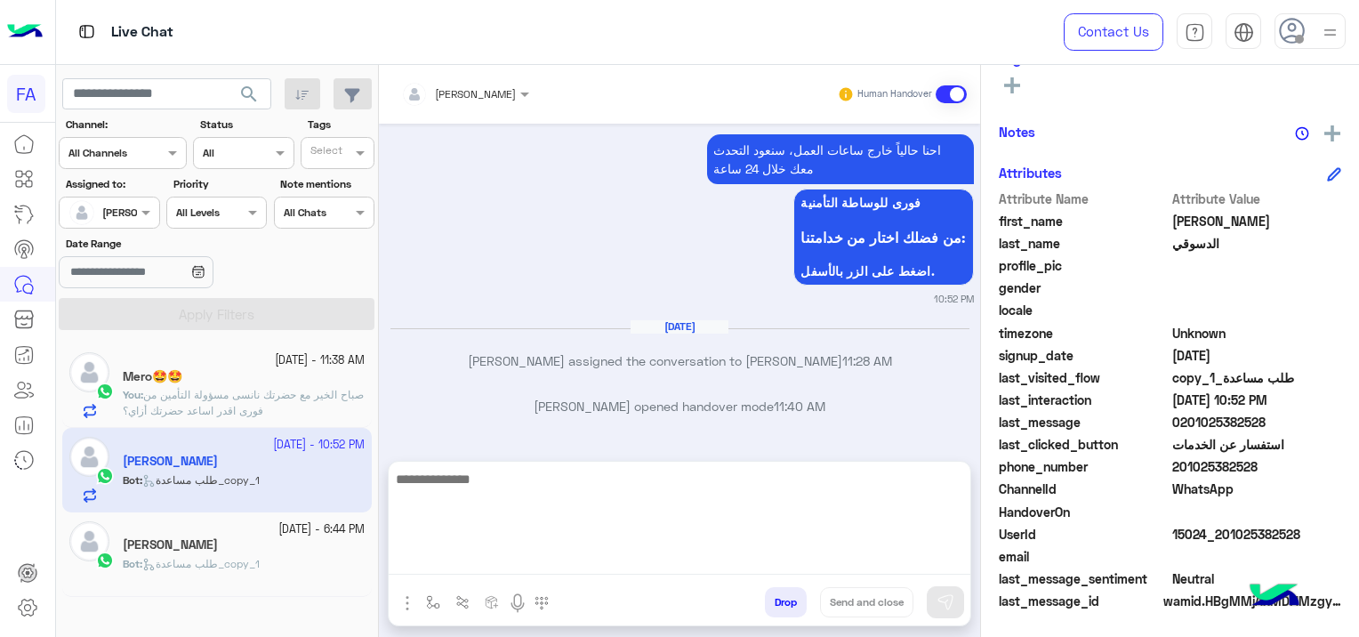
click at [644, 553] on textarea at bounding box center [680, 521] width 582 height 107
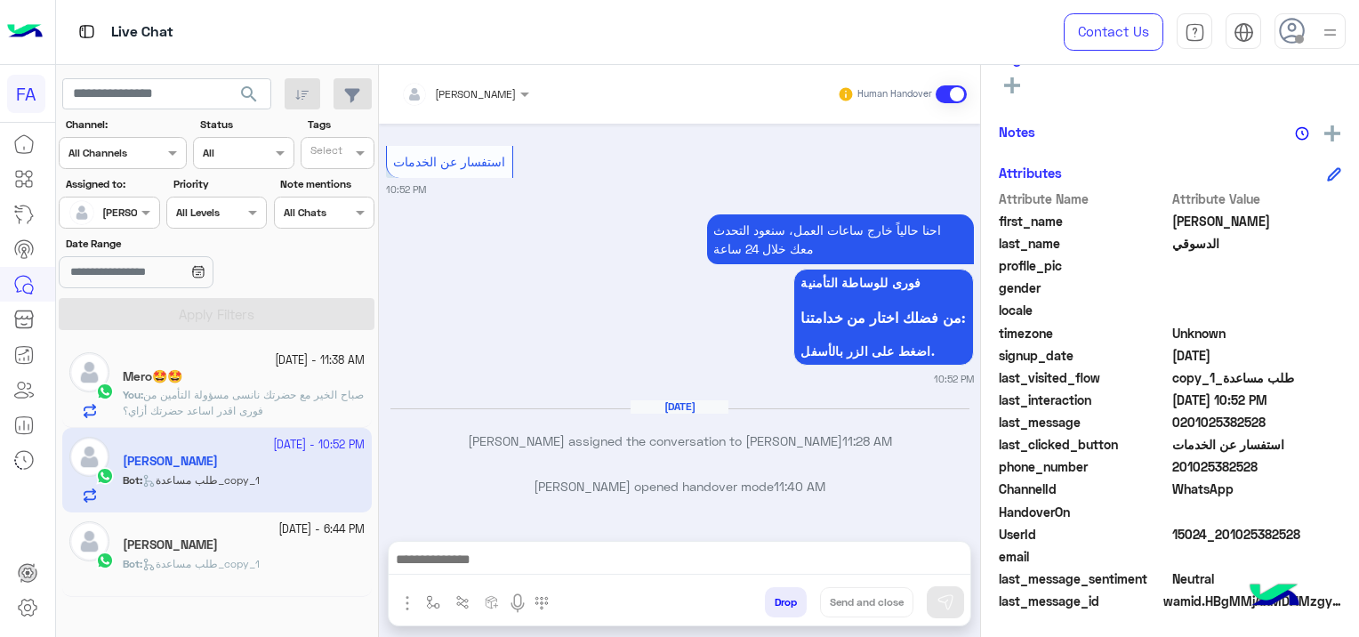
drag, startPoint x: 462, startPoint y: 485, endPoint x: 471, endPoint y: 543, distance: 58.5
click at [462, 485] on p "[PERSON_NAME] opened handover mode 11:40 AM" at bounding box center [680, 486] width 588 height 19
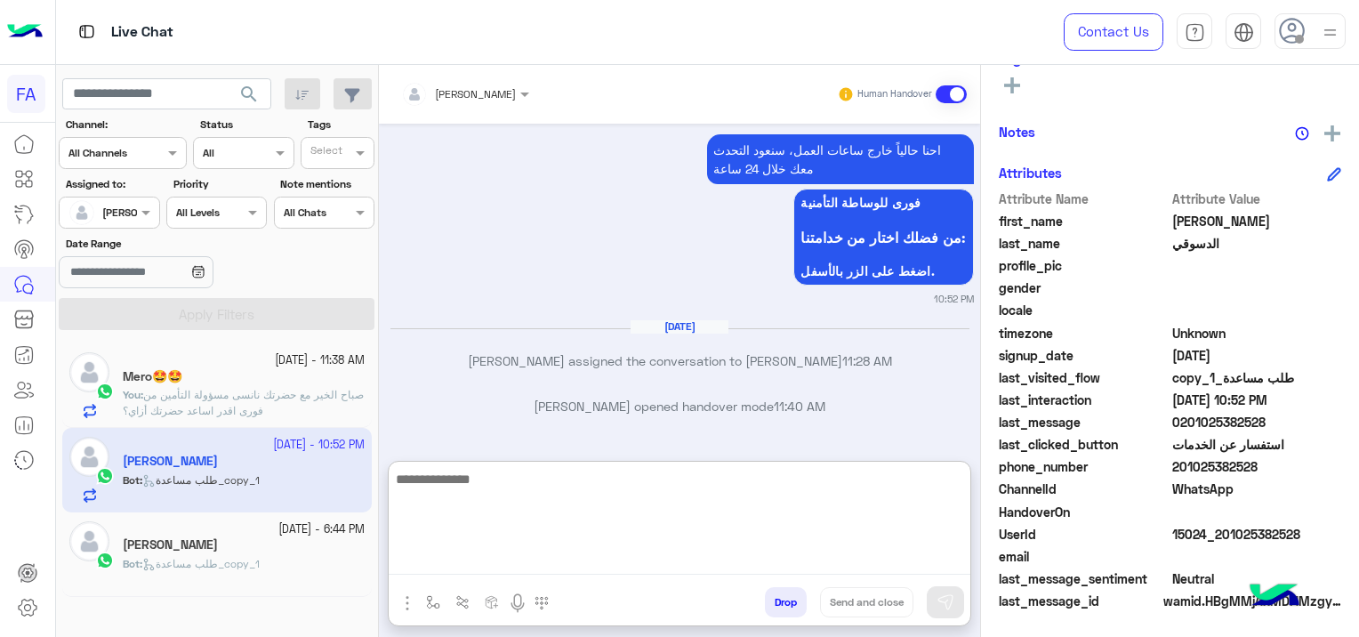
click at [470, 559] on textarea at bounding box center [680, 521] width 582 height 107
paste textarea "**********"
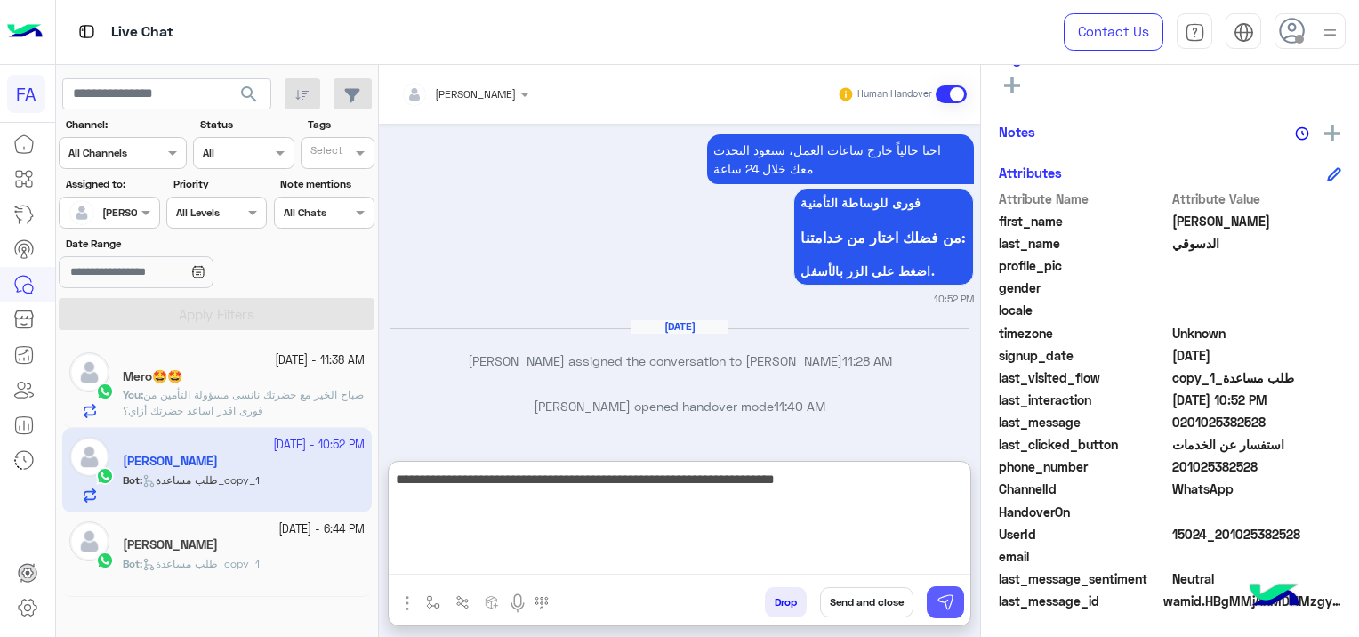
type textarea "**********"
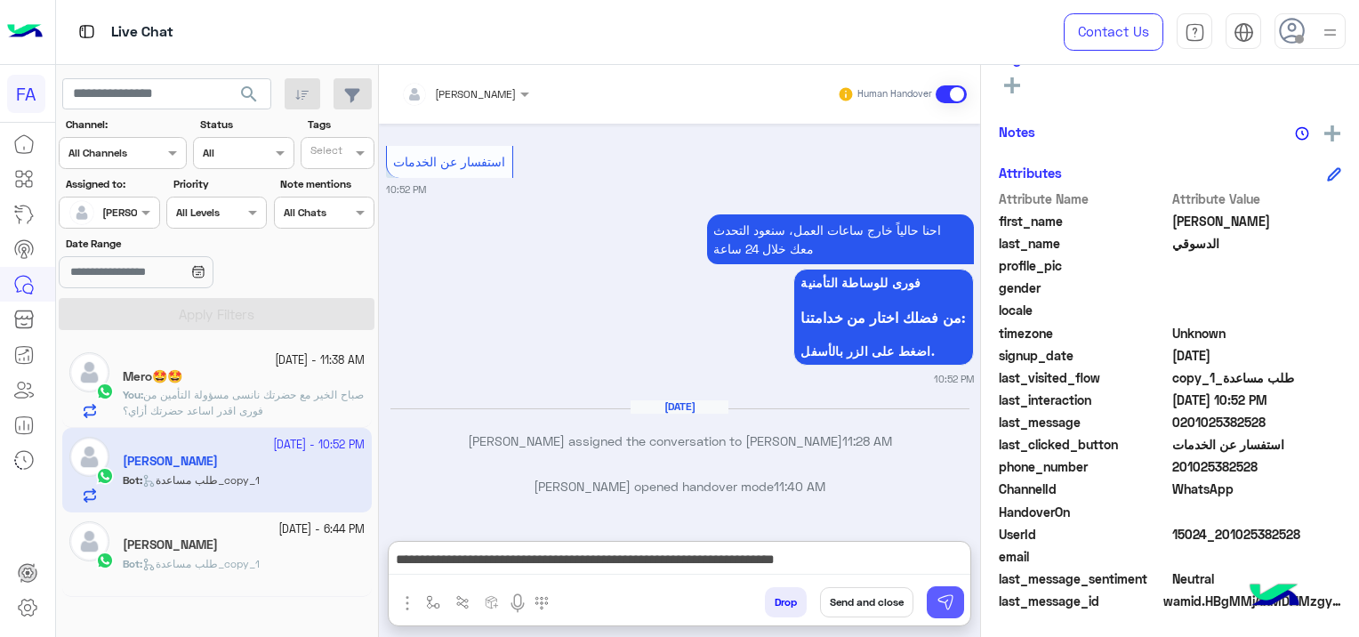
drag, startPoint x: 952, startPoint y: 604, endPoint x: 963, endPoint y: 601, distance: 11.9
click at [952, 602] on img at bounding box center [946, 602] width 18 height 18
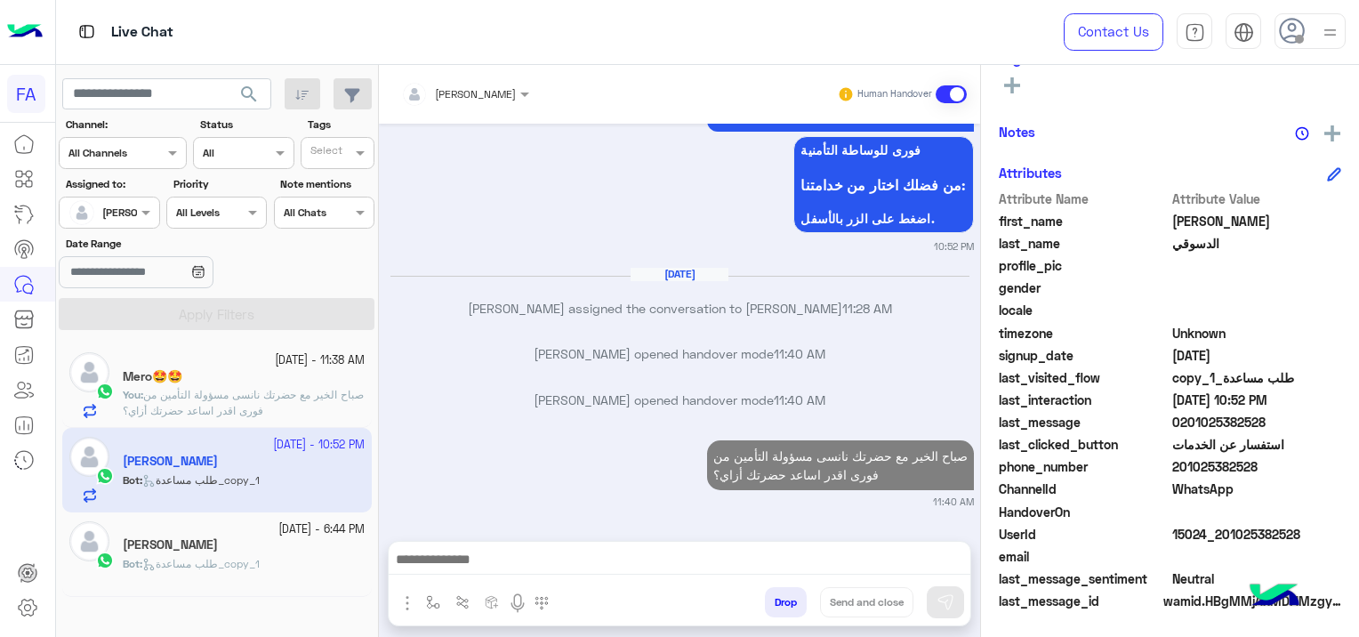
scroll to position [3145, 0]
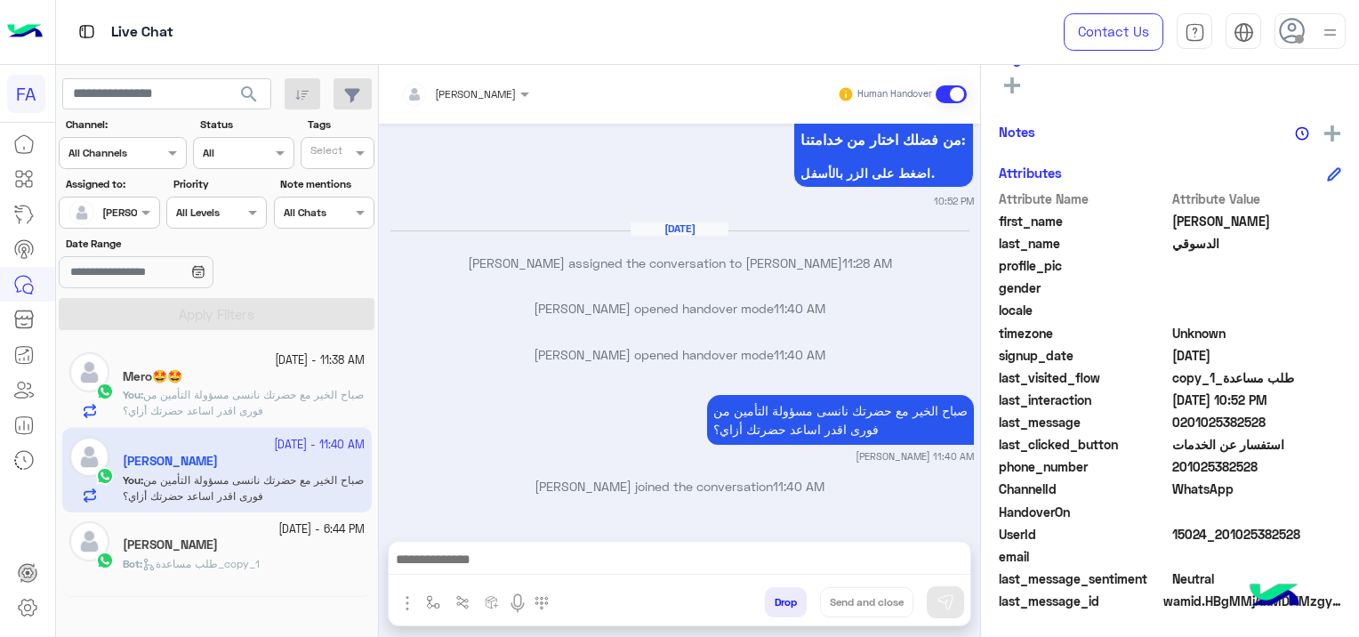
drag, startPoint x: 1302, startPoint y: 527, endPoint x: 1218, endPoint y: 542, distance: 85.0
click at [1218, 542] on div "UserId 15024_201025382528" at bounding box center [1170, 536] width 342 height 22
copy span "01025382528"
click at [291, 393] on span "صباح الخير مع حضرتك نانسى مسؤولة التأمين من فورى اقدر اساعد حضرتك أزاي؟" at bounding box center [243, 402] width 241 height 29
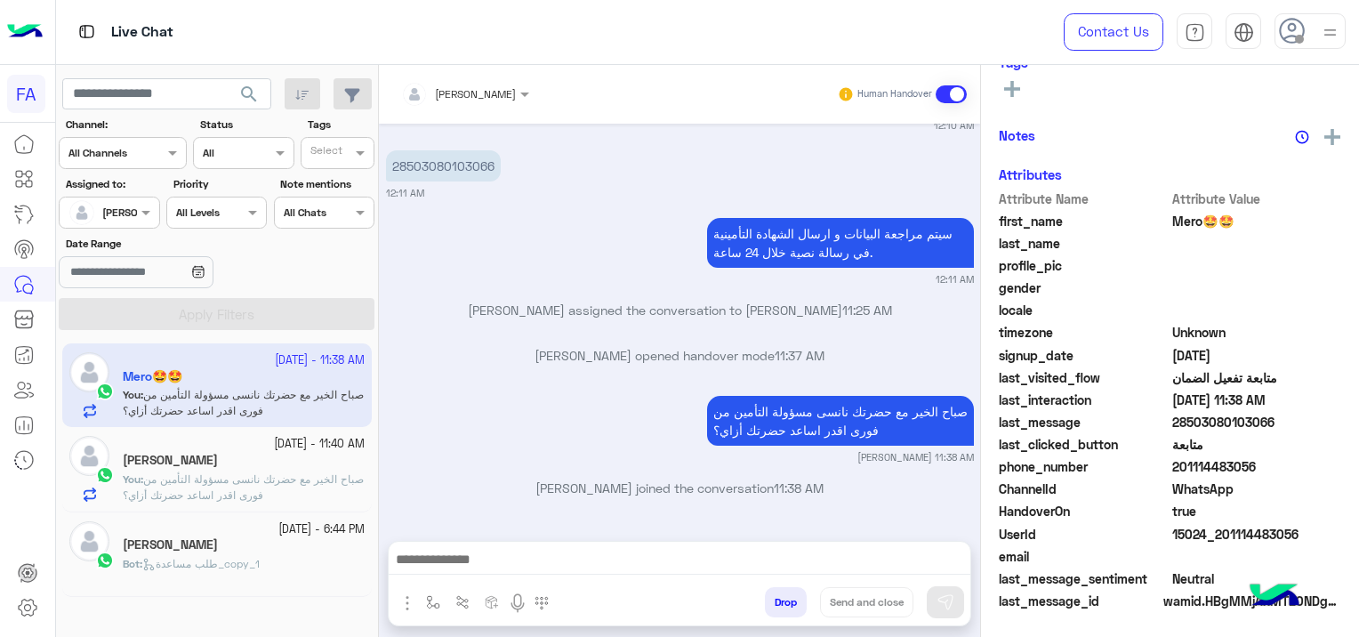
scroll to position [372, 0]
click at [268, 471] on p "You : صباح الخير مع حضرتك نانسى مسؤولة التأمين من فورى اقدر اساعد حضرتك أزاي؟" at bounding box center [244, 487] width 242 height 32
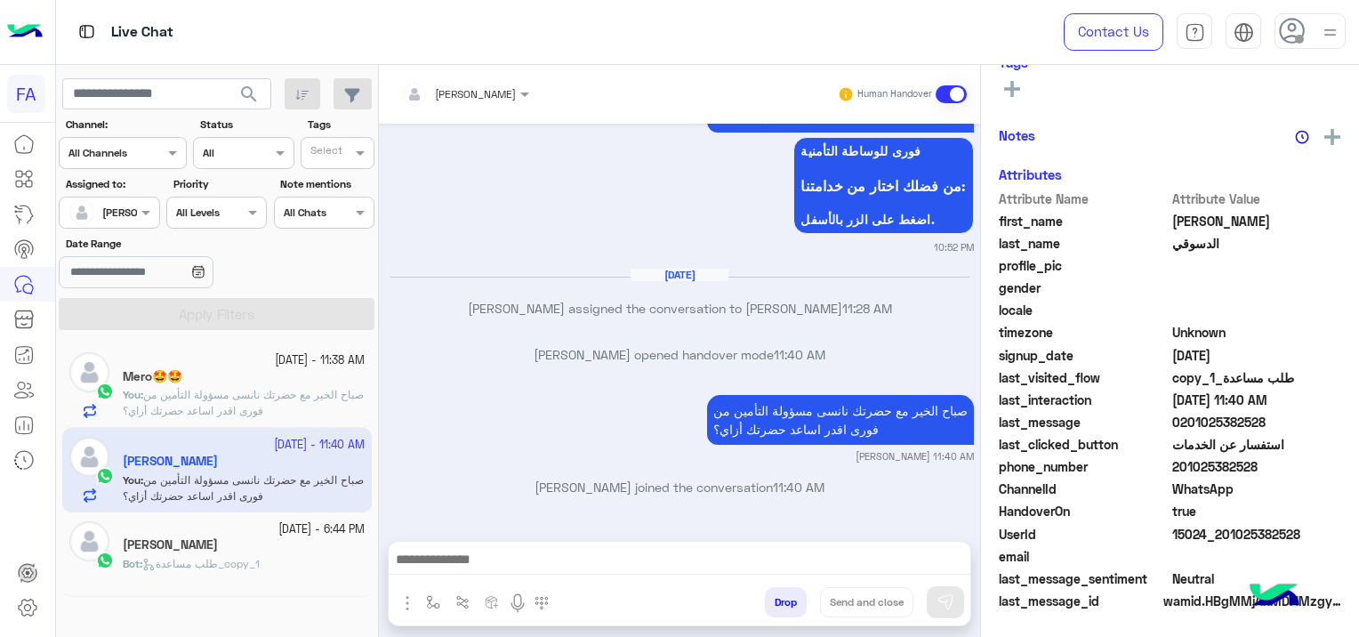
scroll to position [372, 0]
click at [262, 380] on div "Mero🤩🤩" at bounding box center [244, 378] width 242 height 19
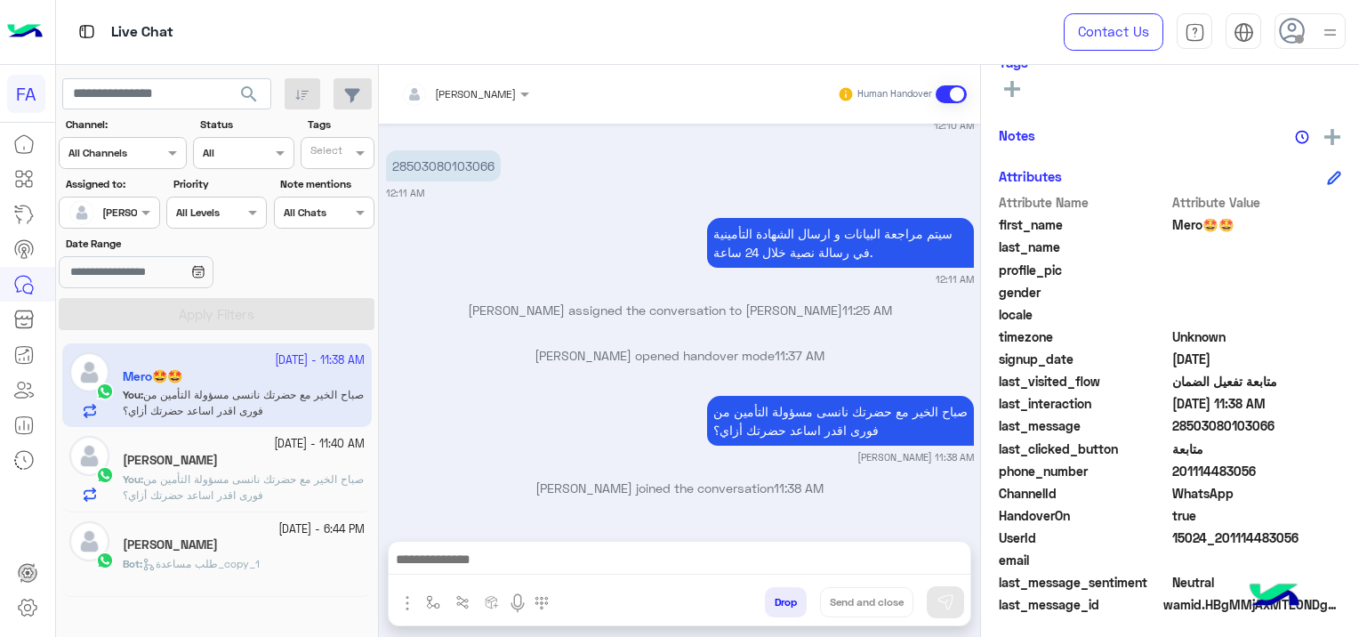
scroll to position [372, 0]
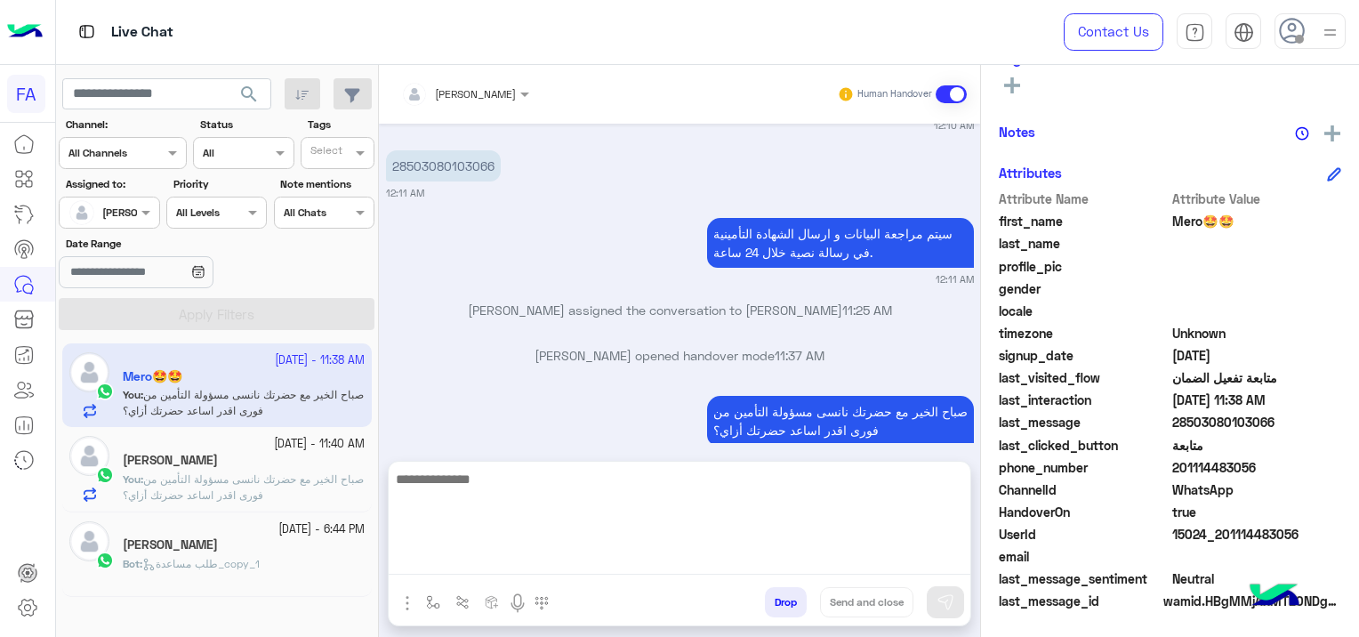
click at [551, 559] on textarea at bounding box center [680, 521] width 582 height 107
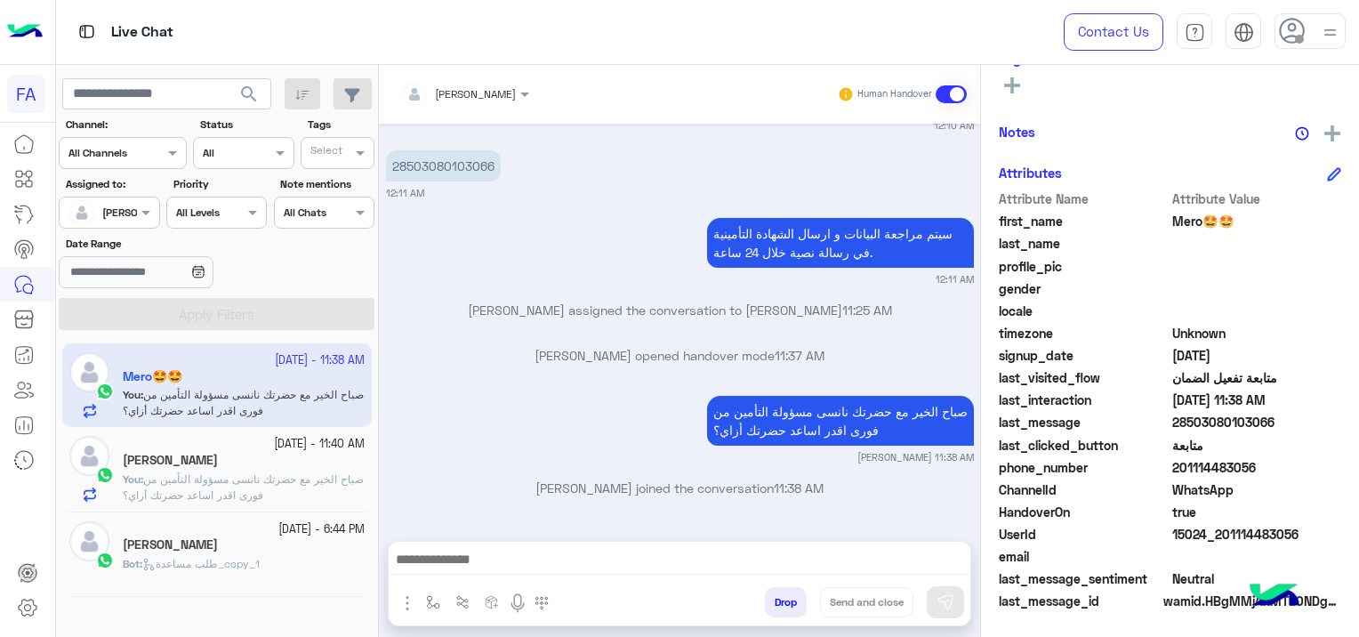
click at [567, 536] on div "[PERSON_NAME] Human Handover [DATE] عميل صحتك فوري 12:08 AM تقدر تختار اللي تحت…" at bounding box center [679, 354] width 601 height 579
click at [559, 544] on div at bounding box center [680, 564] width 582 height 44
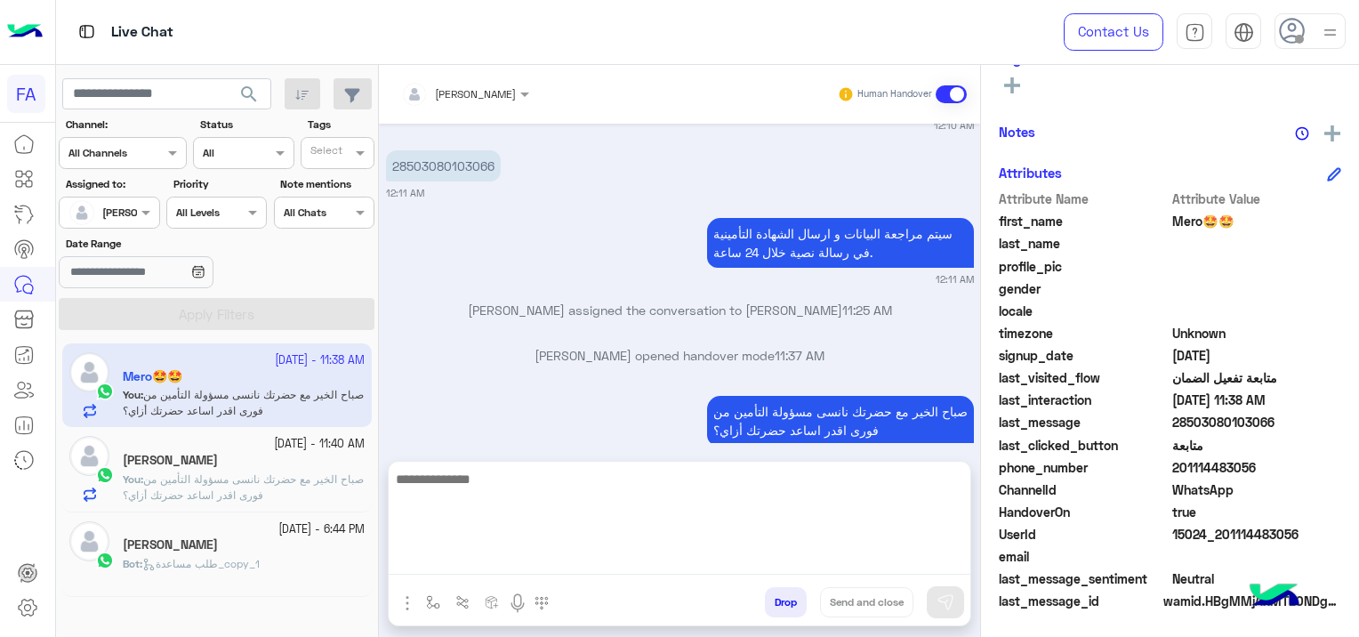
click at [558, 551] on textarea at bounding box center [680, 521] width 582 height 107
paste textarea "**********"
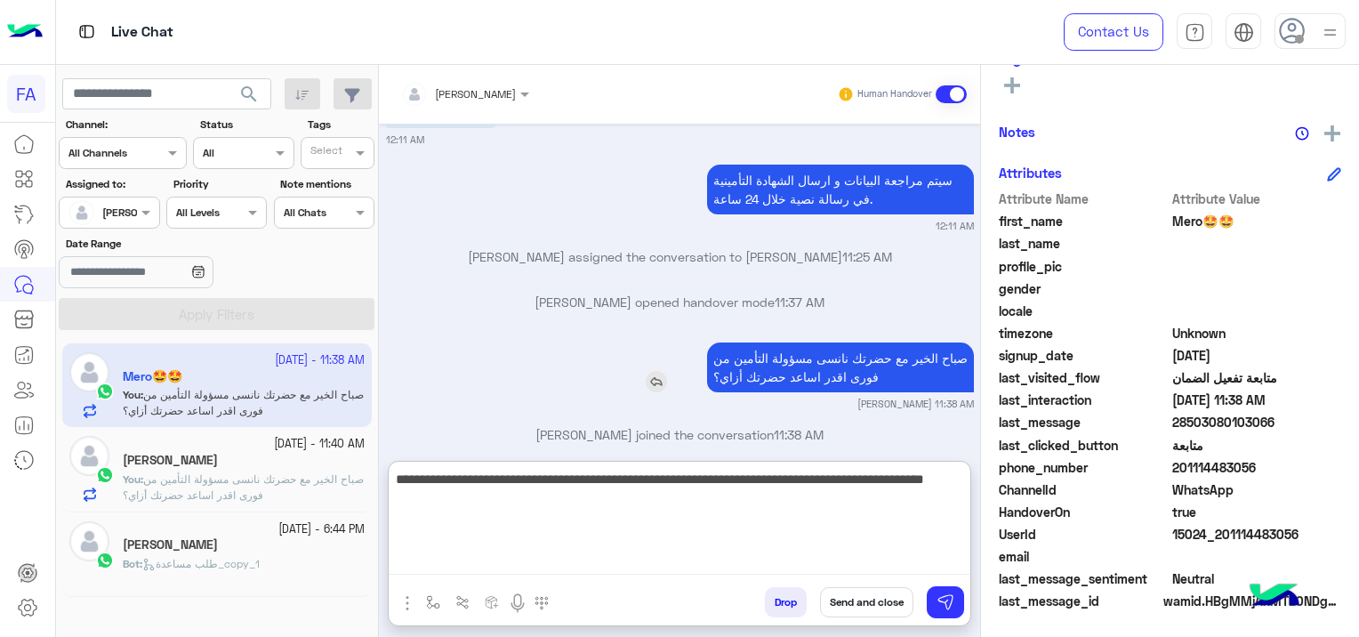
scroll to position [1509, 0]
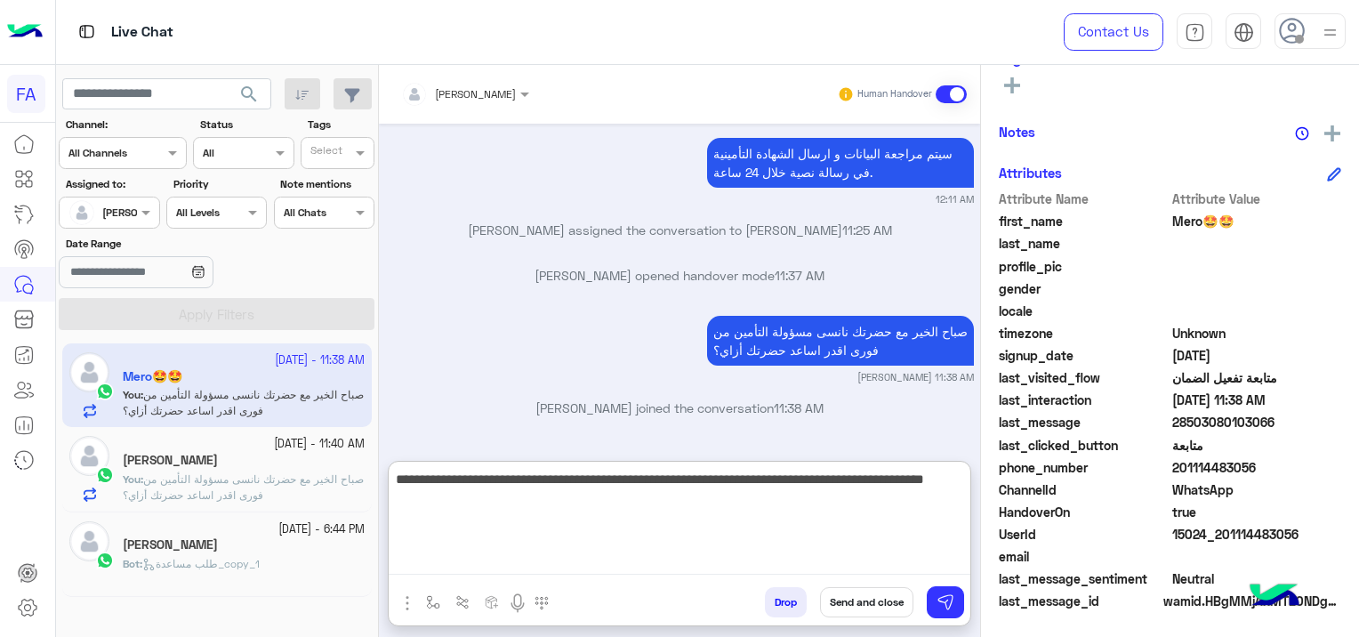
type textarea "**********"
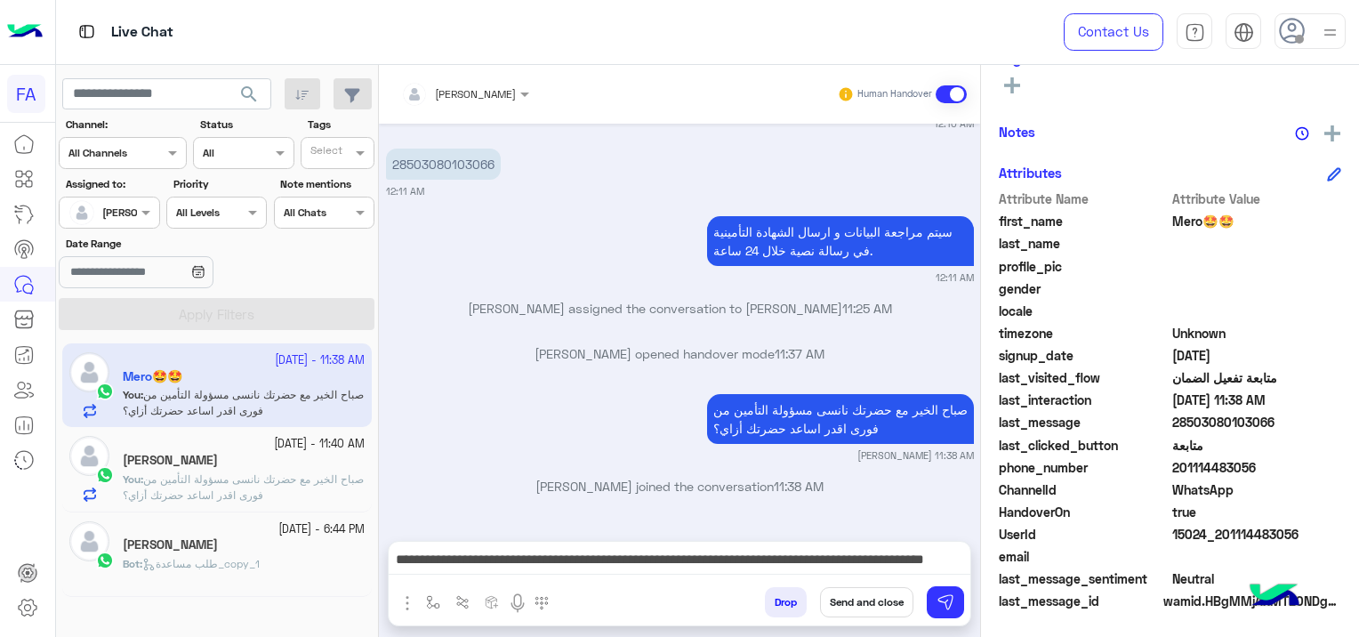
click at [866, 601] on button "Send and close" at bounding box center [866, 602] width 93 height 30
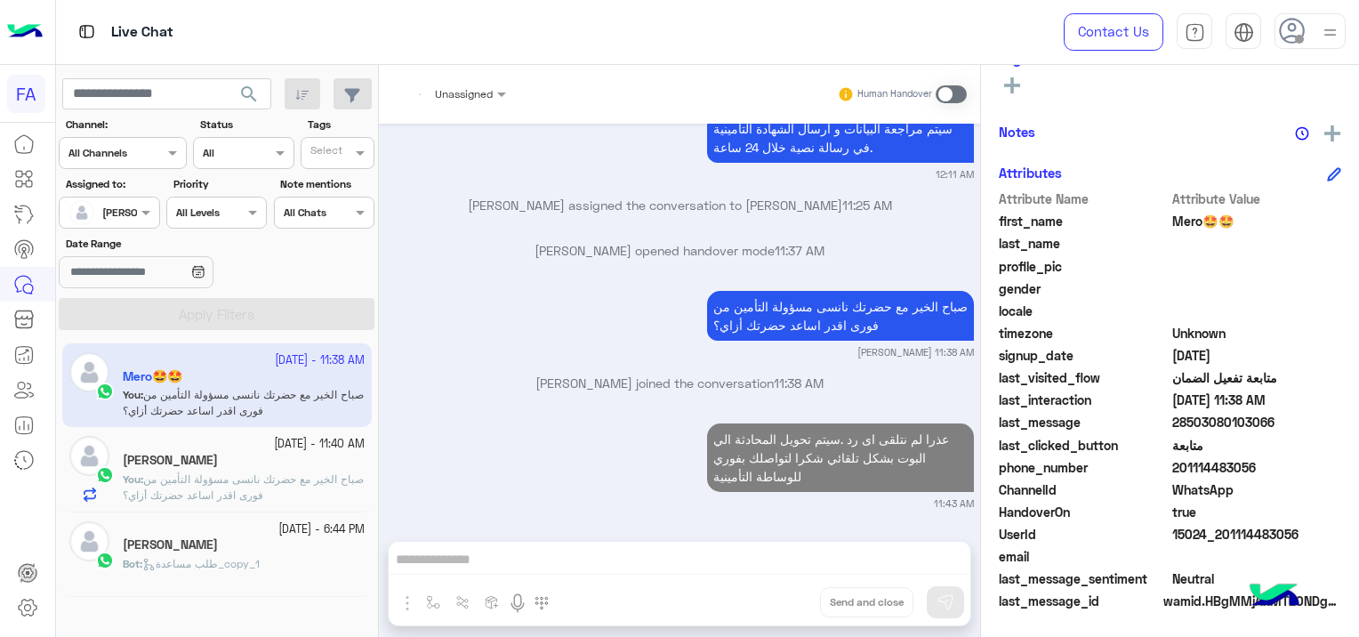
scroll to position [1580, 0]
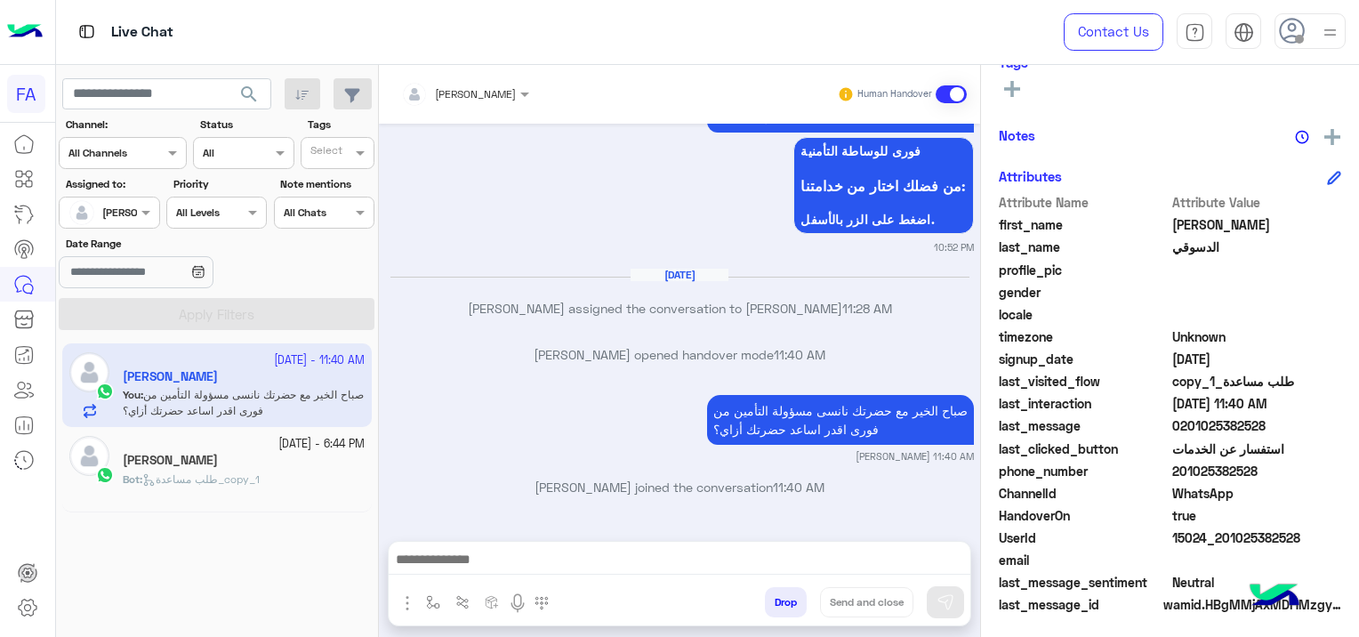
scroll to position [372, 0]
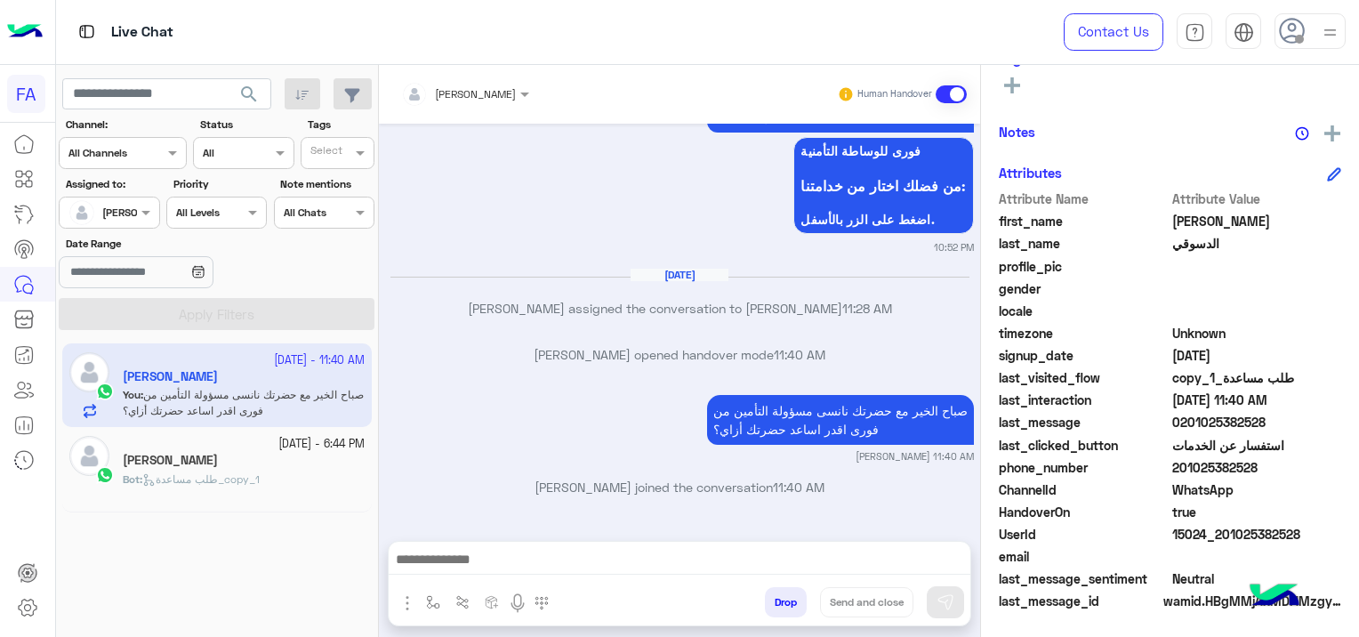
click at [288, 466] on div "[PERSON_NAME]" at bounding box center [244, 462] width 242 height 19
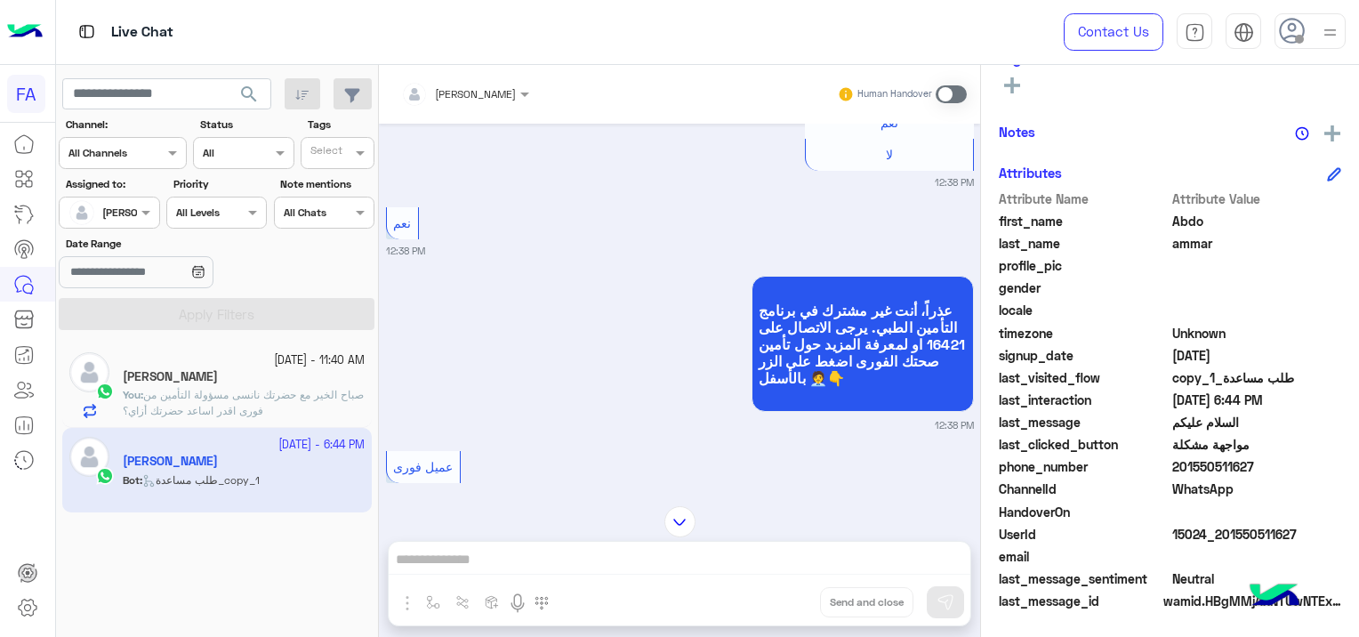
scroll to position [283, 0]
click at [465, 85] on div at bounding box center [465, 91] width 146 height 17
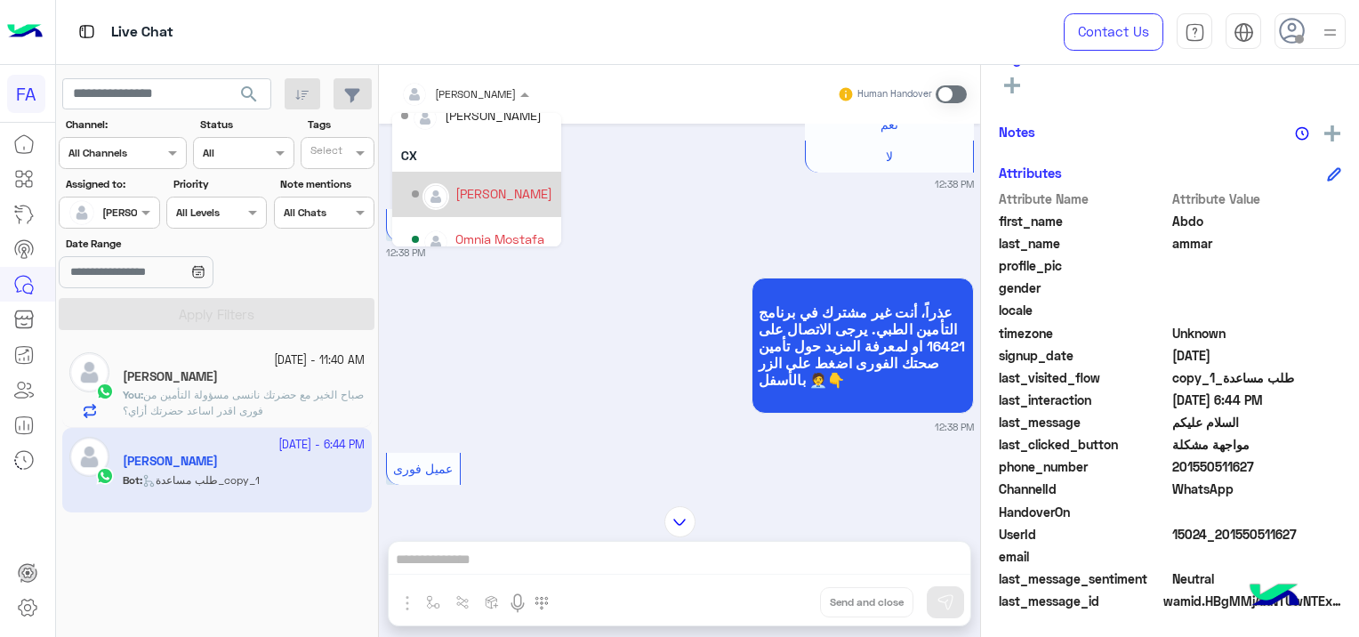
scroll to position [125, 0]
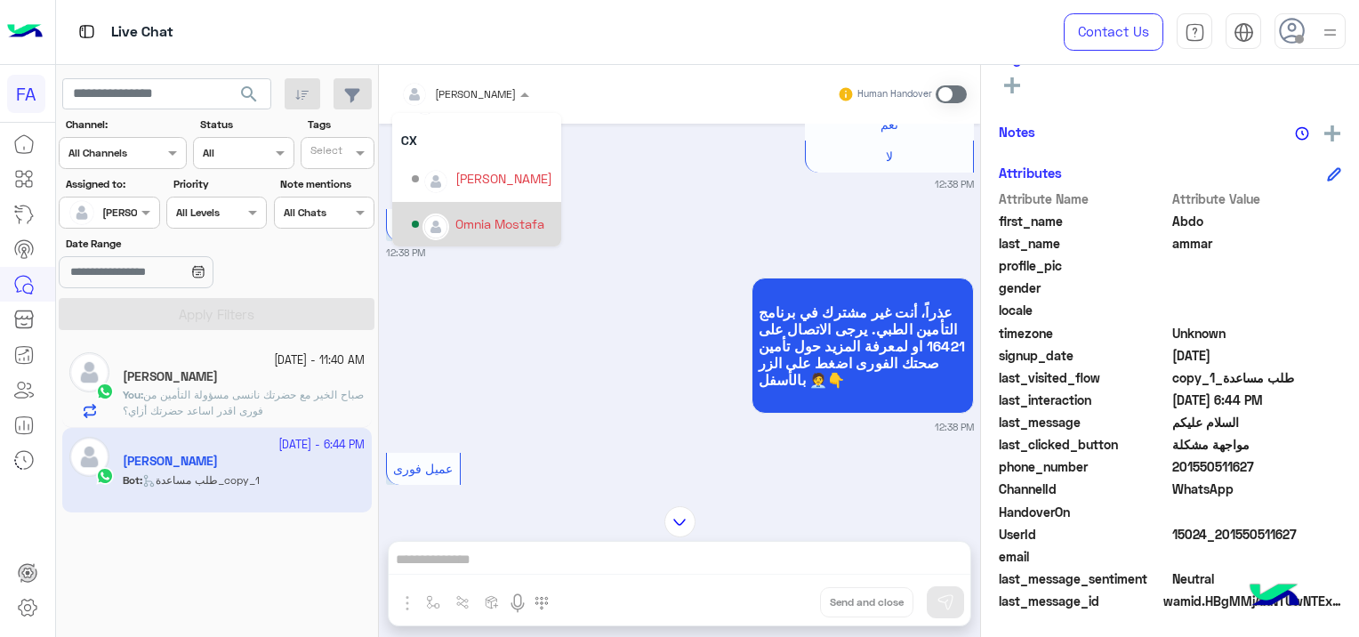
click at [498, 223] on div "Omnia Mostafa" at bounding box center [499, 223] width 89 height 19
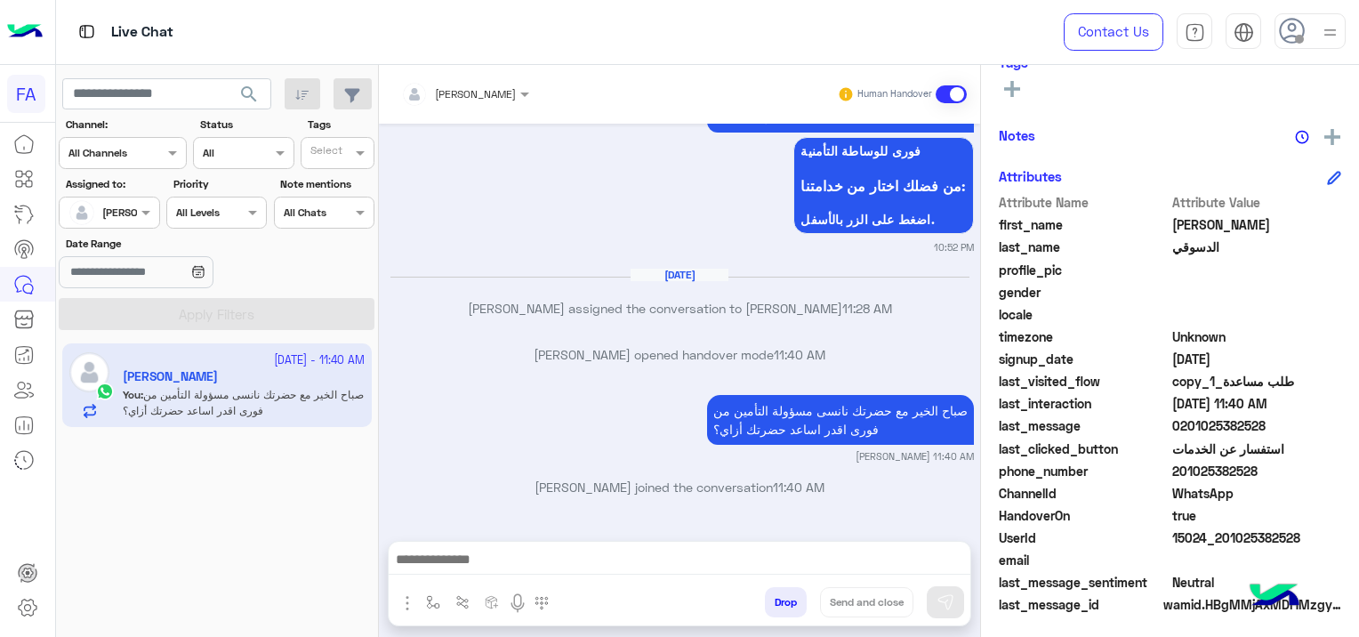
scroll to position [372, 0]
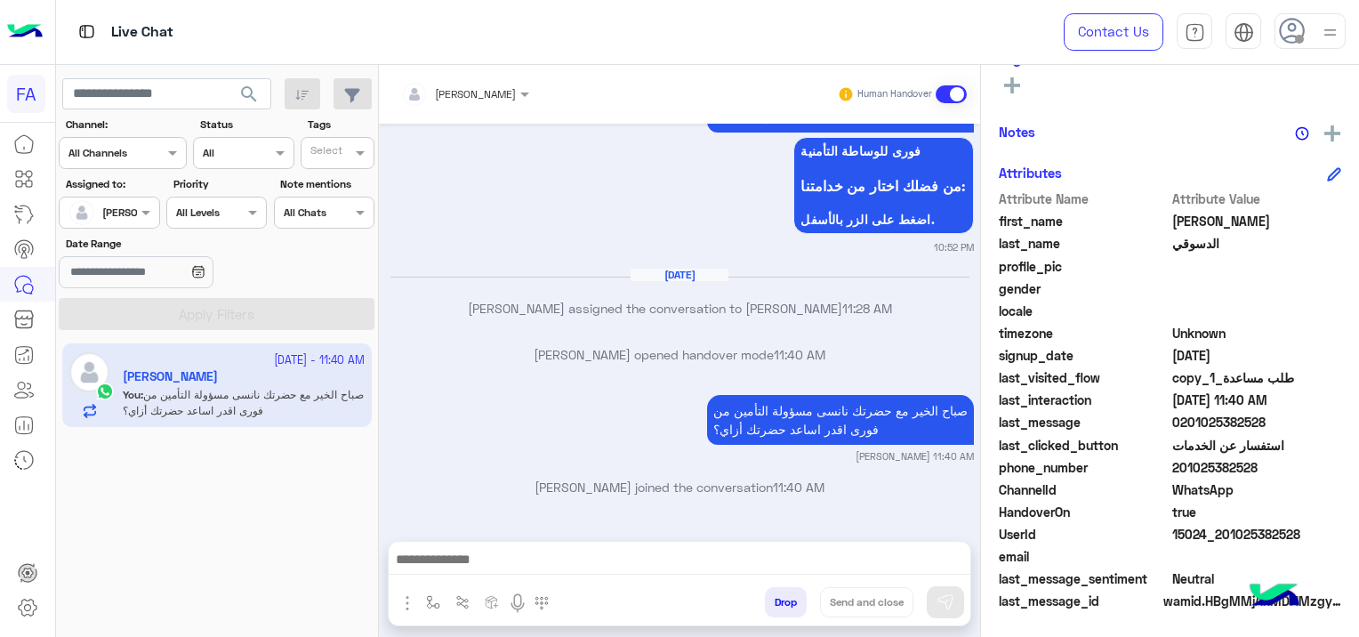
click at [251, 94] on span "search" at bounding box center [248, 94] width 21 height 21
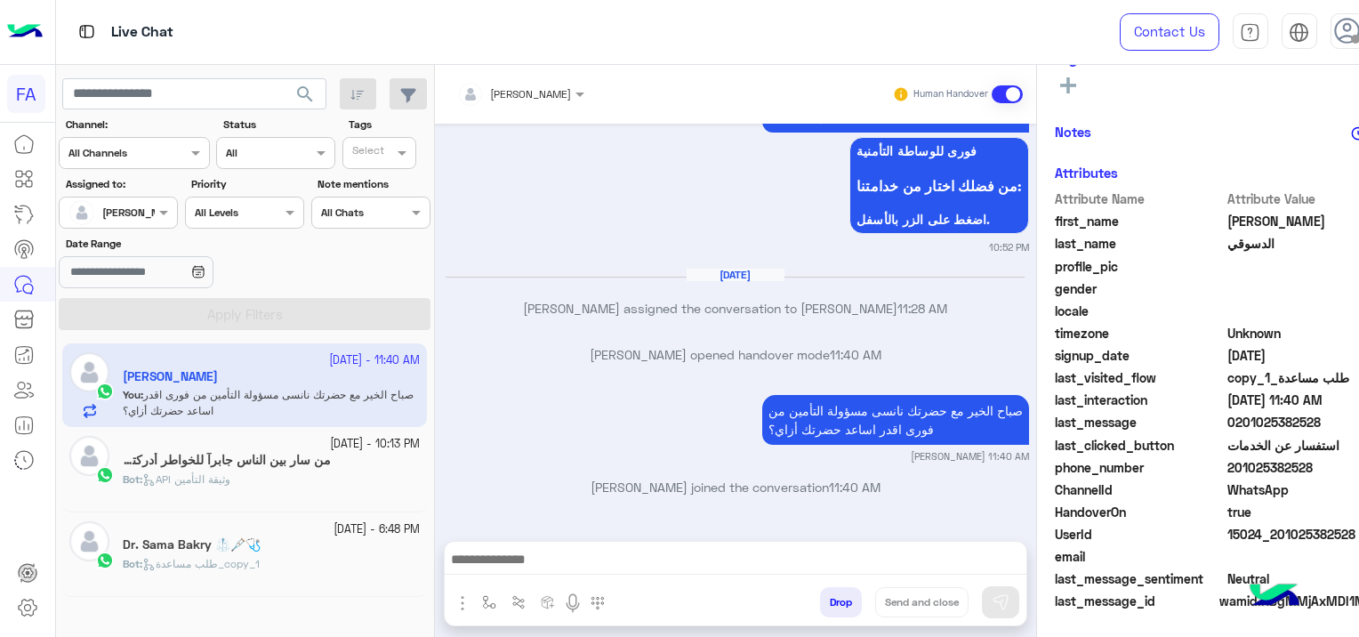
click at [322, 484] on div "Bot : API وثيقة التأمين" at bounding box center [271, 486] width 297 height 31
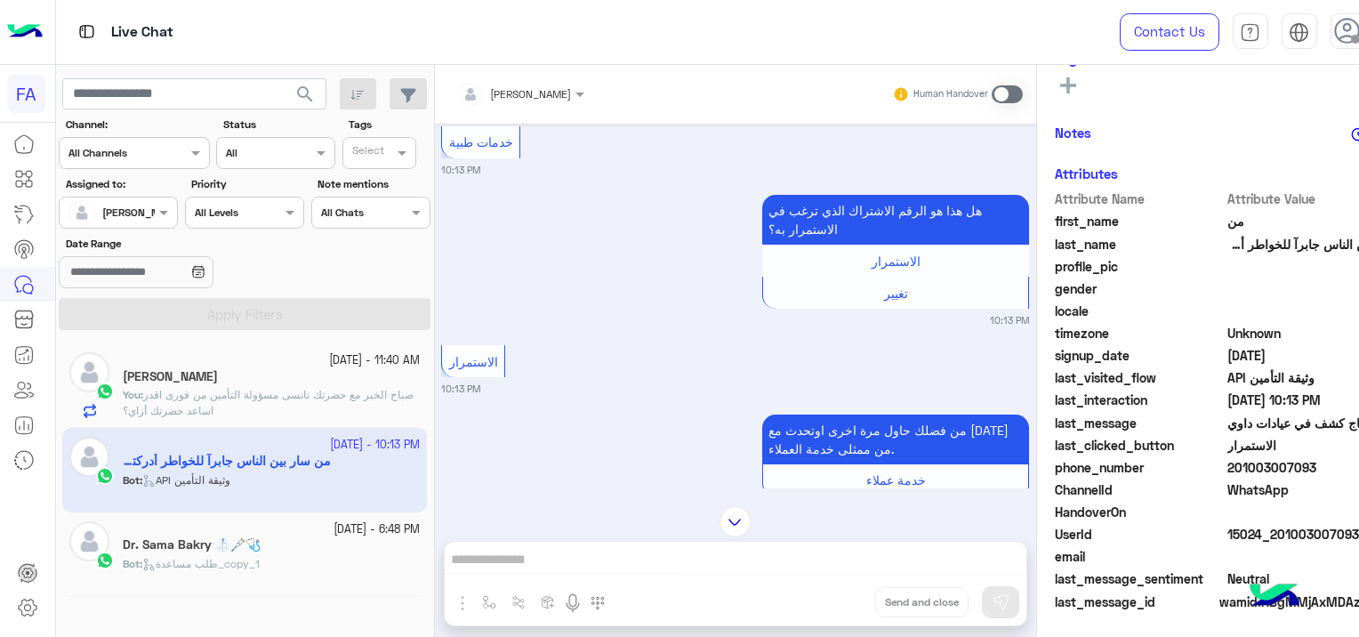
scroll to position [1771, 0]
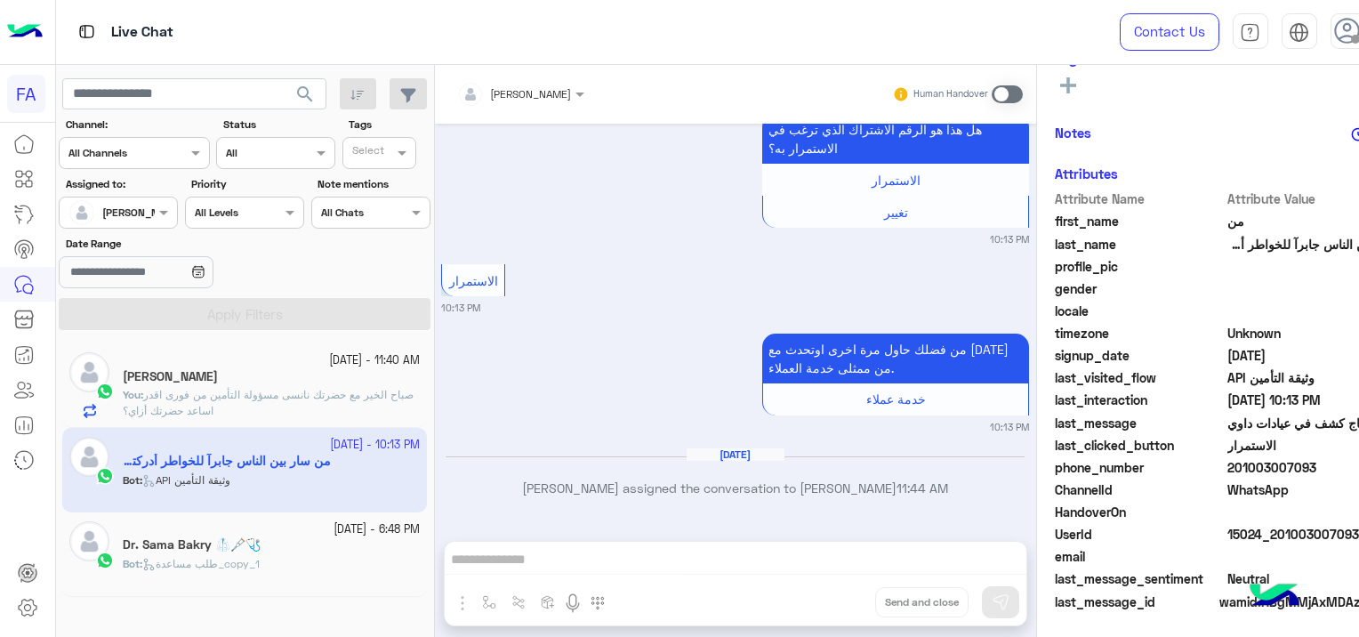
drag, startPoint x: 1357, startPoint y: 528, endPoint x: 1275, endPoint y: 544, distance: 83.4
click at [1275, 544] on div "UserId 15024_201003007093" at bounding box center [1226, 536] width 342 height 22
copy span "01003007093"
click at [1000, 92] on span at bounding box center [1007, 94] width 31 height 18
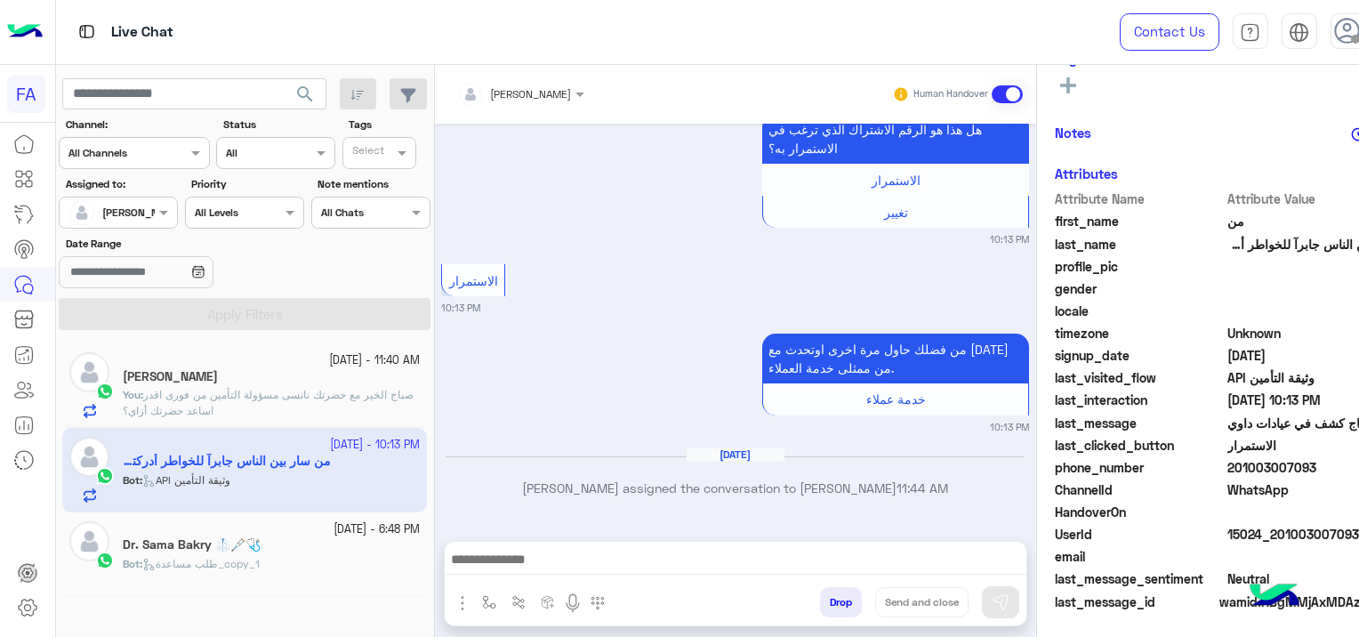
scroll to position [1816, 0]
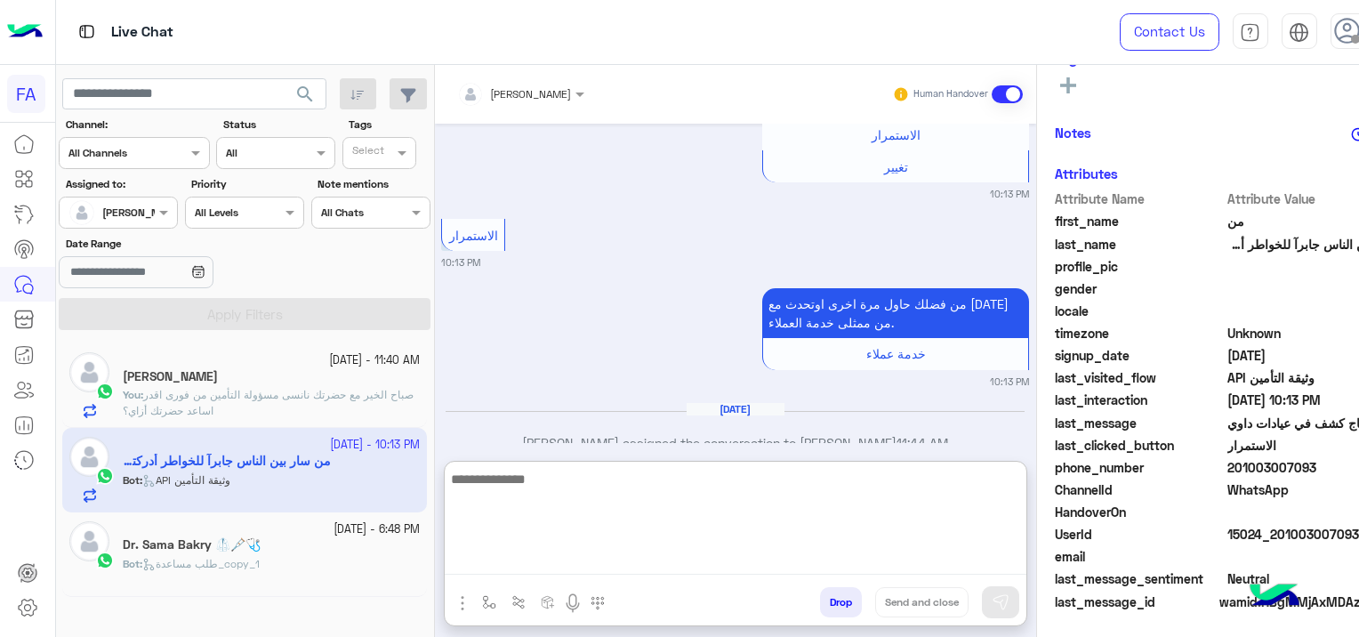
click at [636, 554] on textarea at bounding box center [736, 521] width 582 height 107
click at [528, 559] on textarea at bounding box center [736, 521] width 582 height 107
paste textarea "**********"
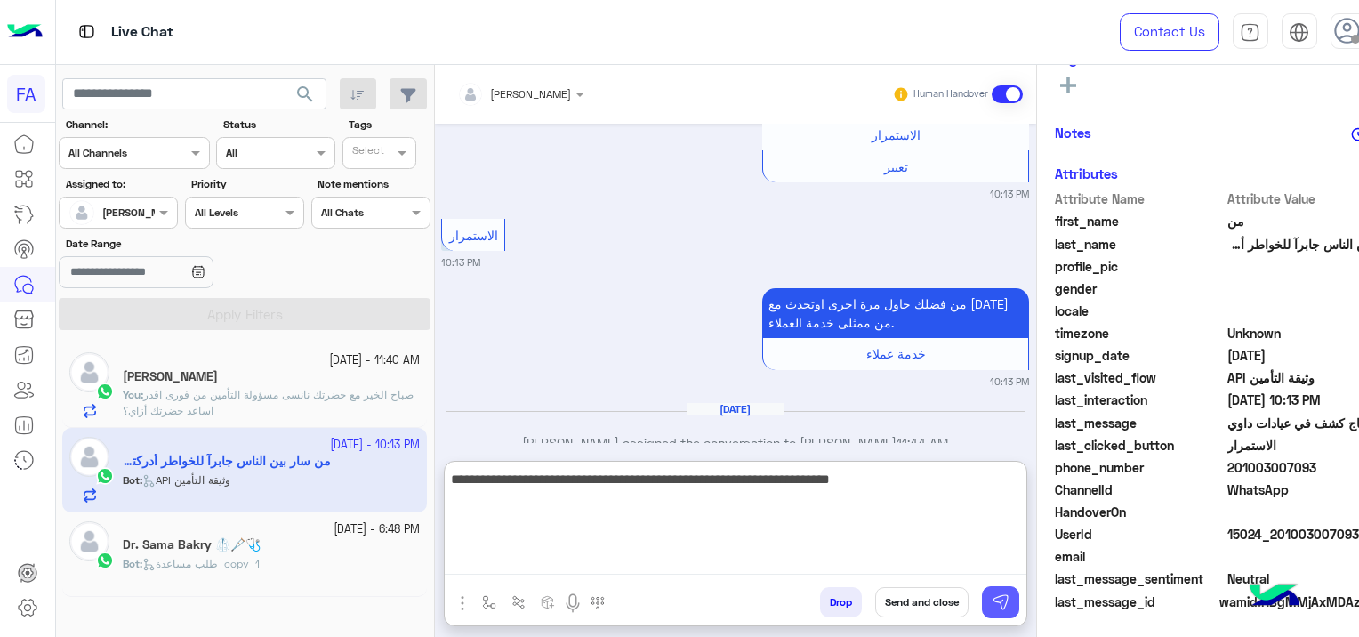
type textarea "**********"
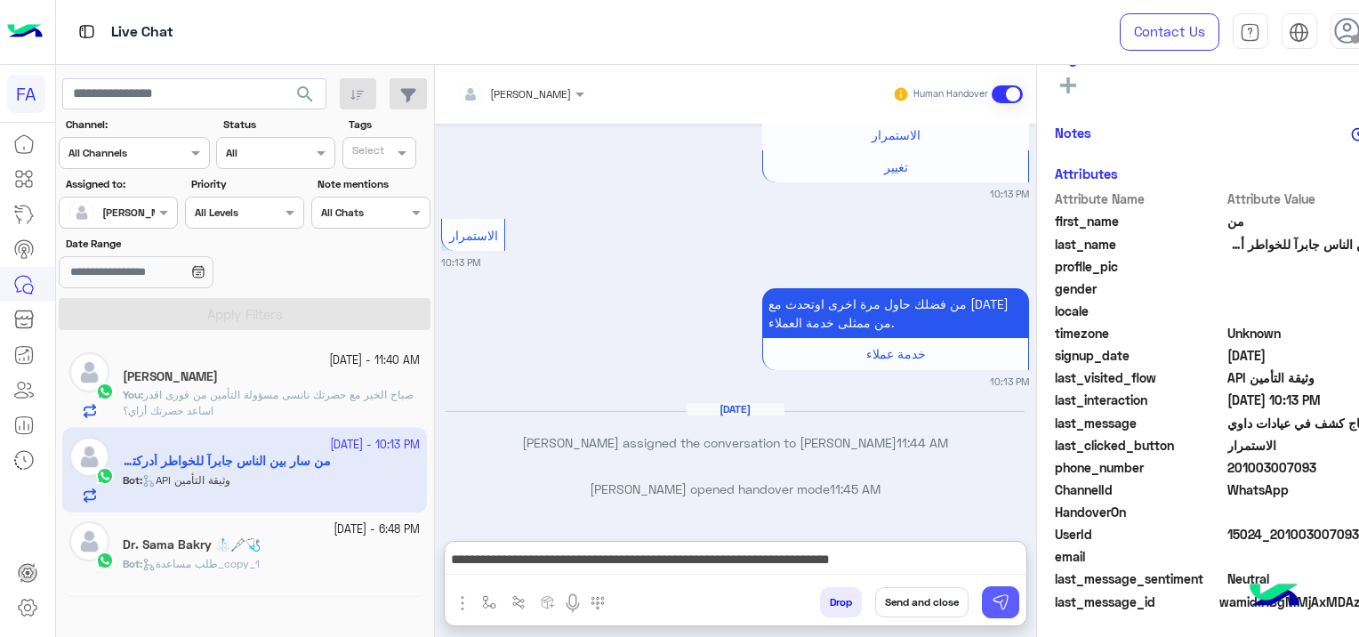
click at [999, 608] on img at bounding box center [1001, 602] width 18 height 18
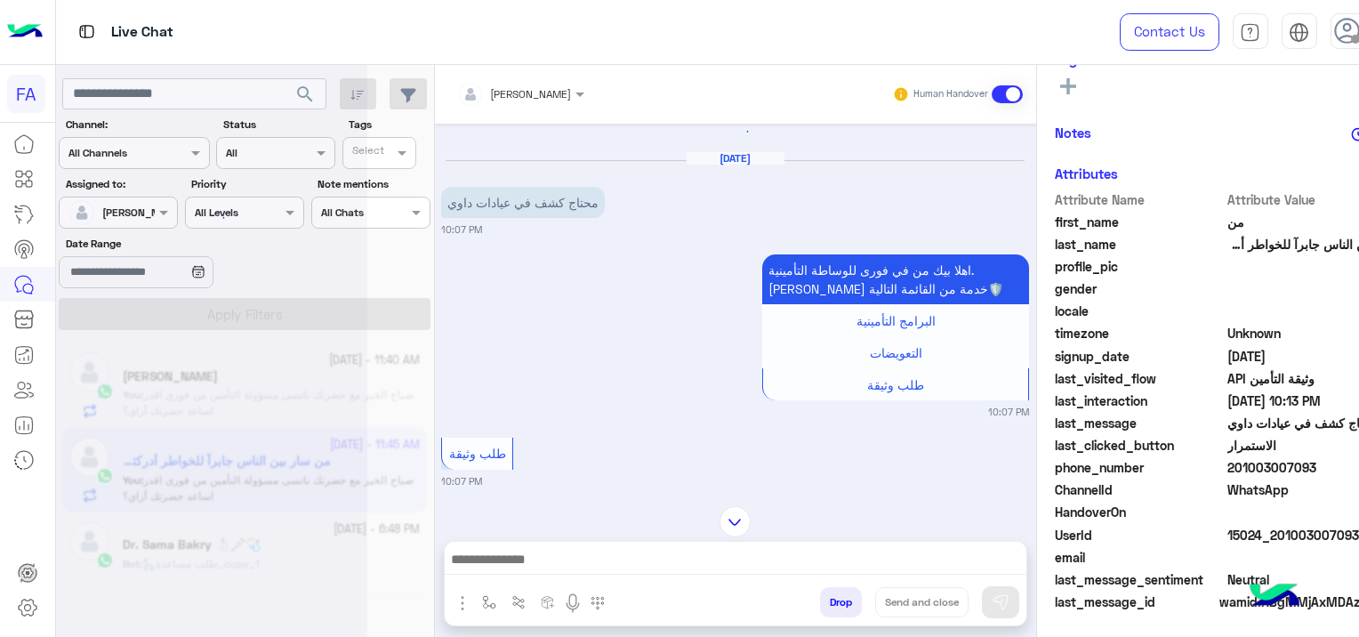
scroll to position [0, 0]
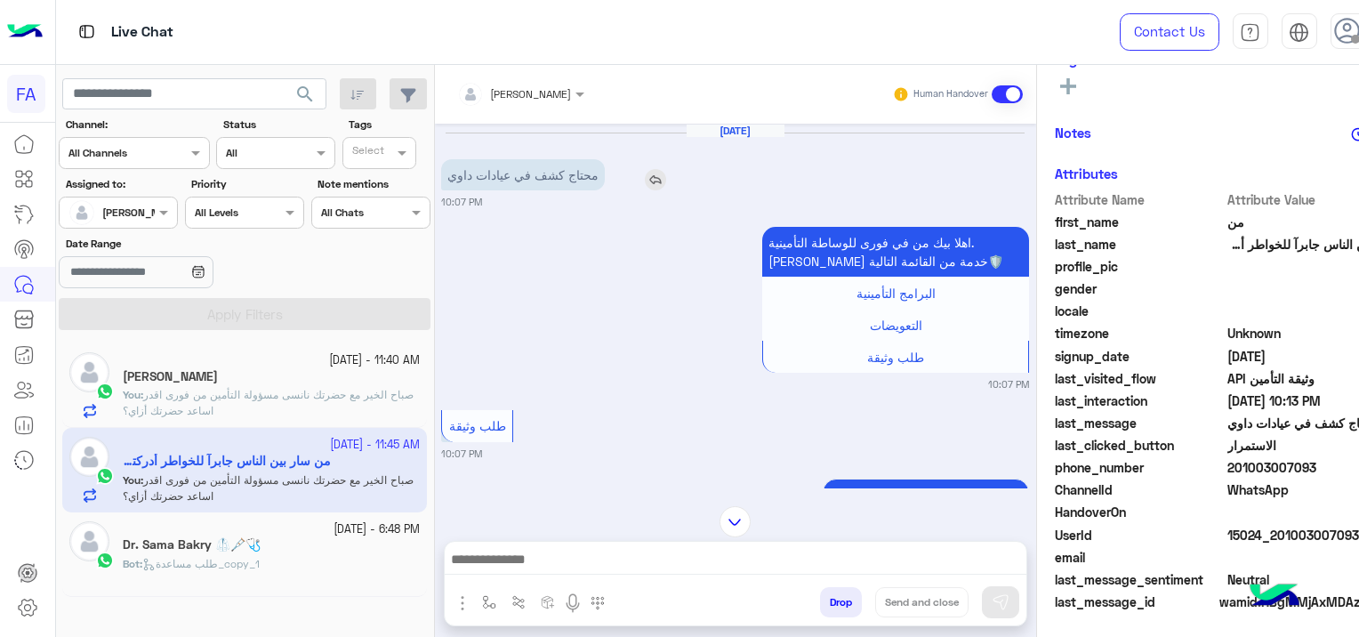
click at [658, 178] on img at bounding box center [655, 179] width 21 height 21
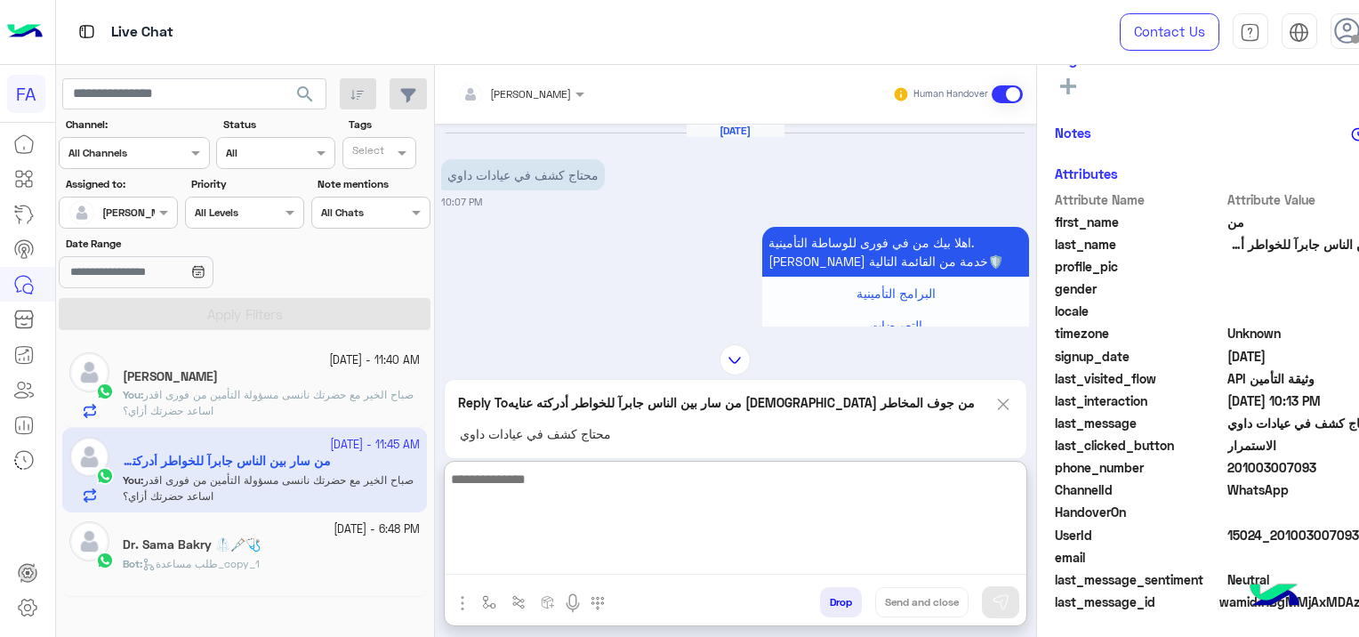
click at [704, 569] on textarea at bounding box center [736, 521] width 582 height 107
click at [633, 562] on textarea "**********" at bounding box center [736, 521] width 582 height 107
paste textarea "**********"
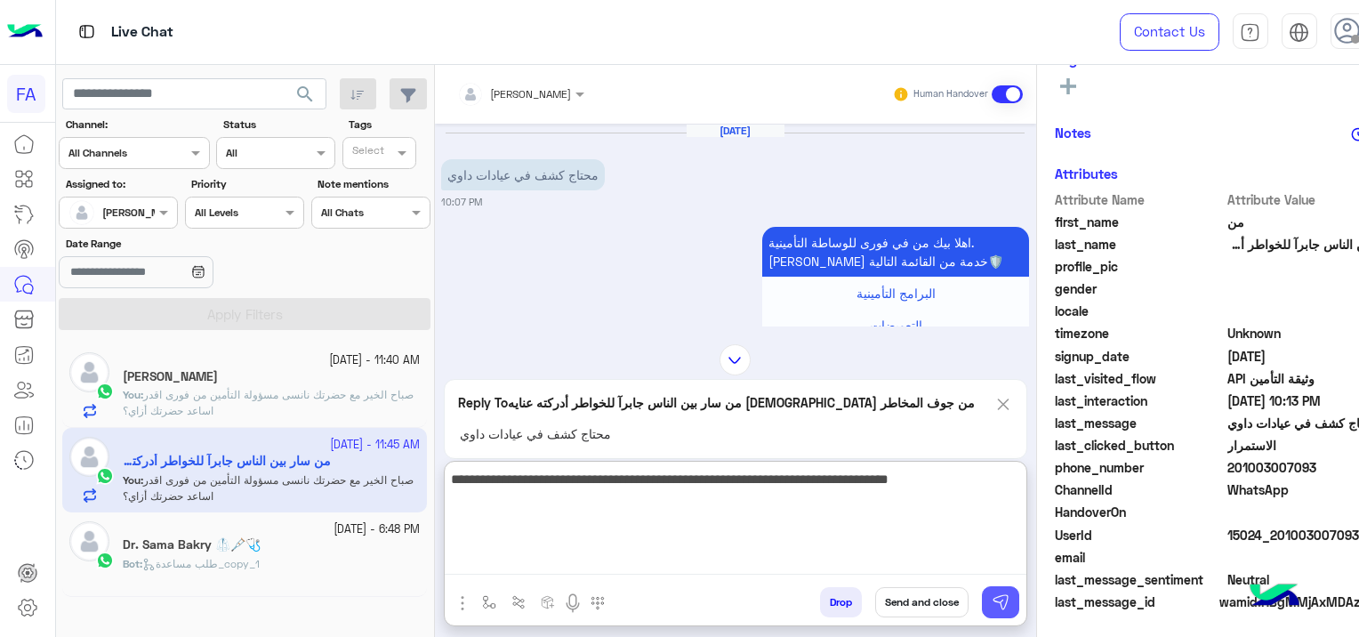
type textarea "**********"
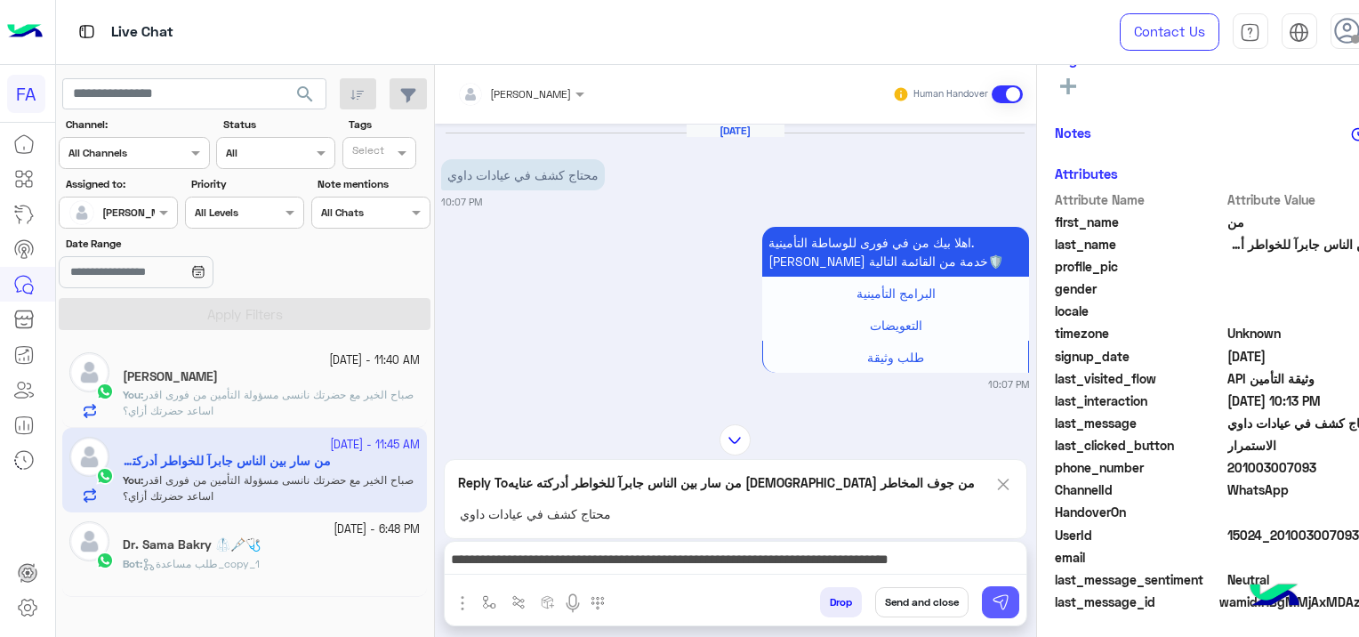
click at [1008, 603] on img at bounding box center [1001, 602] width 18 height 18
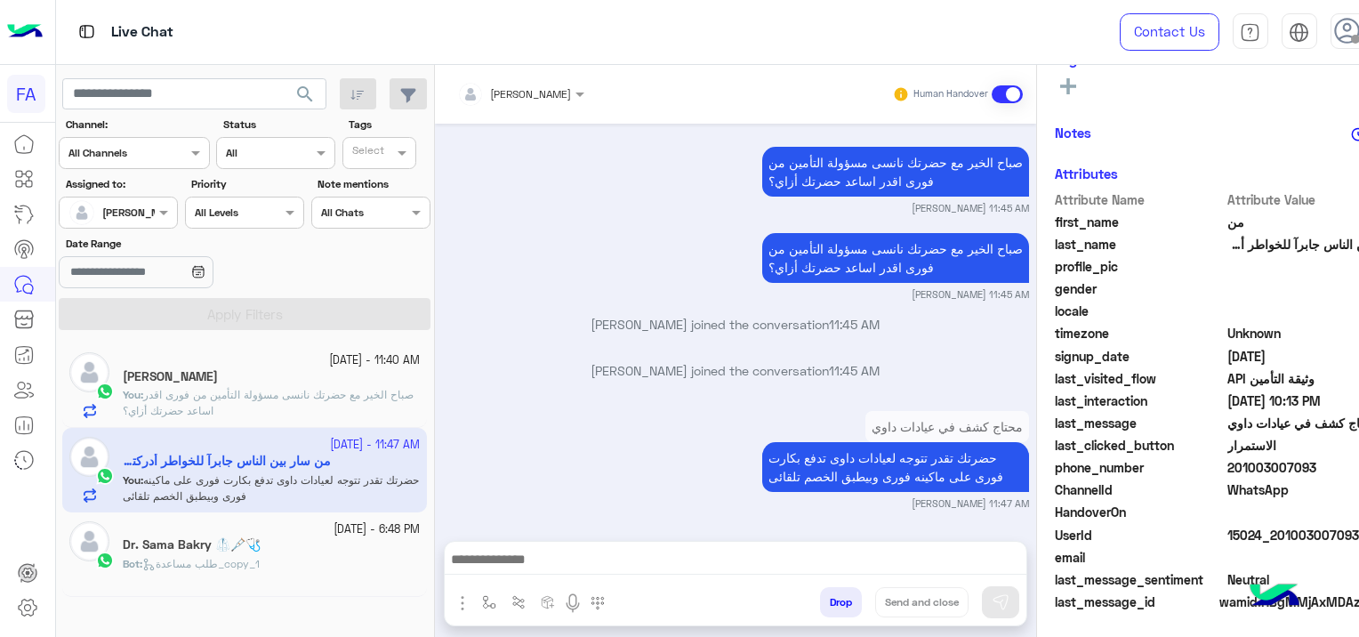
scroll to position [2156, 0]
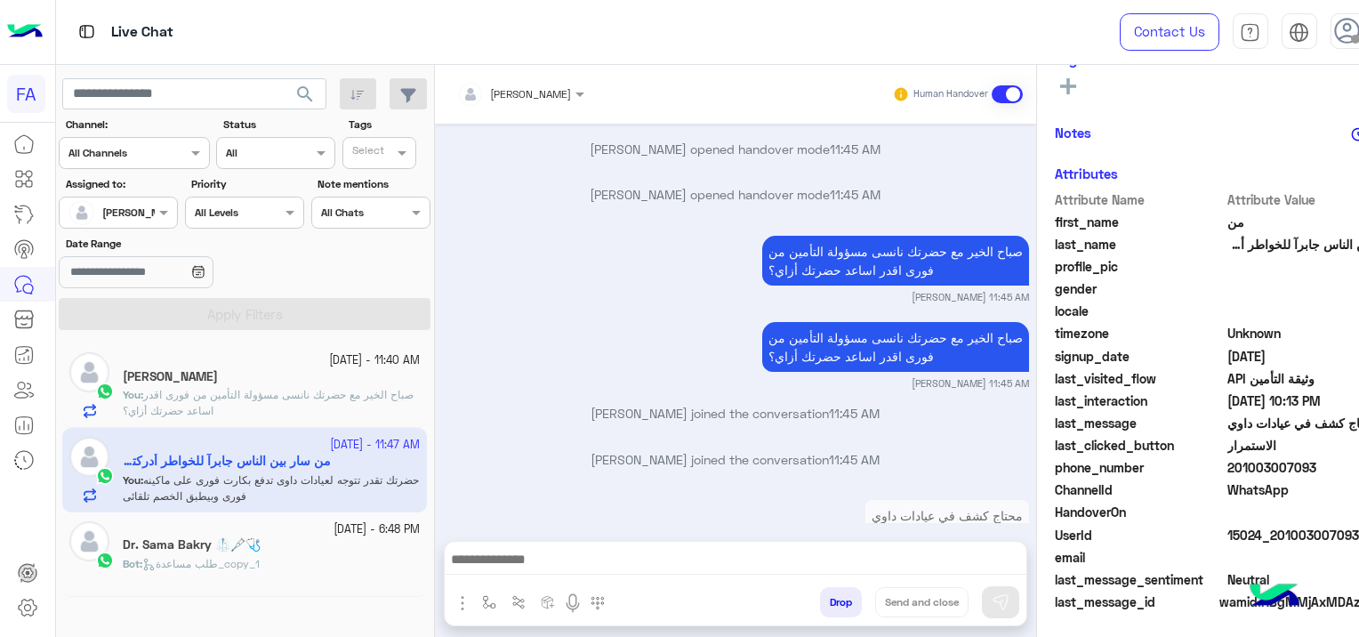
click at [370, 381] on div "[PERSON_NAME]" at bounding box center [271, 378] width 297 height 19
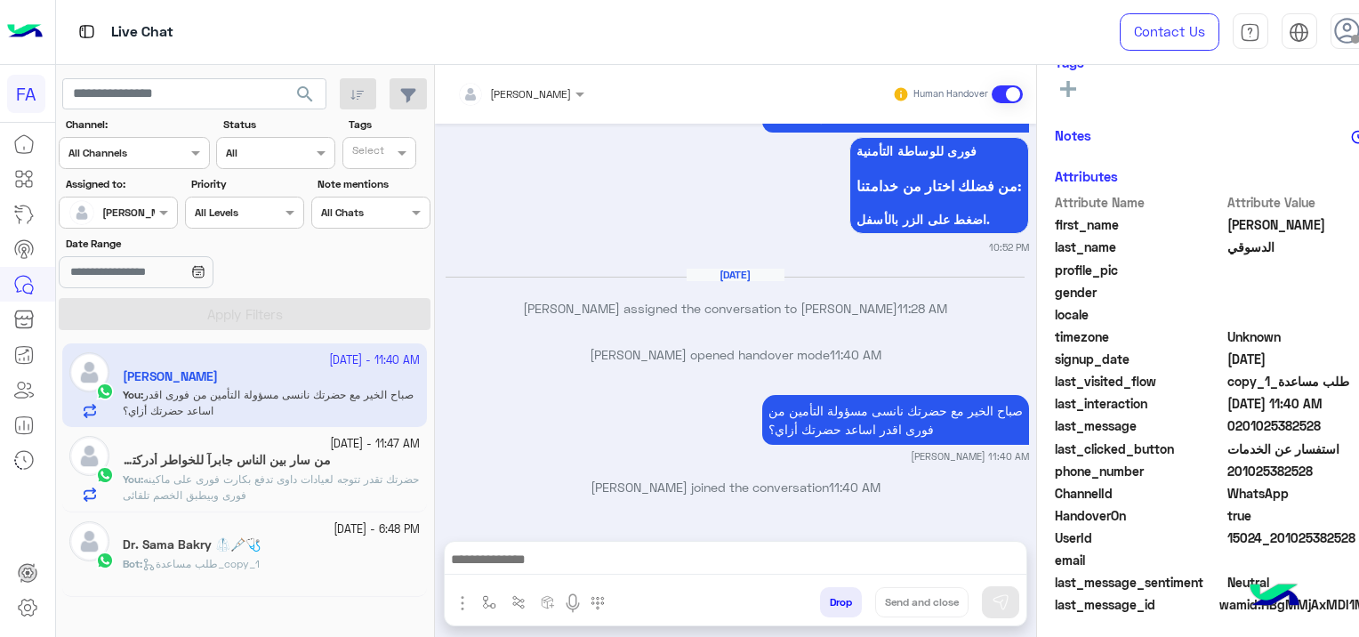
scroll to position [372, 0]
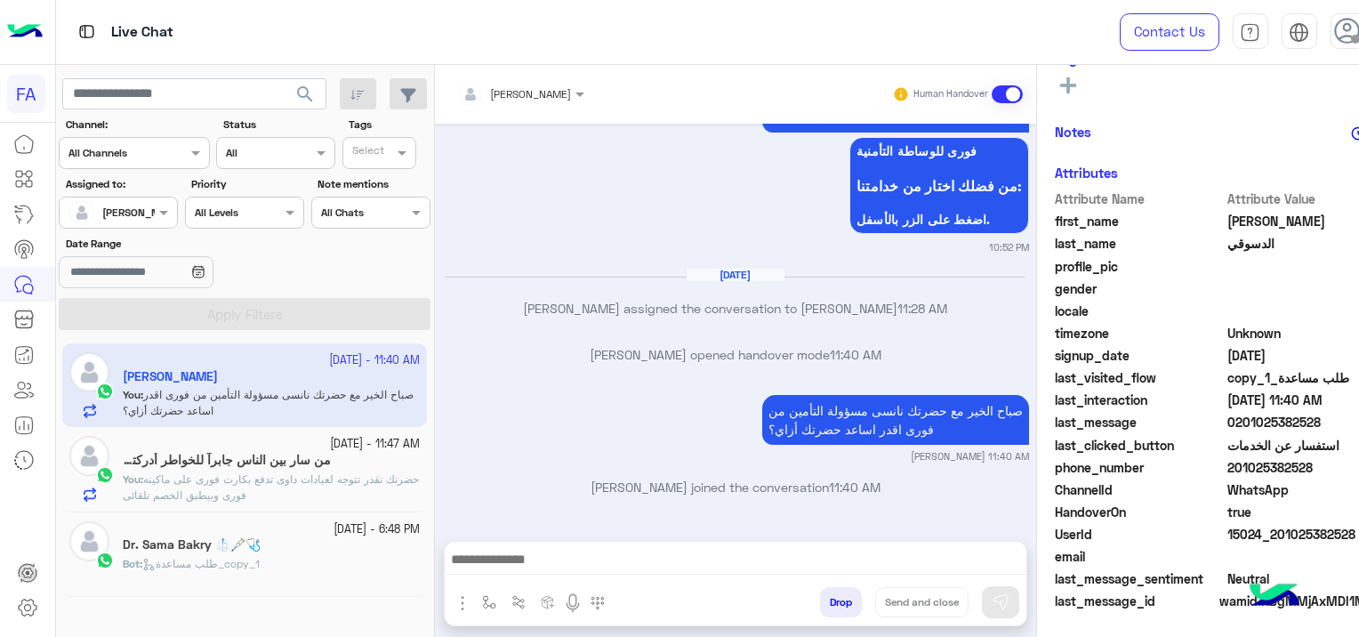
click at [644, 522] on div "[DATE] كيفية الاستفادة 10:50 PM هل انت عميل صحتك فوري؟ نعم لا 10:50 PM نعم 10:5…" at bounding box center [735, 323] width 601 height 399
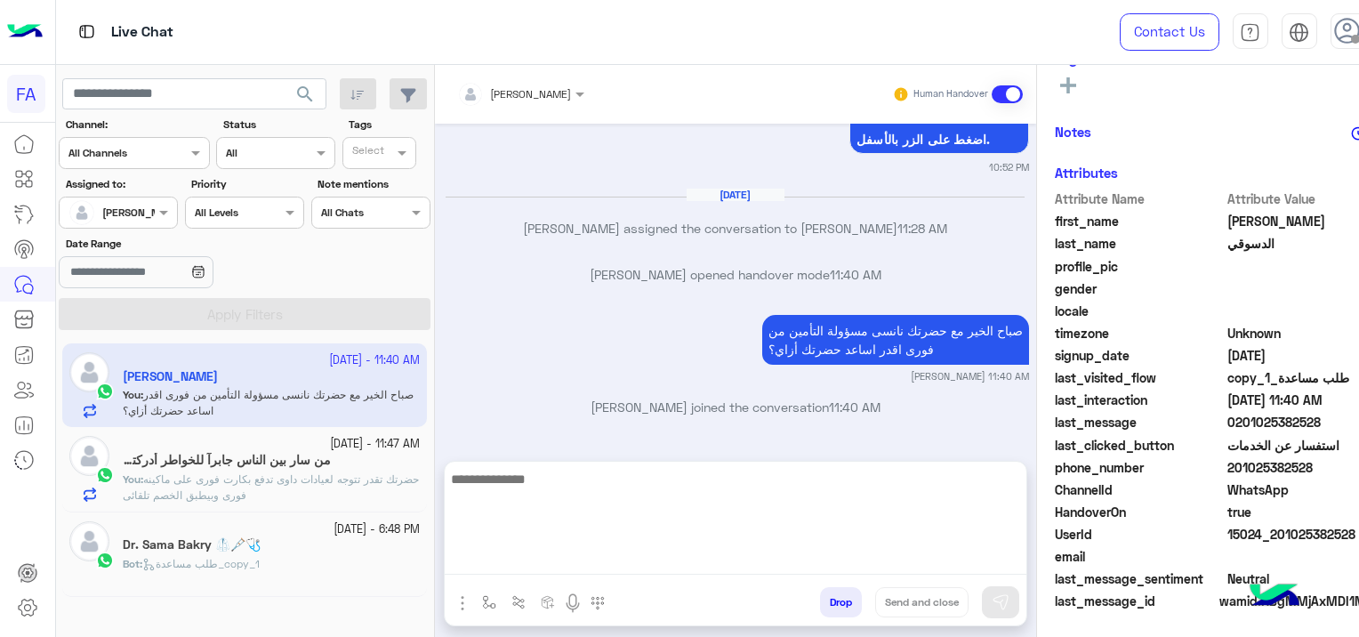
click at [607, 550] on textarea at bounding box center [736, 521] width 582 height 107
paste textarea "**********"
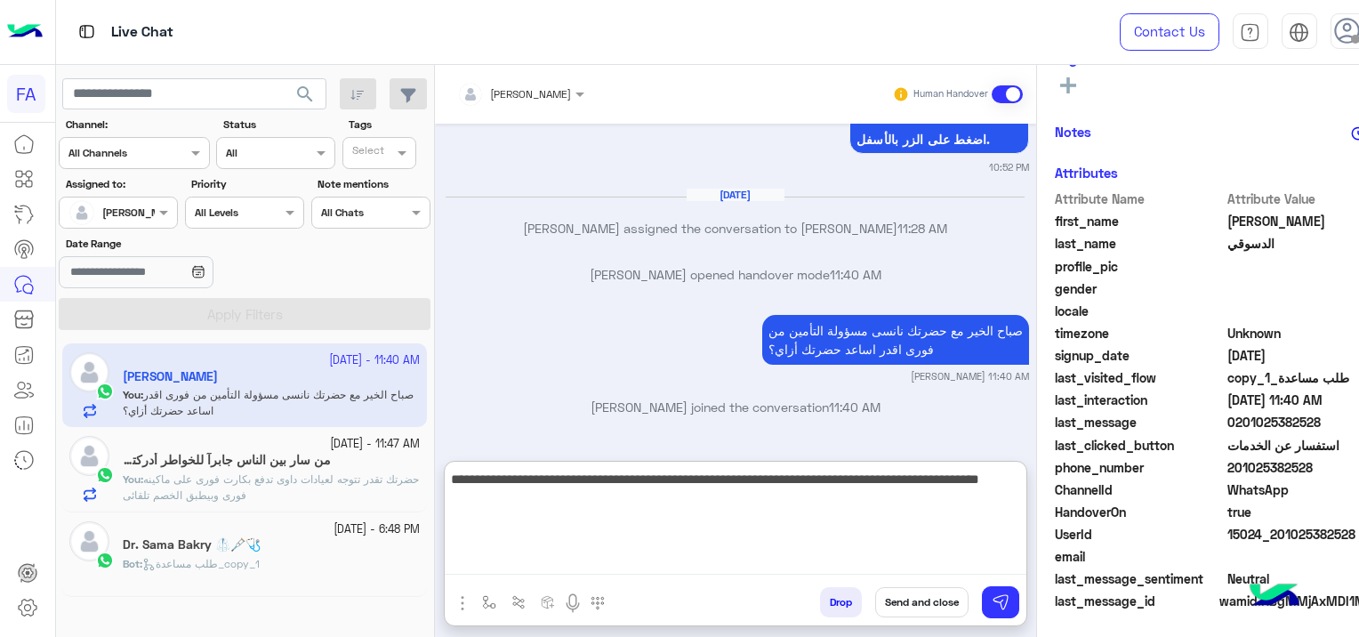
type textarea "**********"
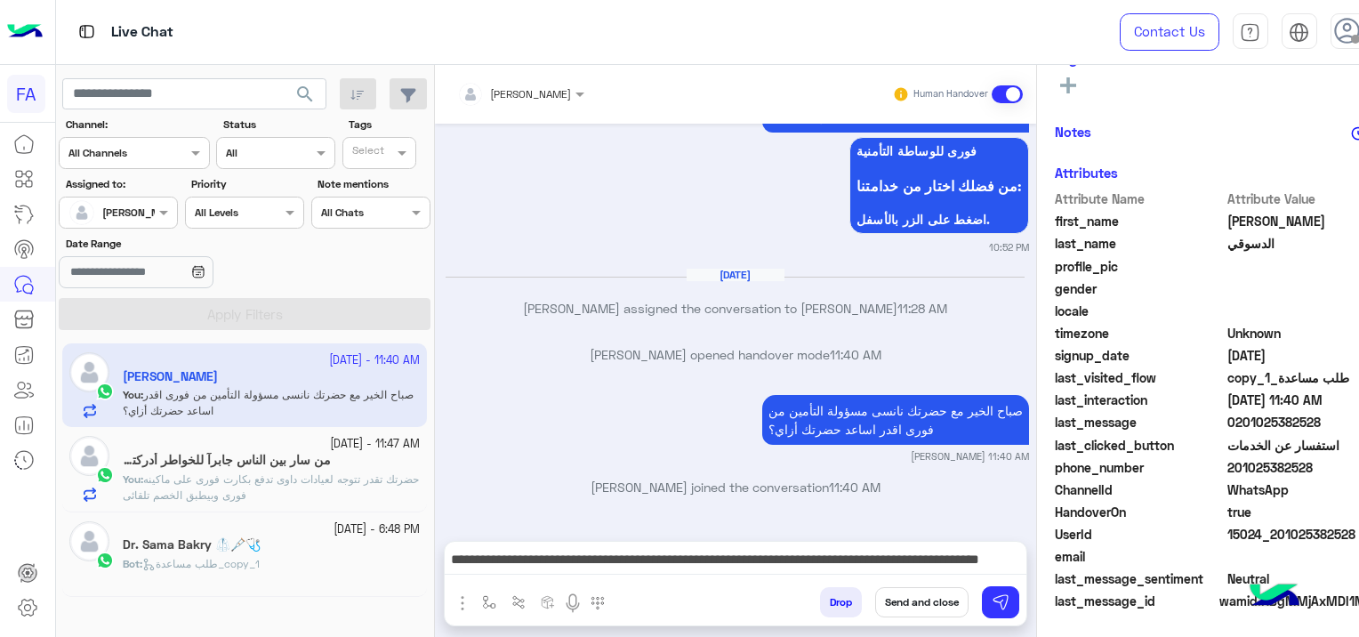
click at [927, 596] on button "Send and close" at bounding box center [921, 602] width 93 height 30
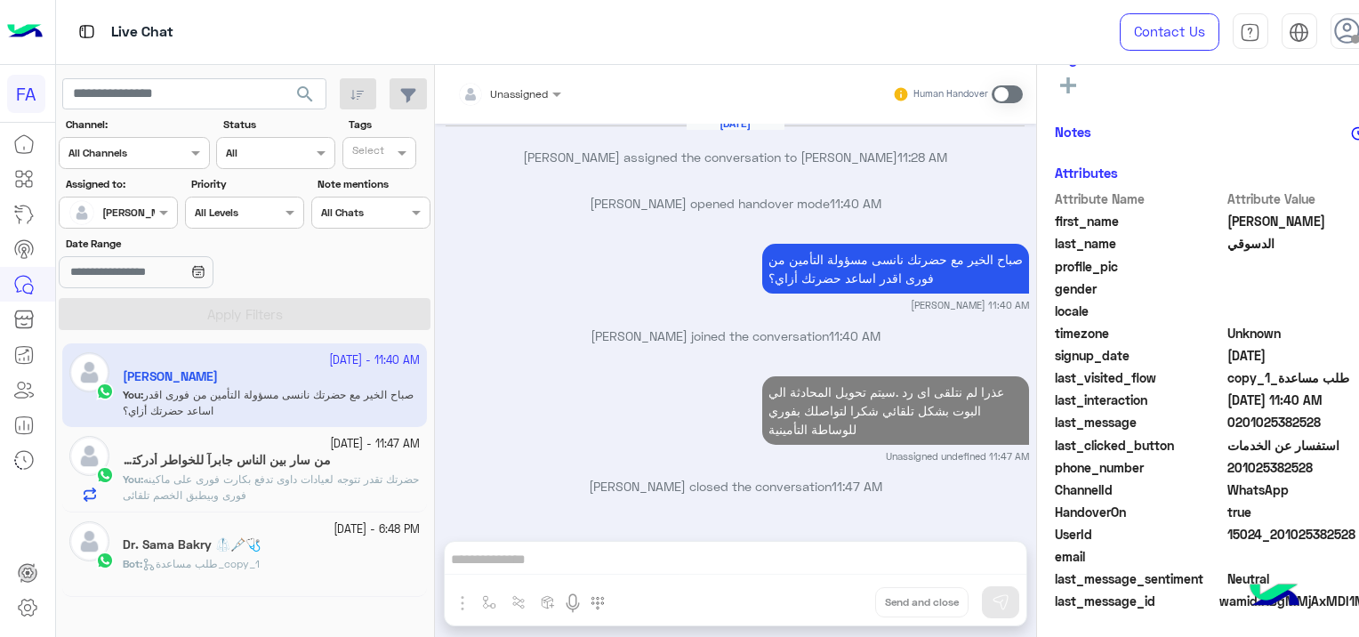
scroll to position [2067, 0]
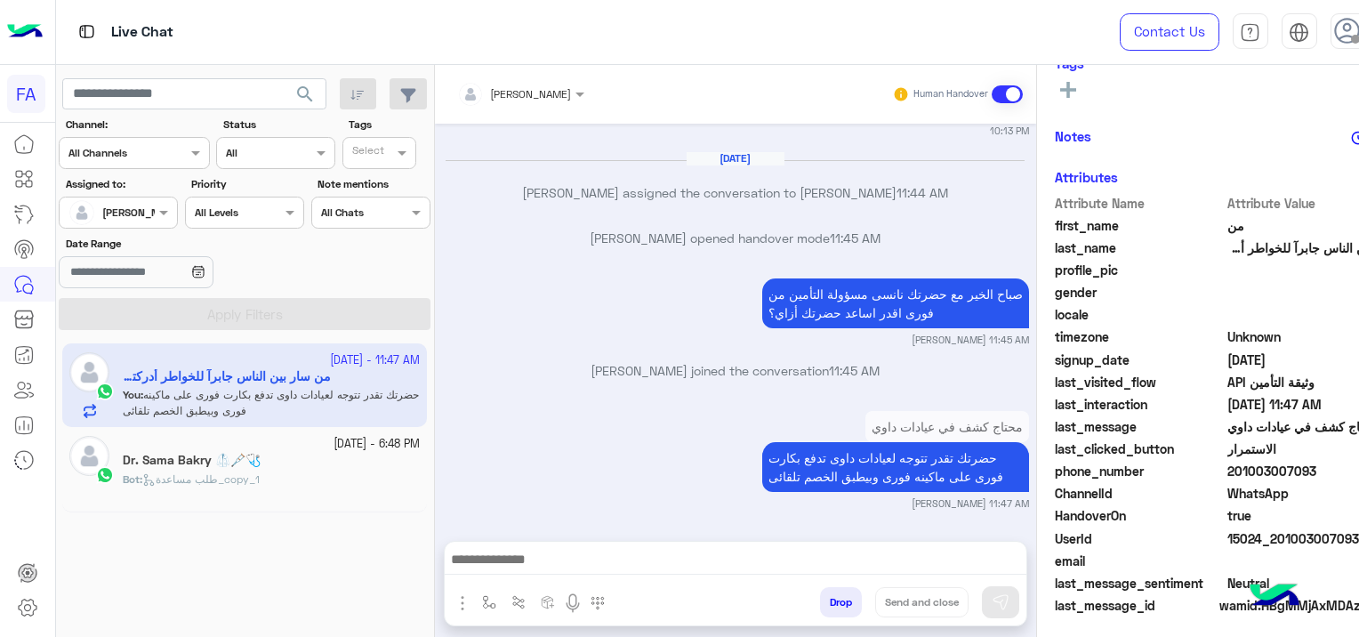
scroll to position [391, 0]
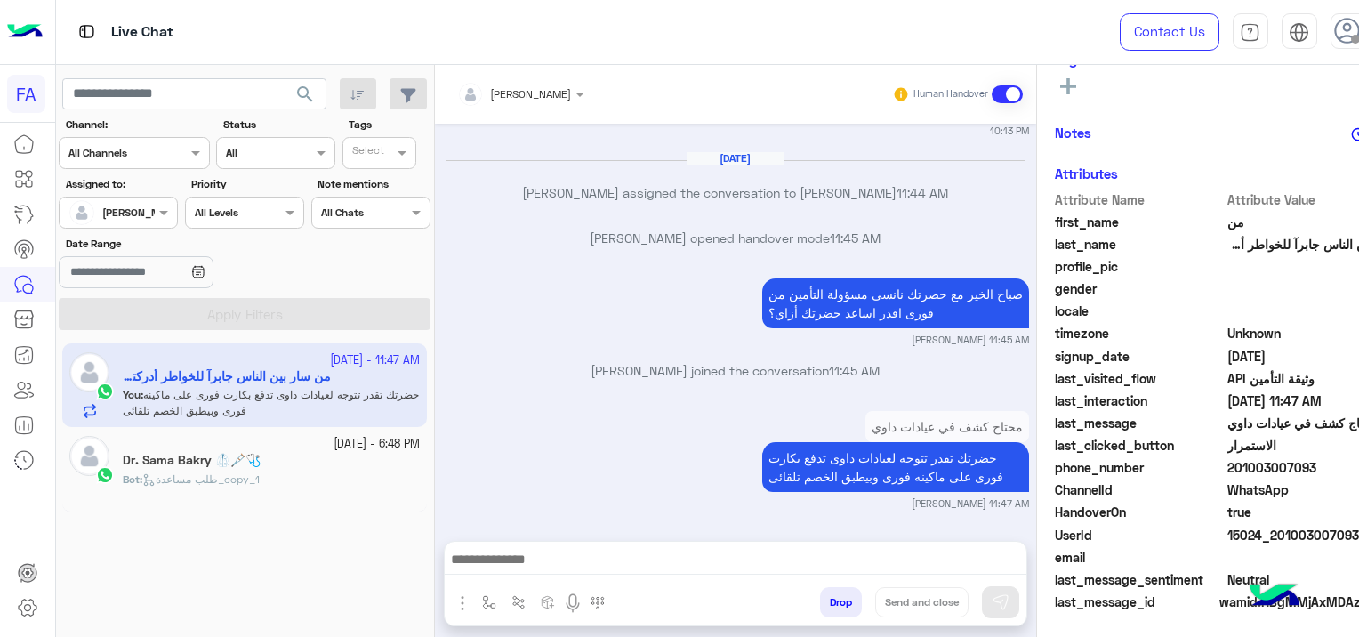
click at [296, 469] on div "Dr. Sama Bakry 🥼🩼🩺" at bounding box center [271, 462] width 297 height 19
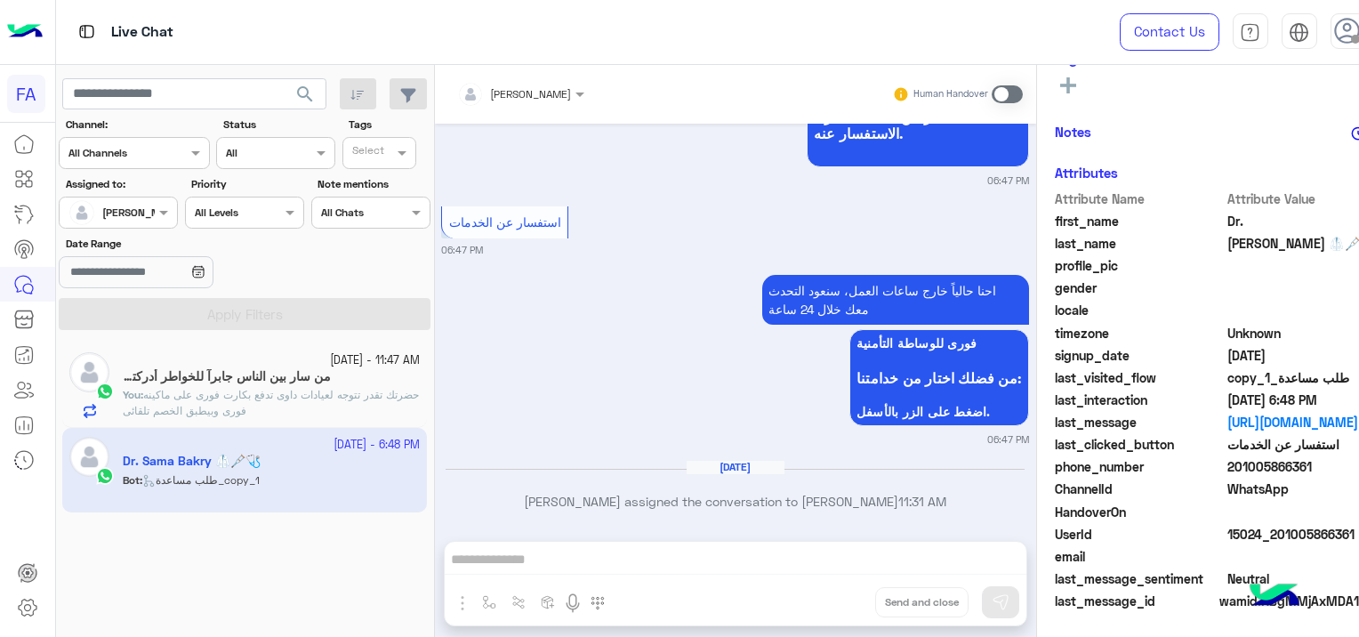
scroll to position [2702, 0]
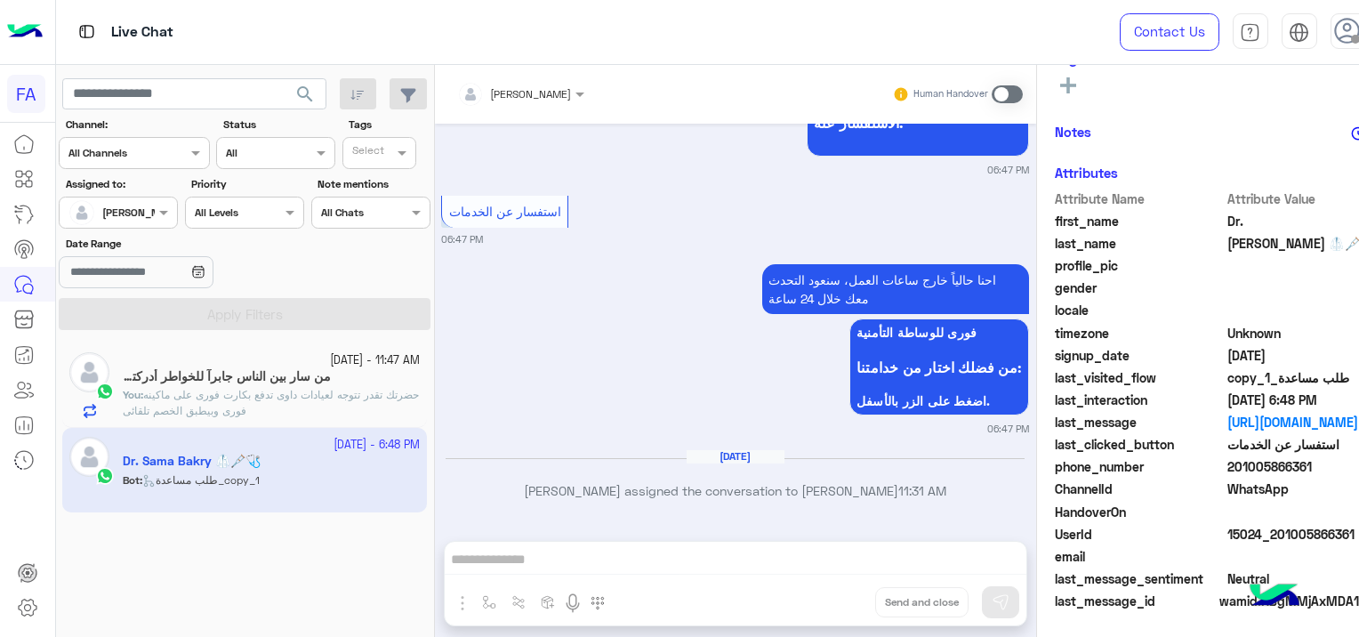
drag, startPoint x: 1003, startPoint y: 97, endPoint x: 1007, endPoint y: 116, distance: 19.0
click at [1003, 97] on span at bounding box center [1007, 94] width 31 height 18
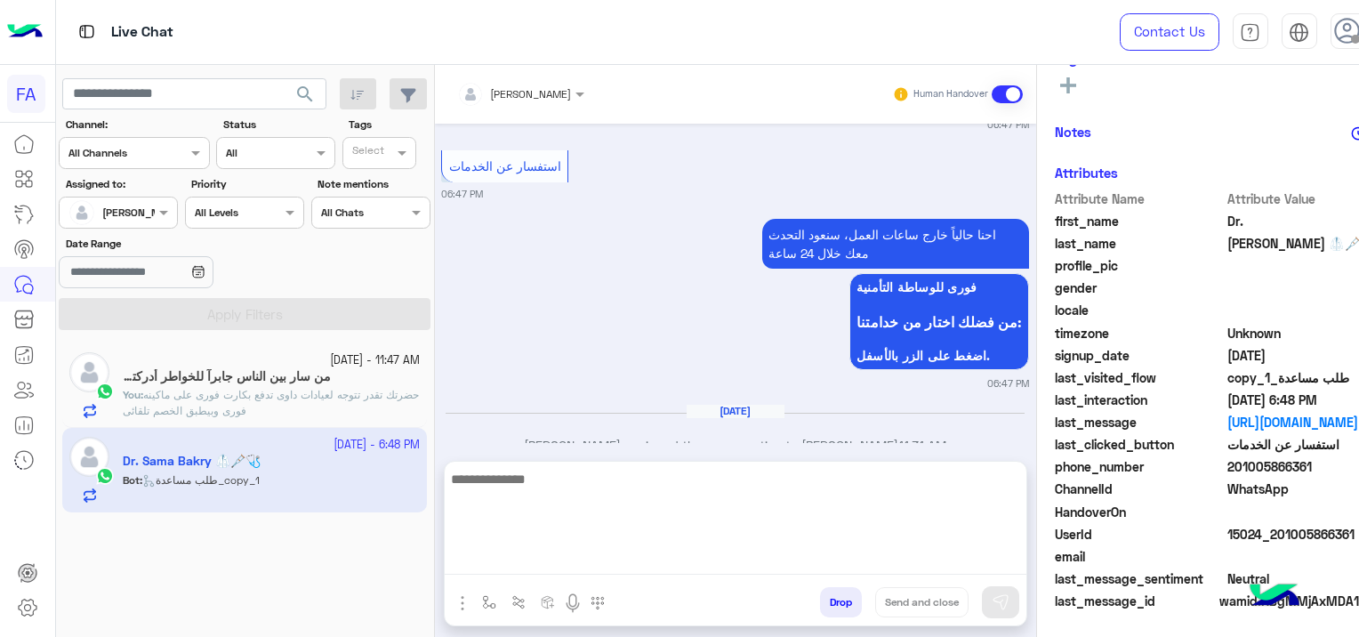
click at [543, 555] on textarea at bounding box center [736, 521] width 582 height 107
click at [545, 561] on textarea at bounding box center [736, 521] width 582 height 107
paste textarea "**********"
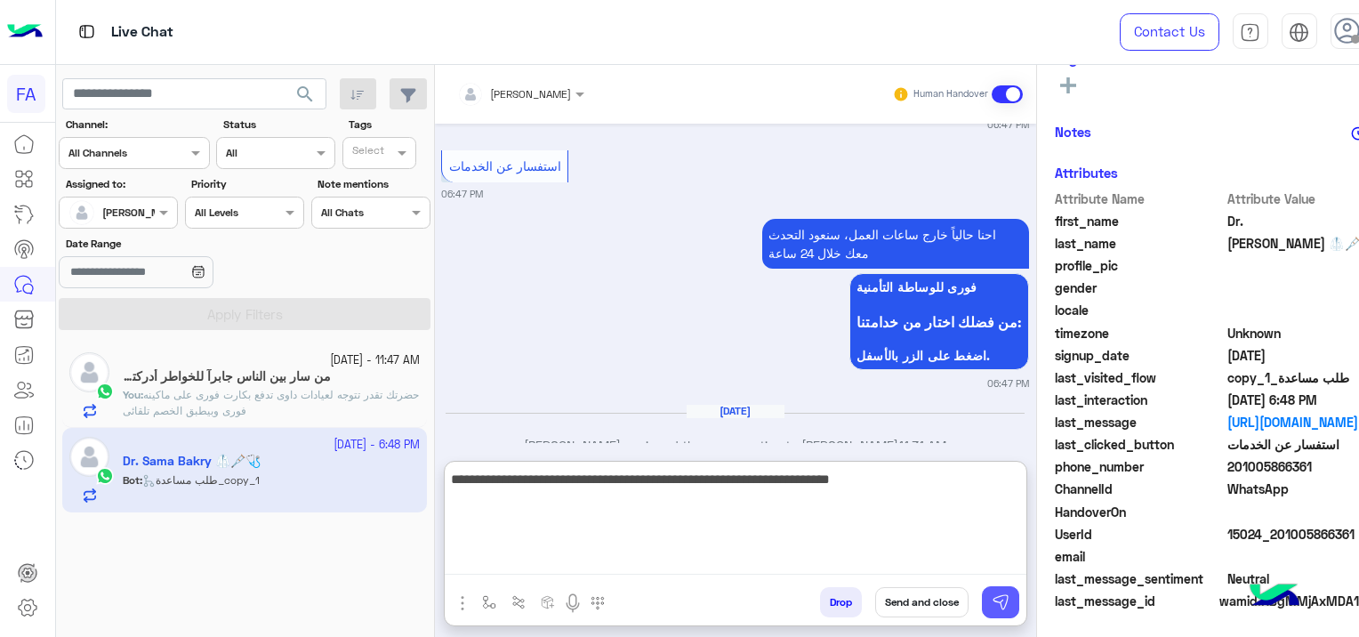
type textarea "**********"
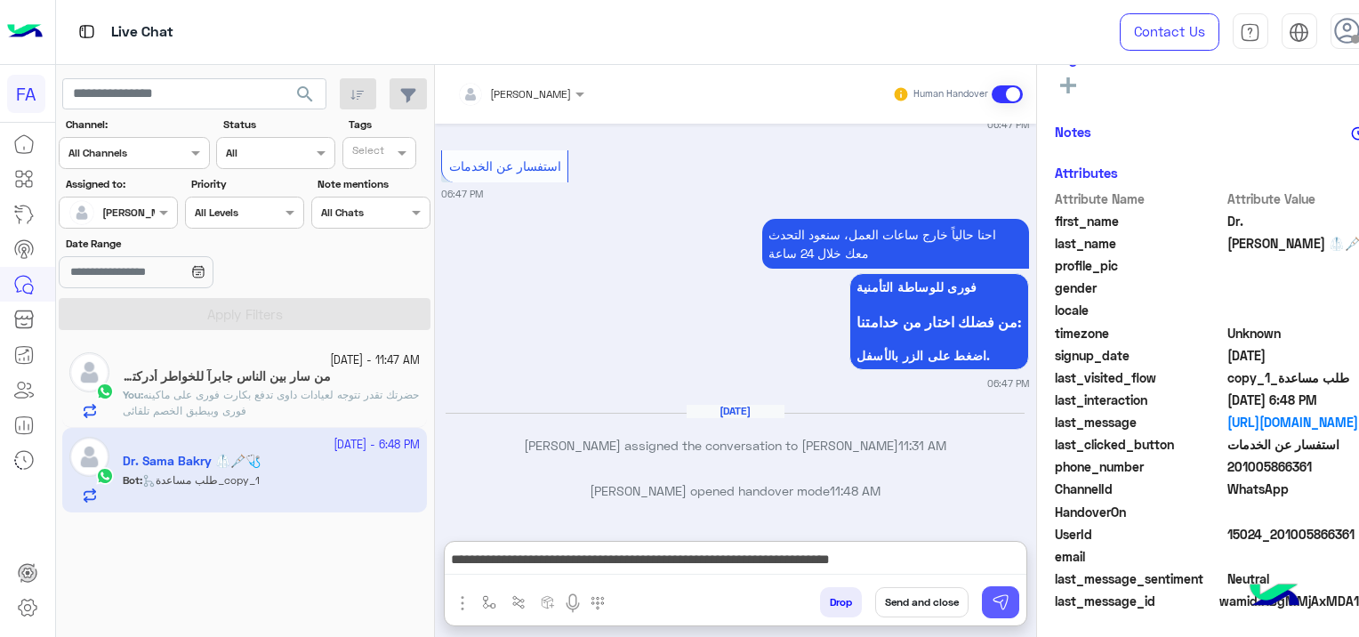
click at [984, 595] on button at bounding box center [1000, 602] width 37 height 32
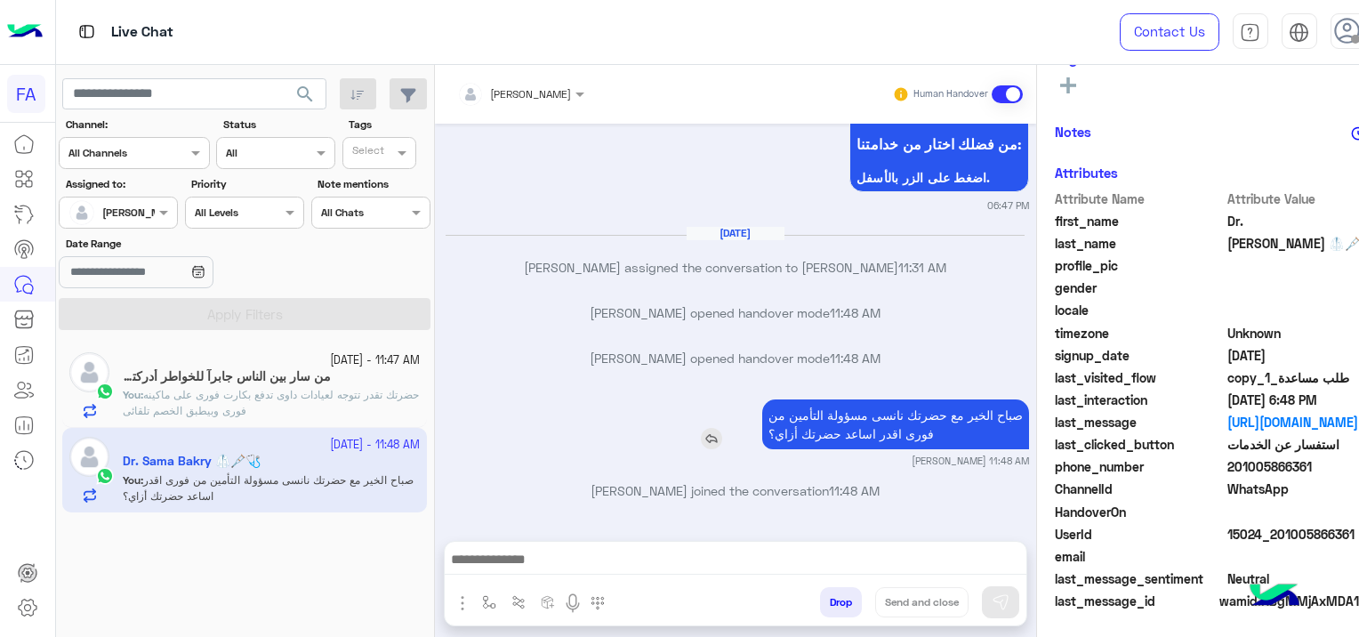
scroll to position [372, 0]
click at [302, 402] on p "You : حضرتك تقدر تتوجه لعيادات داوى تدفع بكارت فورى على ماكينه فورى وبيطبق الخص…" at bounding box center [271, 403] width 297 height 32
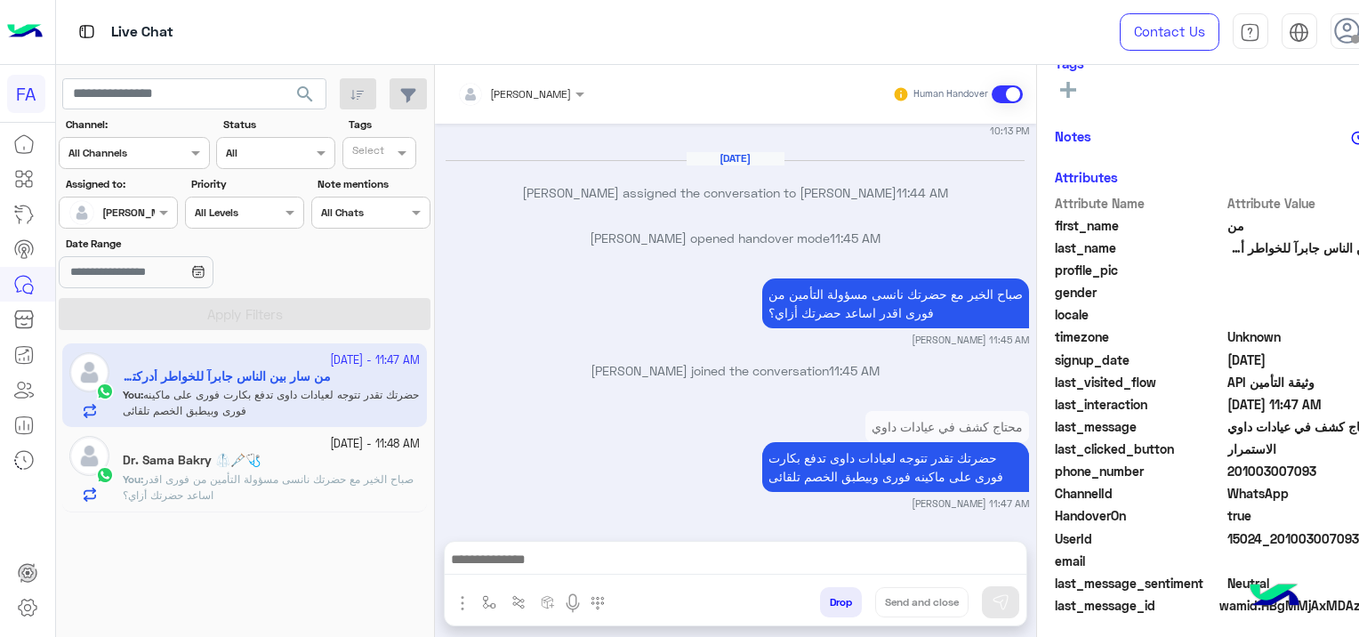
scroll to position [391, 0]
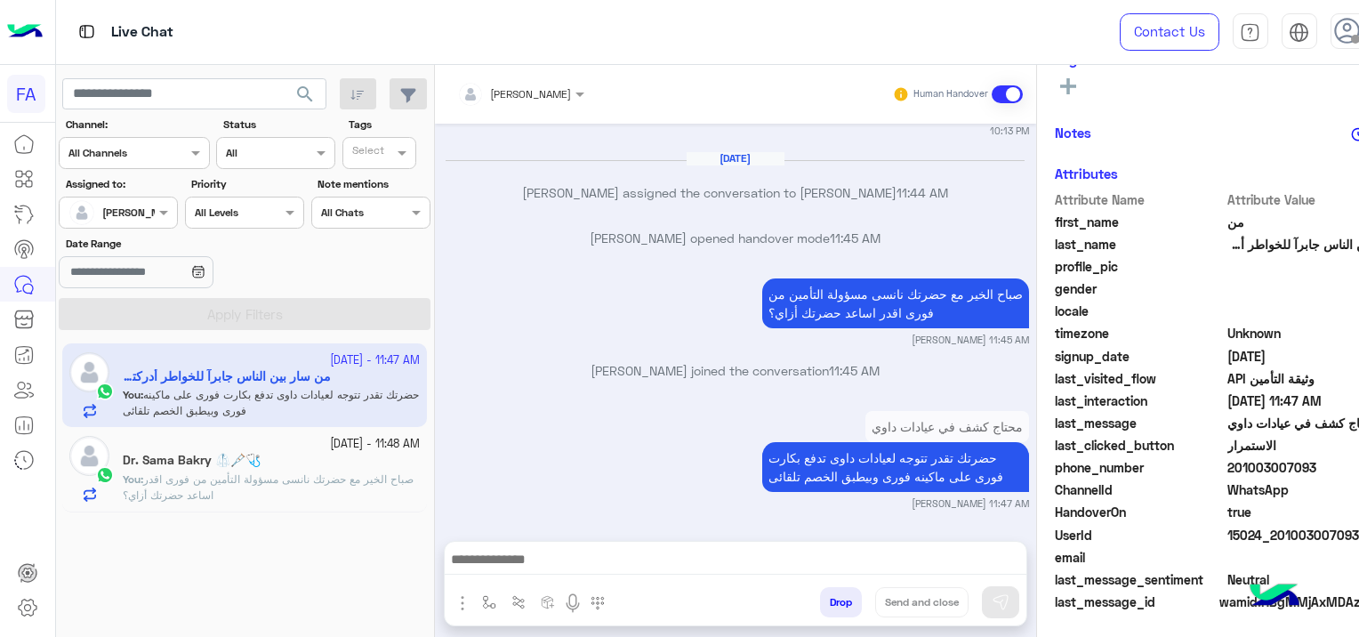
click at [324, 481] on span "صباح الخير مع حضرتك نانسى مسؤولة التأمين من فورى اقدر اساعد حضرتك أزاي؟" at bounding box center [268, 486] width 291 height 29
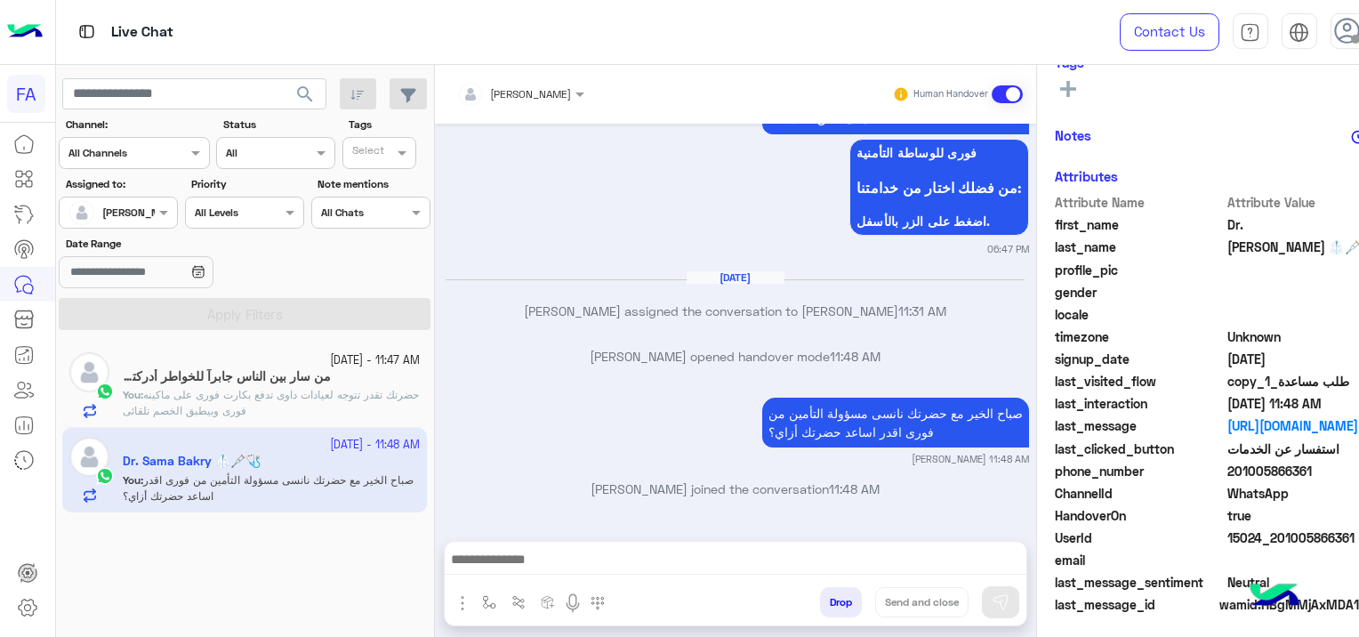
scroll to position [372, 0]
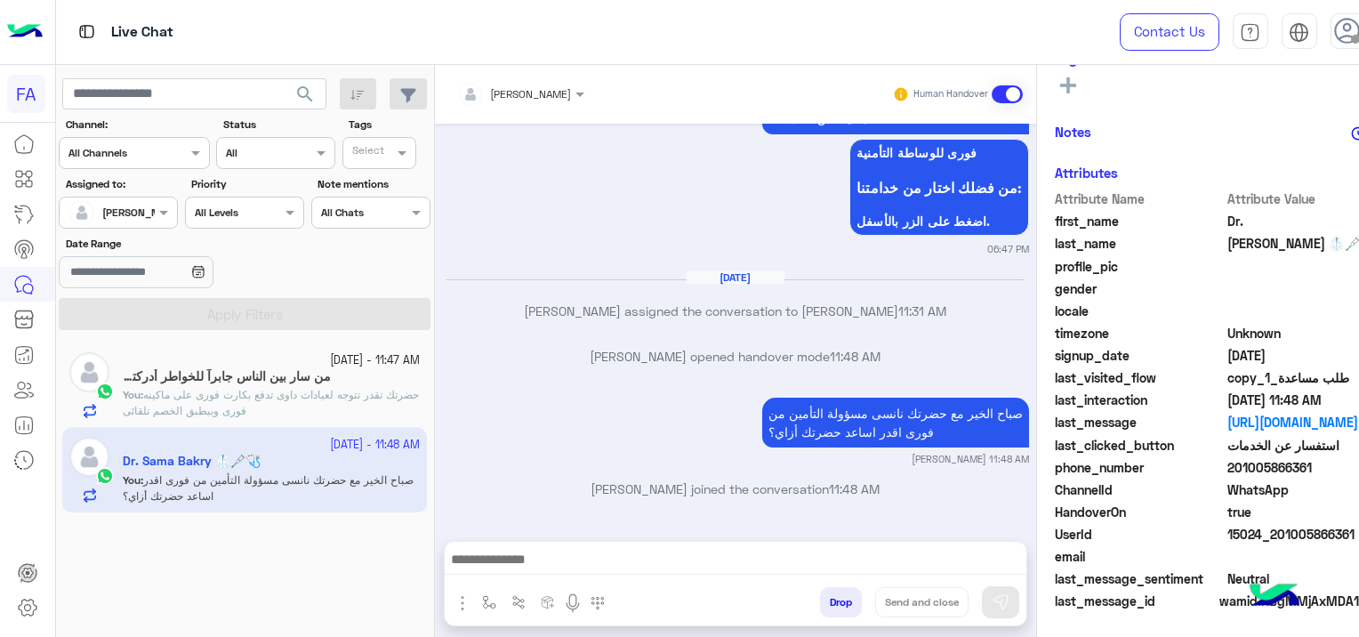
drag, startPoint x: 888, startPoint y: 493, endPoint x: 883, endPoint y: 381, distance: 112.2
click at [883, 381] on div "[DATE] البرامج التأمينية 06:46 PM البرامج التأمينية تصفح خدماتنا واختر الخيار ا…" at bounding box center [735, 323] width 601 height 399
click at [1166, 285] on span "gender" at bounding box center [1140, 288] width 170 height 19
click at [317, 392] on span "حضرتك تقدر تتوجه لعيادات داوى تدفع بكارت فورى على ماكينه فورى وبيطبق الخصم تلقا…" at bounding box center [271, 402] width 296 height 29
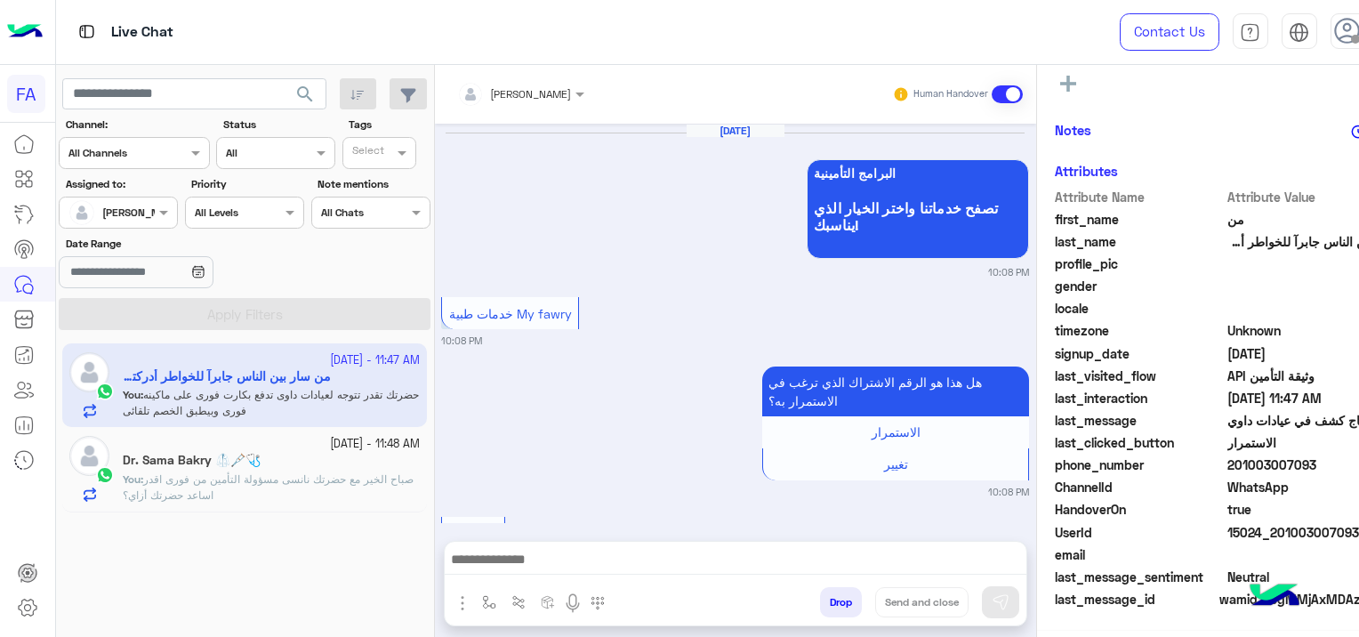
scroll to position [1572, 0]
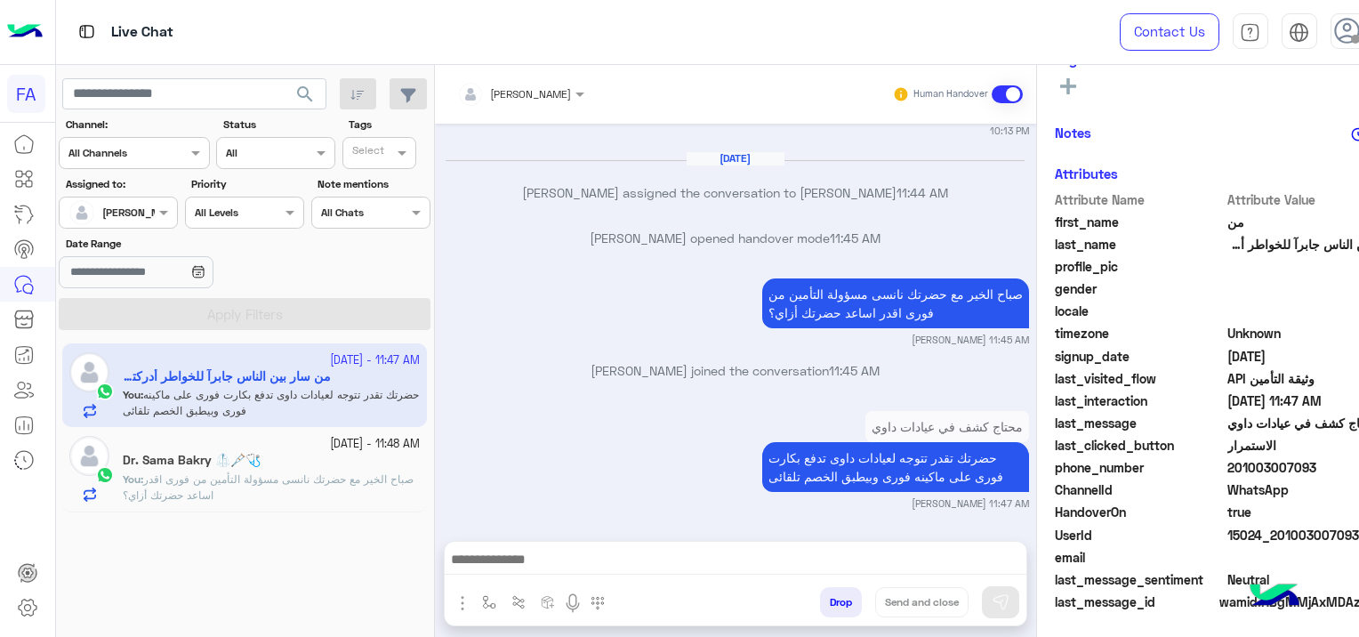
click at [542, 543] on div at bounding box center [736, 564] width 582 height 44
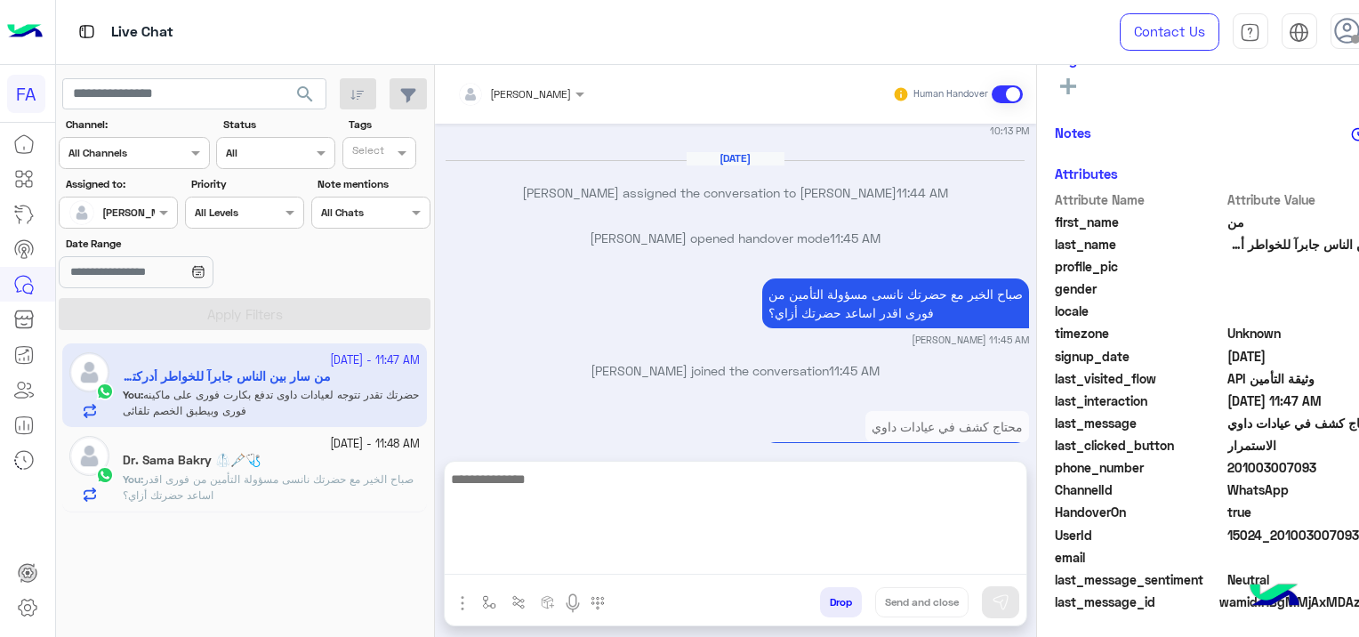
click at [549, 550] on textarea at bounding box center [736, 521] width 582 height 107
paste textarea "**********"
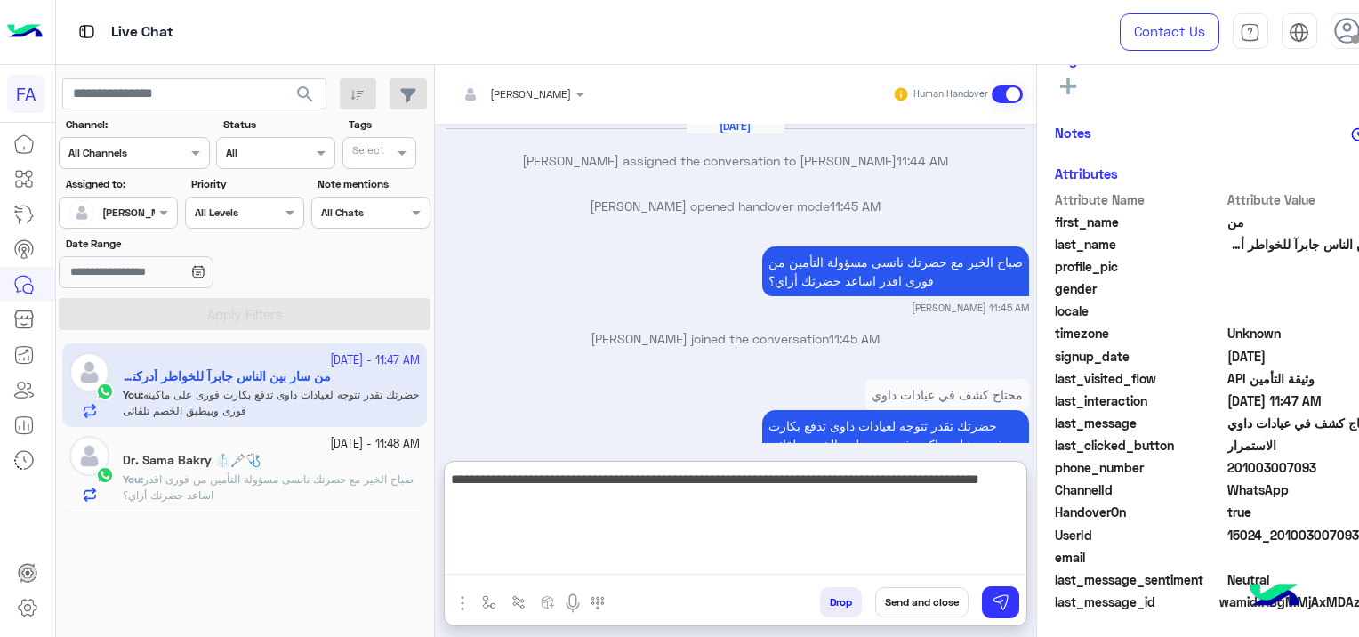
scroll to position [1652, 0]
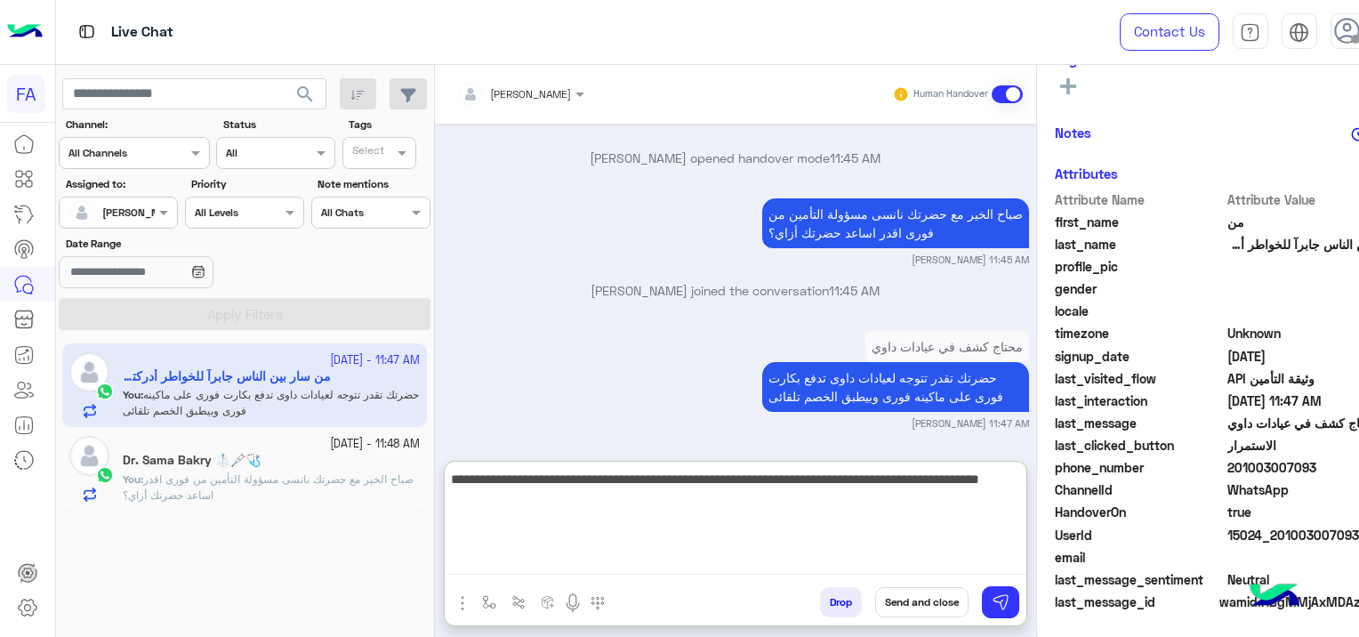
type textarea "**********"
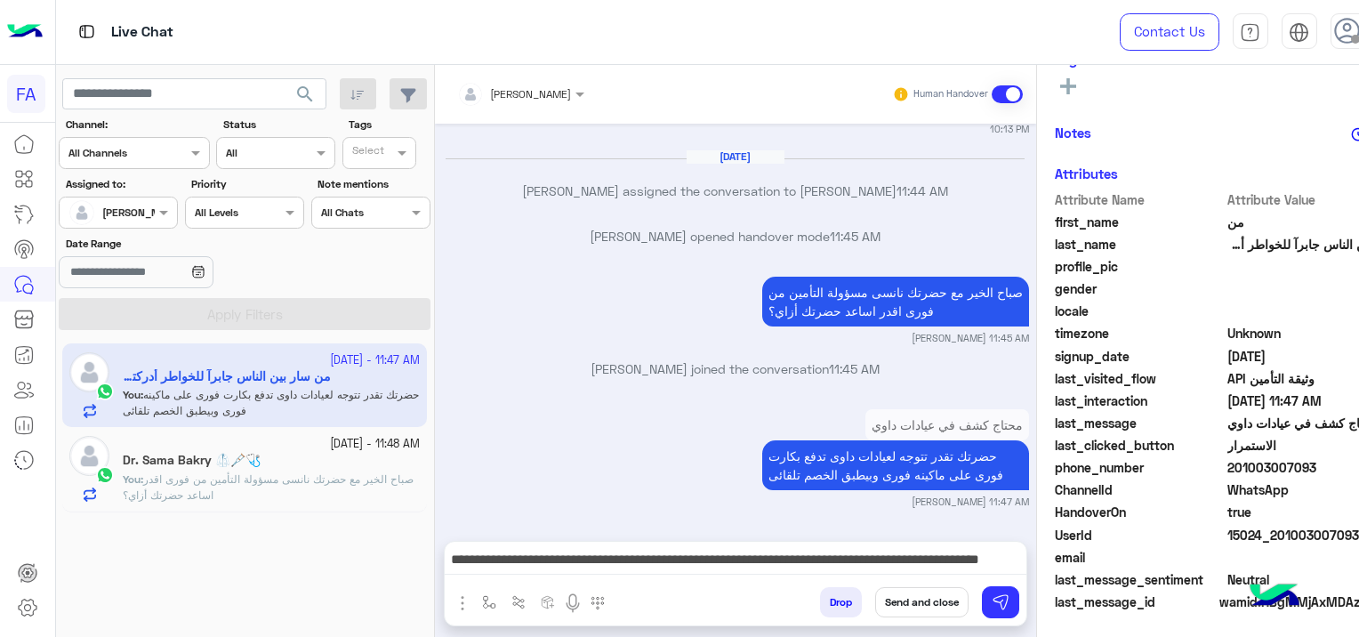
click at [946, 596] on button "Send and close" at bounding box center [921, 602] width 93 height 30
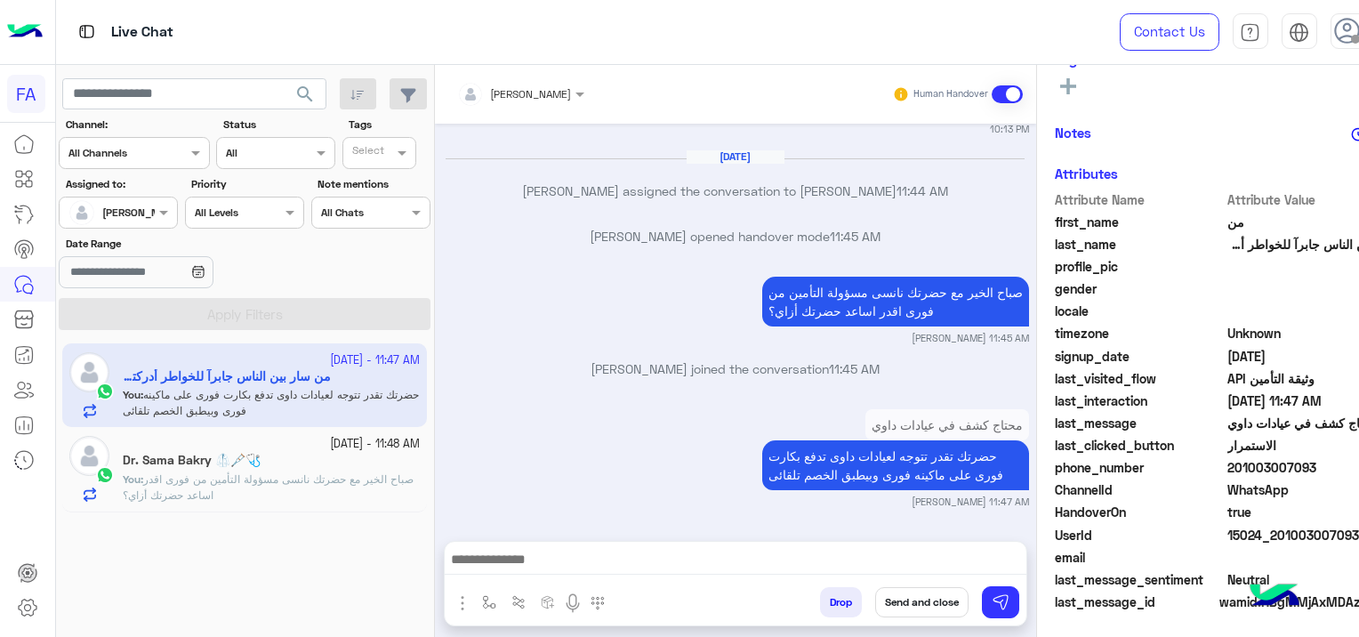
scroll to position [1677, 0]
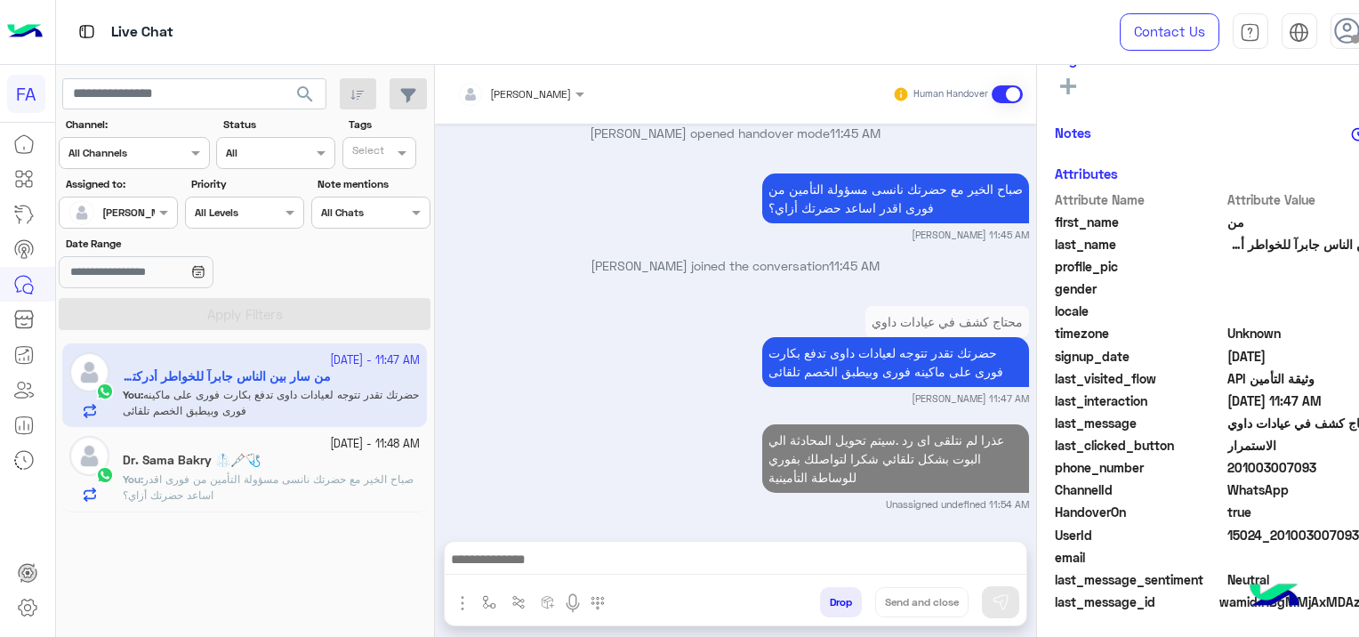
click at [324, 473] on span "صباح الخير مع حضرتك نانسى مسؤولة التأمين من فورى اقدر اساعد حضرتك أزاي؟" at bounding box center [268, 486] width 291 height 29
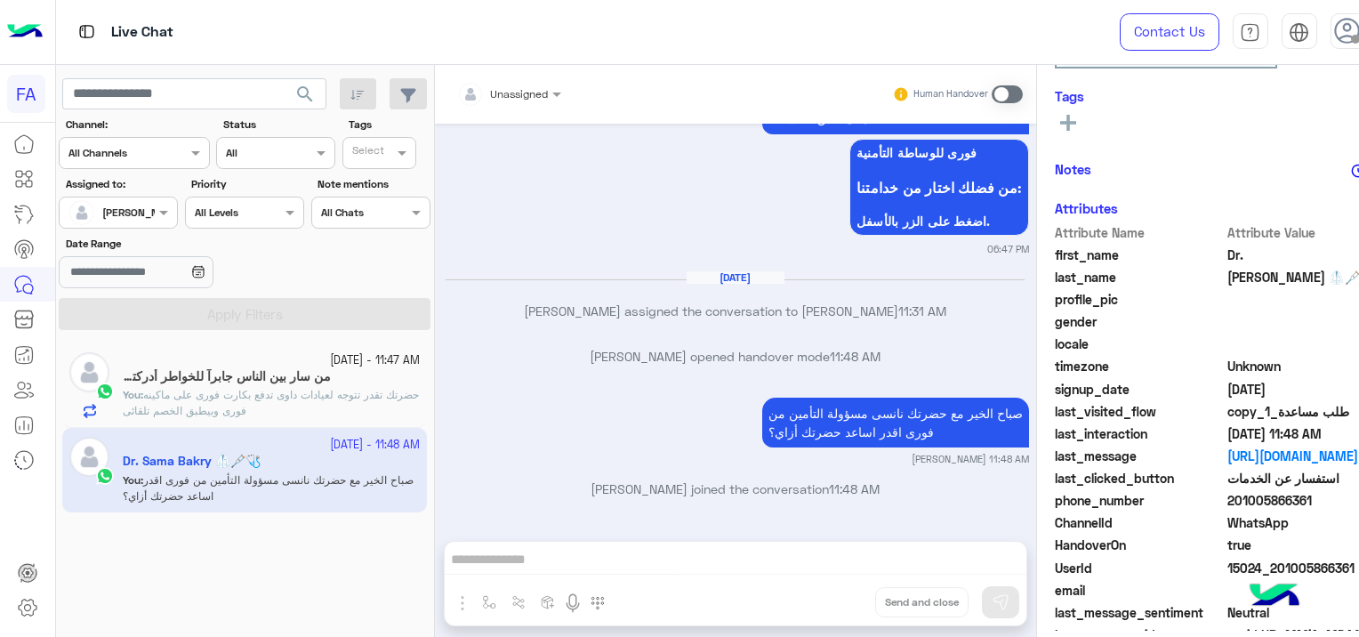
scroll to position [368, 0]
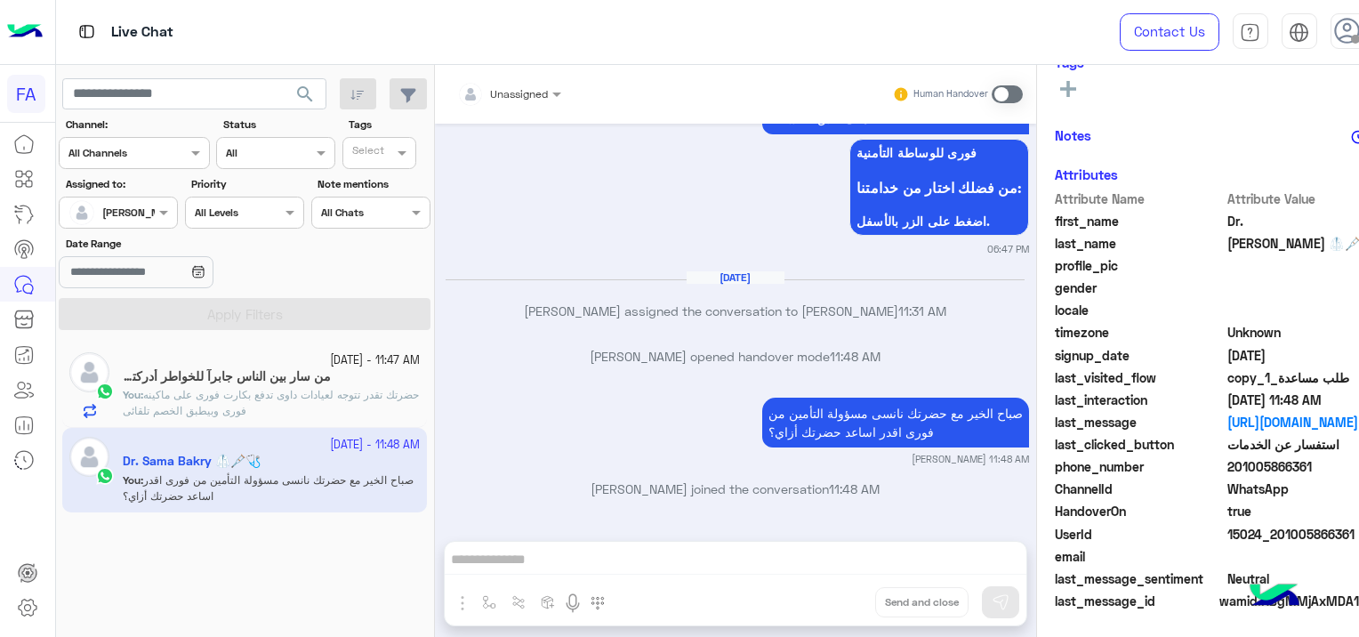
click at [668, 553] on div "Unassigned Human Handover [DATE] البرامج التأمينية 06:46 PM البرامج التأمينية ت…" at bounding box center [735, 354] width 601 height 579
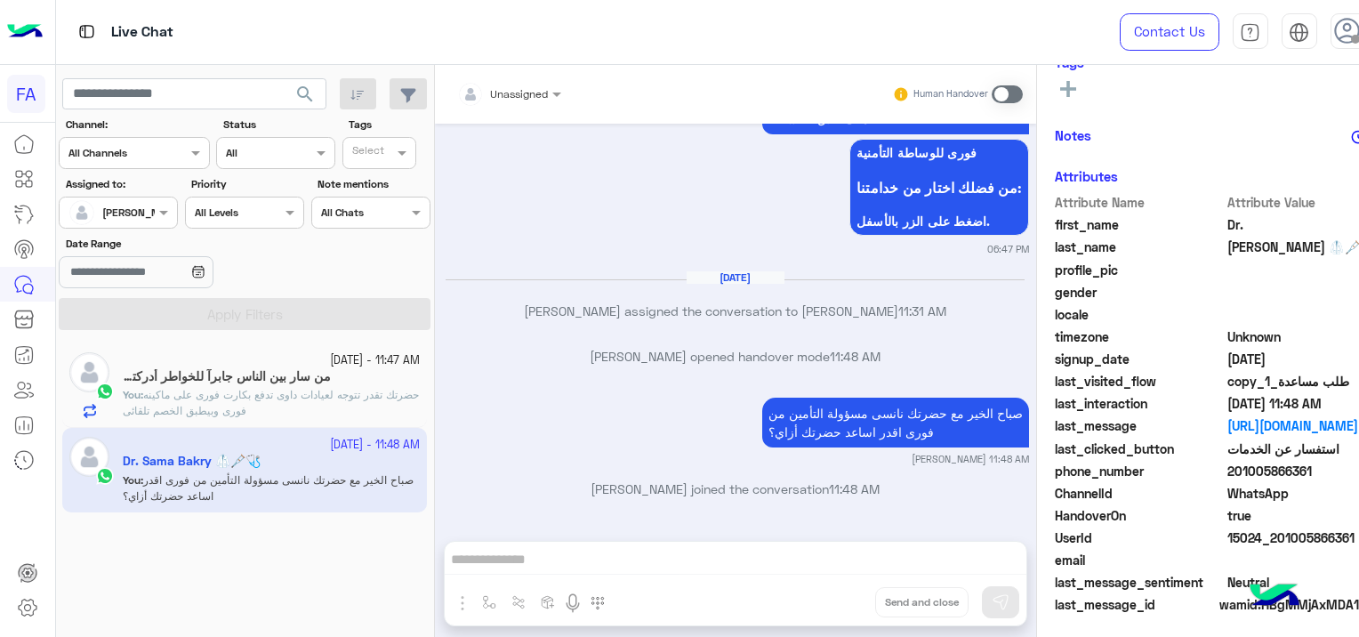
scroll to position [372, 0]
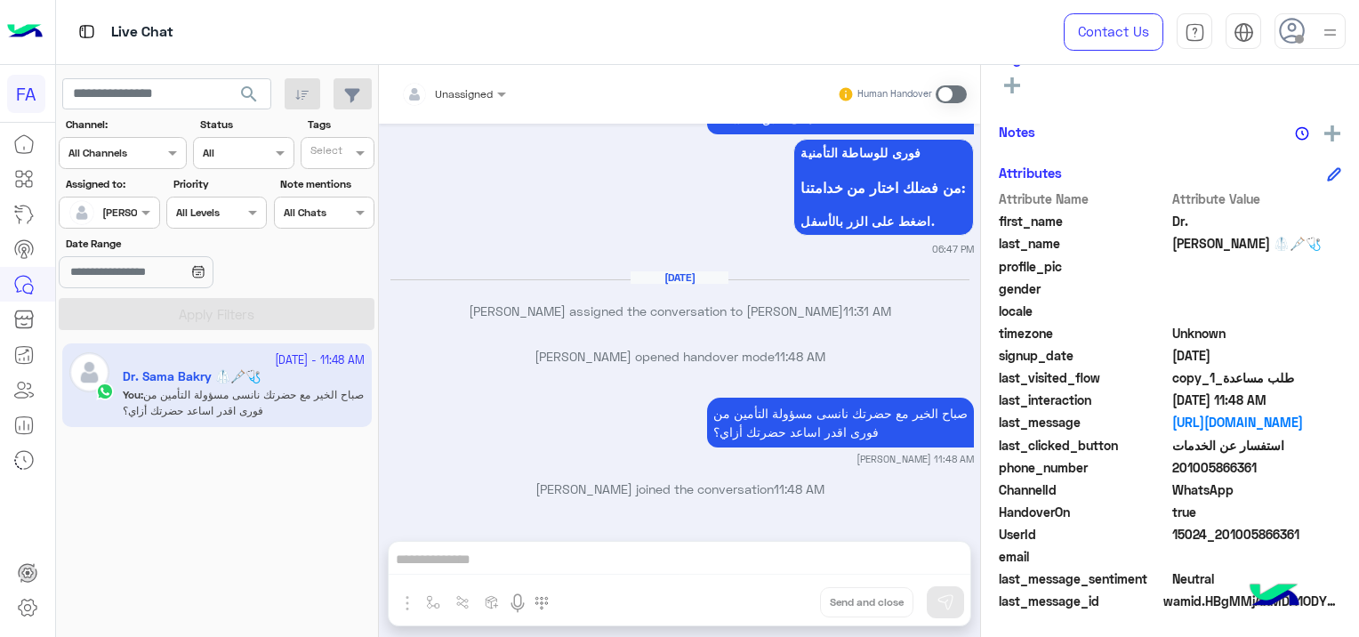
click at [945, 85] on span at bounding box center [951, 94] width 31 height 18
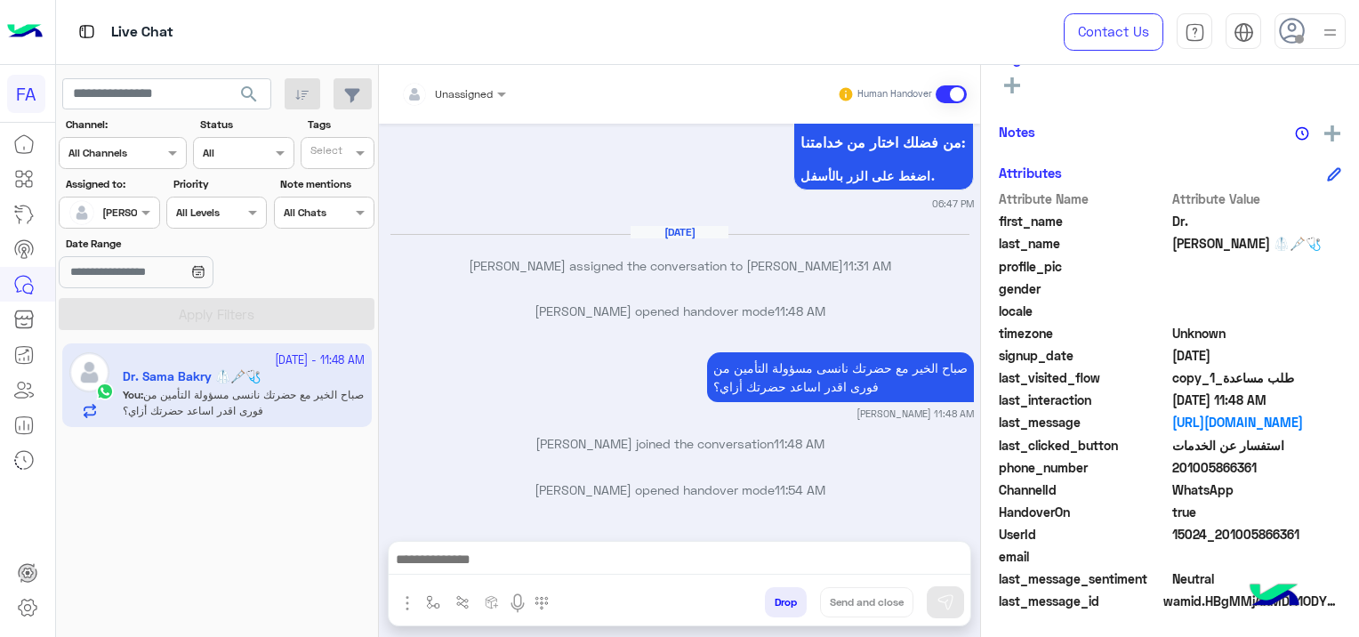
click at [564, 575] on div at bounding box center [680, 564] width 582 height 44
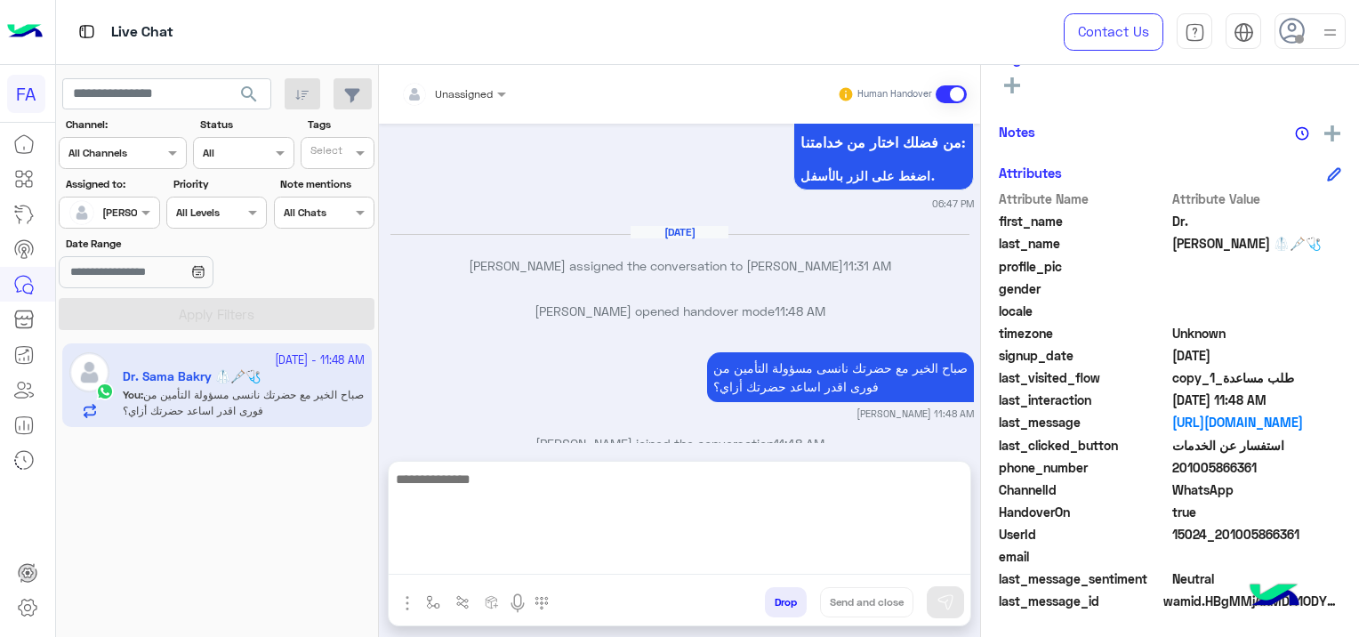
click at [561, 562] on textarea at bounding box center [680, 521] width 582 height 107
paste textarea "**********"
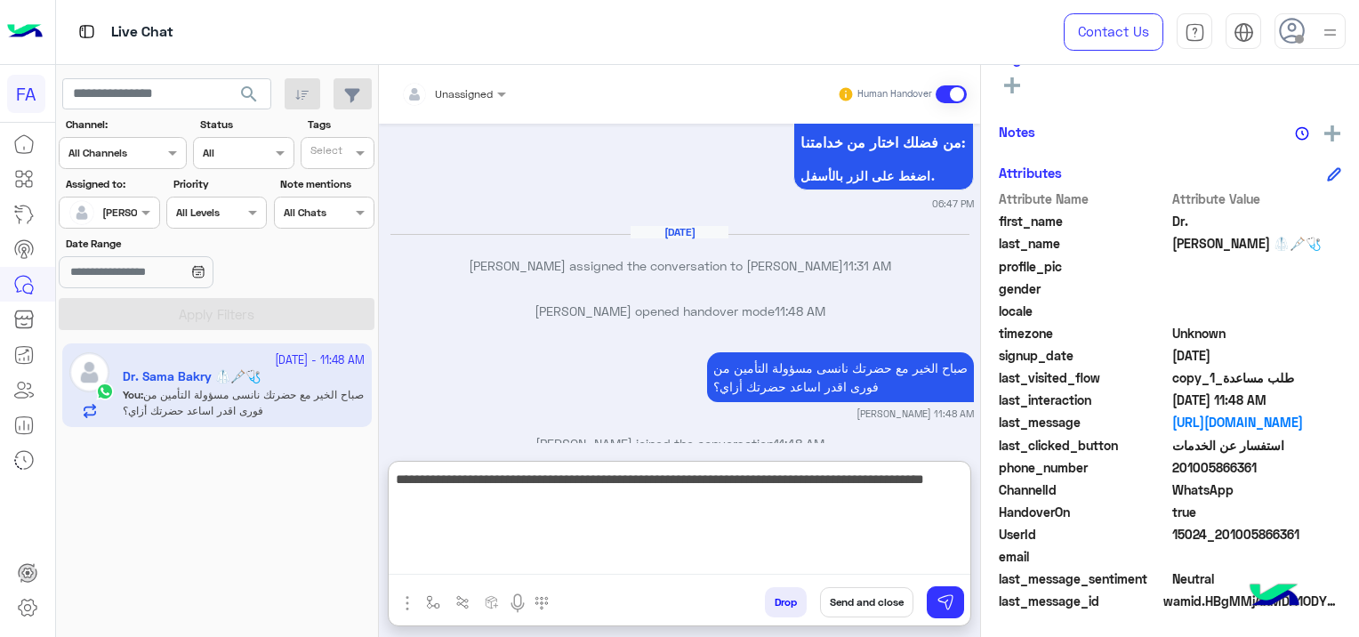
type textarea "**********"
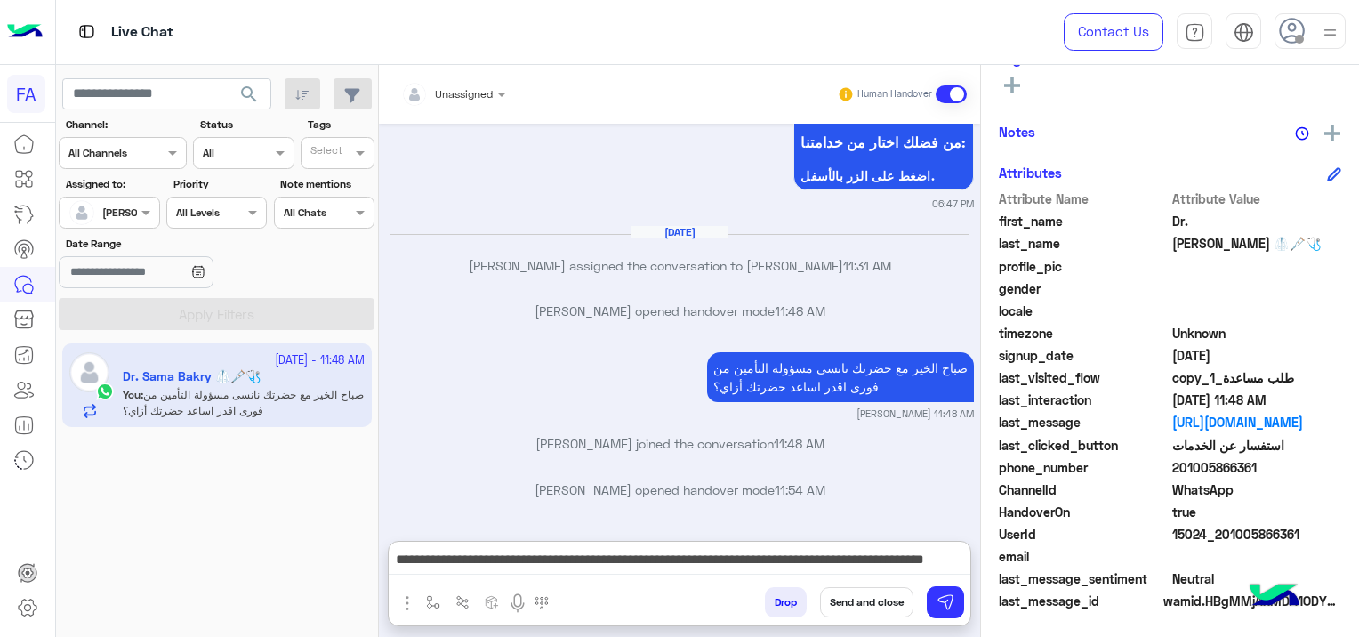
click at [850, 599] on button "Send and close" at bounding box center [866, 602] width 93 height 30
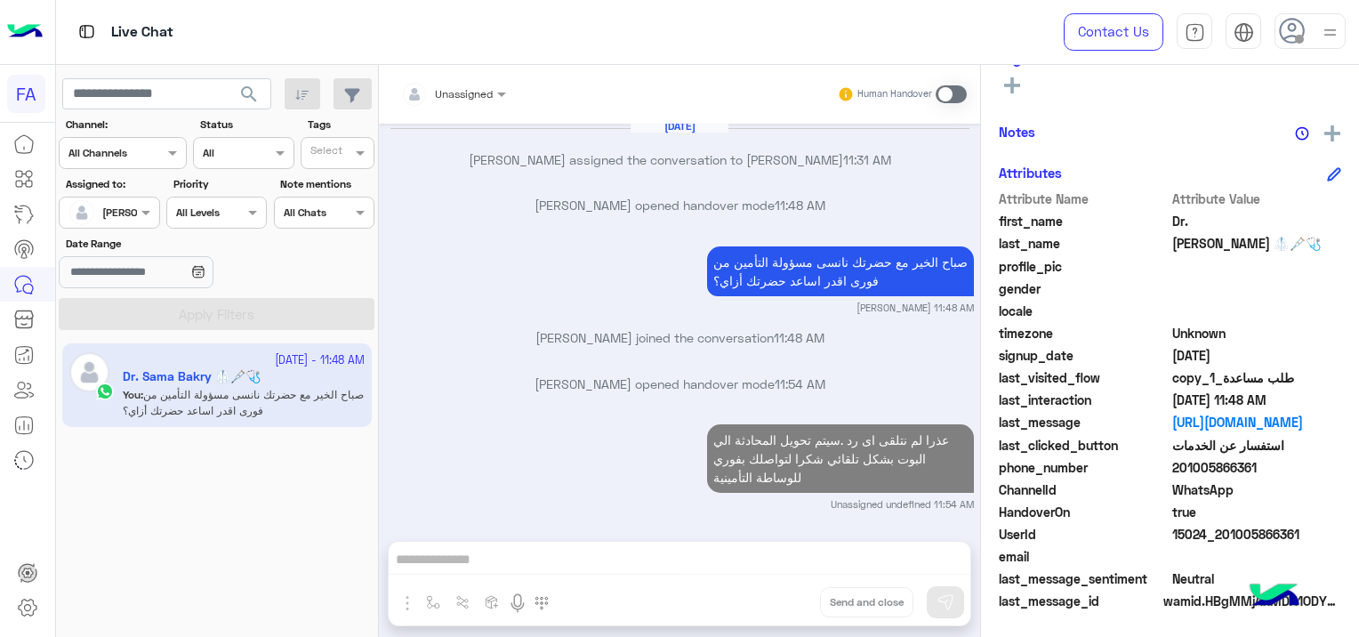
scroll to position [1792, 0]
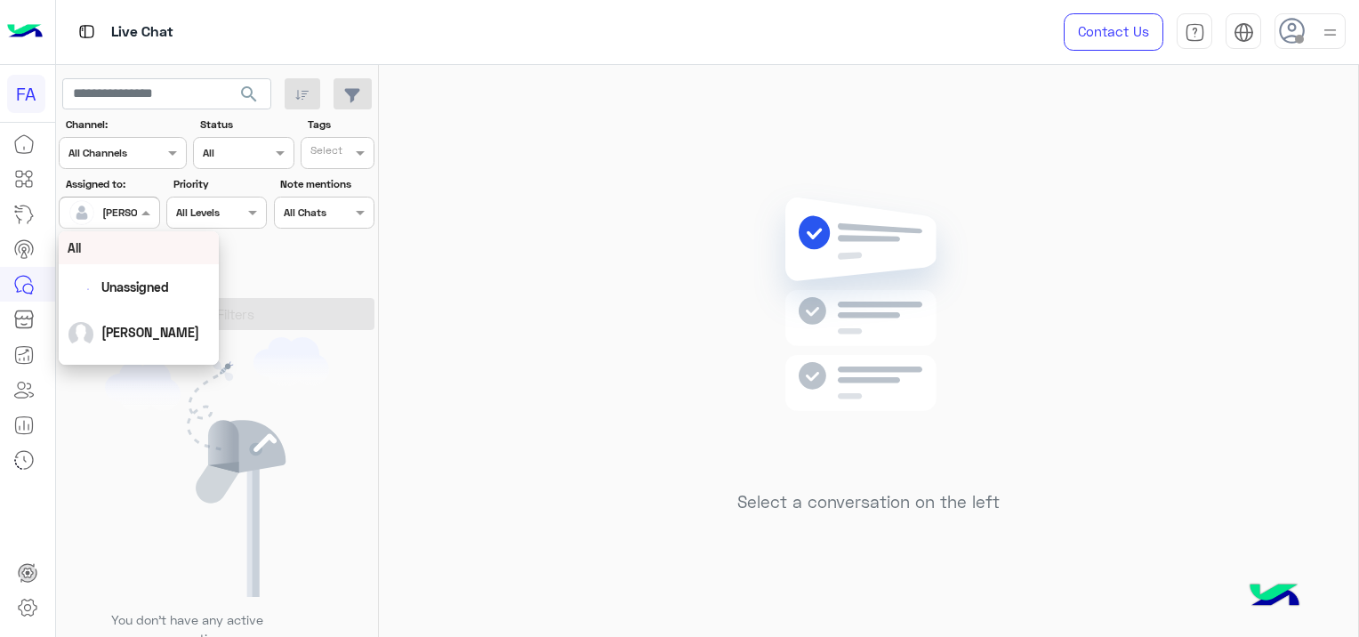
click at [129, 214] on div at bounding box center [109, 210] width 99 height 17
click at [168, 274] on div "Unassigned" at bounding box center [139, 286] width 142 height 31
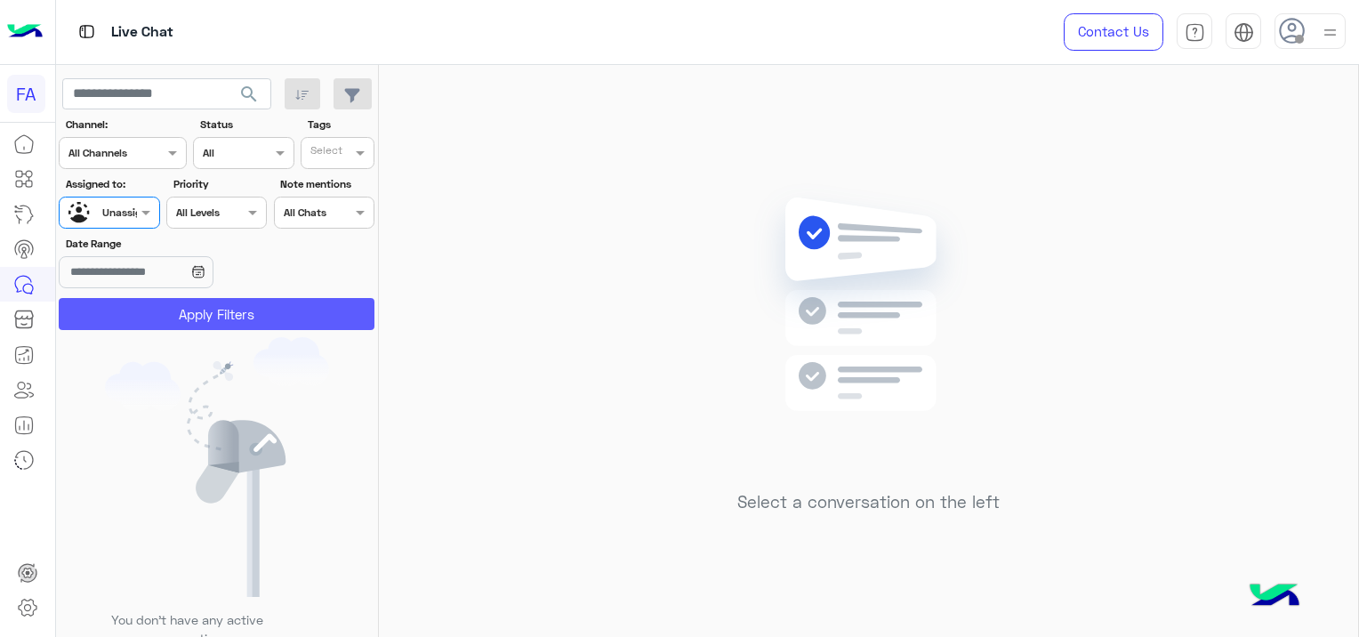
click at [181, 302] on button "Apply Filters" at bounding box center [217, 314] width 316 height 32
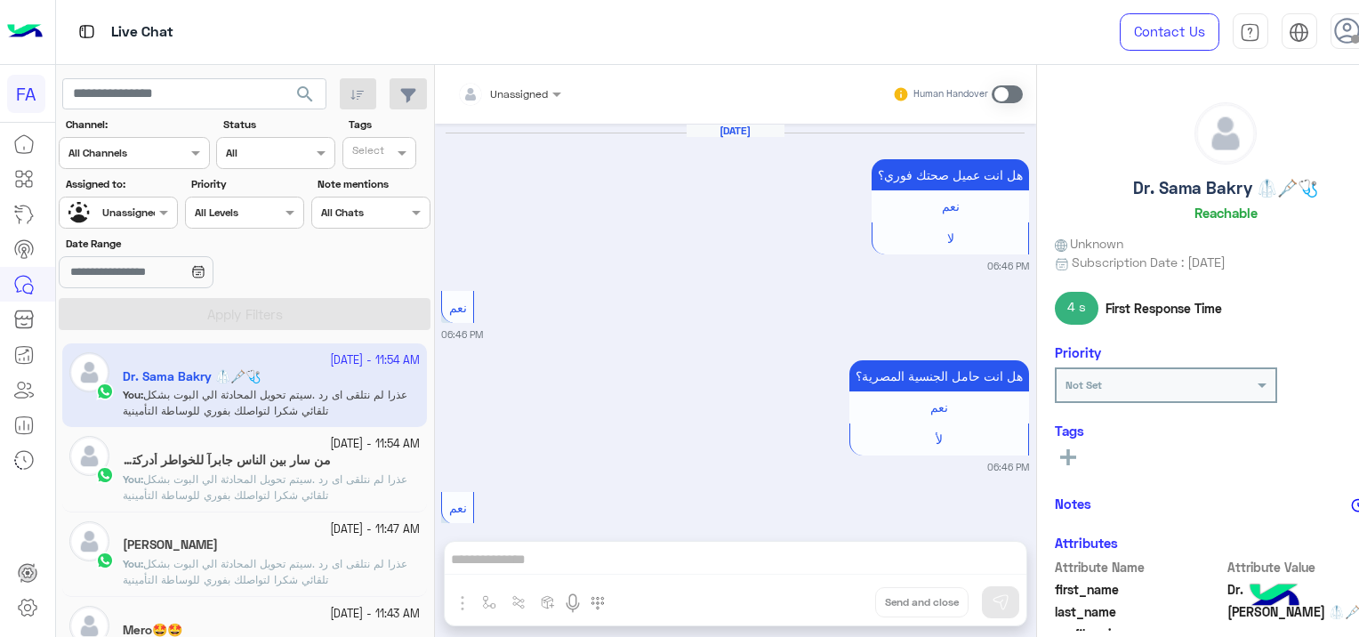
scroll to position [1516, 0]
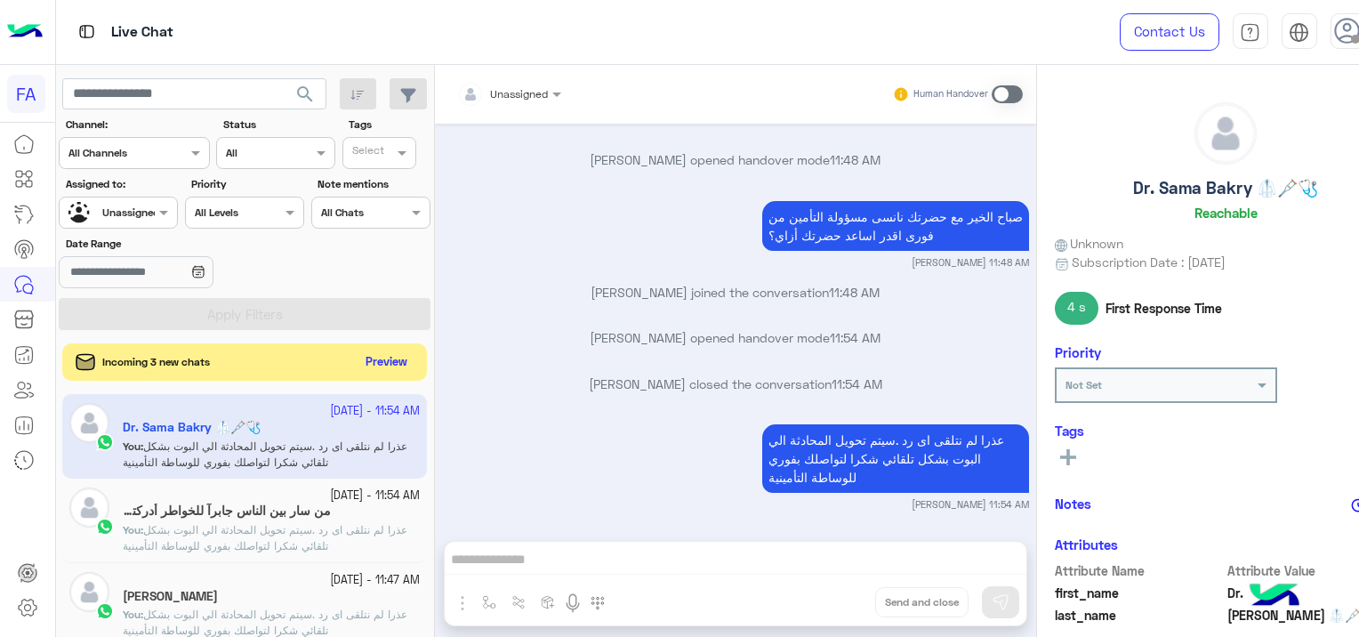
click at [374, 367] on button "Preview" at bounding box center [385, 362] width 55 height 24
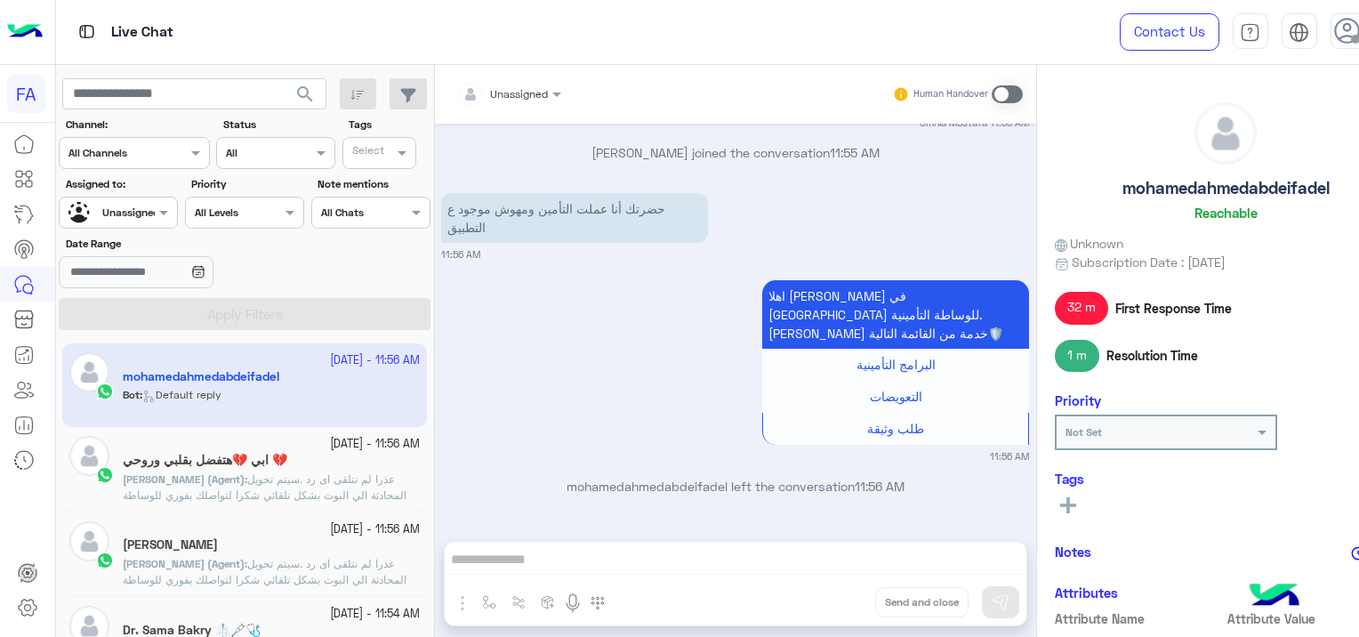
scroll to position [1545, 0]
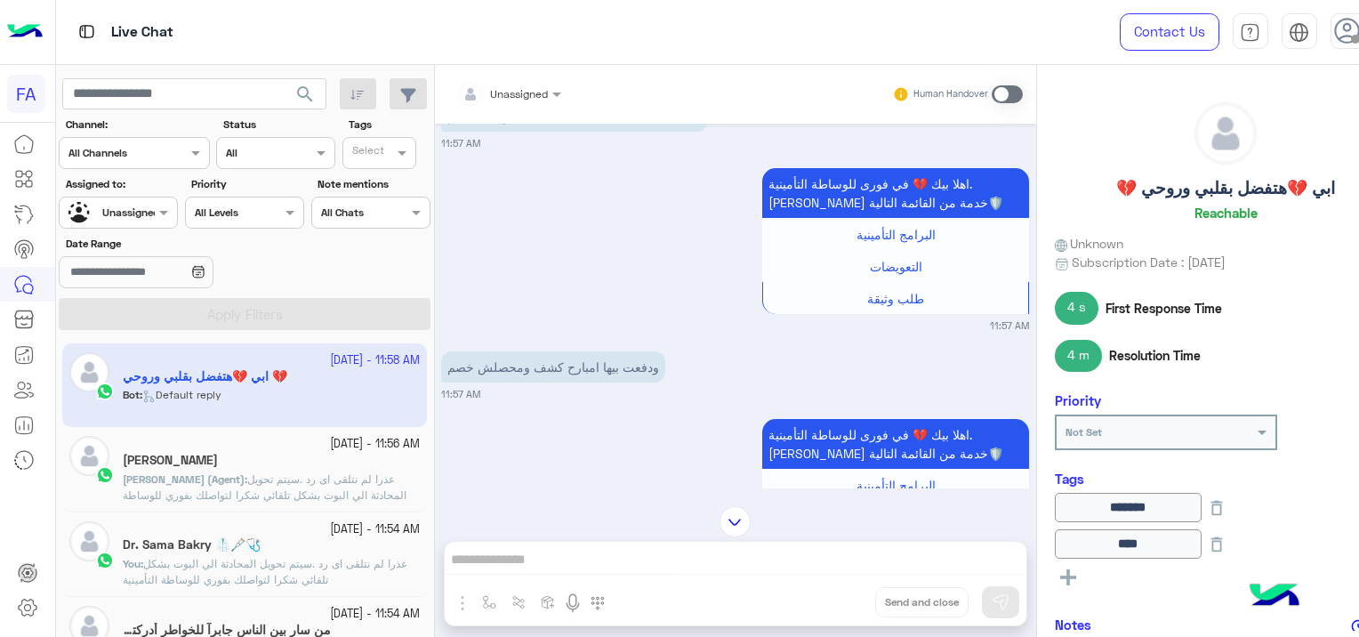
scroll to position [1903, 0]
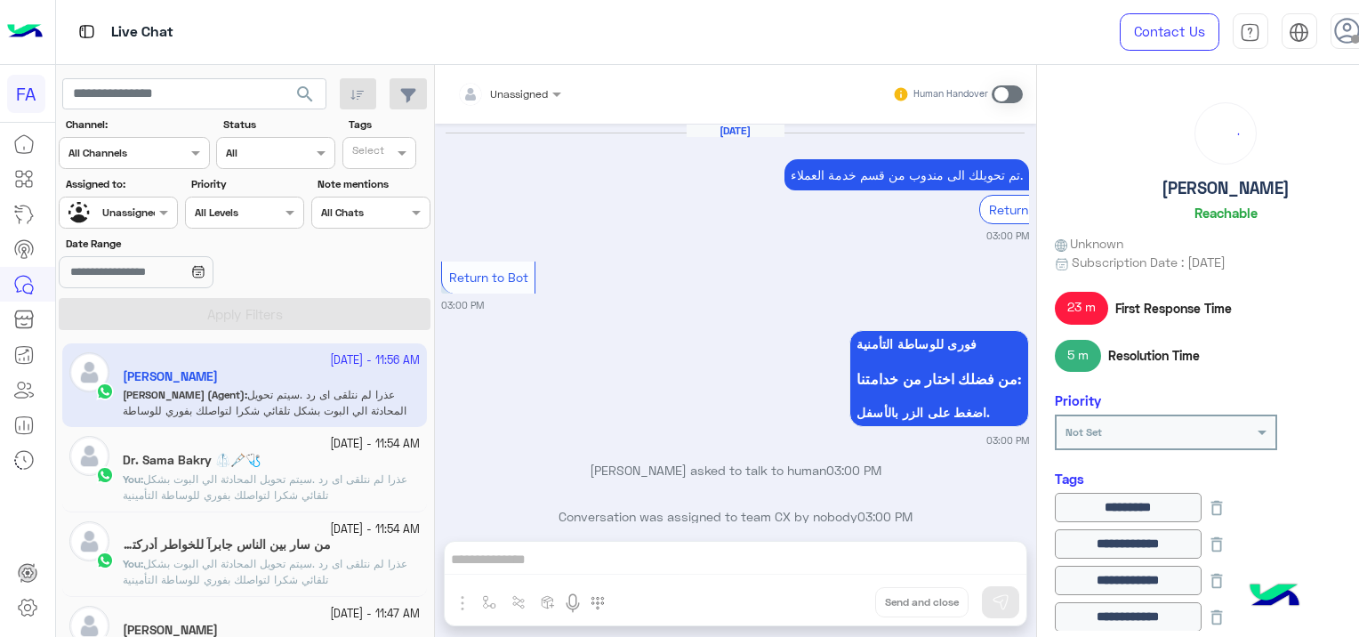
scroll to position [1402, 0]
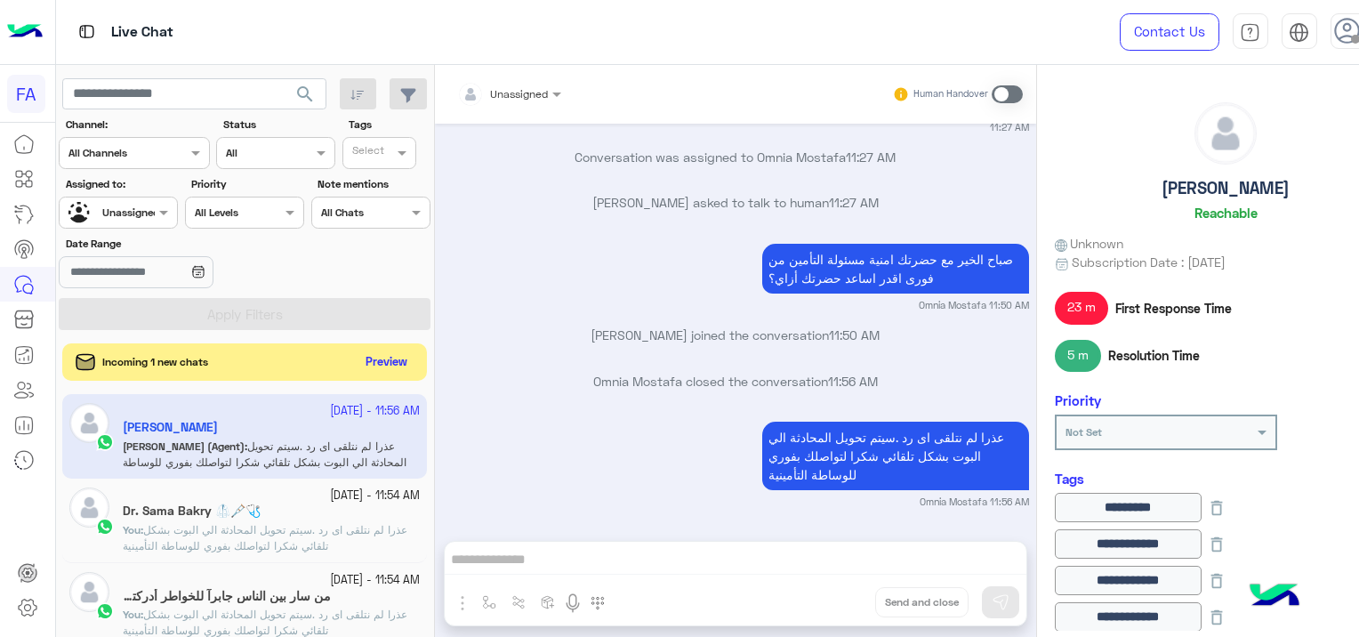
click at [401, 359] on button "Preview" at bounding box center [385, 362] width 55 height 24
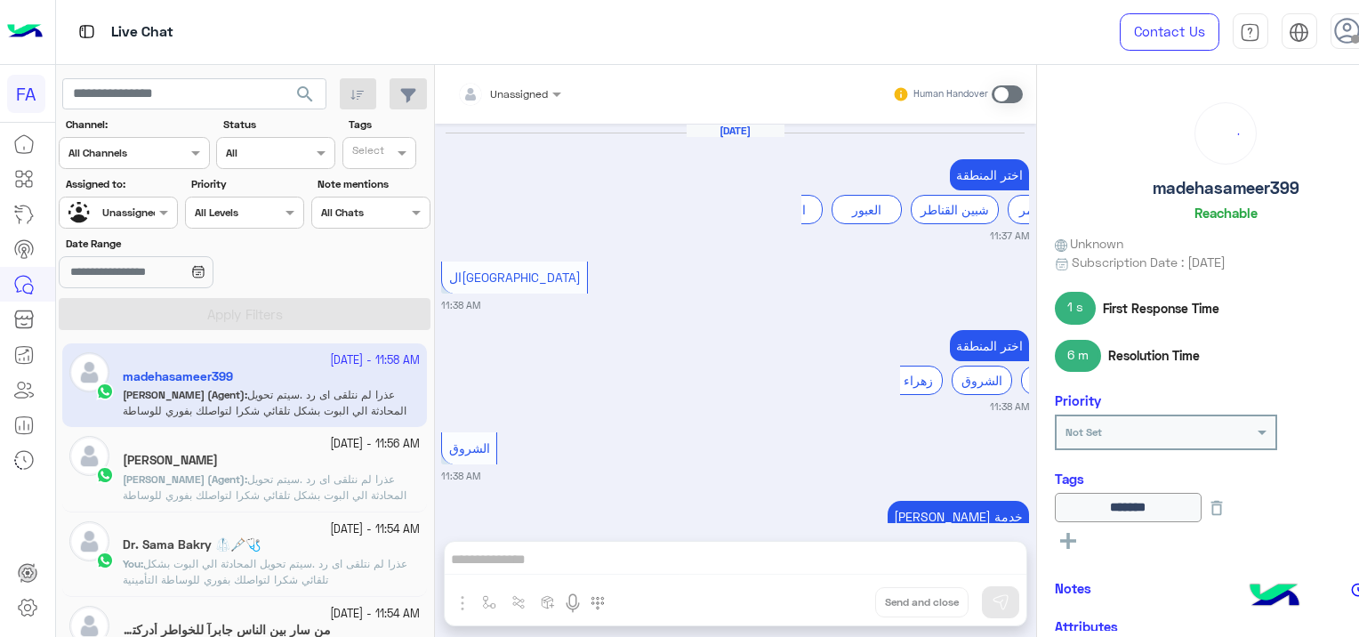
scroll to position [1487, 0]
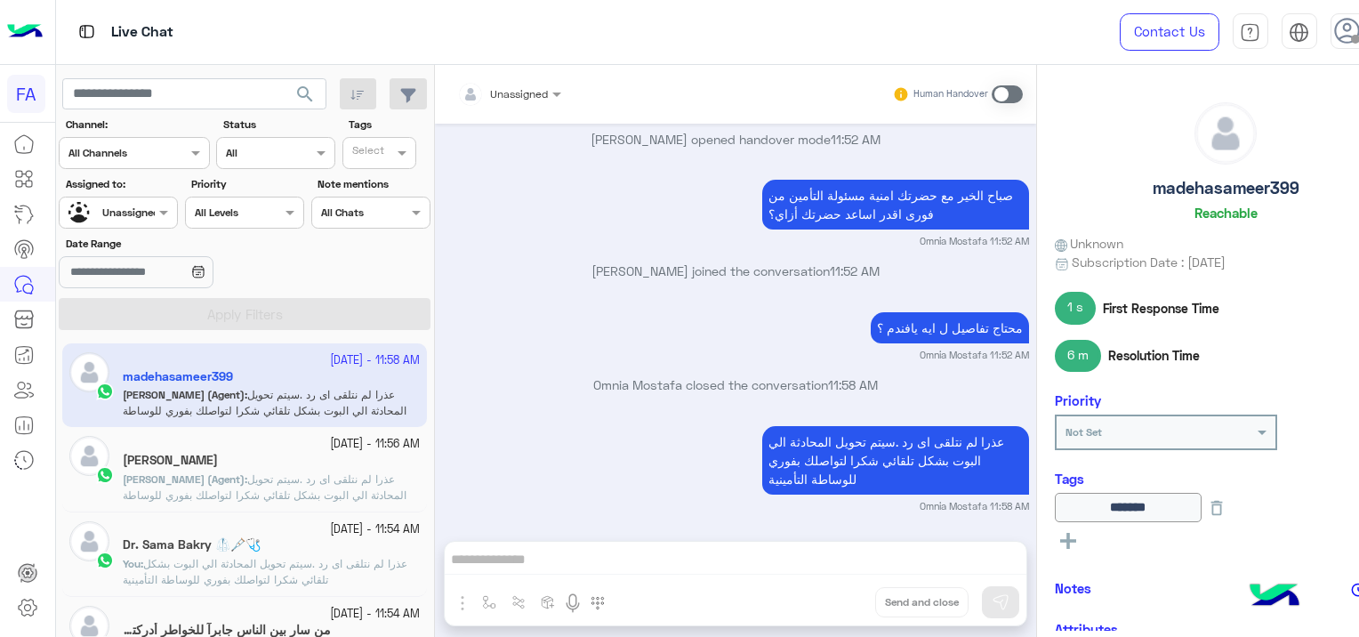
click at [585, 413] on div "[DATE] اختر المنطقة الخانكة العبور شبين القناطر ميت غمر 11:37 AM [GEOGRAPHIC_DA…" at bounding box center [735, 323] width 601 height 399
